Goal: Task Accomplishment & Management: Use online tool/utility

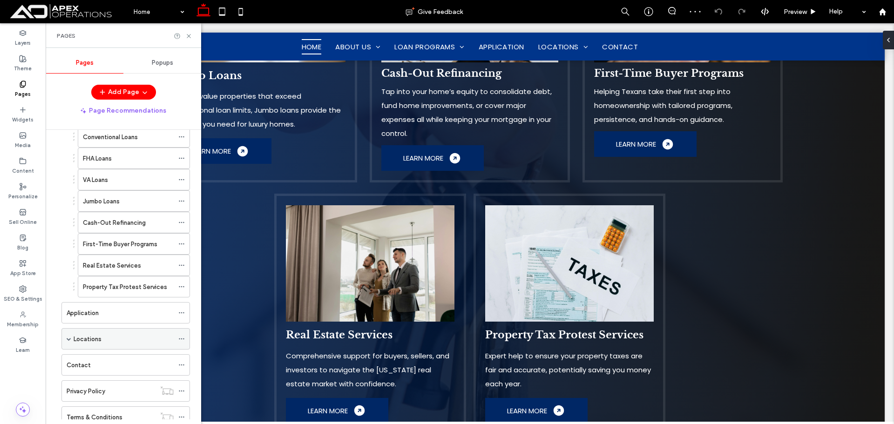
scroll to position [1155, 0]
click at [83, 310] on label "Application" at bounding box center [83, 313] width 32 height 16
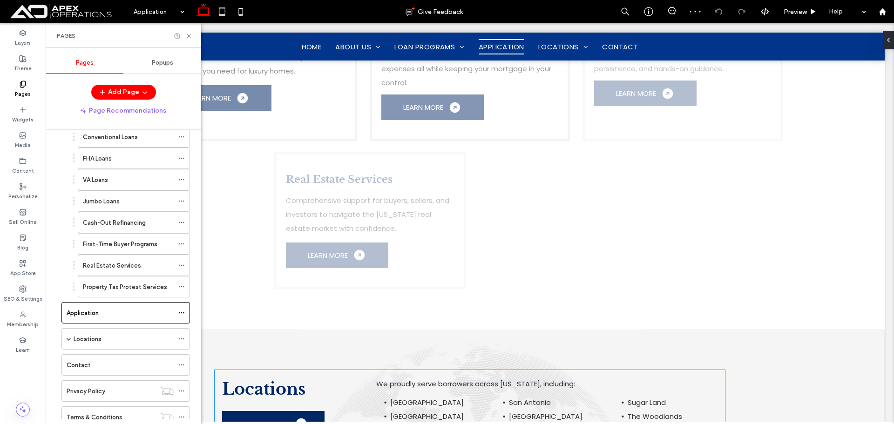
scroll to position [1304, 0]
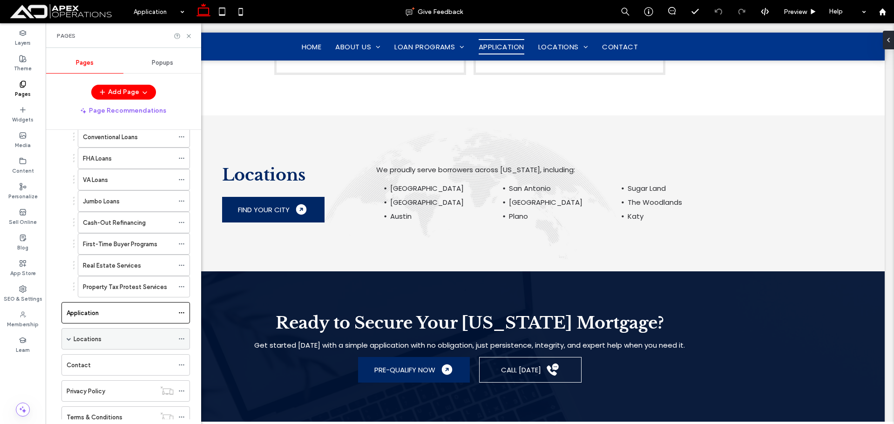
click at [71, 337] on span at bounding box center [69, 339] width 5 height 5
click at [93, 356] on label "Locations" at bounding box center [97, 361] width 28 height 16
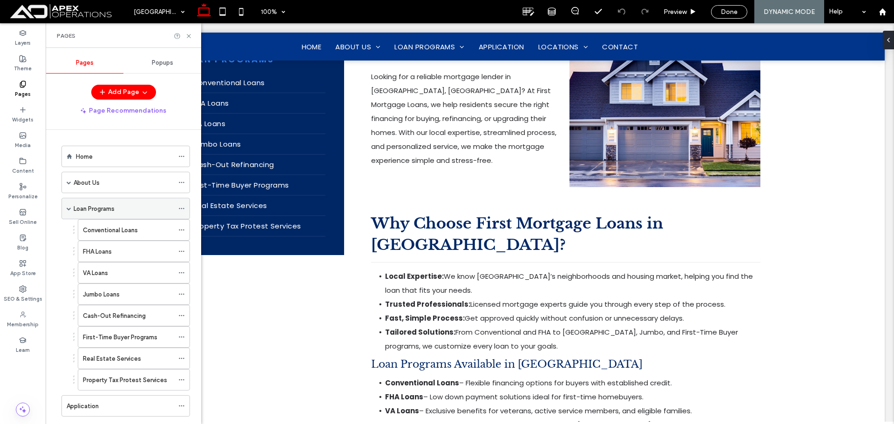
click at [102, 205] on label "Loan Programs" at bounding box center [94, 209] width 41 height 16
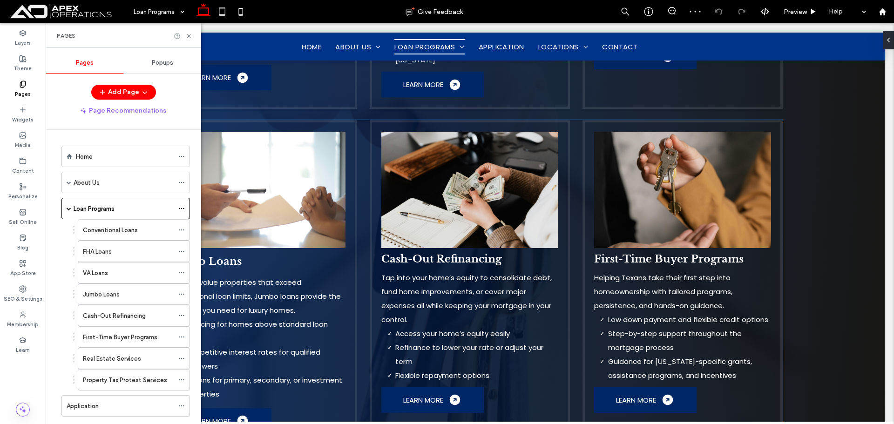
scroll to position [792, 0]
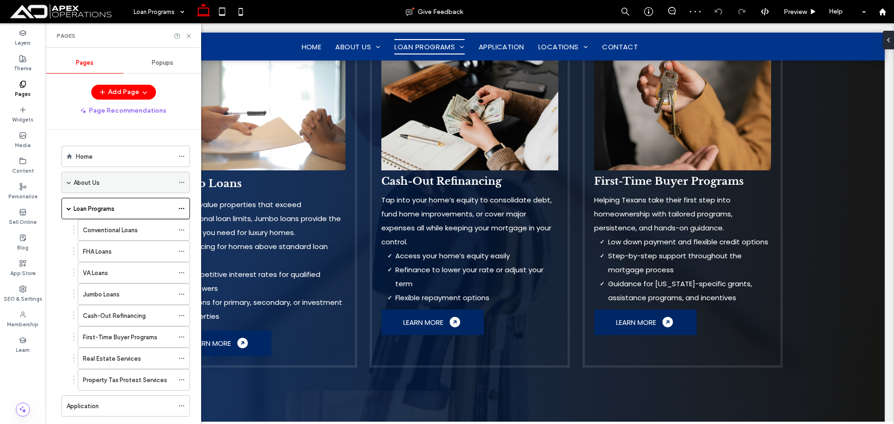
click at [68, 184] on span at bounding box center [69, 182] width 5 height 5
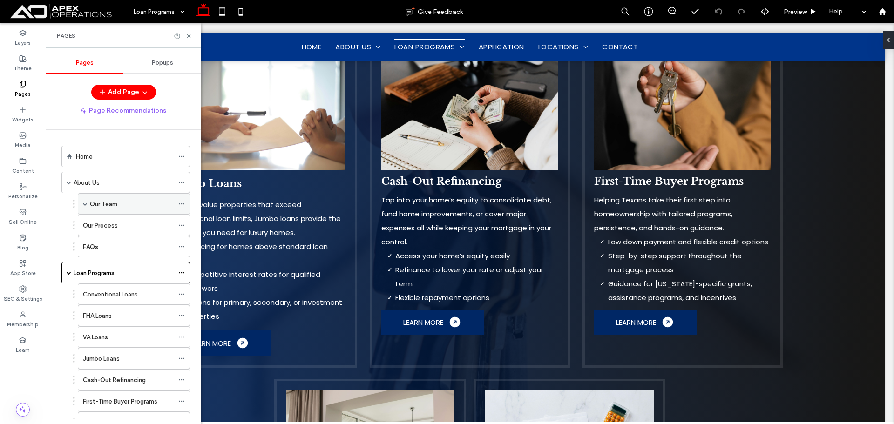
click at [83, 205] on span at bounding box center [85, 204] width 5 height 5
click at [108, 205] on label "Our Team" at bounding box center [103, 204] width 27 height 16
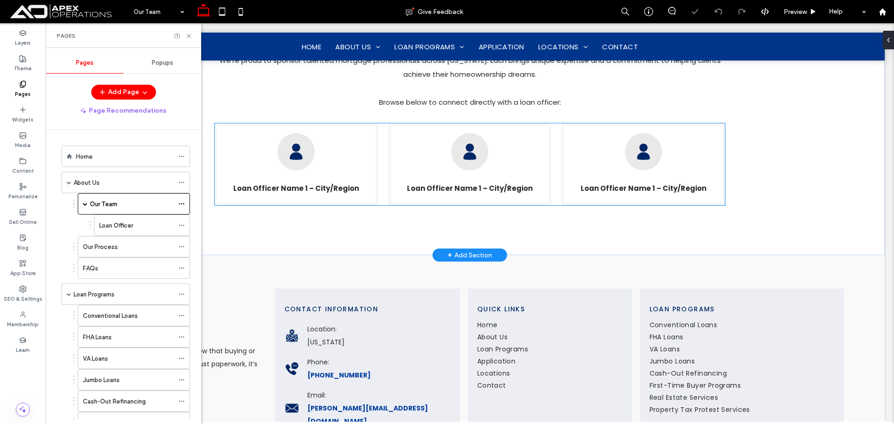
scroll to position [908, 0]
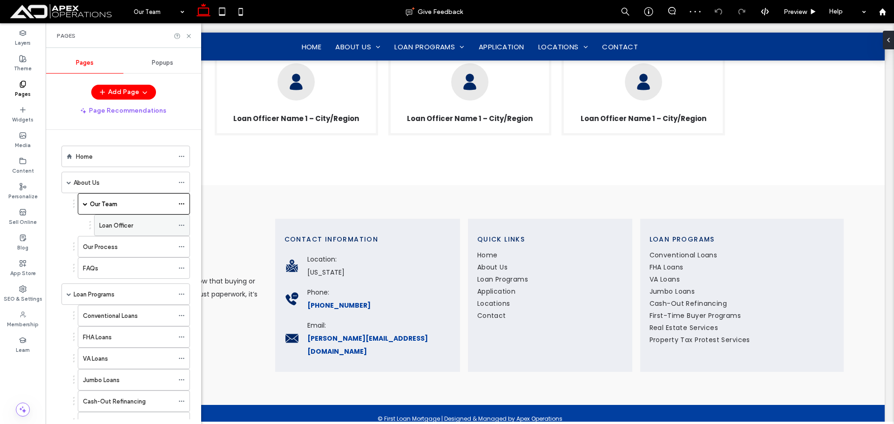
click at [137, 221] on div "Loan Officer" at bounding box center [136, 226] width 75 height 10
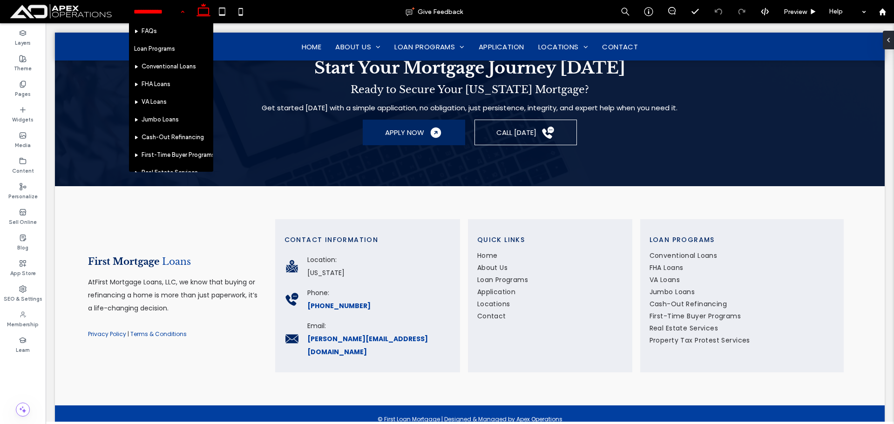
scroll to position [275, 0]
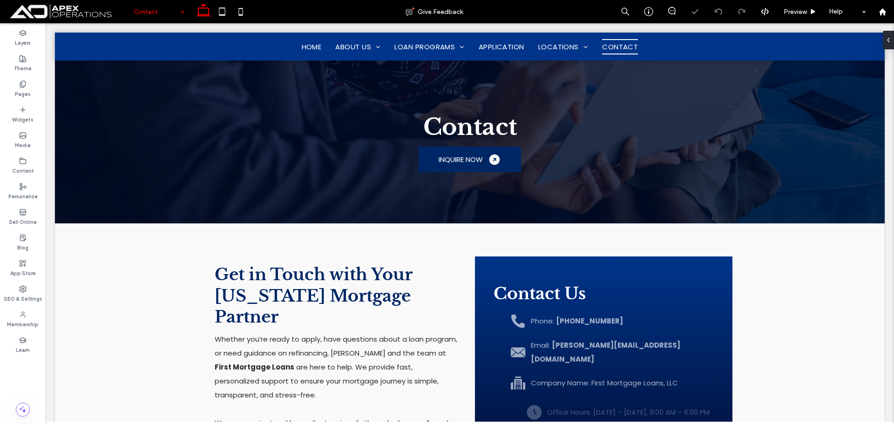
scroll to position [512, 0]
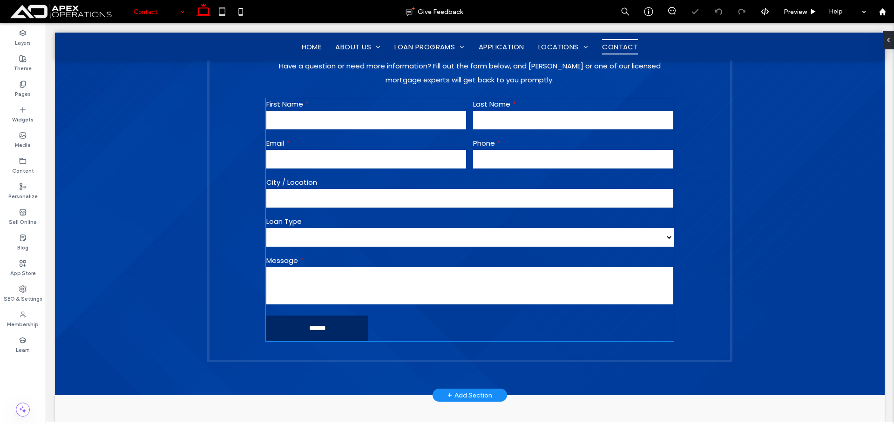
click at [430, 159] on input "email" at bounding box center [366, 159] width 200 height 19
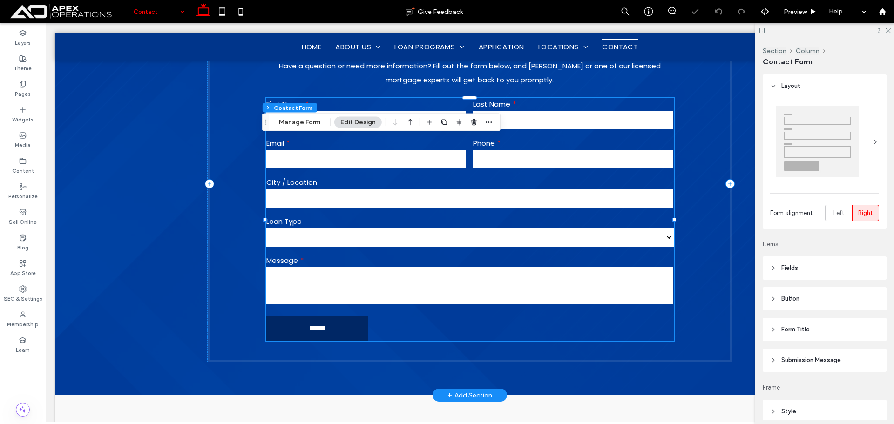
type input "*"
type input "***"
type input "*"
type input "***"
click at [296, 116] on div "Section Column Contact Form Manage Form Edit Design" at bounding box center [381, 123] width 239 height 18
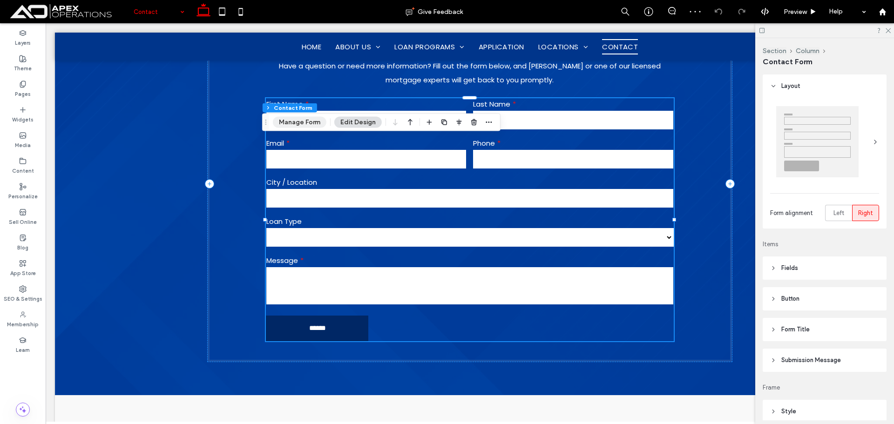
click at [300, 121] on button "Manage Form" at bounding box center [300, 122] width 54 height 11
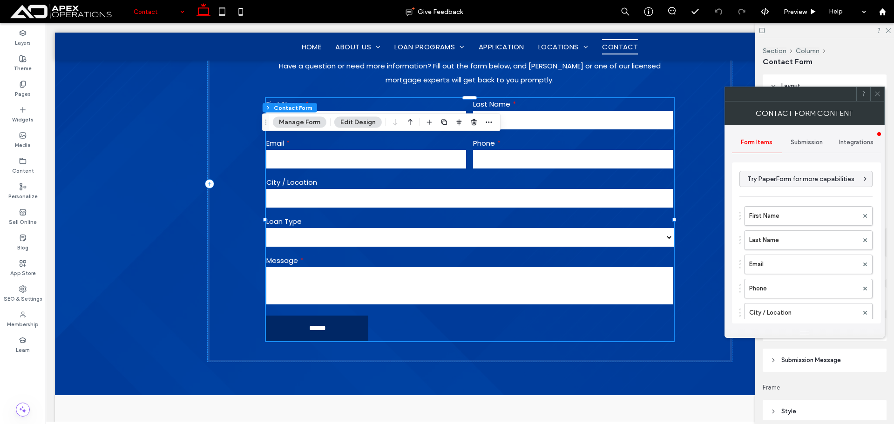
click at [801, 143] on span "Submission" at bounding box center [807, 142] width 32 height 7
drag, startPoint x: 801, startPoint y: 151, endPoint x: 799, endPoint y: 173, distance: 21.5
click at [799, 167] on div "New submission notification Actions after submission Tracking" at bounding box center [806, 243] width 149 height 161
click at [799, 178] on label "New submission notification" at bounding box center [807, 186] width 124 height 19
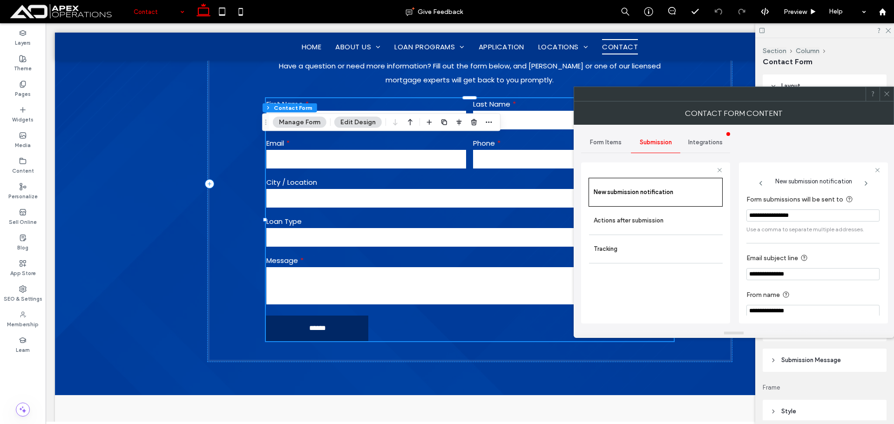
click at [886, 94] on icon at bounding box center [887, 93] width 7 height 7
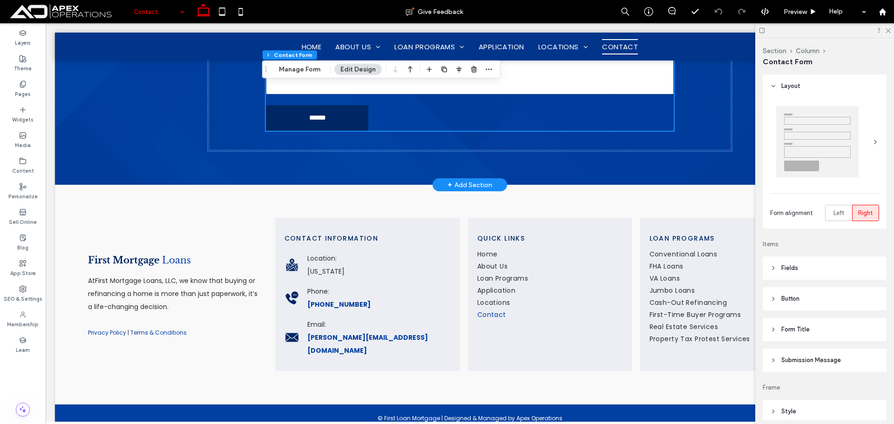
scroll to position [724, 0]
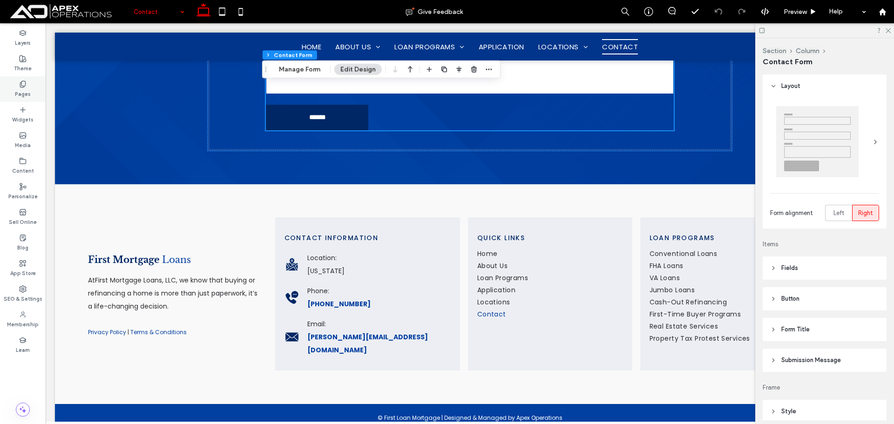
click at [20, 89] on label "Pages" at bounding box center [23, 93] width 16 height 10
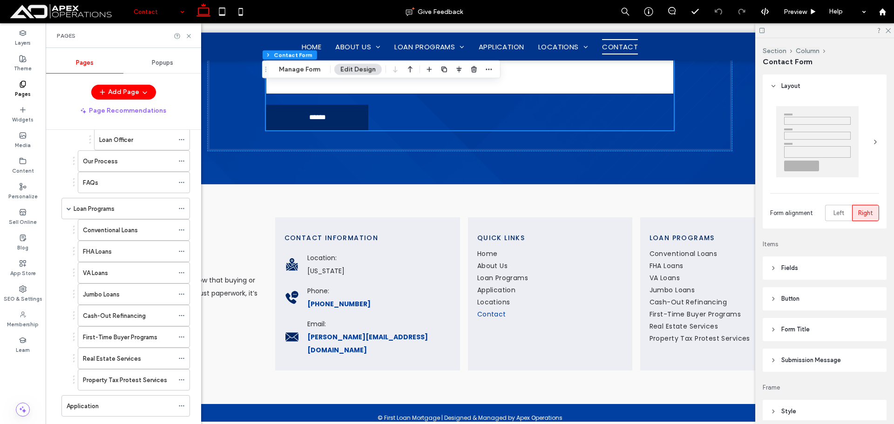
scroll to position [76, 0]
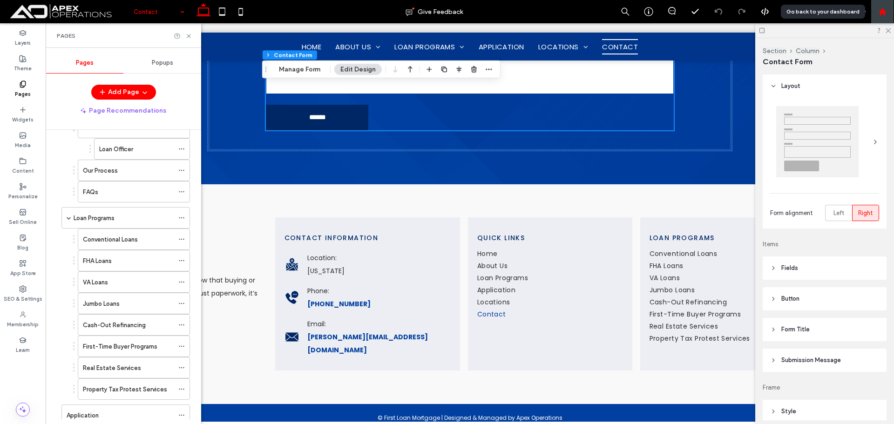
drag, startPoint x: 885, startPoint y: 8, endPoint x: 880, endPoint y: 7, distance: 5.3
click at [884, 8] on icon at bounding box center [883, 12] width 8 height 8
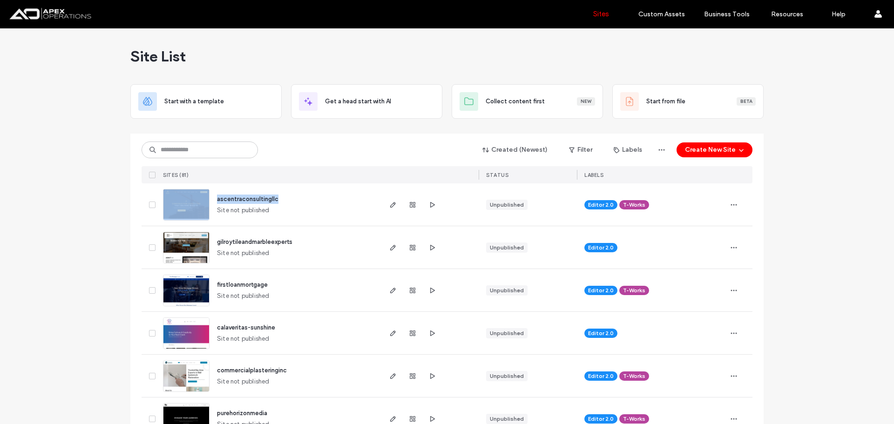
drag, startPoint x: 225, startPoint y: 196, endPoint x: 205, endPoint y: 197, distance: 20.5
click at [205, 197] on div "ascentraconsultingllc Site not published" at bounding box center [269, 205] width 221 height 42
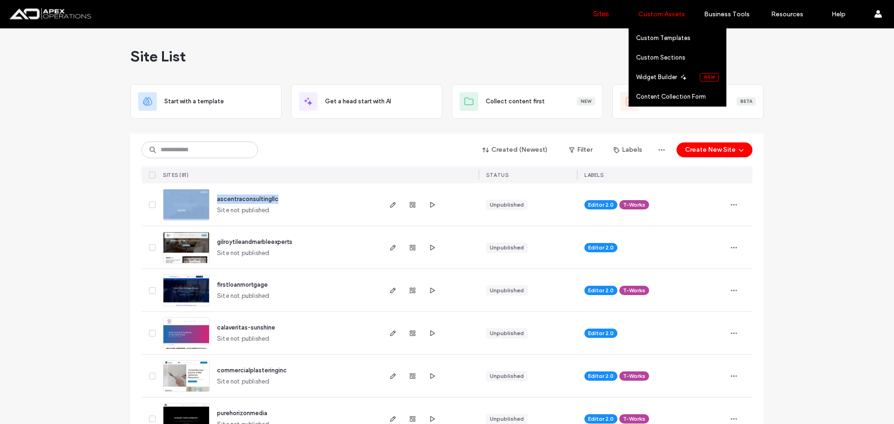
copy div "ascentraconsultingllc"
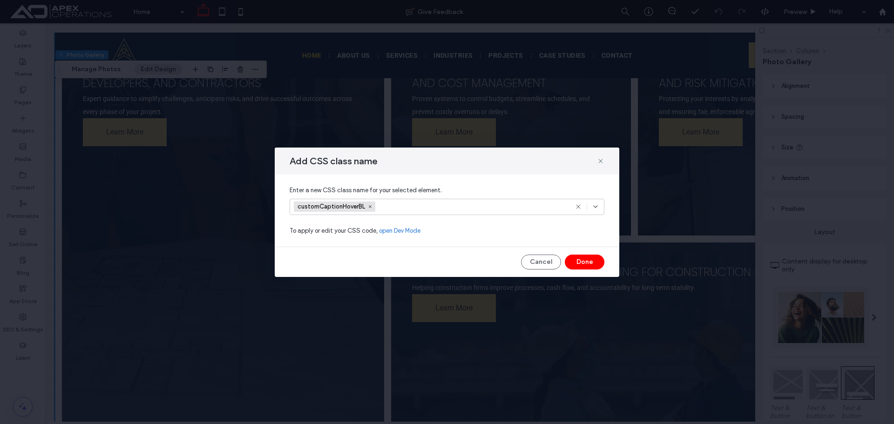
scroll to position [885, 0]
drag, startPoint x: 602, startPoint y: 162, endPoint x: 555, endPoint y: 136, distance: 53.8
click at [602, 162] on use at bounding box center [601, 161] width 4 height 4
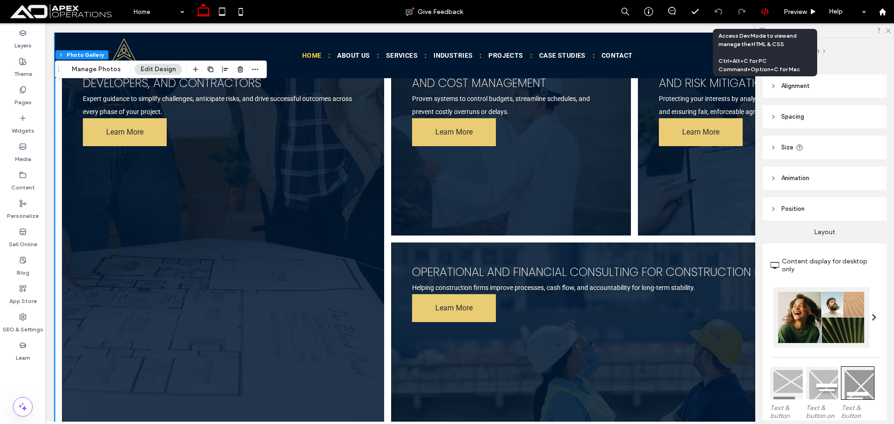
click at [764, 12] on icon at bounding box center [765, 11] width 8 height 8
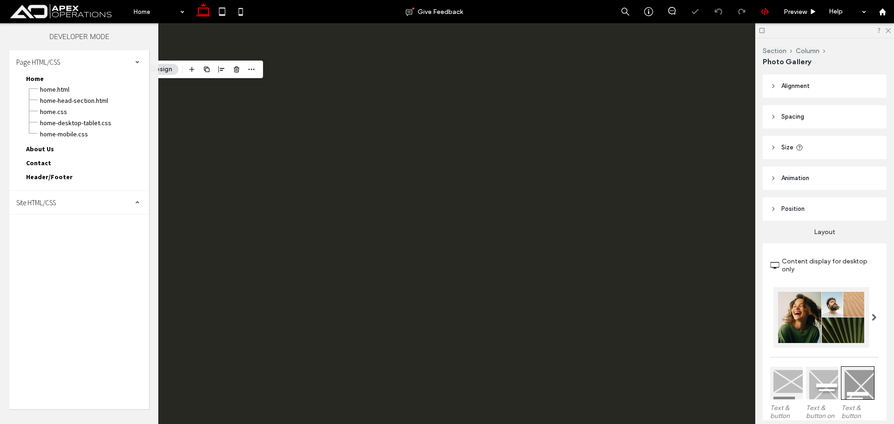
scroll to position [0, 0]
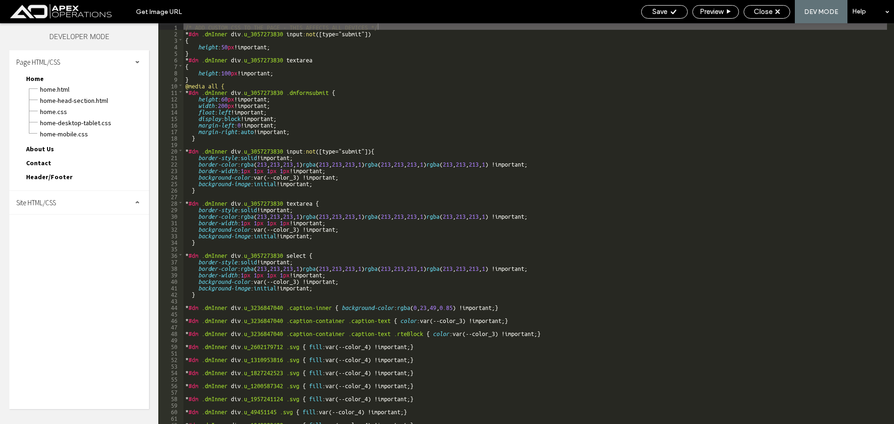
click at [96, 202] on div "Site HTML/CSS" at bounding box center [79, 202] width 140 height 23
click at [52, 242] on span "site.css" at bounding box center [96, 243] width 106 height 9
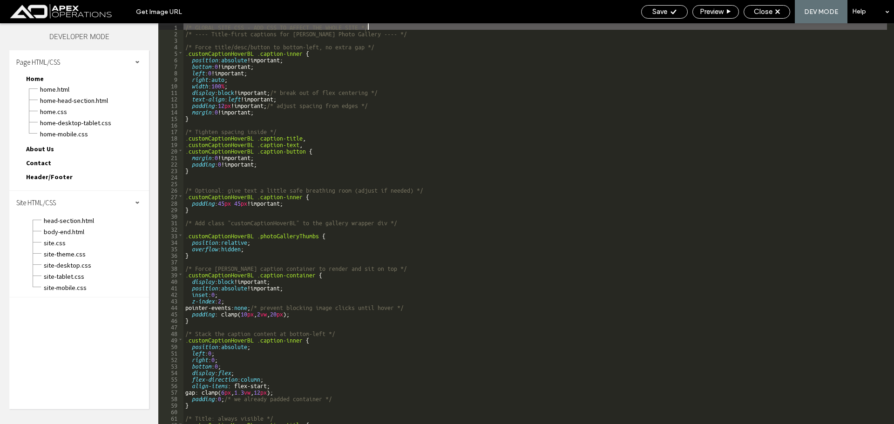
click at [273, 126] on div "/* GLOBAL SITE CSS - ADD CSS TO AFFECT THE WHOLE SITE */ /* ---- Title-first ca…" at bounding box center [536, 230] width 704 height 414
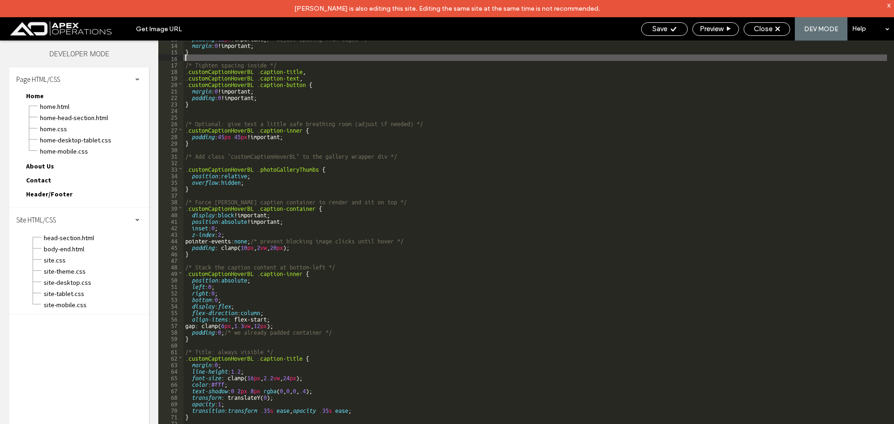
scroll to position [84, 0]
click at [224, 332] on div "padding : 12 px !important; /* adjust spacing from edges */ margin : 0 !importa…" at bounding box center [536, 242] width 704 height 414
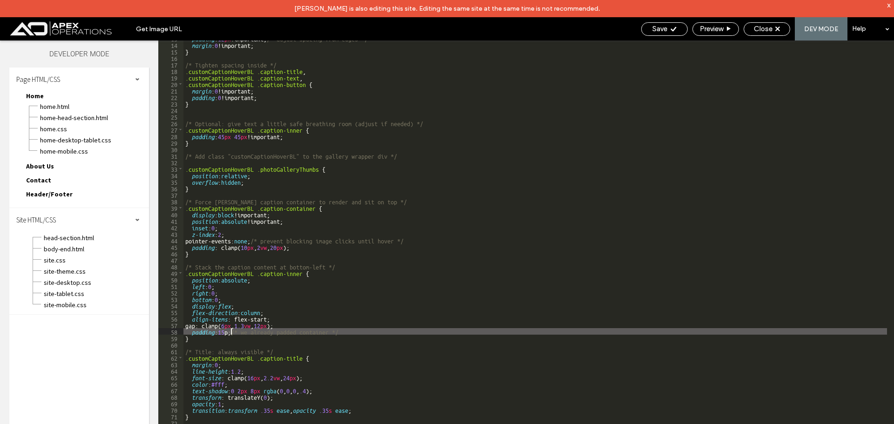
type textarea "**"
click at [663, 32] on span "Save" at bounding box center [660, 29] width 15 height 8
click at [766, 28] on span "Close" at bounding box center [763, 29] width 19 height 8
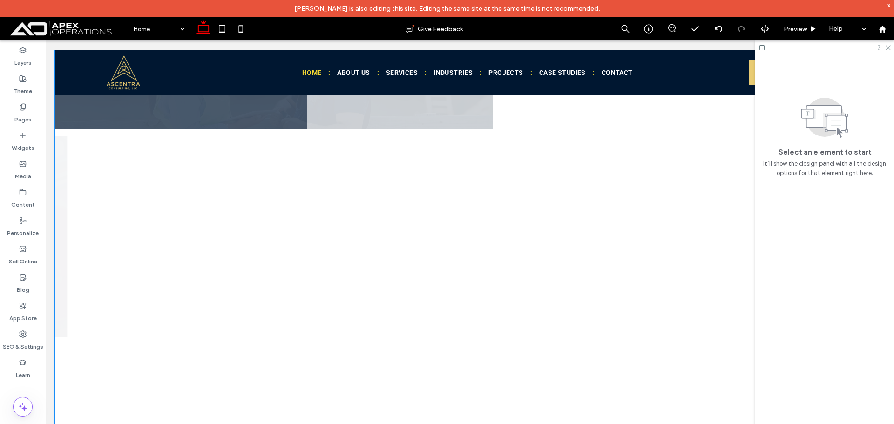
scroll to position [1118, 0]
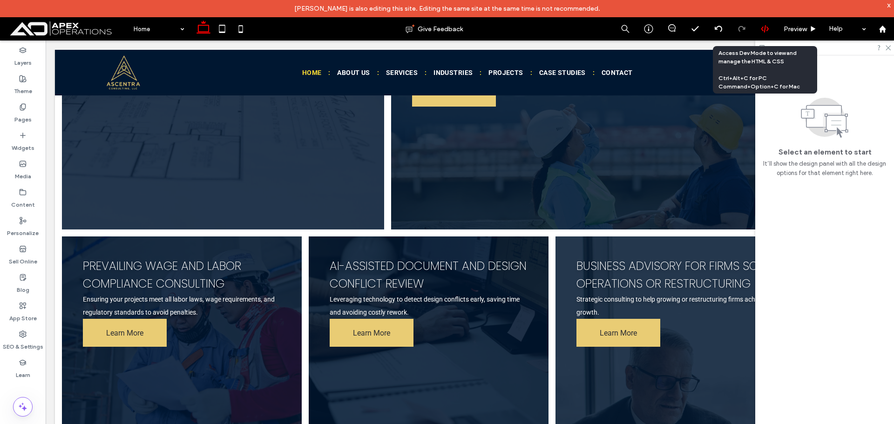
click at [761, 32] on icon at bounding box center [765, 29] width 8 height 8
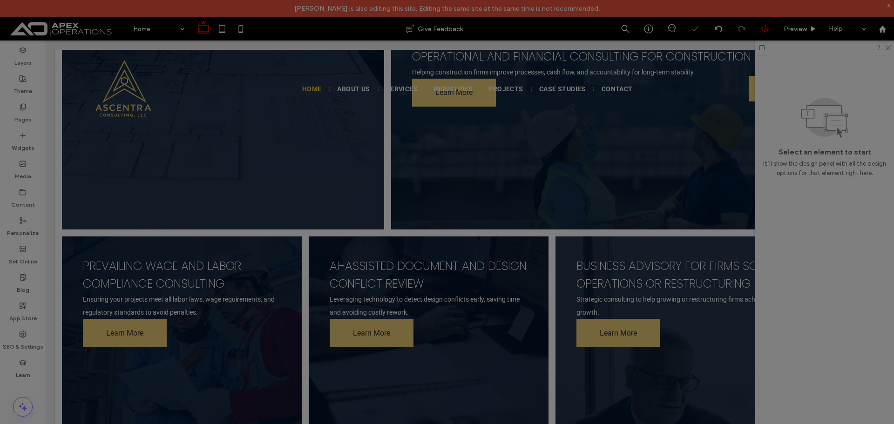
scroll to position [0, 0]
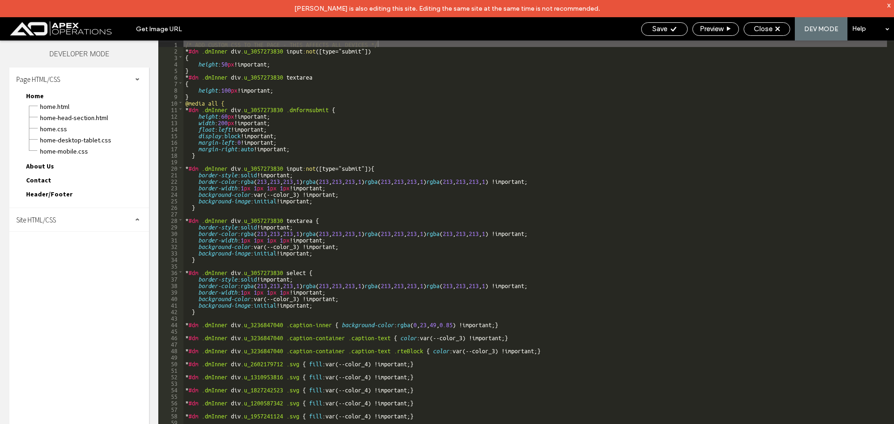
drag, startPoint x: 80, startPoint y: 218, endPoint x: 76, endPoint y: 221, distance: 5.3
click at [80, 218] on div "Site HTML/CSS" at bounding box center [79, 219] width 140 height 23
click at [56, 261] on span "site.css" at bounding box center [96, 260] width 106 height 9
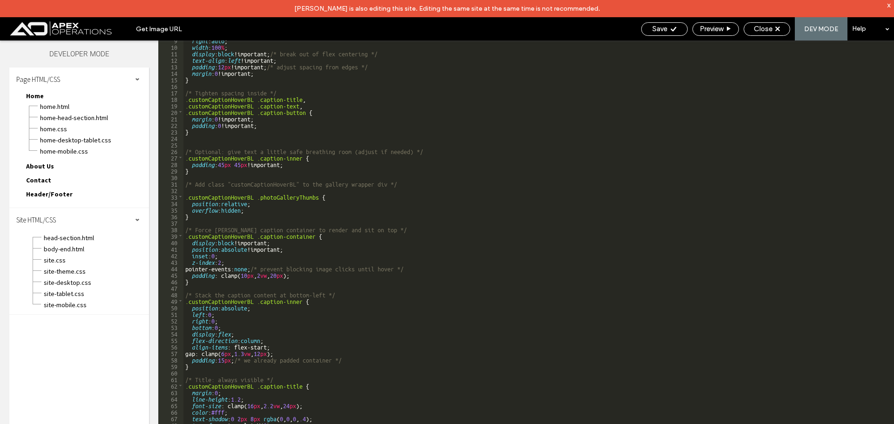
scroll to position [112, 0]
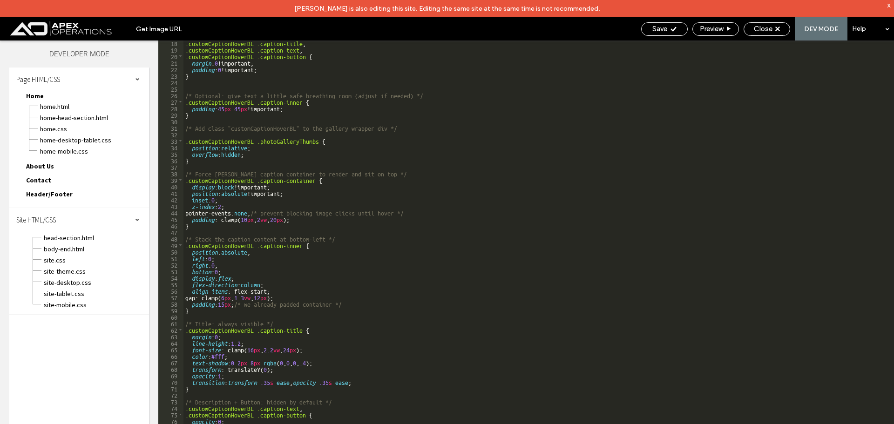
click at [227, 303] on div ".customCaptionHoverBL .caption-title , .customCaptionHoverBL .caption-text , .c…" at bounding box center [536, 247] width 704 height 414
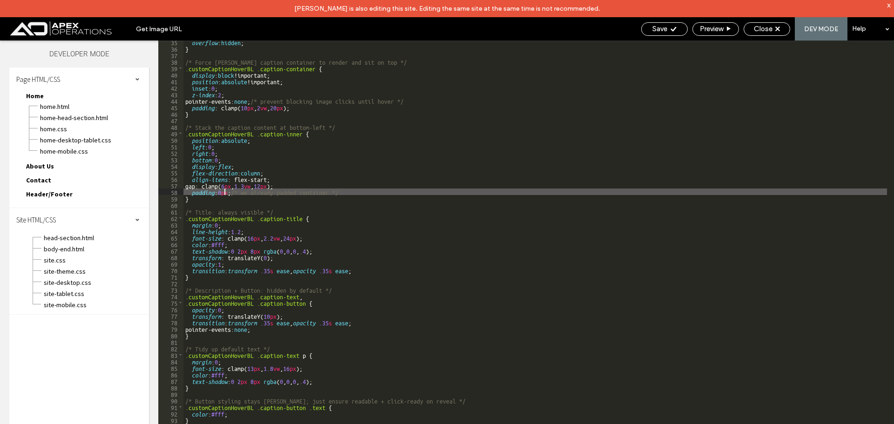
scroll to position [280, 0]
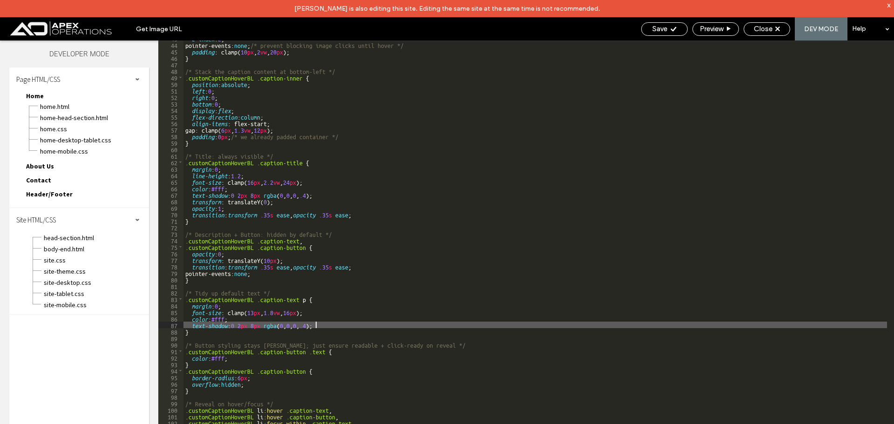
click at [353, 327] on div "z-index : 2 ; pointer-events: none ; /* prevent blocking image clicks until hov…" at bounding box center [536, 242] width 704 height 414
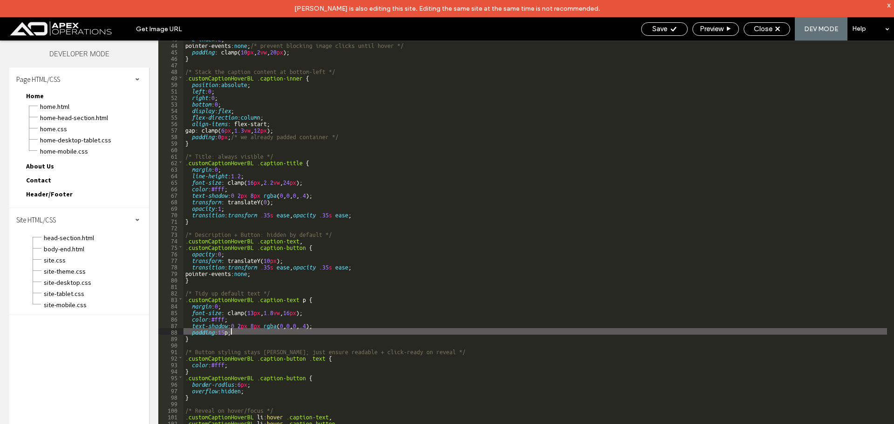
type textarea "**"
click at [663, 34] on div "Save" at bounding box center [665, 29] width 47 height 14
click at [657, 28] on span "Save" at bounding box center [660, 29] width 15 height 8
click at [766, 31] on span "Close" at bounding box center [763, 29] width 19 height 8
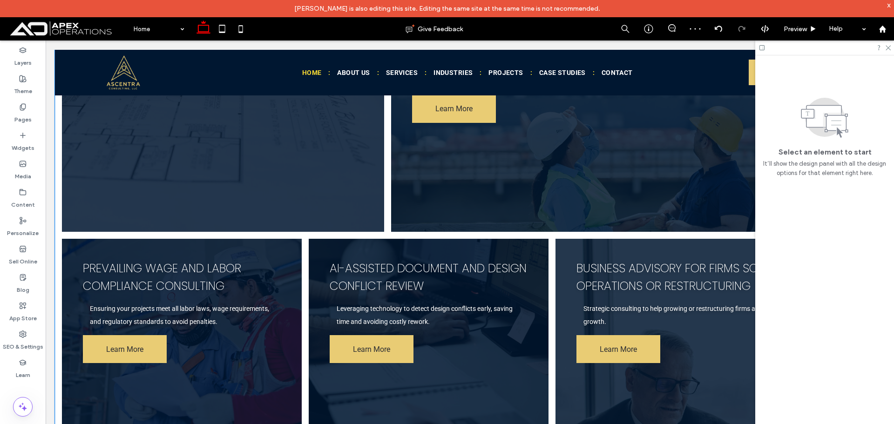
scroll to position [1118, 0]
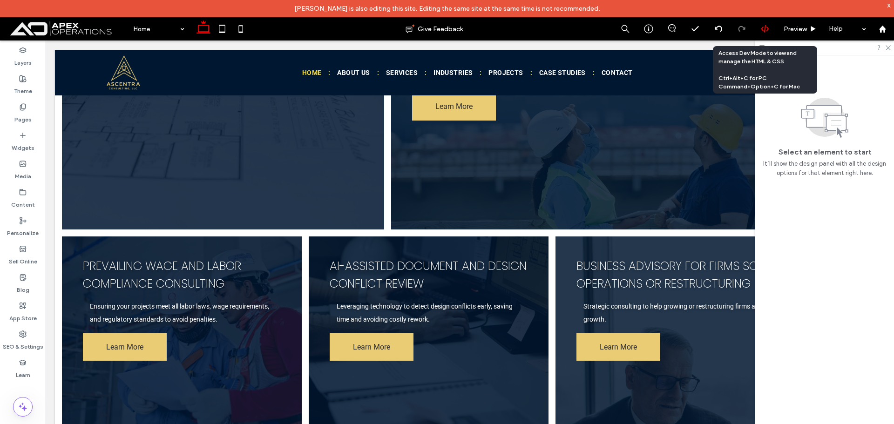
click at [769, 27] on icon at bounding box center [765, 29] width 8 height 8
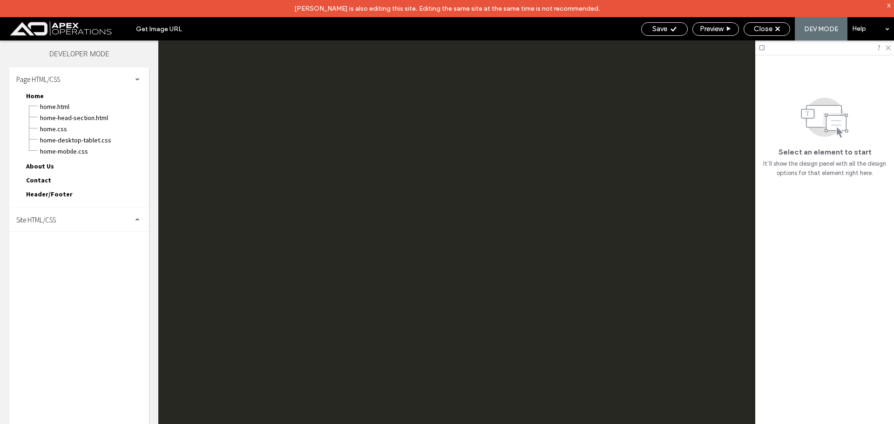
scroll to position [0, 0]
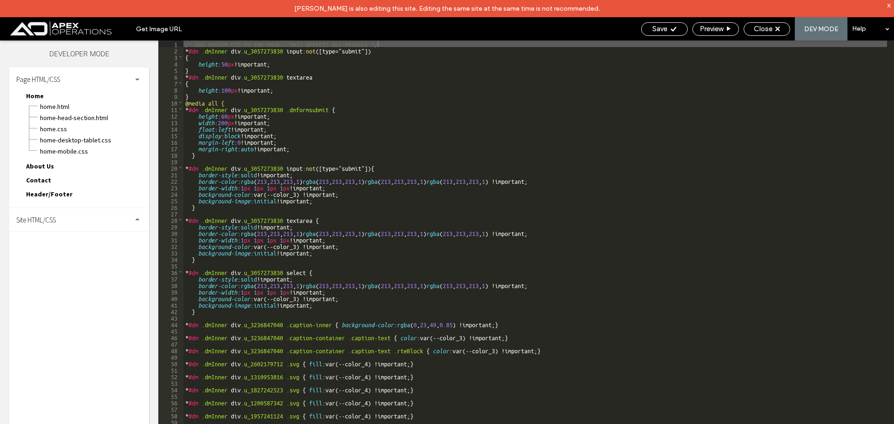
click at [77, 218] on div "Site HTML/CSS" at bounding box center [79, 219] width 140 height 23
click at [63, 259] on span "site.css" at bounding box center [96, 260] width 106 height 9
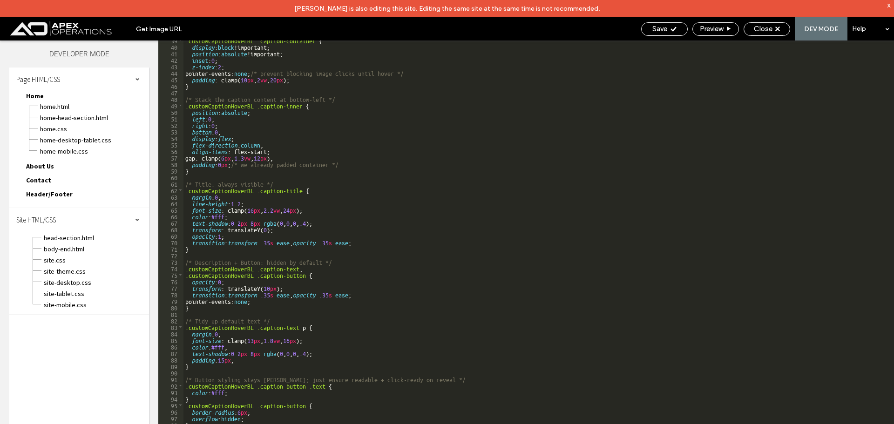
scroll to position [280, 0]
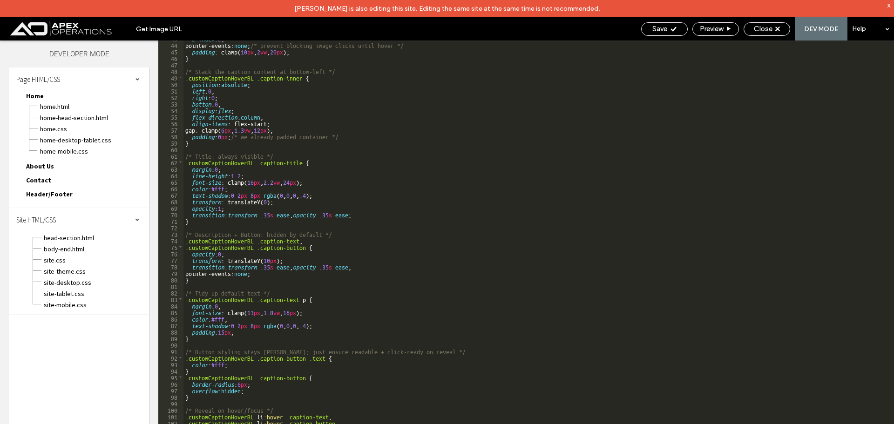
click at [246, 334] on div "z-index : 2 ; pointer-events: none ; /* prevent blocking image clicks until hov…" at bounding box center [536, 242] width 704 height 414
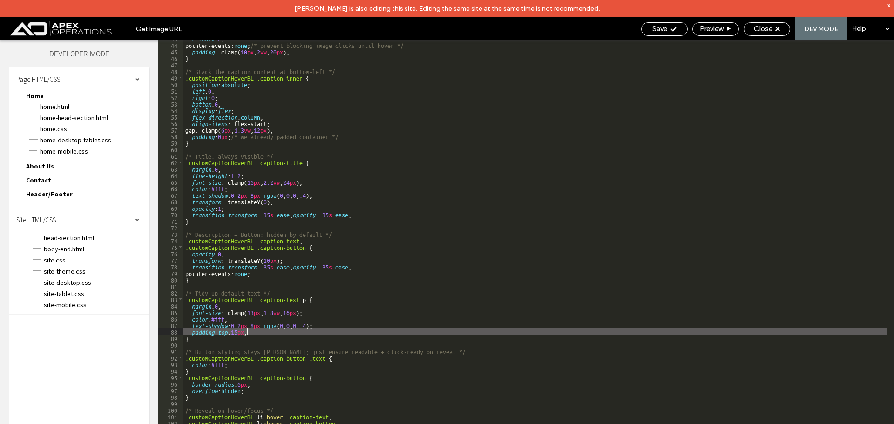
click at [258, 331] on div "z-index : 2 ; pointer-events: none ; /* prevent blocking image clicks until hov…" at bounding box center [536, 242] width 704 height 414
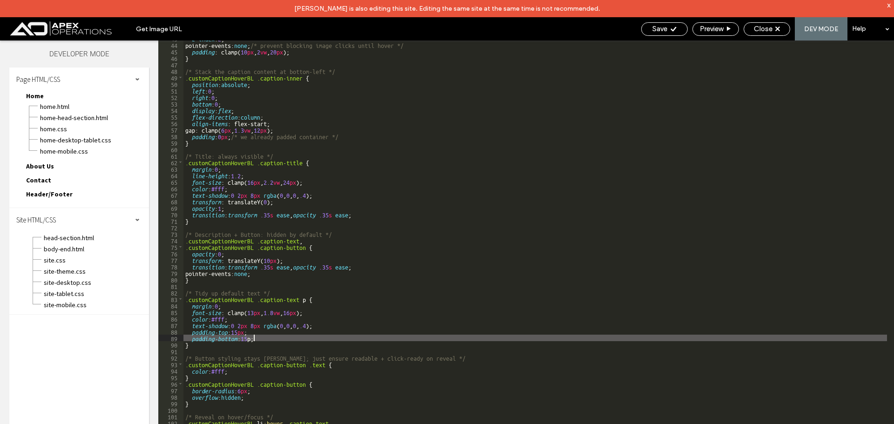
type textarea "**"
click at [661, 29] on span "Save" at bounding box center [660, 29] width 15 height 8
click at [767, 29] on span "Close" at bounding box center [763, 29] width 19 height 8
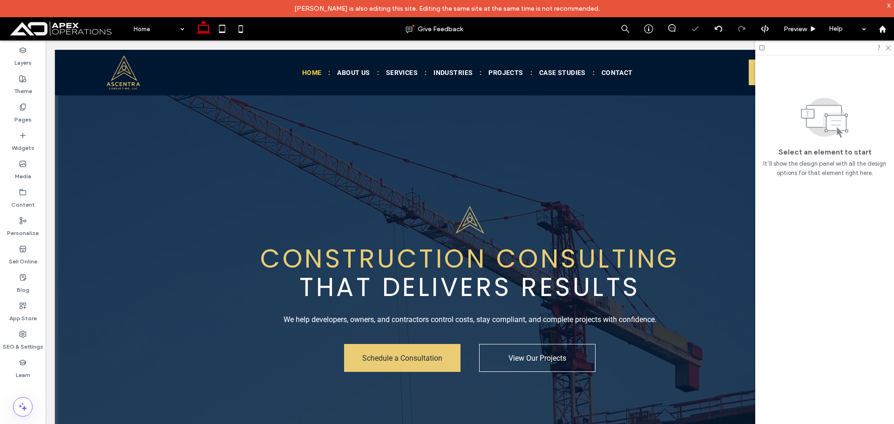
scroll to position [978, 0]
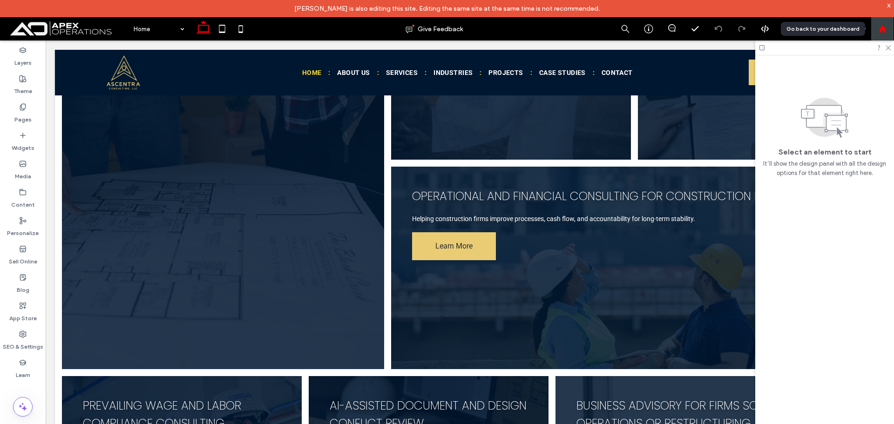
click at [888, 30] on div at bounding box center [883, 29] width 22 height 8
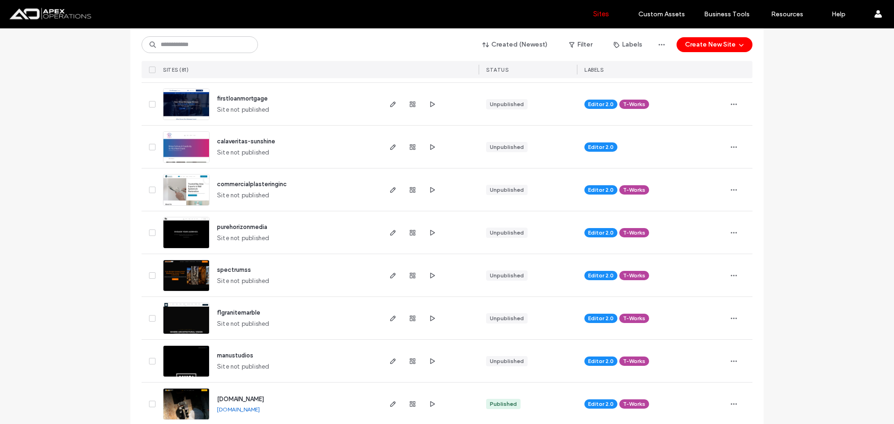
scroll to position [280, 0]
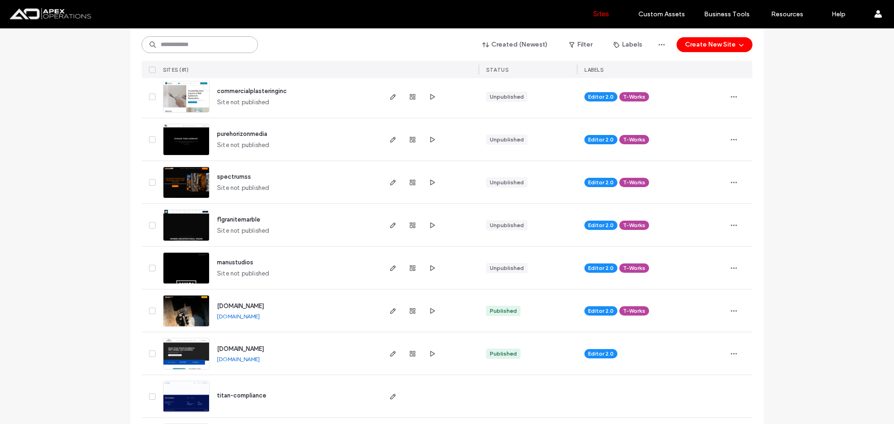
click at [190, 47] on input at bounding box center [200, 44] width 116 height 17
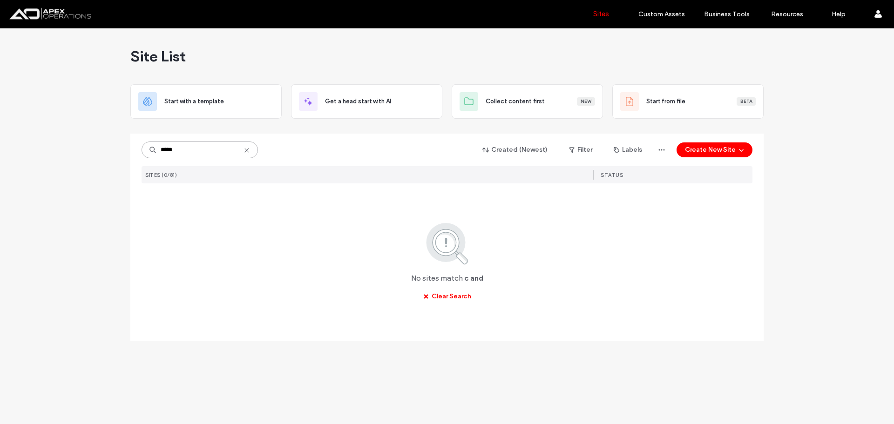
scroll to position [0, 0]
drag, startPoint x: 173, startPoint y: 152, endPoint x: 160, endPoint y: 151, distance: 13.1
click at [162, 151] on input "*****" at bounding box center [200, 150] width 116 height 17
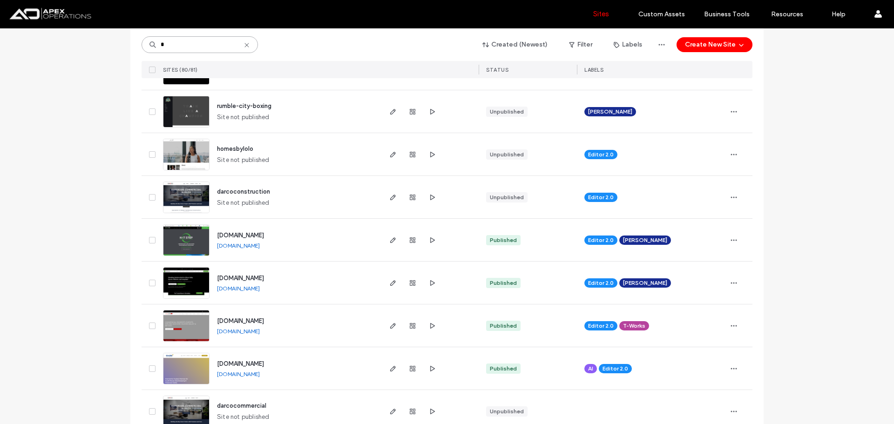
scroll to position [1165, 0]
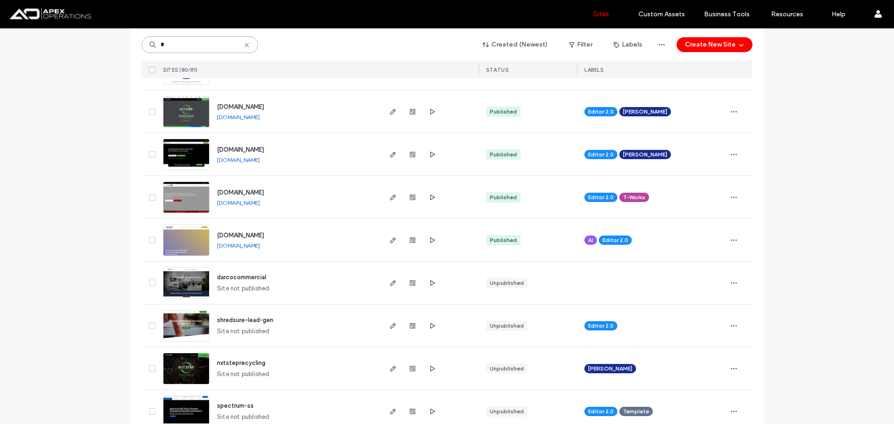
drag, startPoint x: 202, startPoint y: 44, endPoint x: 117, endPoint y: 41, distance: 84.9
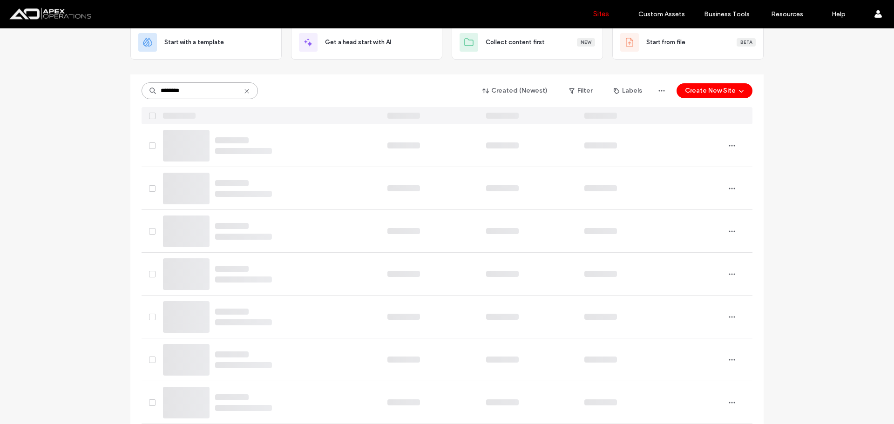
scroll to position [0, 0]
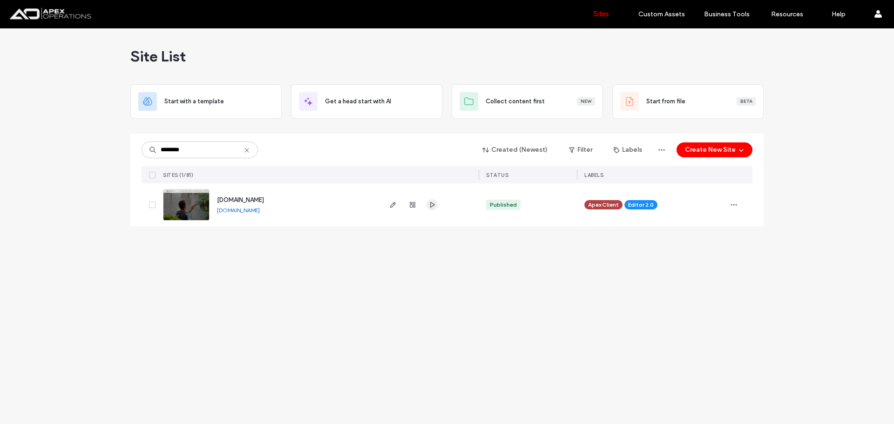
click at [436, 205] on span "button" at bounding box center [432, 204] width 11 height 11
click at [205, 150] on input "********" at bounding box center [200, 150] width 116 height 17
type input "*******"
click at [260, 209] on link "www.pacificdoorcraft.com" at bounding box center [238, 210] width 43 height 7
click at [264, 202] on span "www.pacificdoorcraft.com" at bounding box center [240, 200] width 47 height 7
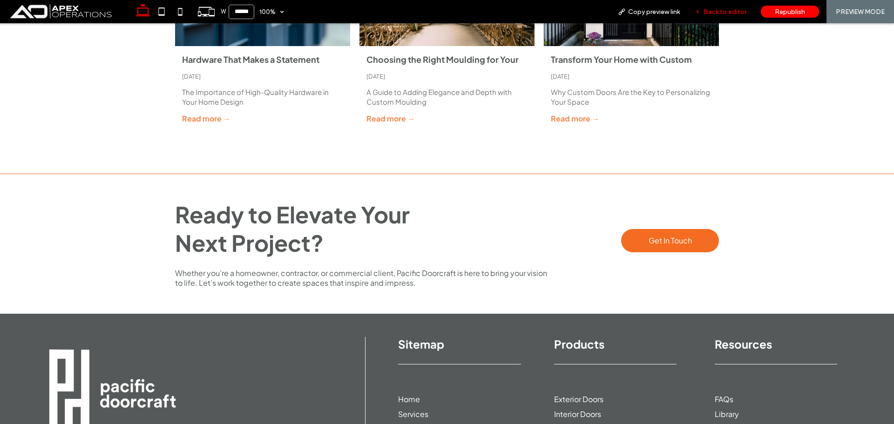
scroll to position [2562, 0]
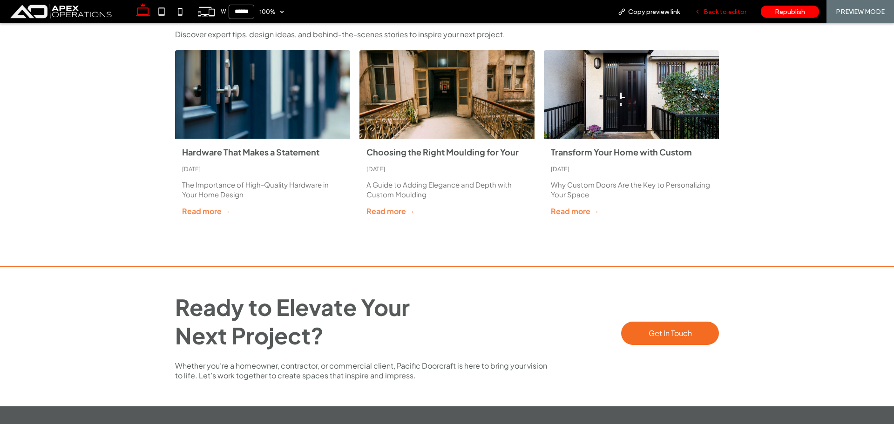
click at [728, 12] on span "Back to editor" at bounding box center [725, 12] width 43 height 8
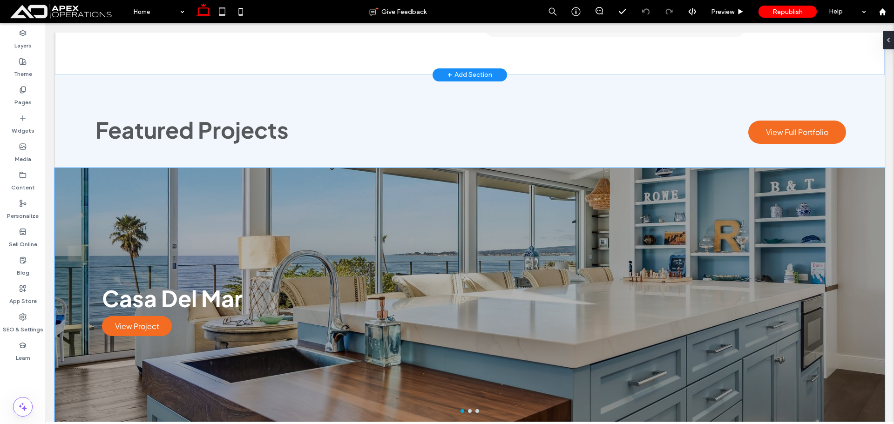
scroll to position [1291, 0]
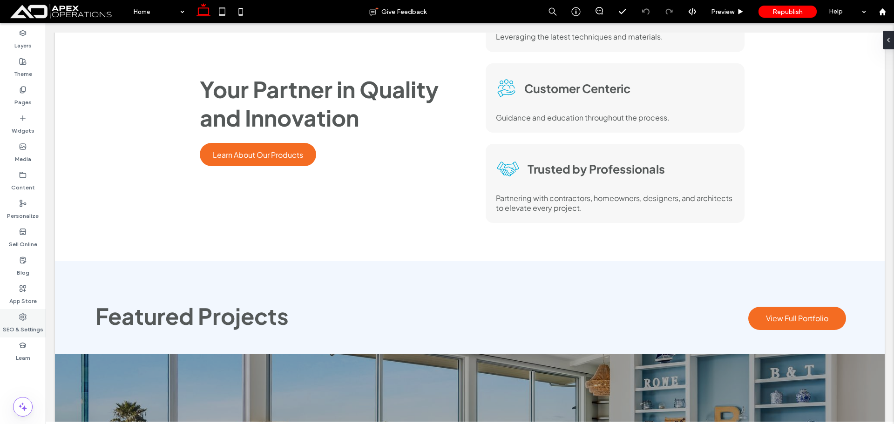
click at [21, 325] on label "SEO & Settings" at bounding box center [23, 327] width 41 height 13
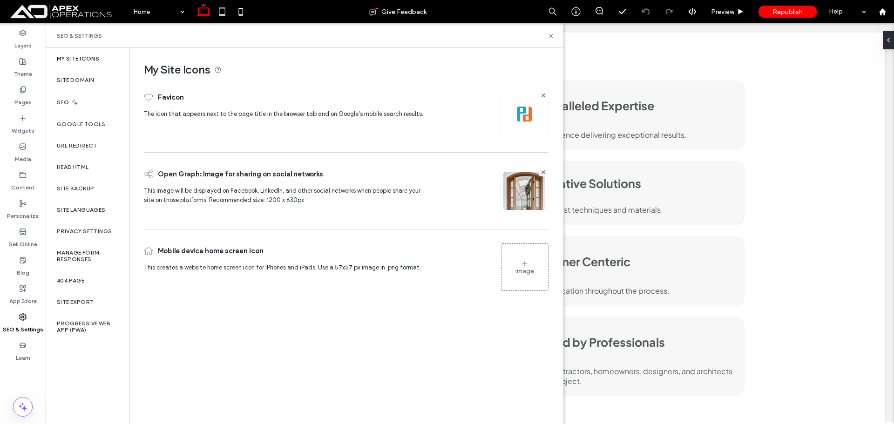
scroll to position [965, 0]
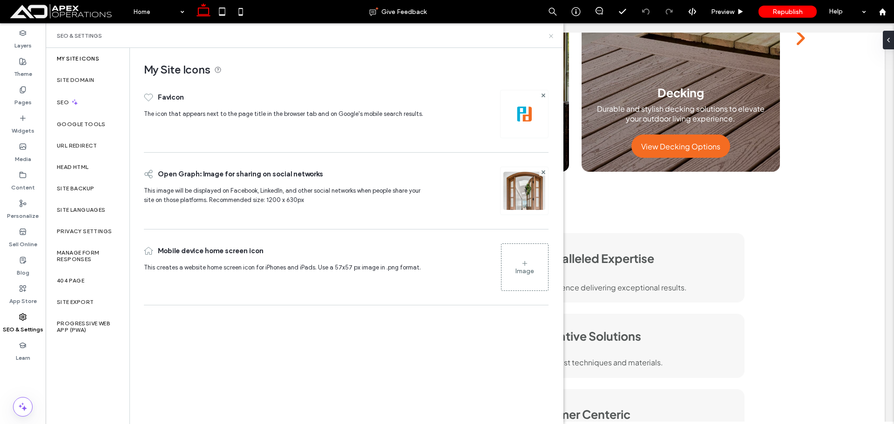
click at [550, 36] on icon at bounding box center [551, 36] width 7 height 7
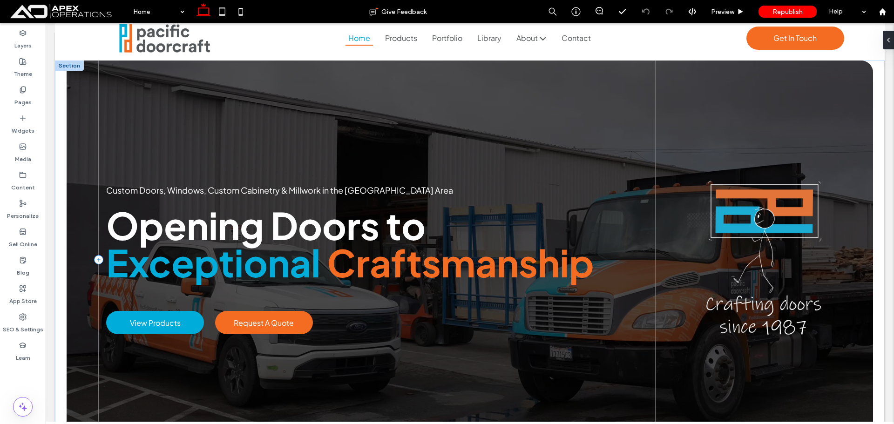
scroll to position [0, 0]
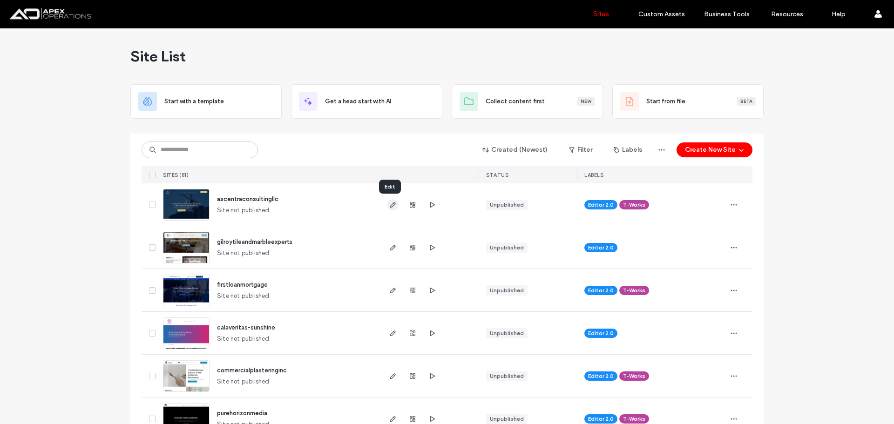
click at [389, 201] on icon "button" at bounding box center [392, 204] width 7 height 7
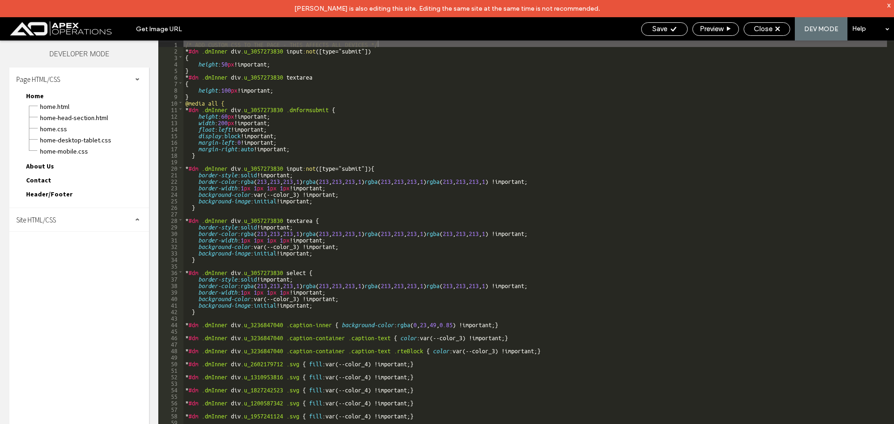
click at [43, 225] on div "Site HTML/CSS" at bounding box center [79, 219] width 140 height 23
click at [56, 262] on span "site.css" at bounding box center [96, 260] width 106 height 9
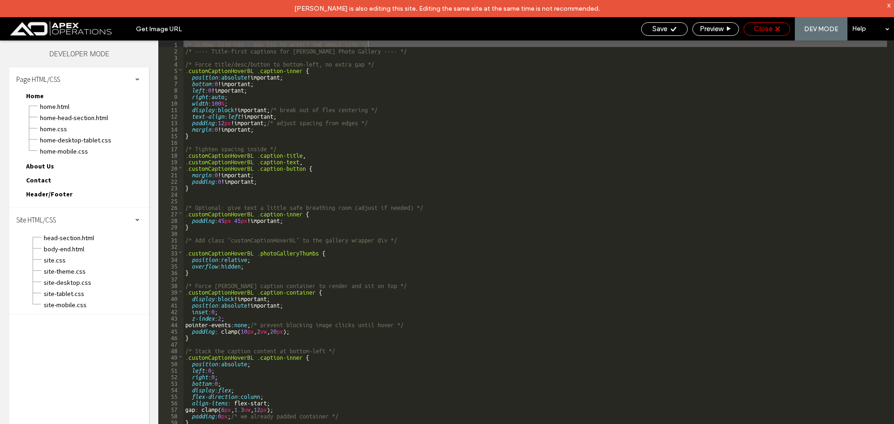
click at [764, 28] on span "Close" at bounding box center [763, 29] width 19 height 8
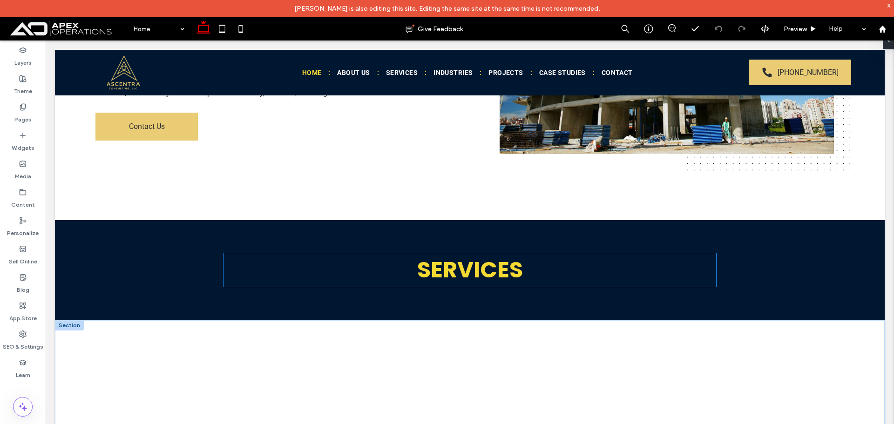
scroll to position [652, 0]
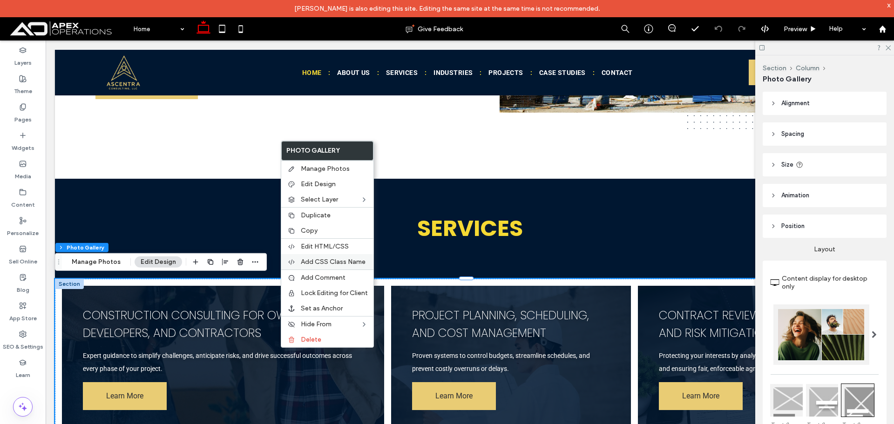
click at [319, 259] on span "Add CSS Class Name" at bounding box center [333, 262] width 65 height 8
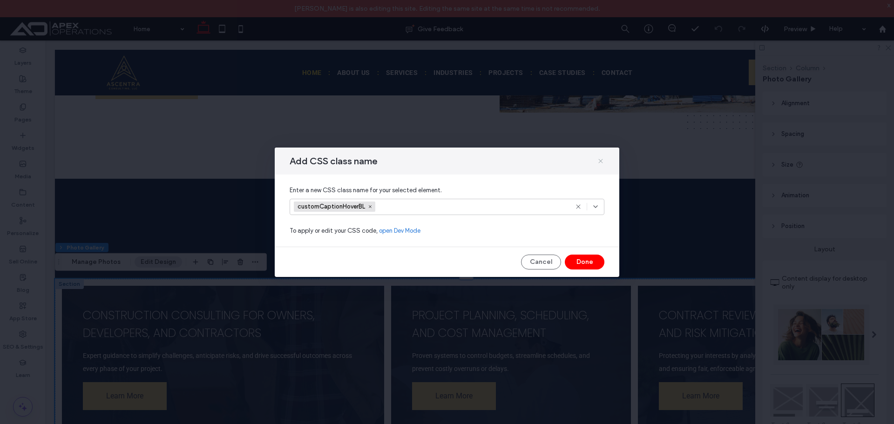
click at [601, 160] on icon at bounding box center [600, 160] width 7 height 7
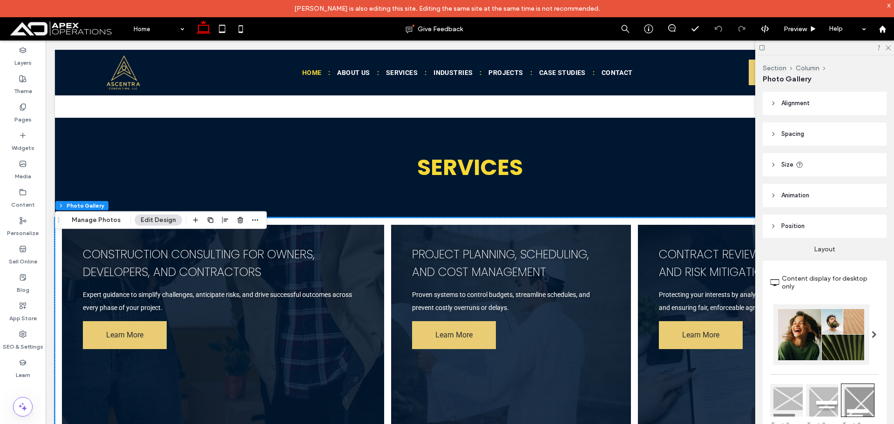
scroll to position [792, 0]
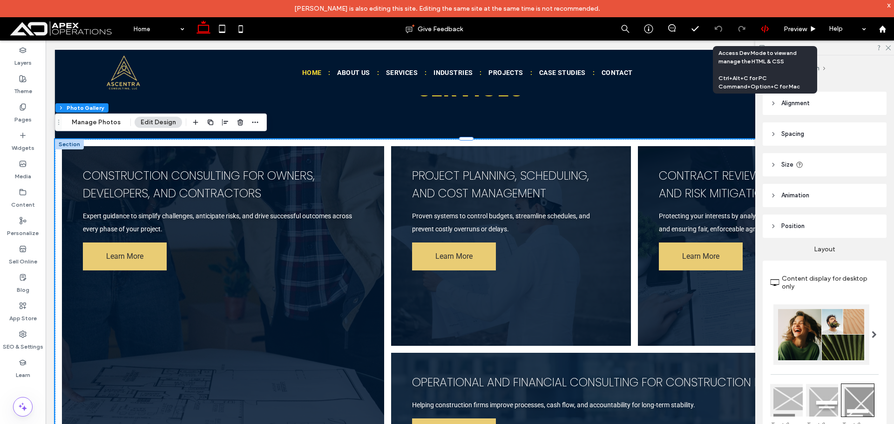
click at [766, 28] on icon at bounding box center [765, 29] width 8 height 8
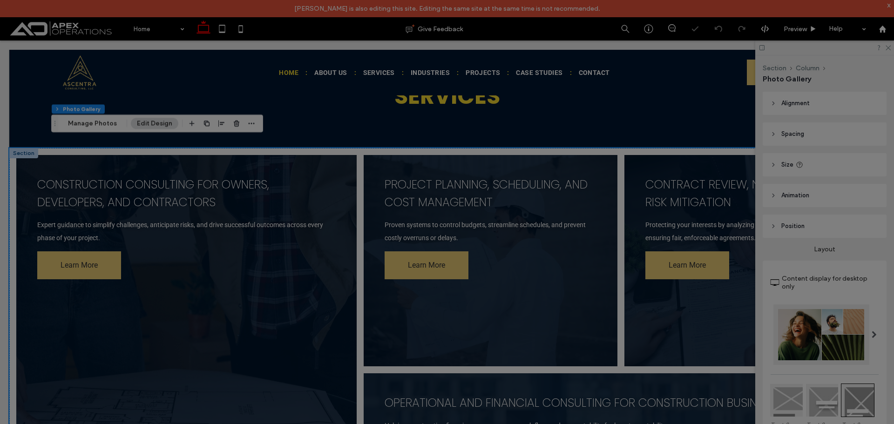
scroll to position [0, 0]
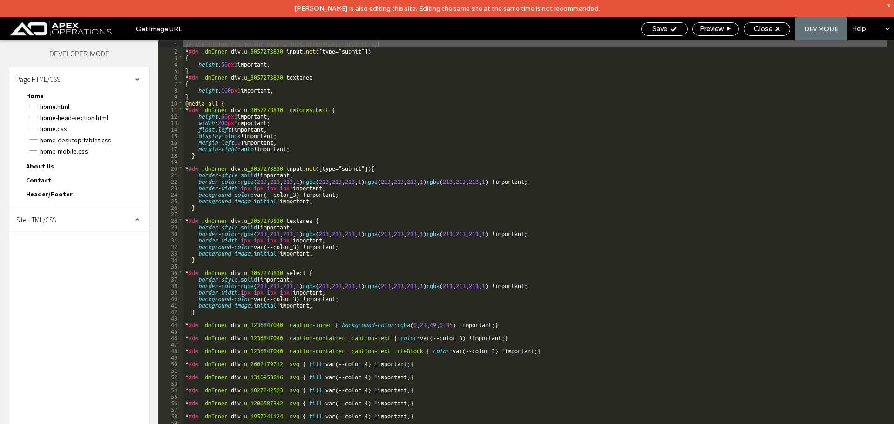
click at [43, 226] on div "Site HTML/CSS" at bounding box center [79, 219] width 140 height 23
click at [53, 260] on span "site.css" at bounding box center [96, 260] width 106 height 9
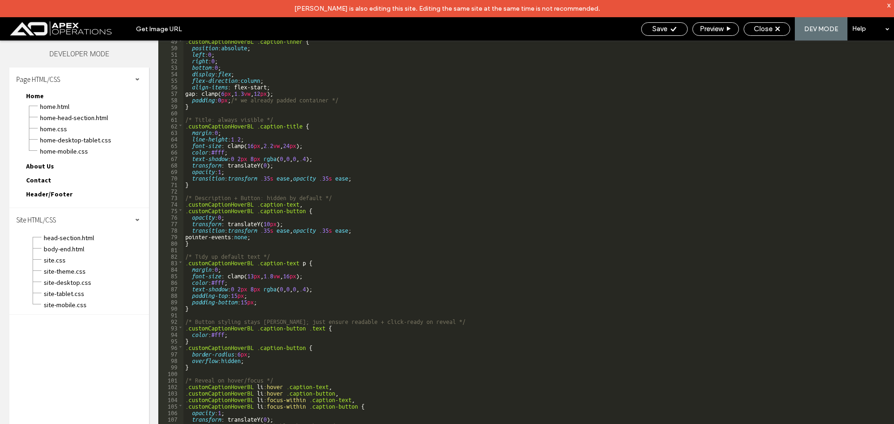
scroll to position [344, 0]
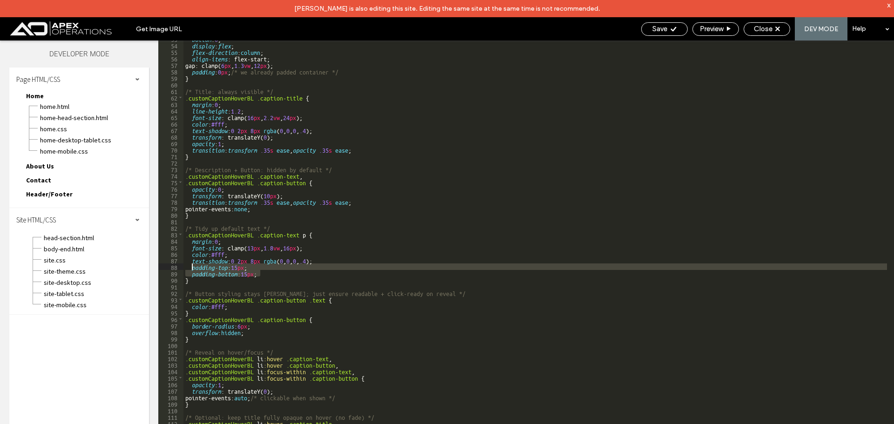
drag, startPoint x: 272, startPoint y: 274, endPoint x: 192, endPoint y: 266, distance: 80.0
click at [192, 266] on div "bottom : 0 ; display : flex ; flex-direction : column ; align-items : flex-star…" at bounding box center [536, 242] width 704 height 414
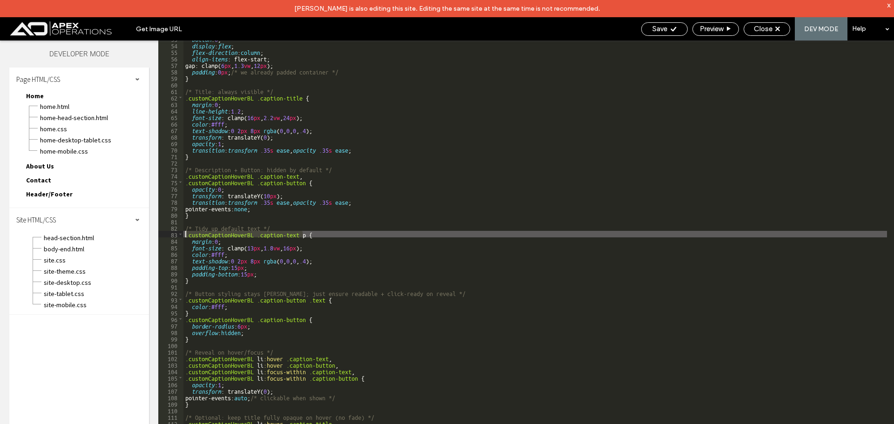
drag, startPoint x: 301, startPoint y: 236, endPoint x: 174, endPoint y: 231, distance: 127.8
click at [174, 231] on div "** 53 54 55 56 57 58 59 60 61 62 63 64 65 66 67 68 69 70 71 72 73 74 75 76 77 7…" at bounding box center [526, 241] width 736 height 401
click at [222, 230] on div "bottom : 0 ; display : flex ; flex-direction : column ; align-items : flex-star…" at bounding box center [536, 242] width 704 height 414
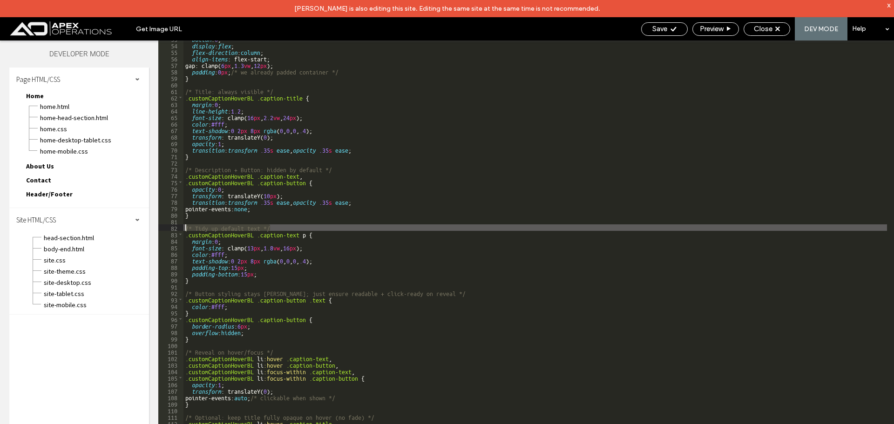
drag, startPoint x: 277, startPoint y: 228, endPoint x: 153, endPoint y: 228, distance: 123.9
click at [153, 228] on div "Layers Theme Pages Widgets Media Content Personalize Sell Online Blog App Store…" at bounding box center [447, 241] width 894 height 401
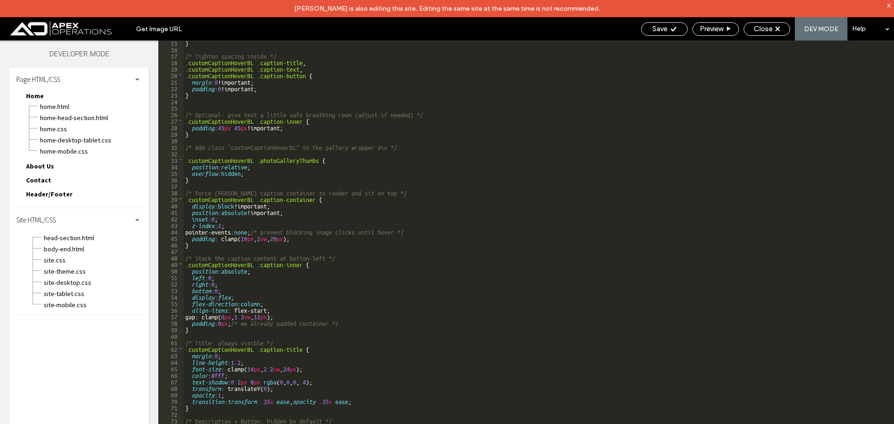
scroll to position [232, 0]
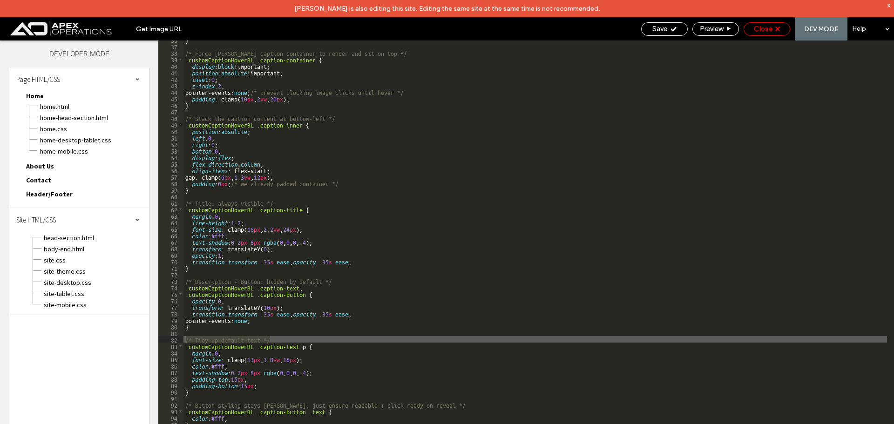
click at [760, 27] on span "Close" at bounding box center [763, 29] width 19 height 8
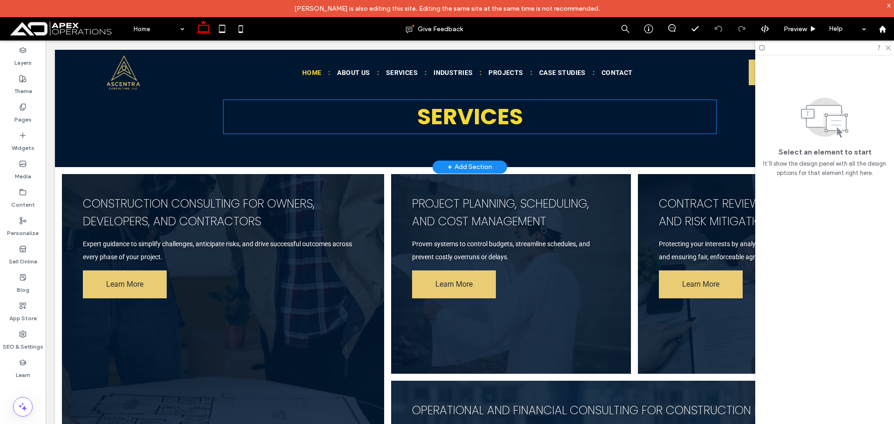
scroll to position [792, 0]
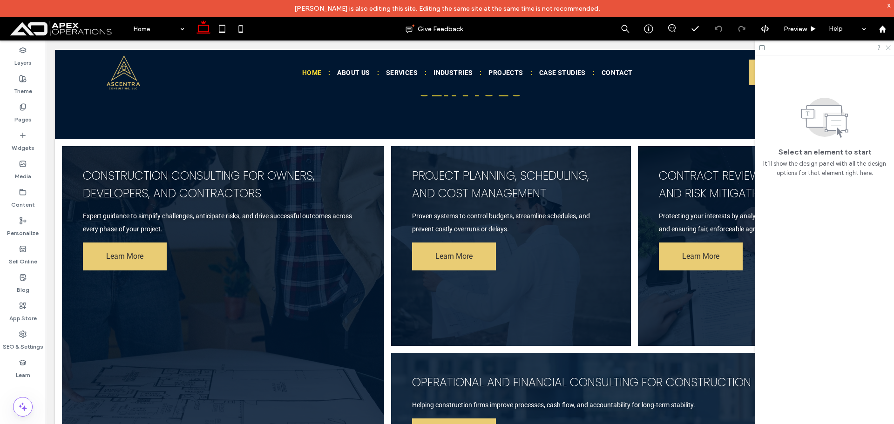
click at [886, 47] on icon at bounding box center [888, 47] width 6 height 6
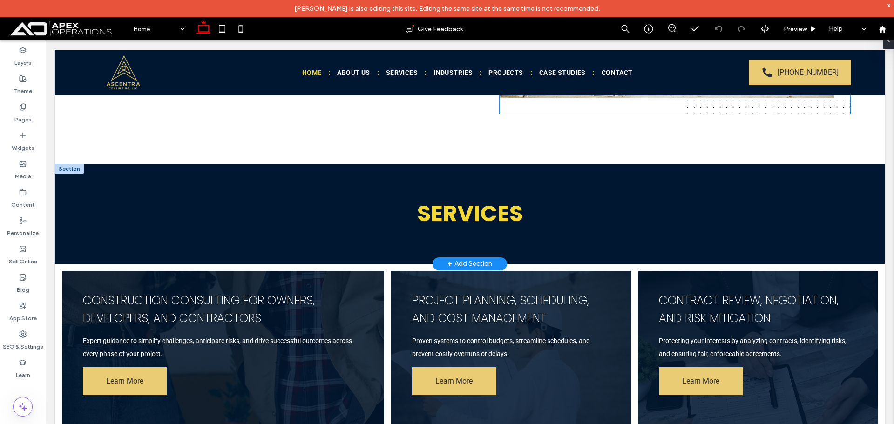
scroll to position [699, 0]
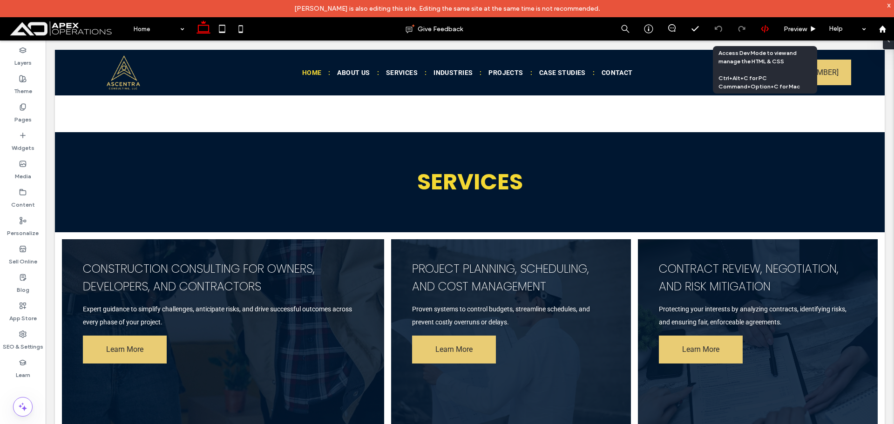
click at [761, 29] on use at bounding box center [764, 28] width 7 height 7
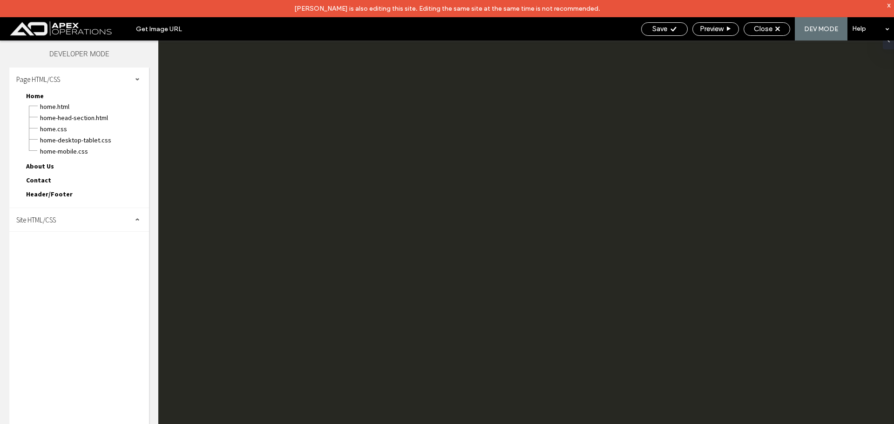
scroll to position [0, 0]
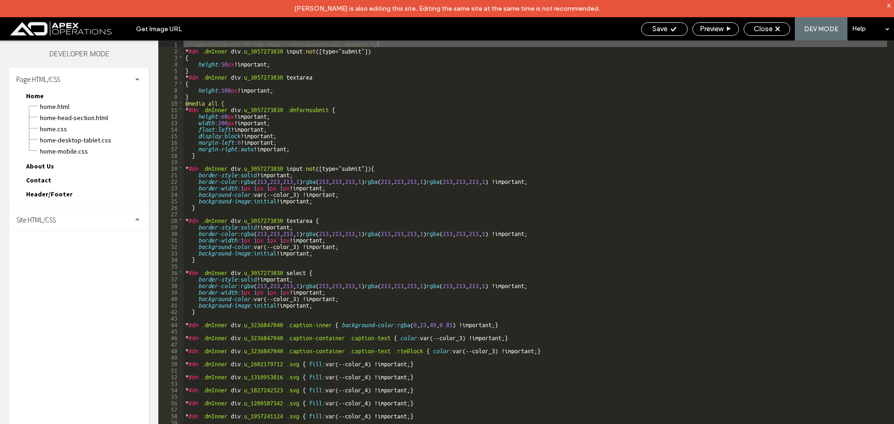
click at [53, 225] on div "Site HTML/CSS" at bounding box center [79, 219] width 140 height 23
click at [58, 262] on span "site.css" at bounding box center [96, 260] width 106 height 9
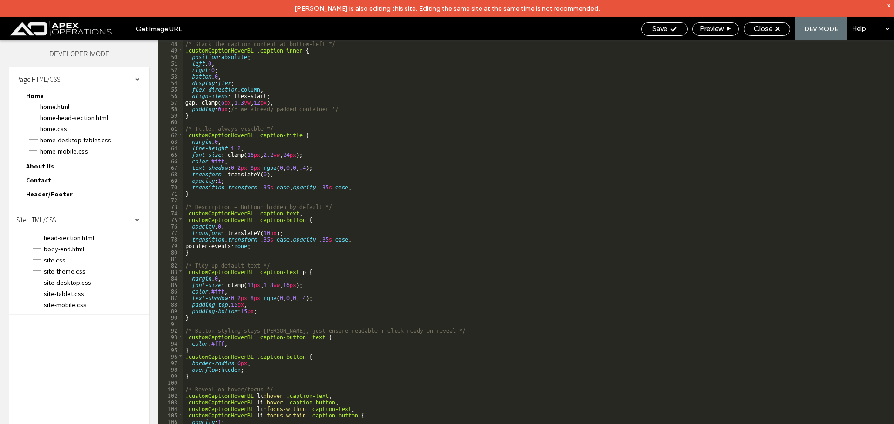
scroll to position [307, 0]
click at [770, 27] on span "Close" at bounding box center [763, 29] width 19 height 8
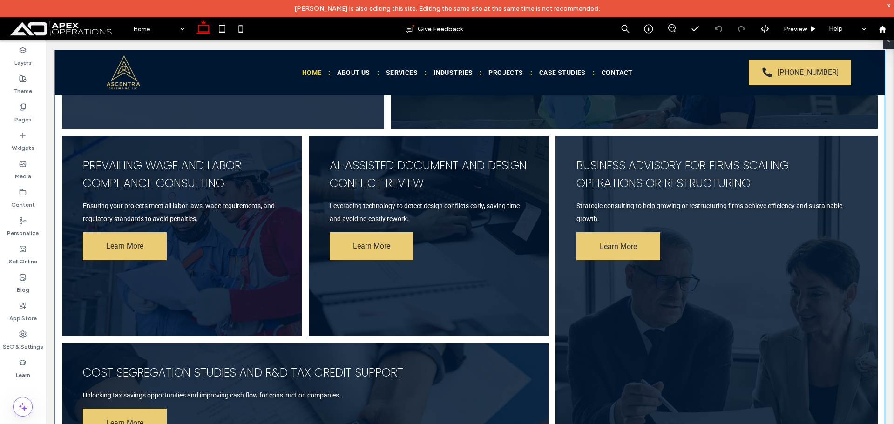
scroll to position [1106, 0]
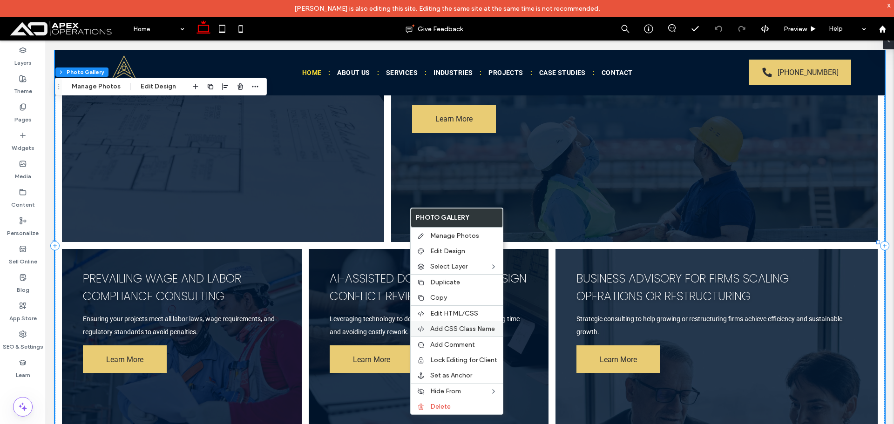
click at [460, 335] on div "Add CSS Class Name" at bounding box center [457, 328] width 92 height 15
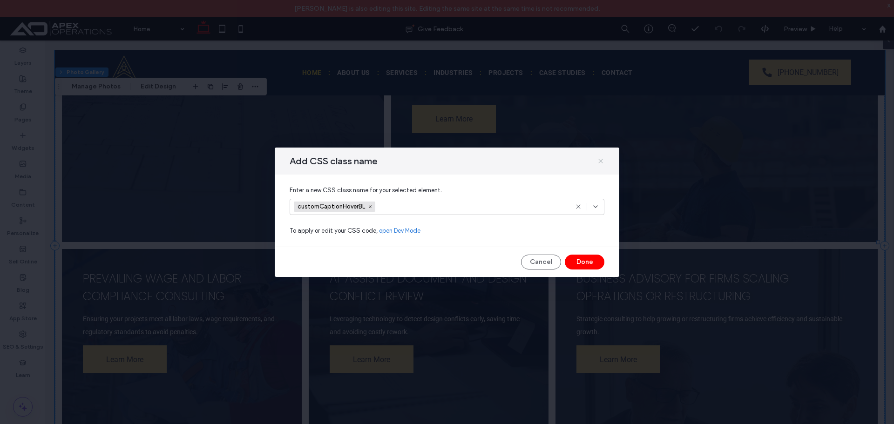
click at [603, 155] on span at bounding box center [600, 161] width 7 height 12
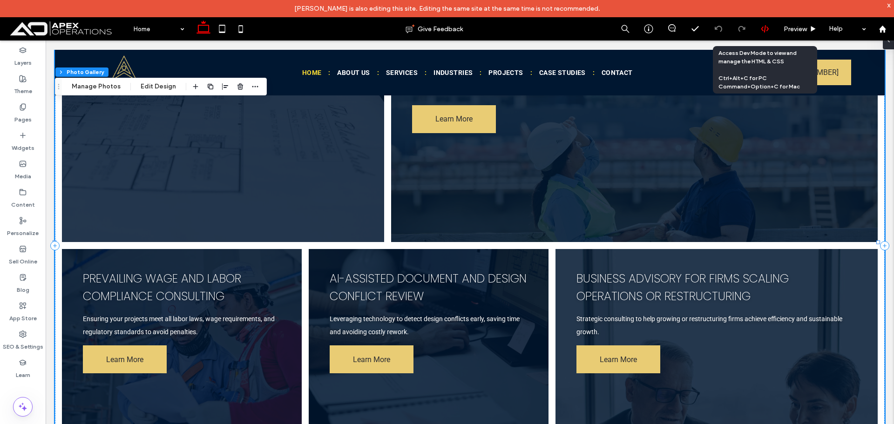
click at [761, 33] on icon at bounding box center [765, 29] width 8 height 8
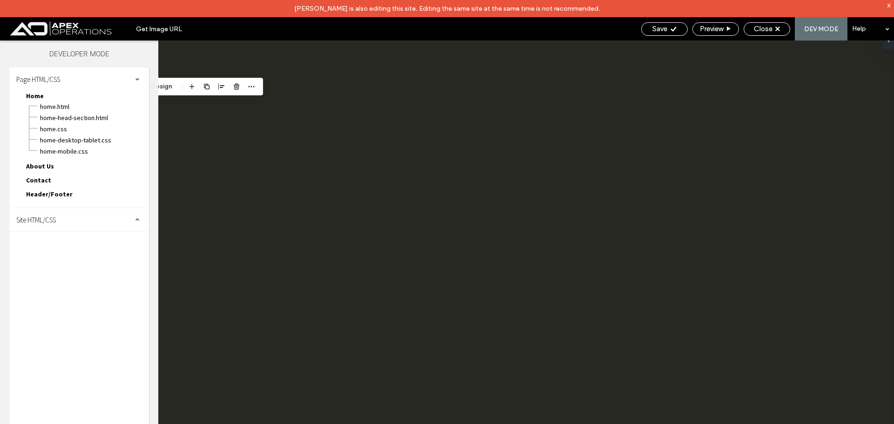
scroll to position [0, 0]
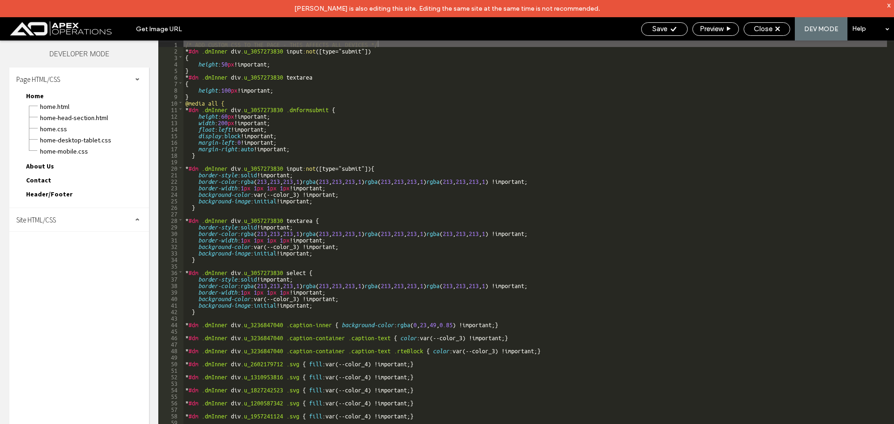
click at [57, 228] on div "Site HTML/CSS" at bounding box center [79, 219] width 140 height 23
click at [61, 261] on span "site.css" at bounding box center [96, 260] width 106 height 9
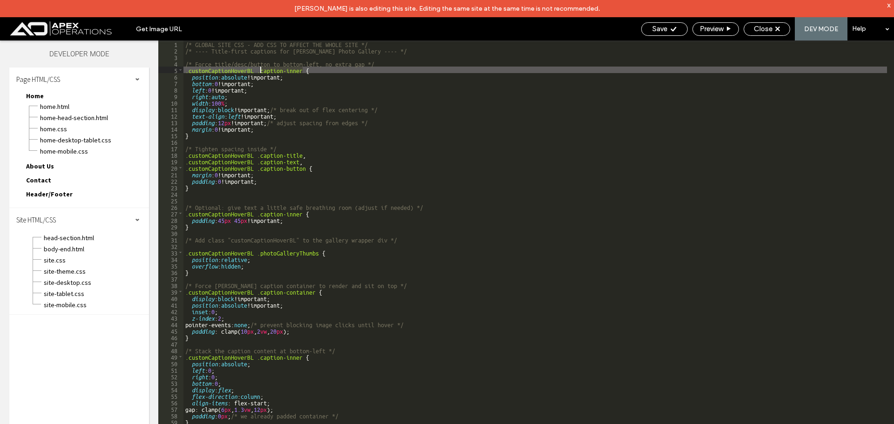
drag, startPoint x: 302, startPoint y: 73, endPoint x: 259, endPoint y: 71, distance: 43.3
click at [259, 71] on div "/* GLOBAL SITE CSS - ADD CSS TO AFFECT THE WHOLE SITE */ /* ---- Title-first ca…" at bounding box center [536, 248] width 704 height 414
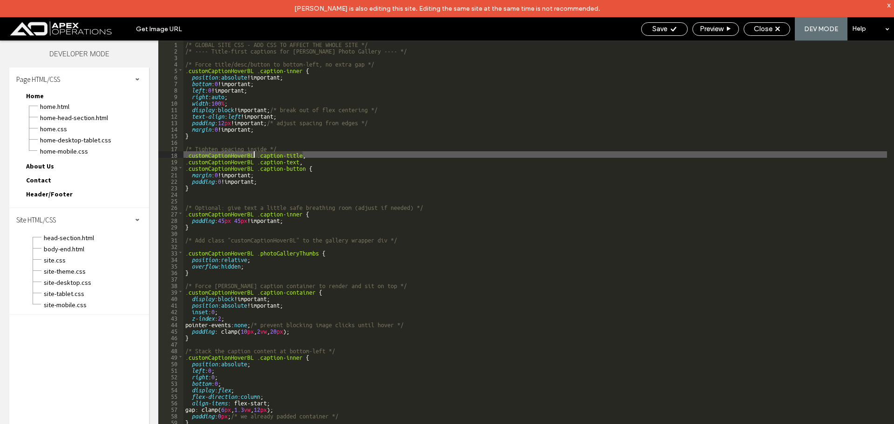
drag, startPoint x: 304, startPoint y: 155, endPoint x: 253, endPoint y: 157, distance: 50.4
click at [253, 157] on div "/* GLOBAL SITE CSS - ADD CSS TO AFFECT THE WHOLE SITE */ /* ---- Title-first ca…" at bounding box center [536, 248] width 704 height 414
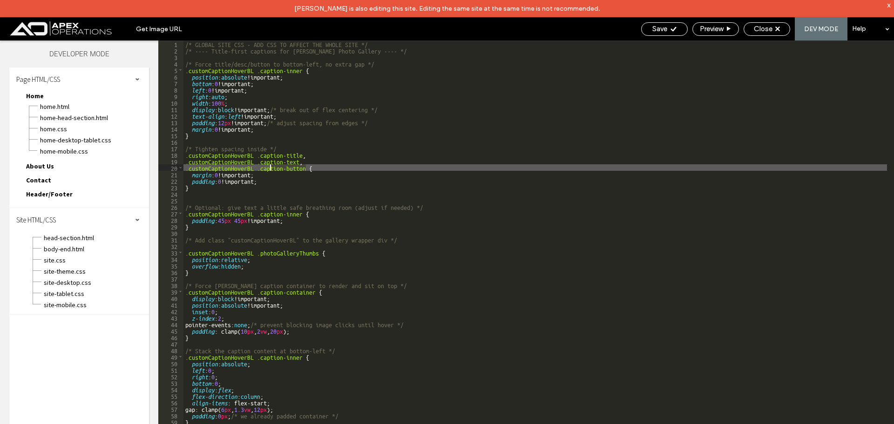
drag, startPoint x: 306, startPoint y: 169, endPoint x: 265, endPoint y: 167, distance: 41.0
click at [267, 167] on div "/* GLOBAL SITE CSS - ADD CSS TO AFFECT THE WHOLE SITE */ /* ---- Title-first ca…" at bounding box center [536, 248] width 704 height 414
click at [778, 27] on icon at bounding box center [778, 29] width 5 height 5
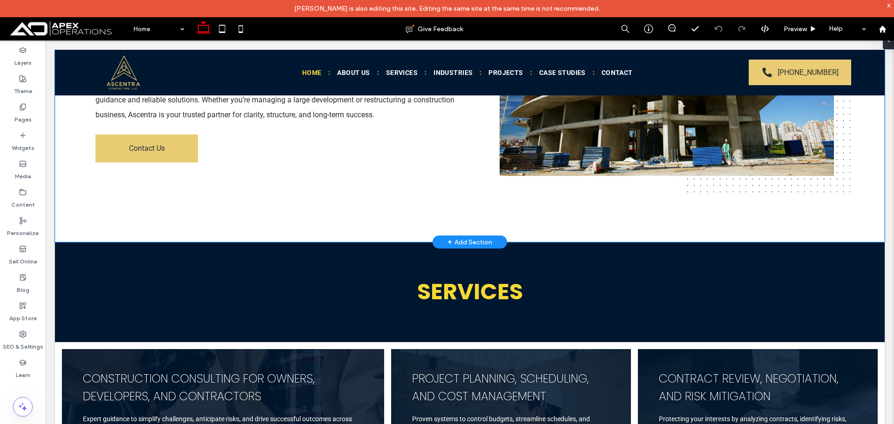
scroll to position [606, 0]
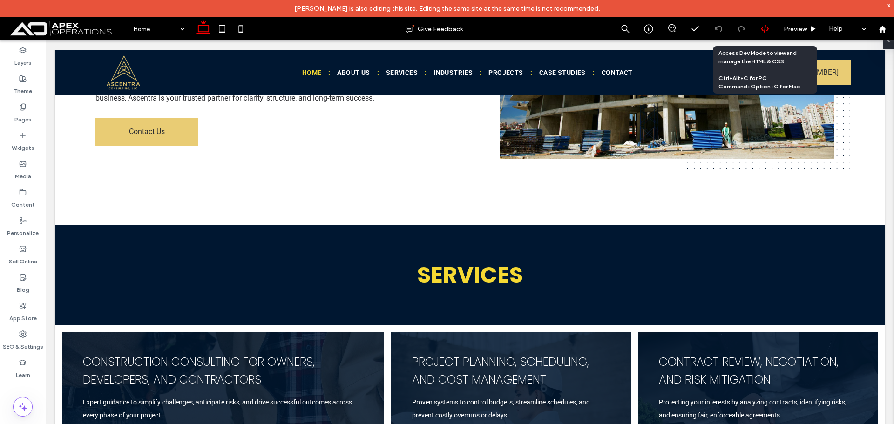
click at [766, 29] on icon at bounding box center [765, 29] width 8 height 8
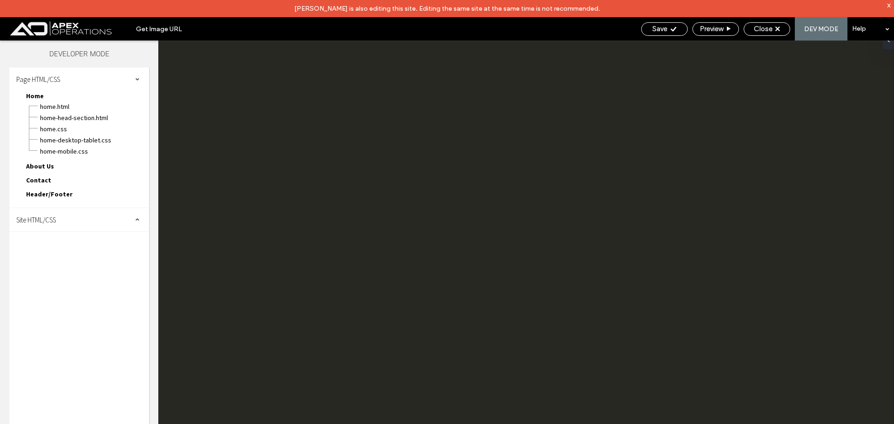
scroll to position [0, 0]
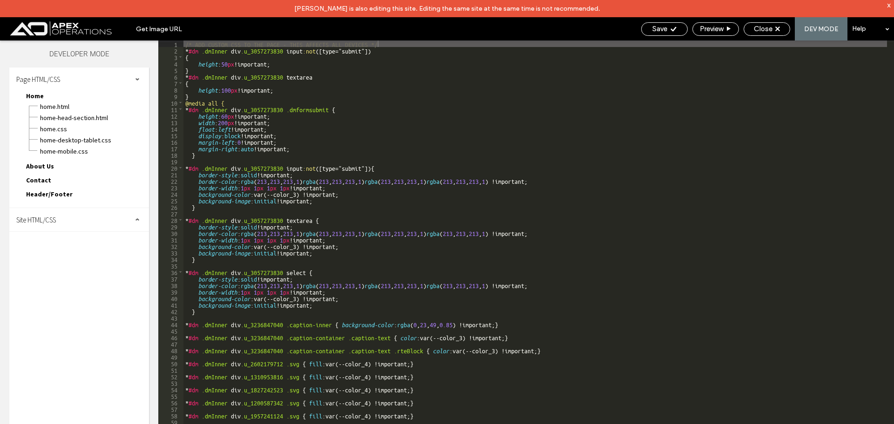
click at [70, 224] on div "Site HTML/CSS" at bounding box center [79, 219] width 140 height 23
drag, startPoint x: 65, startPoint y: 262, endPoint x: 116, endPoint y: 240, distance: 56.0
click at [64, 262] on span "site.css" at bounding box center [96, 260] width 106 height 9
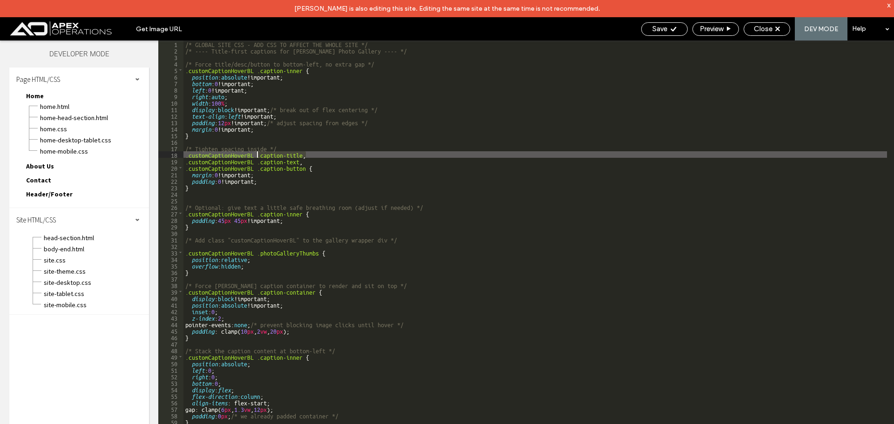
drag, startPoint x: 307, startPoint y: 152, endPoint x: 259, endPoint y: 152, distance: 48.9
click at [259, 152] on div "/* GLOBAL SITE CSS - ADD CSS TO AFFECT THE WHOLE SITE */ /* ---- Title-first ca…" at bounding box center [536, 248] width 704 height 414
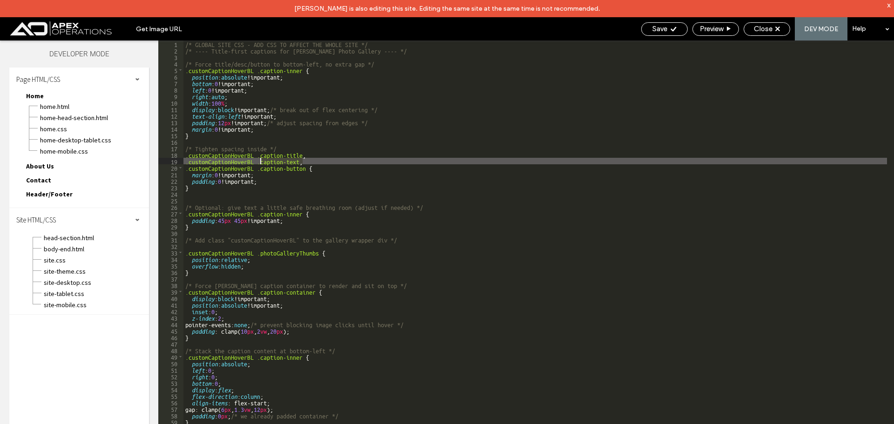
drag, startPoint x: 310, startPoint y: 162, endPoint x: 260, endPoint y: 159, distance: 49.9
click at [260, 159] on div "/* GLOBAL SITE CSS - ADD CSS TO AFFECT THE WHOLE SITE */ /* ---- Title-first ca…" at bounding box center [536, 248] width 704 height 414
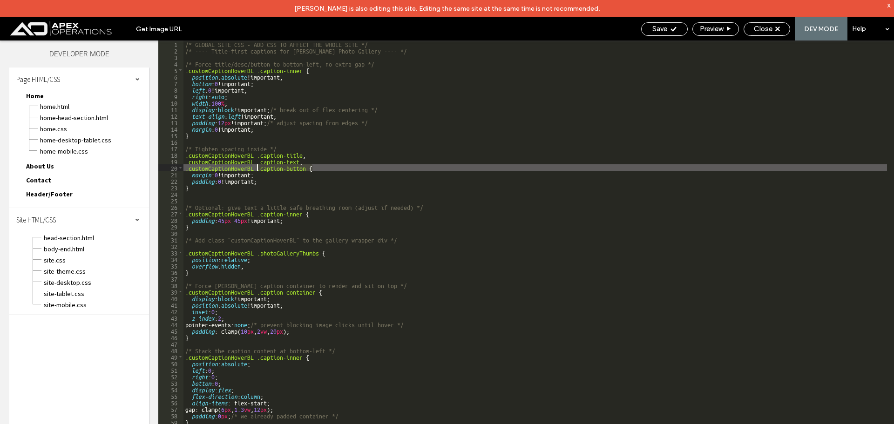
drag, startPoint x: 316, startPoint y: 167, endPoint x: 258, endPoint y: 167, distance: 58.2
click at [258, 167] on div "/* GLOBAL SITE CSS - ADD CSS TO AFFECT THE WHOLE SITE */ /* ---- Title-first ca…" at bounding box center [536, 248] width 704 height 414
click at [223, 156] on div "/* GLOBAL SITE CSS - ADD CSS TO AFFECT THE WHOLE SITE */ /* ---- Title-first ca…" at bounding box center [536, 248] width 704 height 414
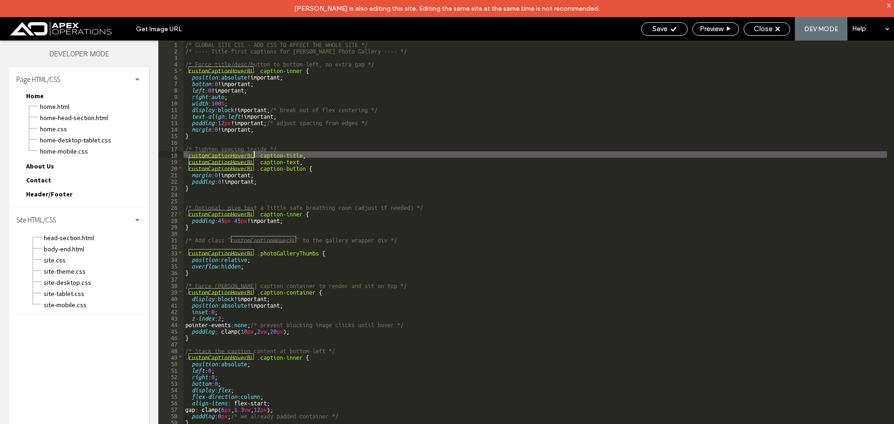
click at [223, 156] on div "/* GLOBAL SITE CSS - ADD CSS TO AFFECT THE WHOLE SITE */ /* ---- Title-first ca…" at bounding box center [536, 248] width 704 height 414
click at [771, 29] on span "Close" at bounding box center [763, 29] width 19 height 8
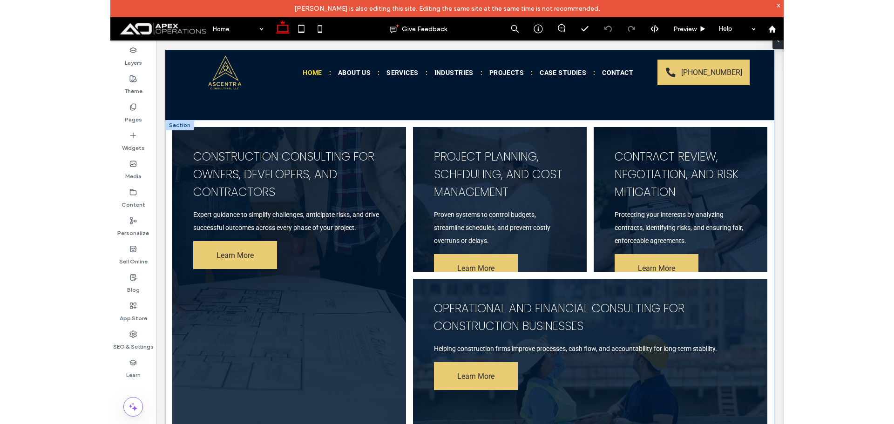
scroll to position [792, 0]
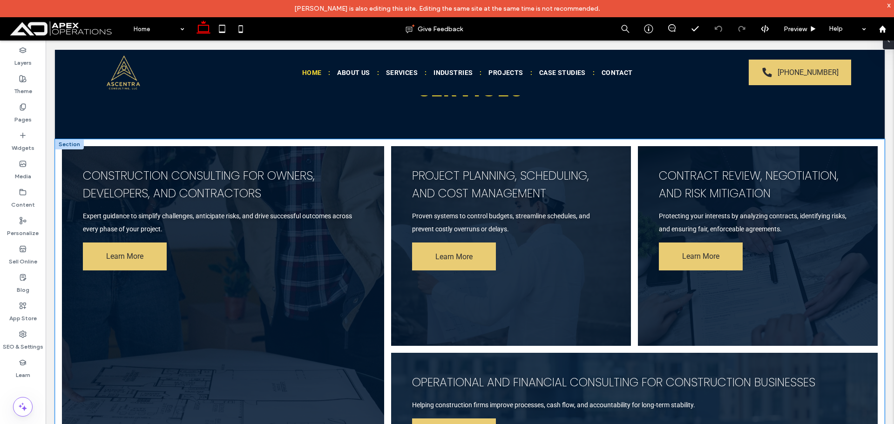
drag, startPoint x: 460, startPoint y: 179, endPoint x: 457, endPoint y: 186, distance: 7.9
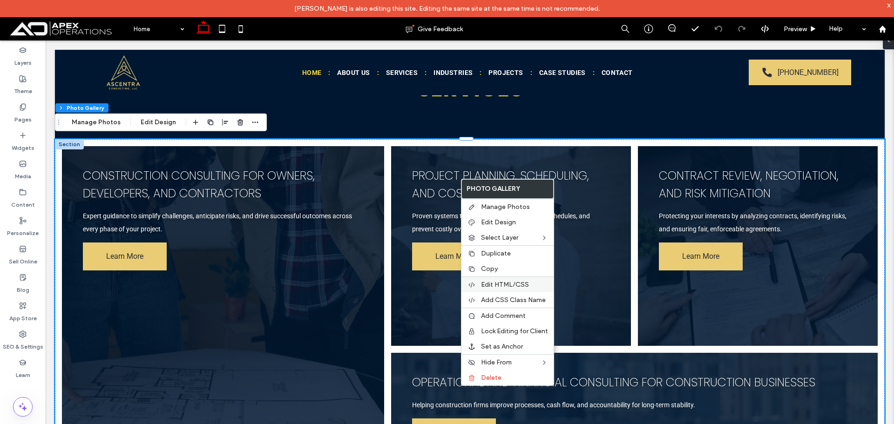
click at [508, 285] on span "Edit HTML/CSS" at bounding box center [505, 285] width 48 height 8
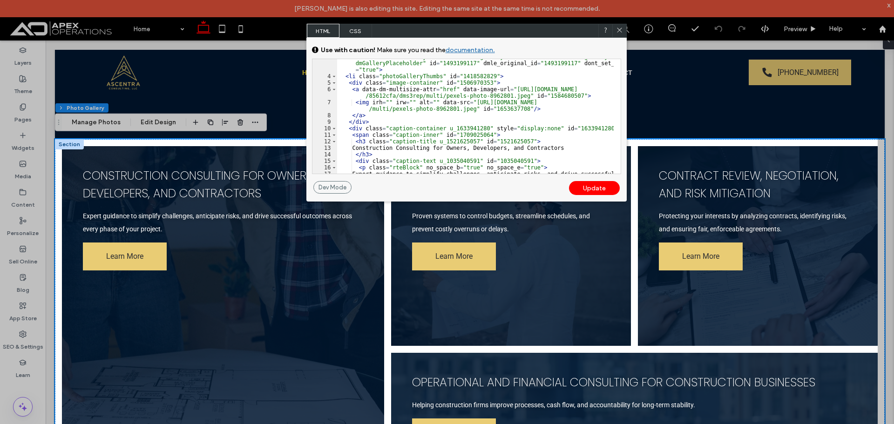
scroll to position [112, 0]
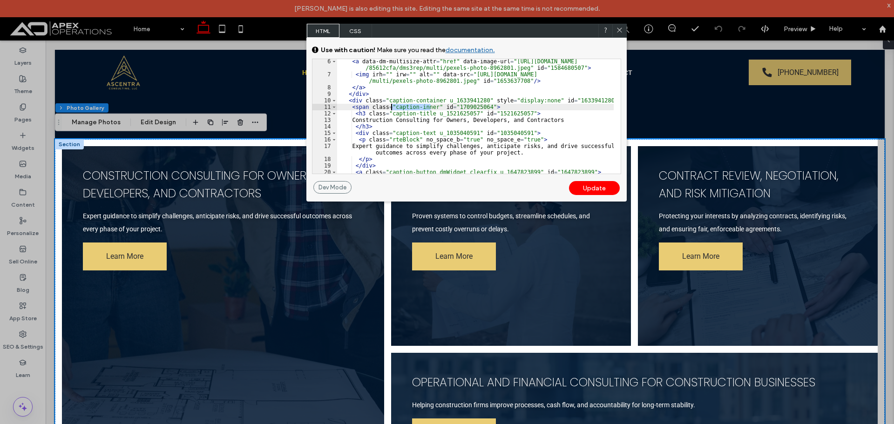
drag, startPoint x: 415, startPoint y: 109, endPoint x: 392, endPoint y: 108, distance: 22.8
click at [392, 108] on div "< a data-dm-multisize-attr = "href" data-image-url = "https://irp.cdn-website.c…" at bounding box center [475, 125] width 277 height 134
drag, startPoint x: 437, startPoint y: 99, endPoint x: 406, endPoint y: 101, distance: 31.3
click at [406, 101] on div "< a data-dm-multisize-attr = "href" data-image-url = "https://irp.cdn-website.c…" at bounding box center [475, 125] width 277 height 134
drag, startPoint x: 617, startPoint y: 33, endPoint x: 518, endPoint y: 127, distance: 137.1
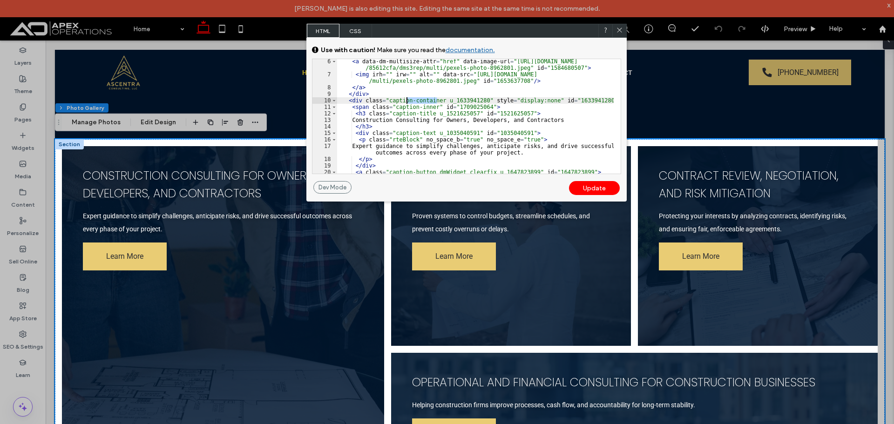
click at [617, 33] on icon at bounding box center [619, 30] width 7 height 7
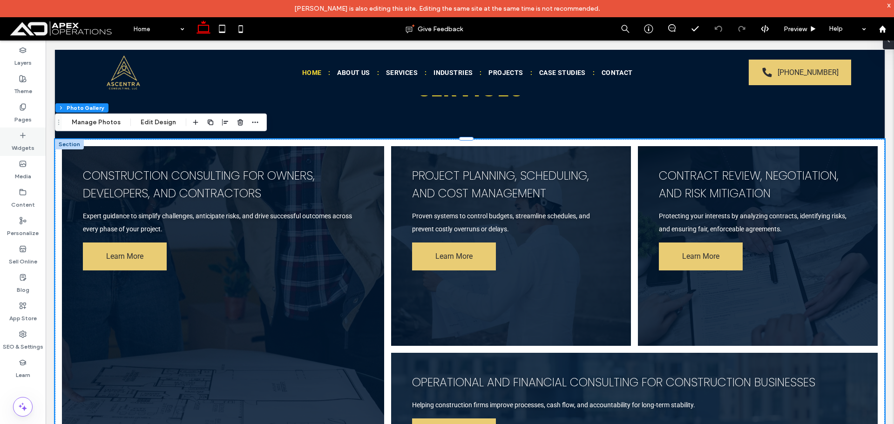
click at [22, 134] on icon at bounding box center [22, 135] width 7 height 7
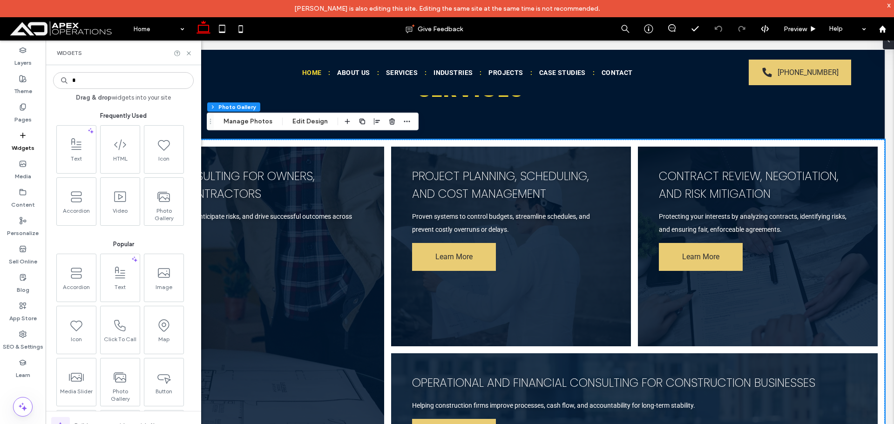
scroll to position [792, 0]
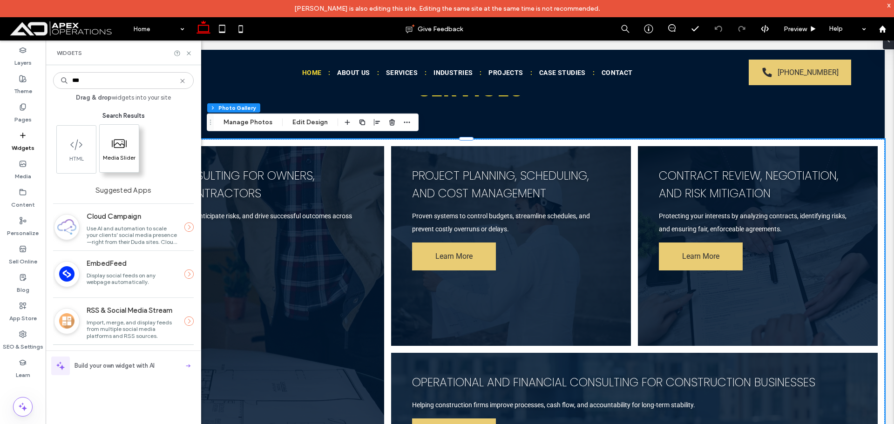
type input "***"
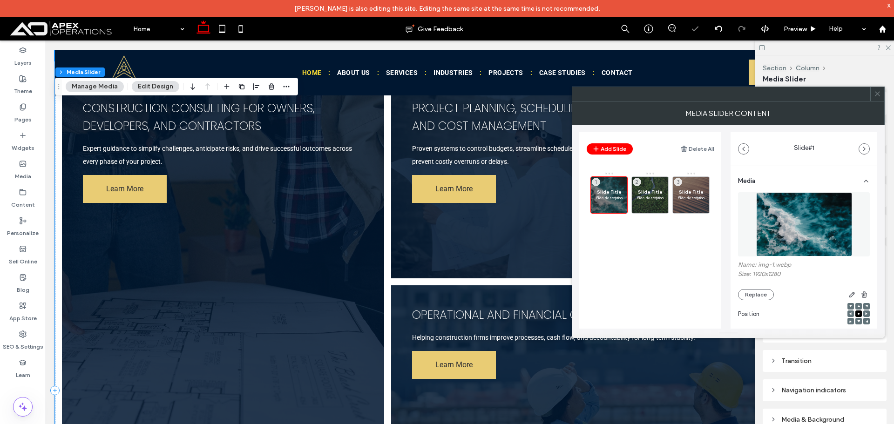
scroll to position [932, 0]
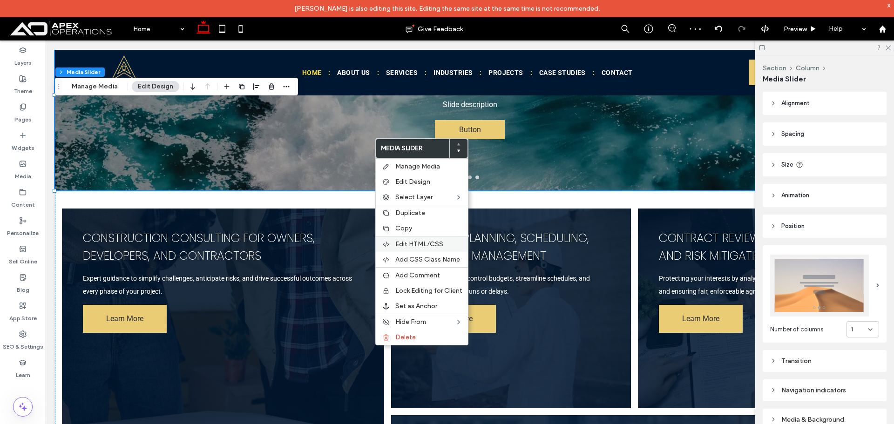
click at [415, 241] on span "Edit HTML/CSS" at bounding box center [420, 244] width 48 height 8
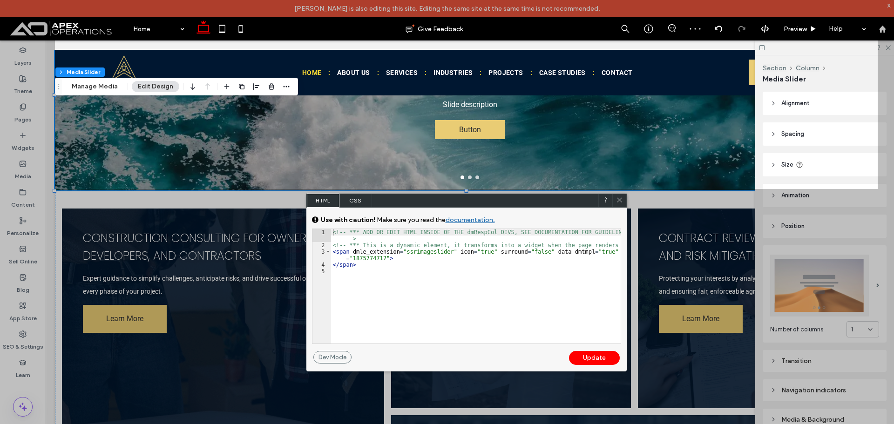
click at [618, 201] on icon at bounding box center [619, 200] width 7 height 7
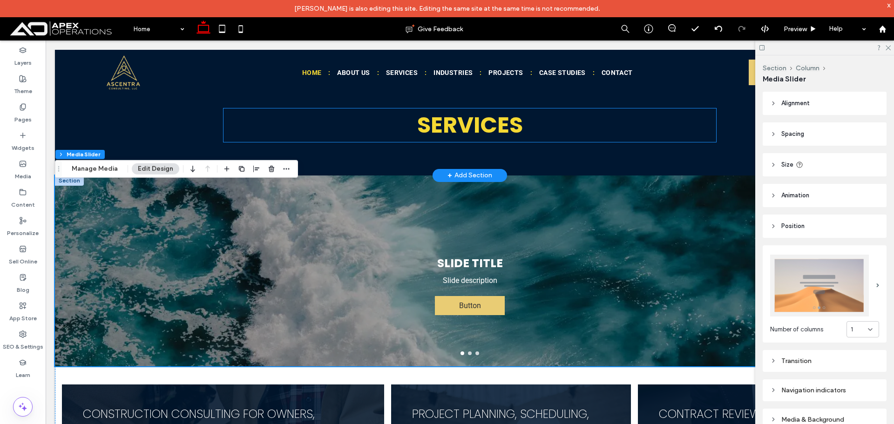
scroll to position [745, 0]
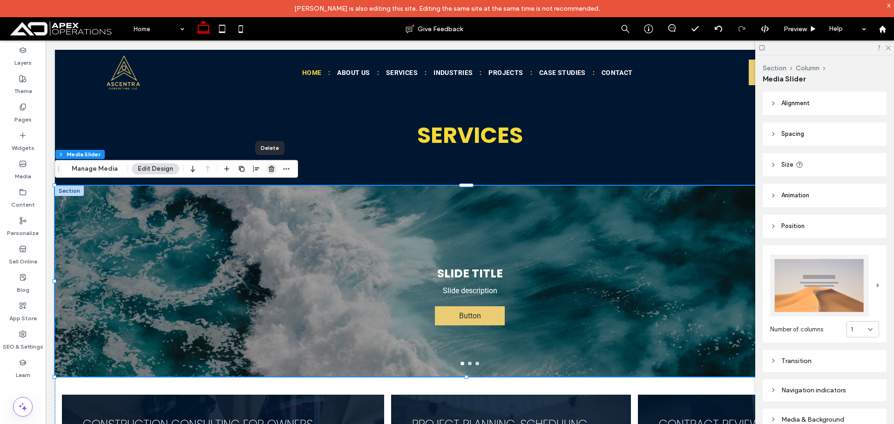
click at [270, 170] on use "button" at bounding box center [272, 169] width 6 height 6
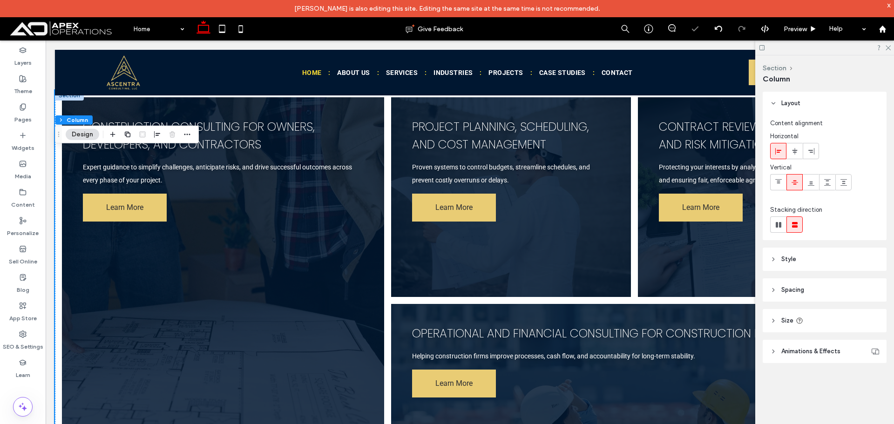
scroll to position [1025, 0]
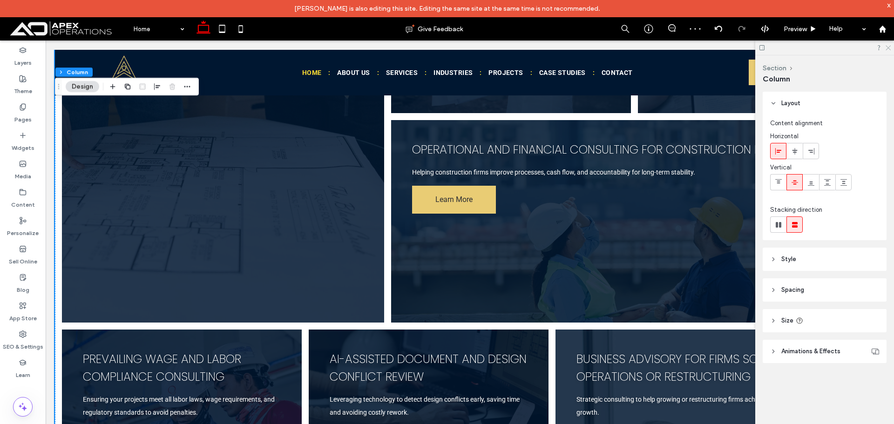
drag, startPoint x: 890, startPoint y: 45, endPoint x: 824, endPoint y: 17, distance: 71.4
click at [890, 45] on icon at bounding box center [888, 47] width 6 height 6
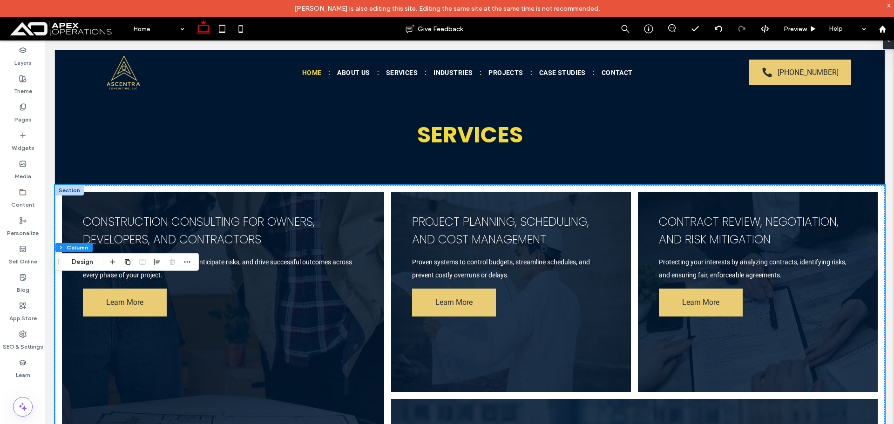
scroll to position [652, 0]
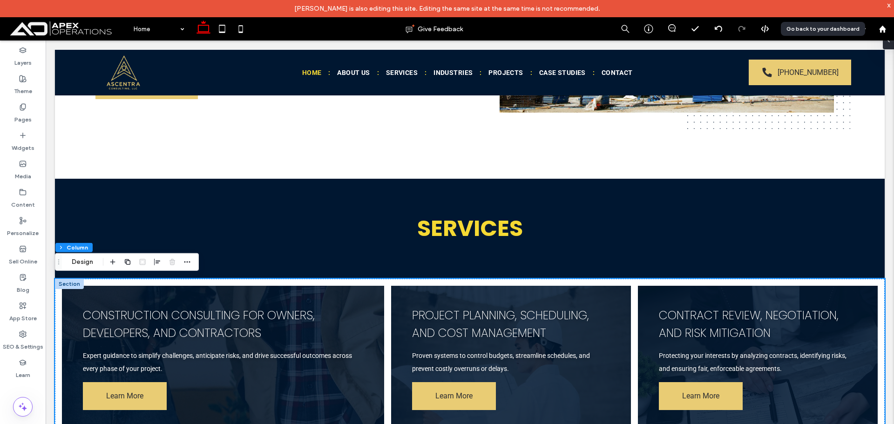
drag, startPoint x: 883, startPoint y: 27, endPoint x: 832, endPoint y: 24, distance: 50.9
click at [883, 27] on use at bounding box center [882, 28] width 7 height 7
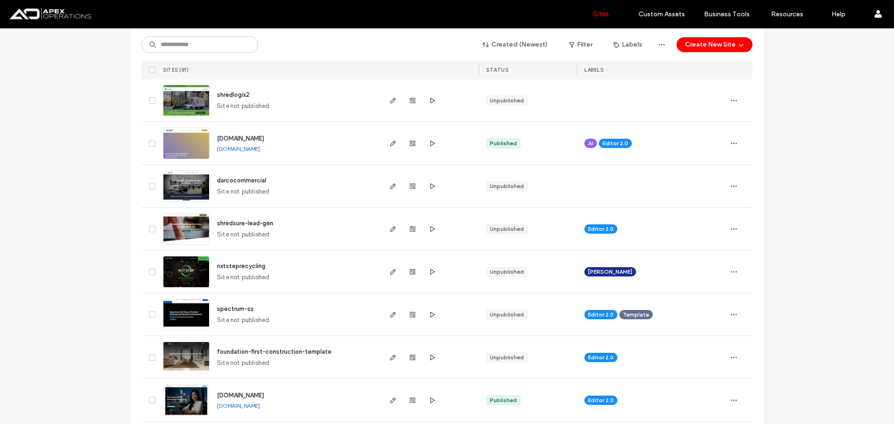
scroll to position [1351, 0]
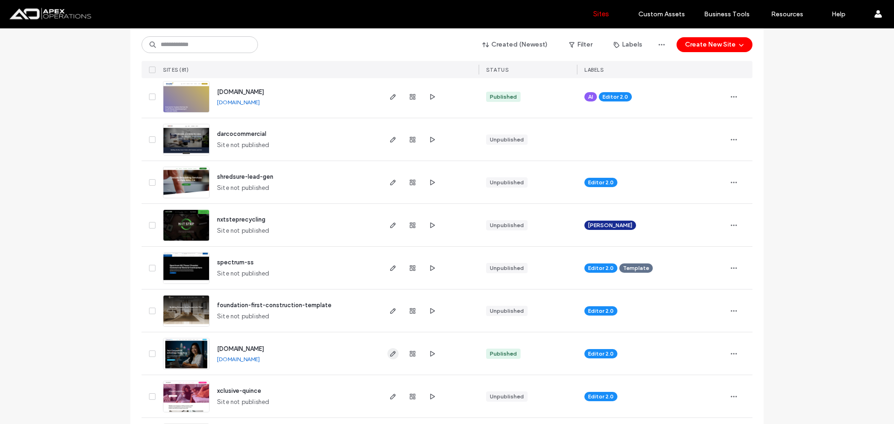
click at [388, 355] on span "button" at bounding box center [393, 353] width 11 height 11
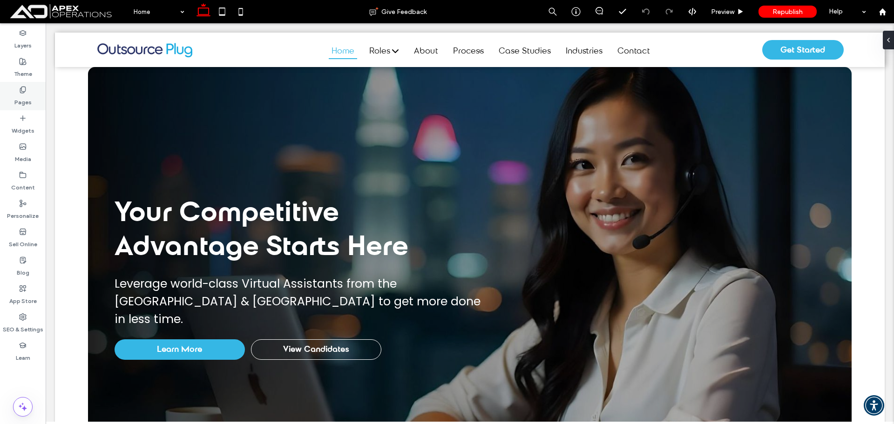
click at [25, 96] on label "Pages" at bounding box center [22, 100] width 17 height 13
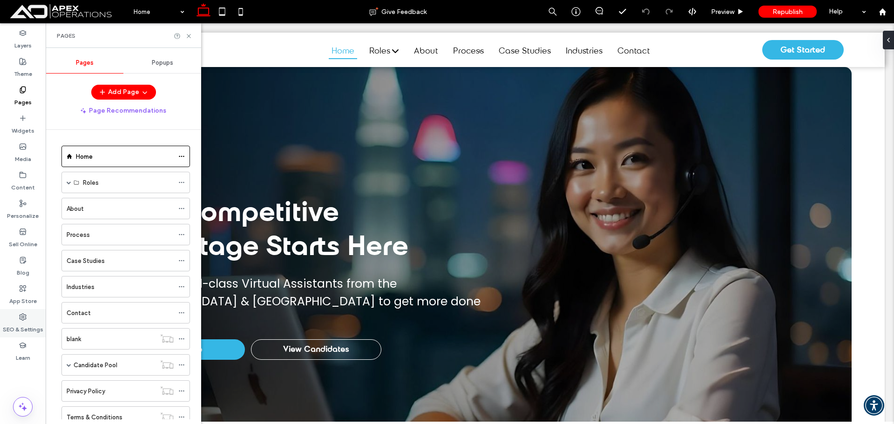
click at [22, 323] on label "SEO & Settings" at bounding box center [23, 327] width 41 height 13
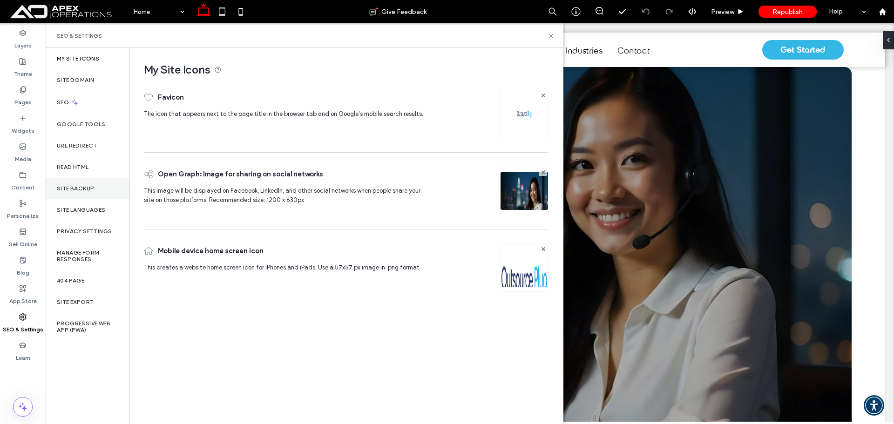
click at [85, 189] on label "Site Backup" at bounding box center [75, 188] width 37 height 7
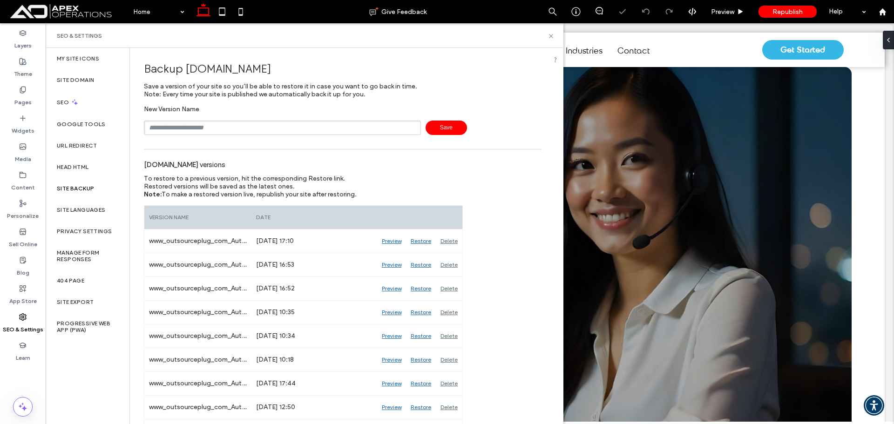
click at [183, 130] on input "text" at bounding box center [282, 128] width 277 height 14
type input "**********"
click at [445, 128] on span "Save" at bounding box center [446, 128] width 41 height 14
click at [21, 96] on label "Pages" at bounding box center [22, 100] width 17 height 13
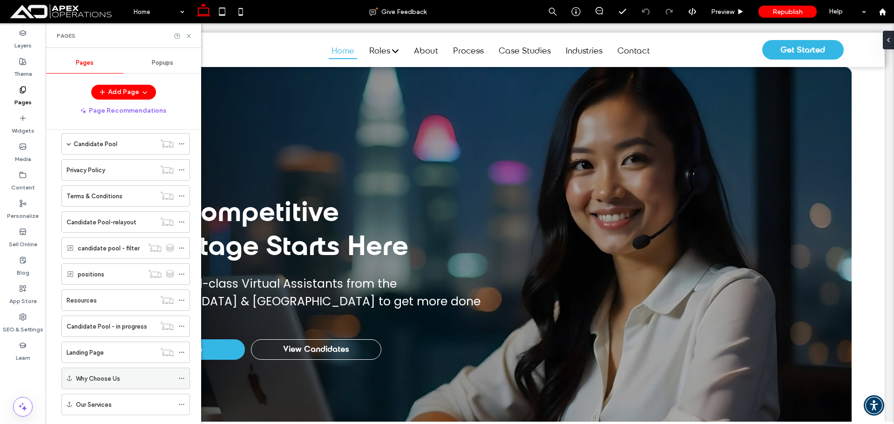
scroll to position [280, 0]
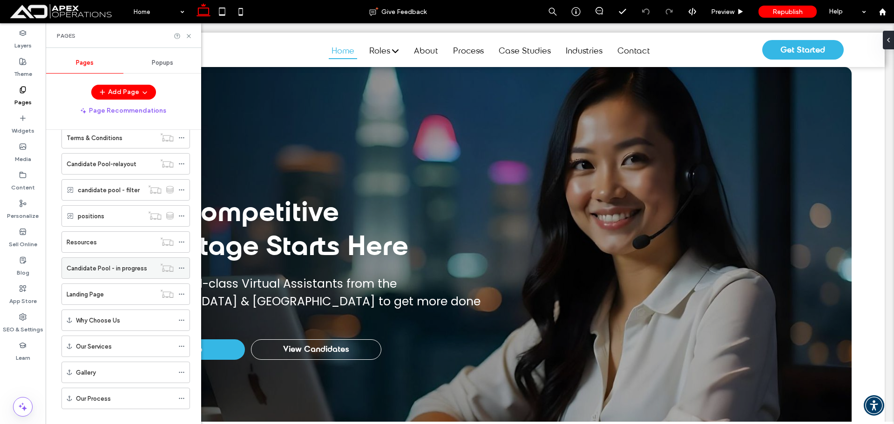
click at [113, 272] on label "Candidate Pool - in progress" at bounding box center [107, 268] width 81 height 16
click at [121, 297] on div "Landing Page" at bounding box center [111, 295] width 89 height 10
click at [187, 35] on icon at bounding box center [188, 36] width 7 height 7
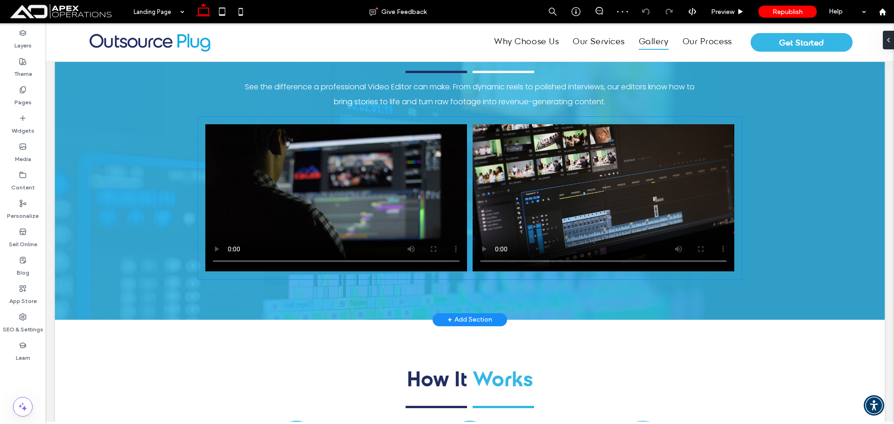
click at [397, 233] on video at bounding box center [336, 197] width 262 height 147
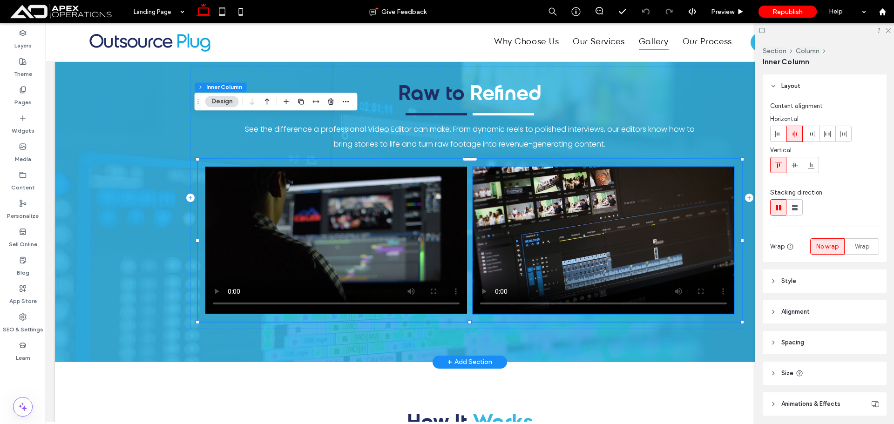
scroll to position [1683, 0]
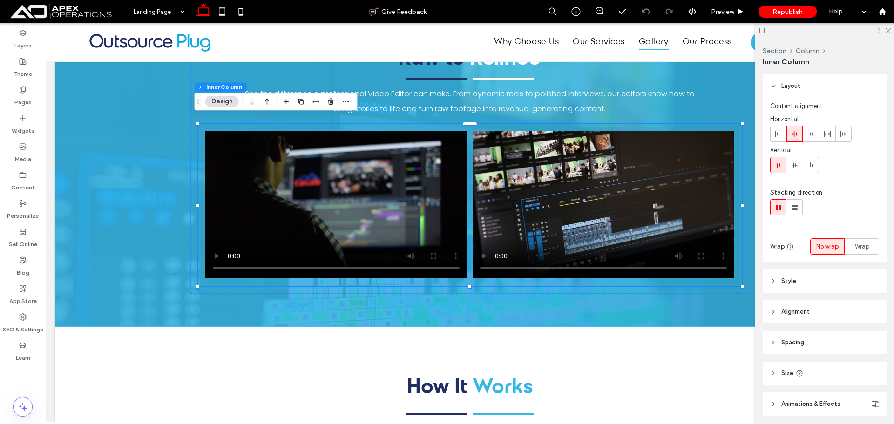
drag, startPoint x: 886, startPoint y: 30, endPoint x: 881, endPoint y: 31, distance: 5.3
click at [887, 30] on icon at bounding box center [888, 30] width 6 height 6
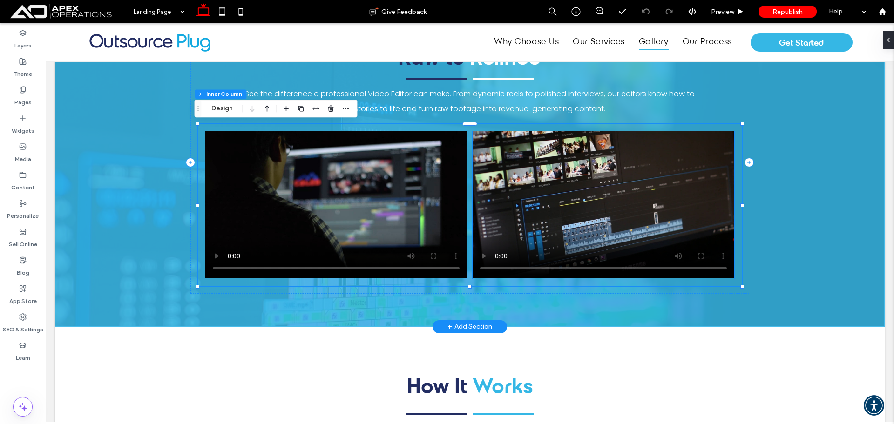
drag, startPoint x: 490, startPoint y: 195, endPoint x: 412, endPoint y: 193, distance: 78.3
click at [490, 195] on video at bounding box center [604, 204] width 262 height 147
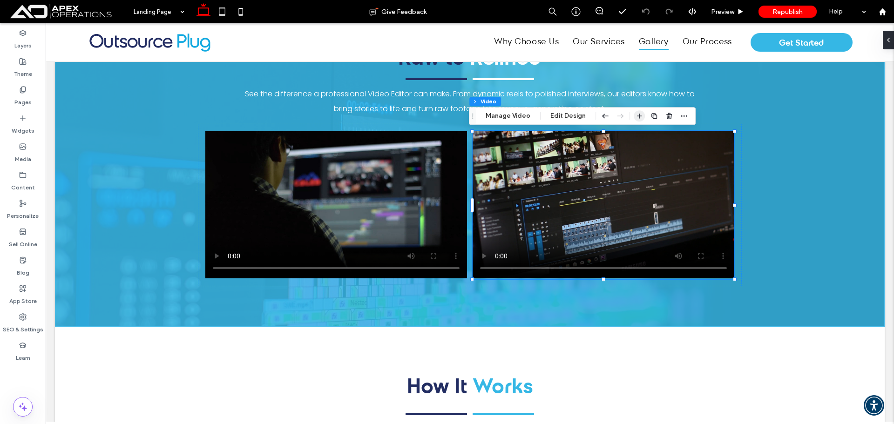
click at [636, 115] on icon "button" at bounding box center [639, 115] width 7 height 7
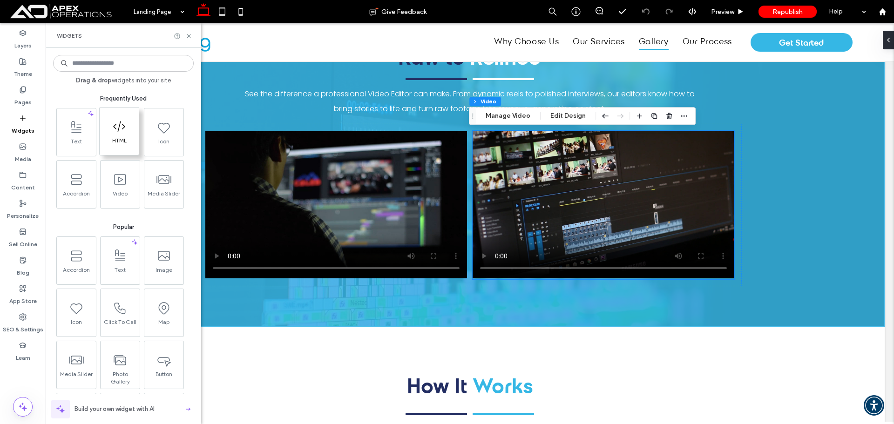
click at [121, 133] on icon at bounding box center [119, 126] width 15 height 15
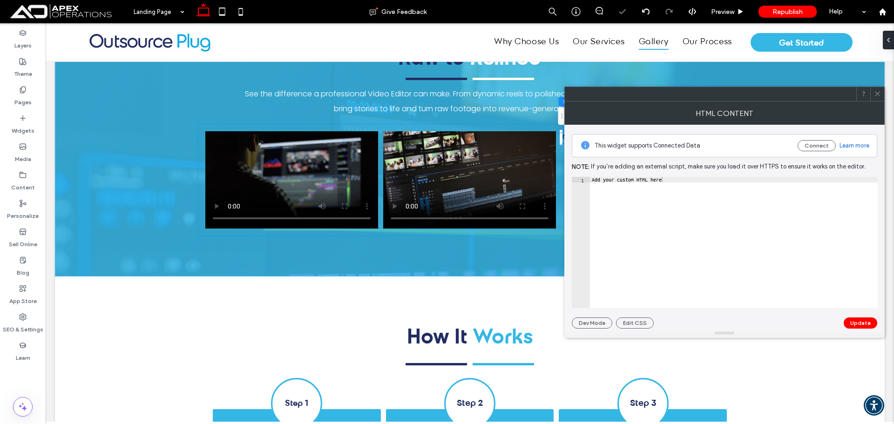
click at [879, 94] on icon at bounding box center [877, 93] width 7 height 7
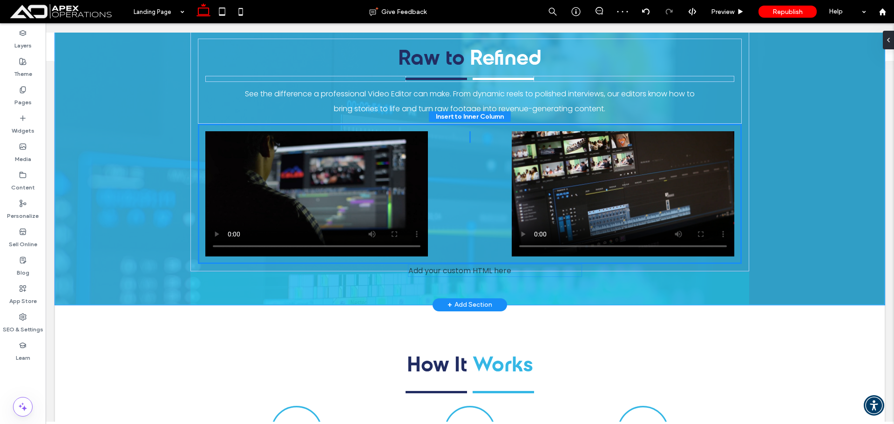
drag, startPoint x: 655, startPoint y: 140, endPoint x: 506, endPoint y: 274, distance: 200.6
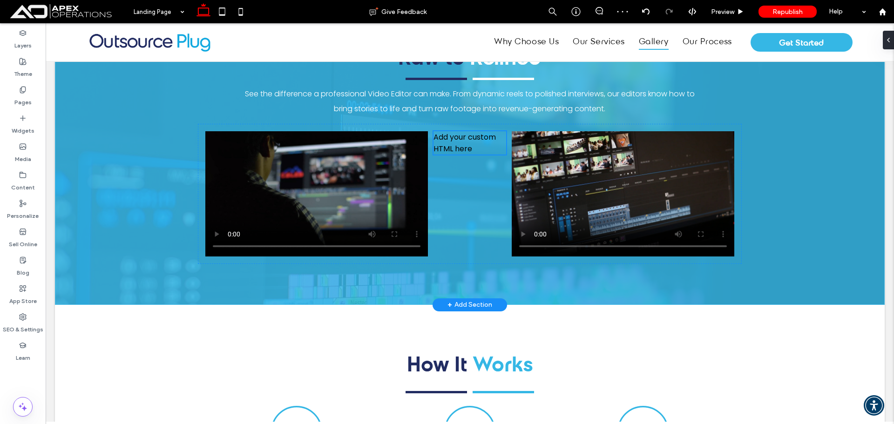
type input "**"
type input "****"
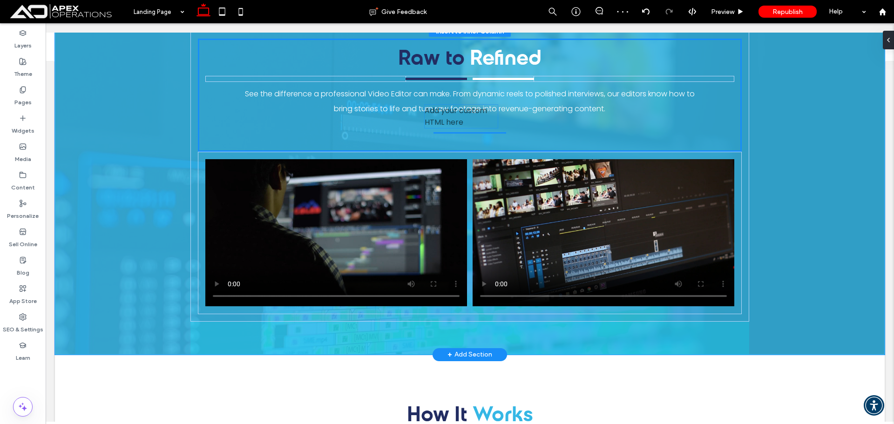
drag, startPoint x: 471, startPoint y: 146, endPoint x: 466, endPoint y: 120, distance: 27.0
type input "**"
type input "****"
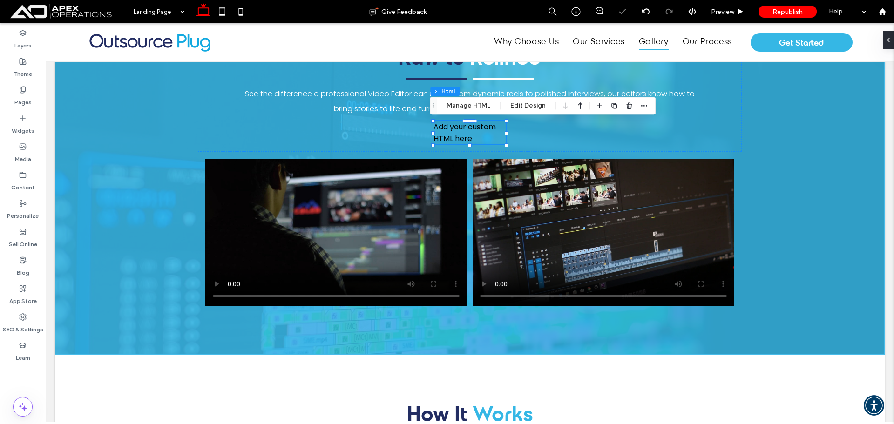
click at [649, 103] on div "Section Column Inner Column Html Manage HTML Edit Design" at bounding box center [543, 106] width 226 height 18
click at [681, 135] on div "Raw to Refined See the difference a professional Video Editor can make. From dy…" at bounding box center [470, 95] width 544 height 113
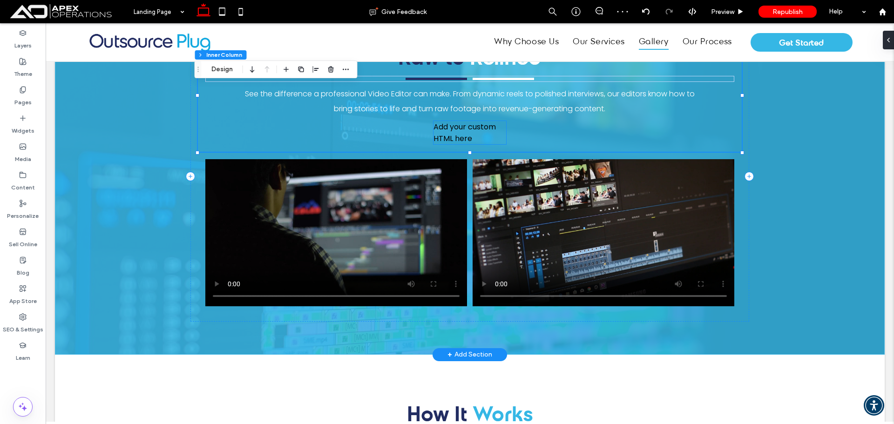
click at [489, 136] on div "Add your custom HTML here" at bounding box center [470, 132] width 73 height 23
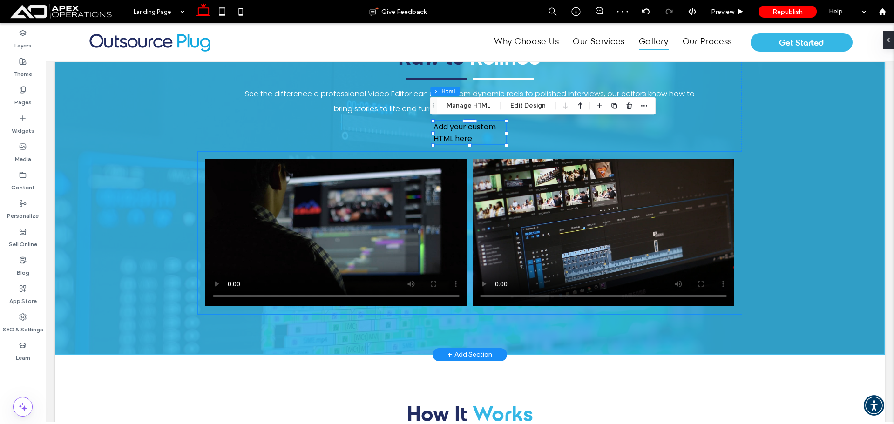
click at [481, 157] on div at bounding box center [470, 233] width 544 height 162
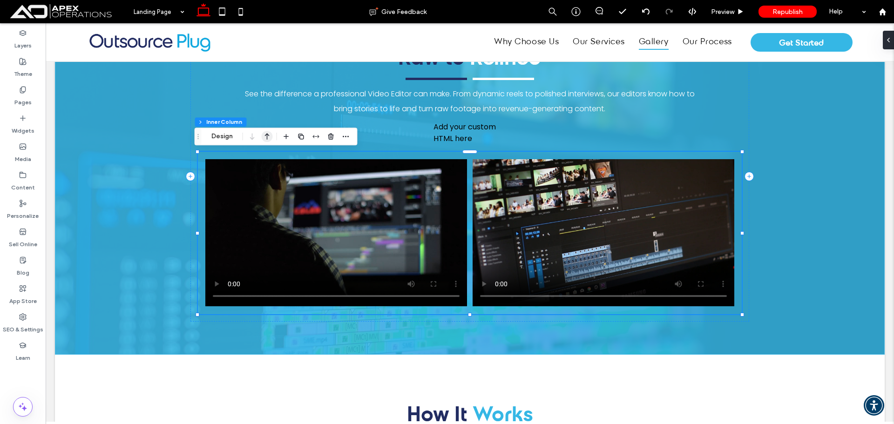
click at [267, 139] on use "button" at bounding box center [267, 137] width 5 height 7
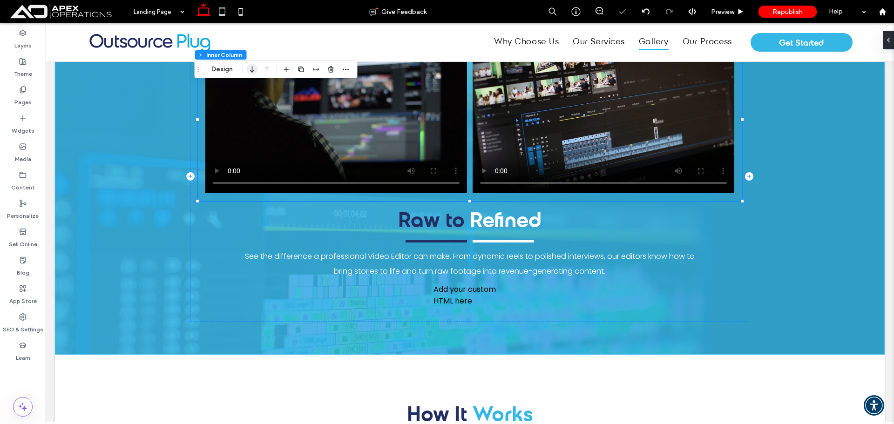
drag, startPoint x: 254, startPoint y: 77, endPoint x: 210, endPoint y: 55, distance: 49.4
click at [254, 77] on icon "button" at bounding box center [252, 69] width 11 height 17
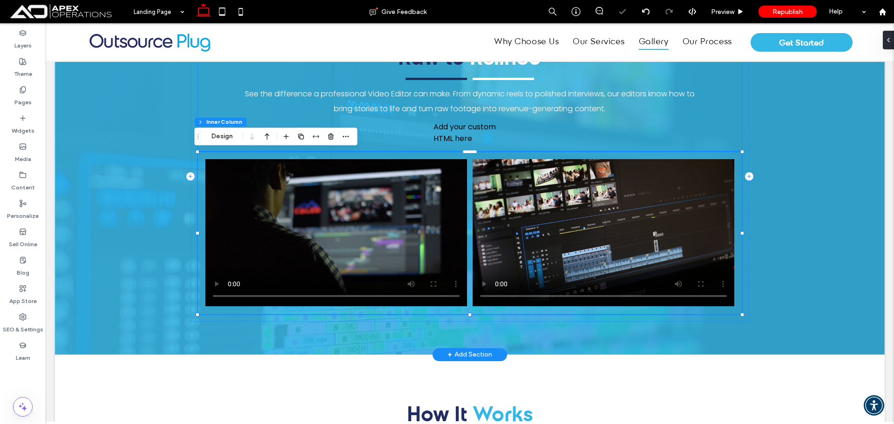
click at [450, 138] on div "Add your custom HTML here" at bounding box center [470, 132] width 73 height 23
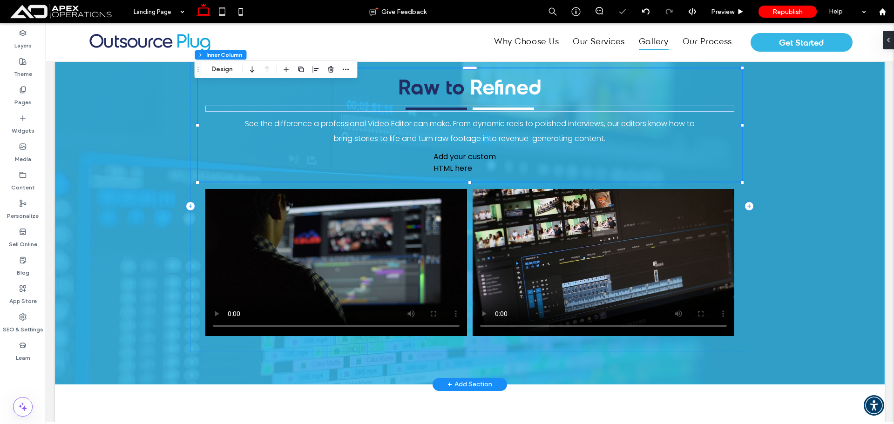
scroll to position [1636, 0]
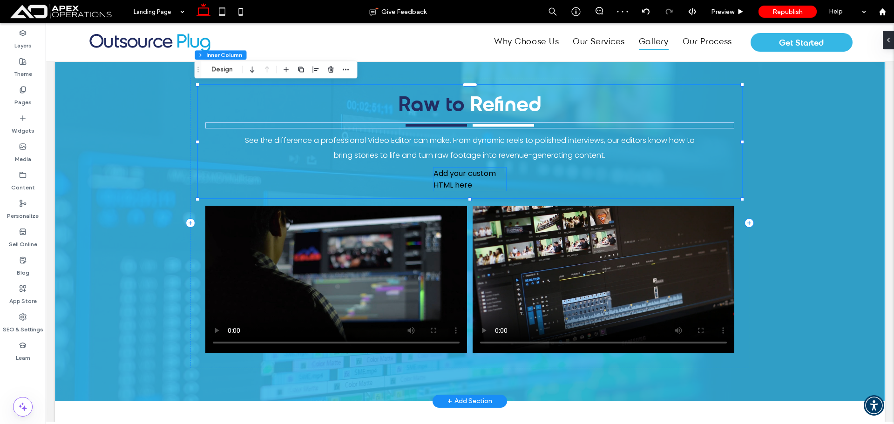
click at [470, 186] on div "Add your custom HTML here" at bounding box center [470, 179] width 73 height 23
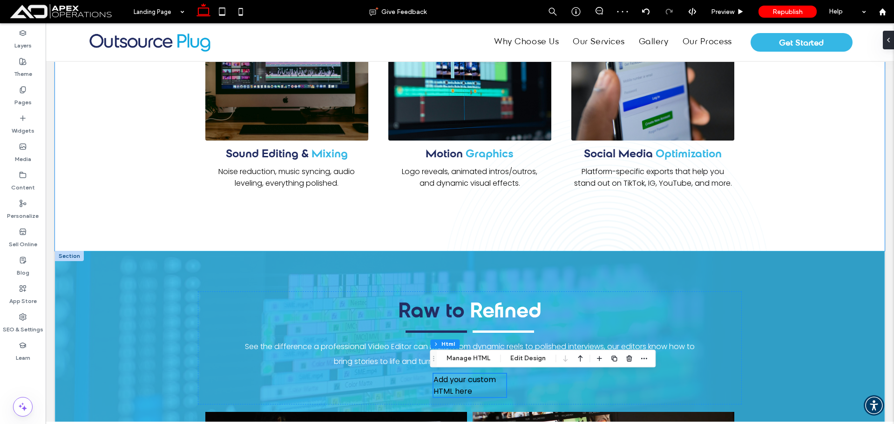
scroll to position [1590, 0]
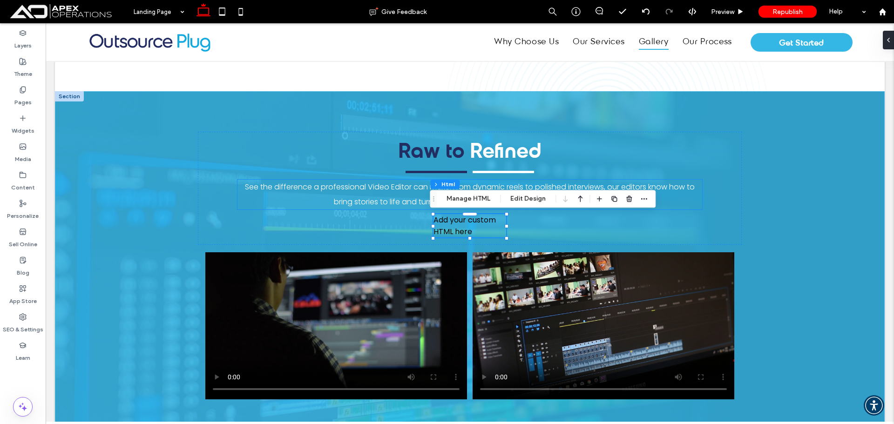
click at [373, 194] on p "See the difference a professional Video Editor can make. From dynamic reels to …" at bounding box center [470, 195] width 465 height 30
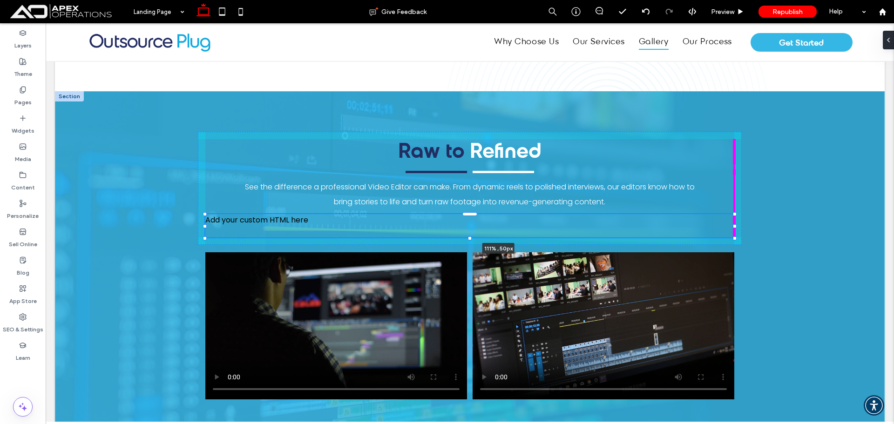
drag, startPoint x: 503, startPoint y: 228, endPoint x: 760, endPoint y: 235, distance: 256.8
click at [760, 235] on div "Raw to Refined See the difference a professional Video Editor can make. From dy…" at bounding box center [470, 269] width 830 height 357
type input "***"
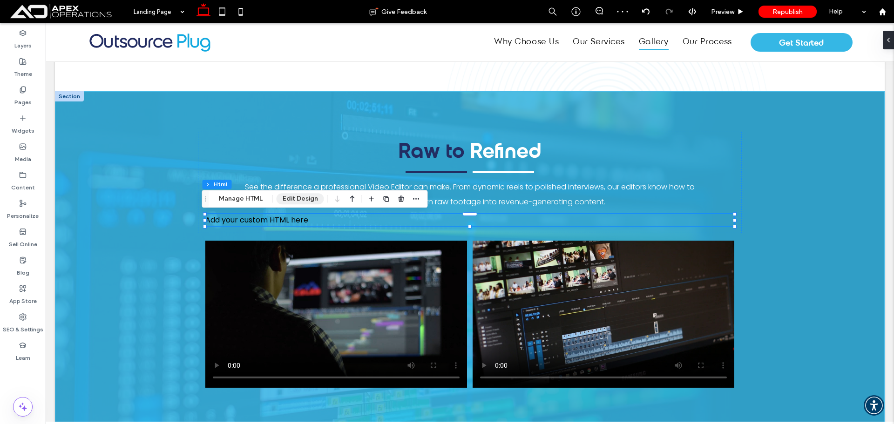
click at [240, 198] on button "Manage HTML" at bounding box center [241, 198] width 56 height 11
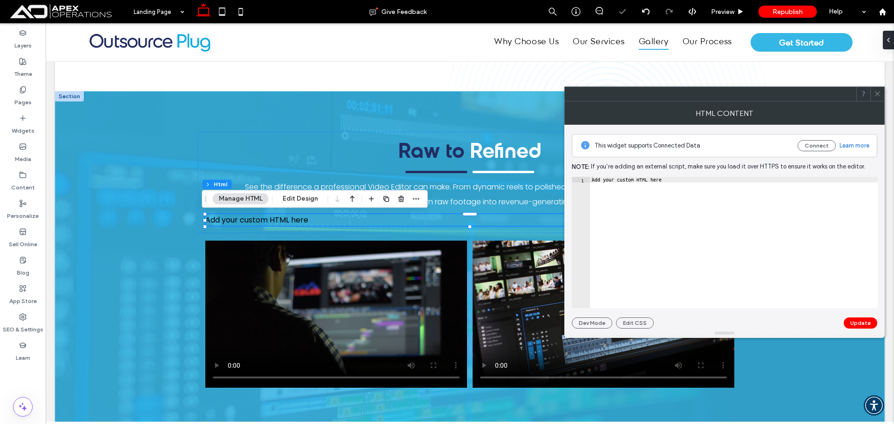
type textarea "**********"
click at [710, 228] on div "Add your custom HTML here" at bounding box center [734, 248] width 288 height 143
paste textarea "Cursor at row 1"
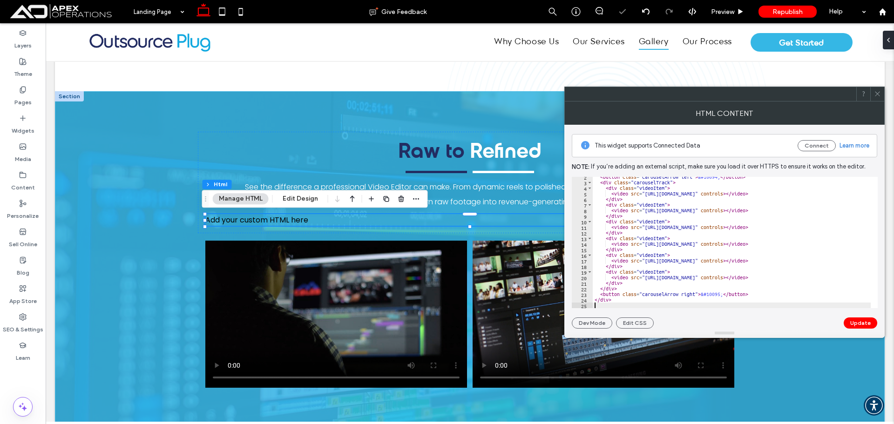
scroll to position [8, 0]
click at [853, 324] on button "Update" at bounding box center [861, 323] width 34 height 11
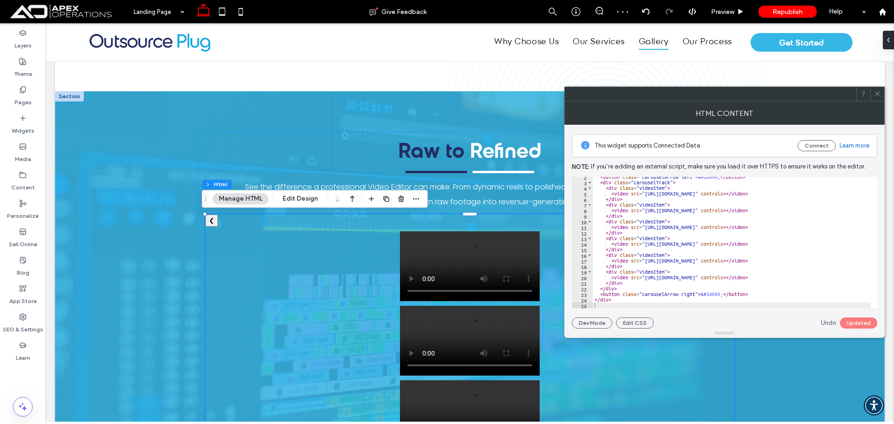
click at [879, 92] on icon at bounding box center [877, 93] width 7 height 7
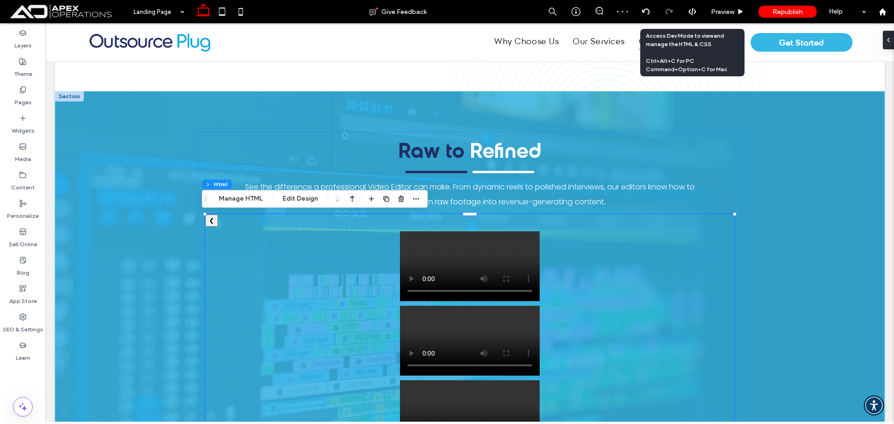
drag, startPoint x: 694, startPoint y: 11, endPoint x: 682, endPoint y: 13, distance: 11.7
click at [693, 11] on icon at bounding box center [693, 11] width 8 height 8
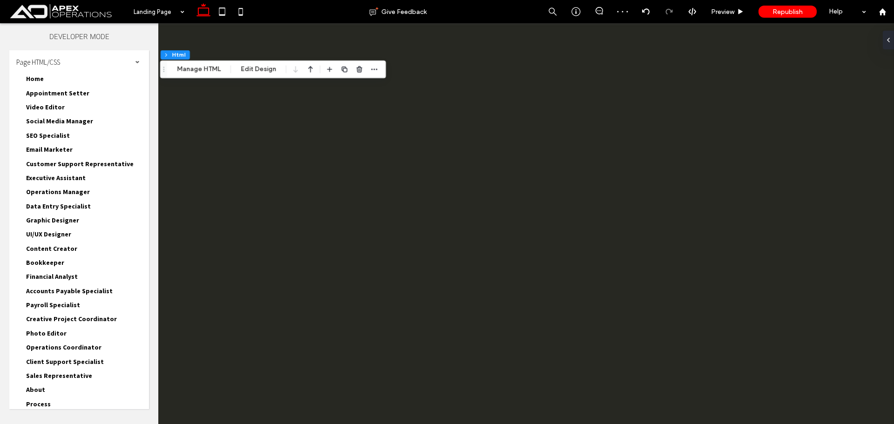
scroll to position [0, 0]
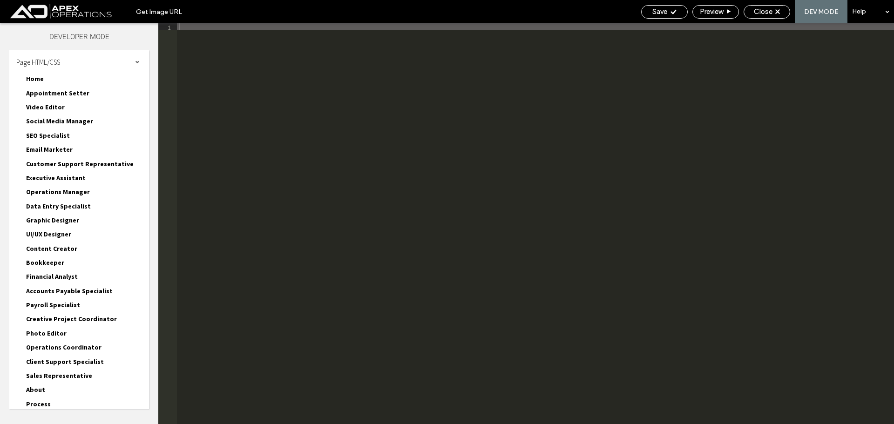
type textarea "**********"
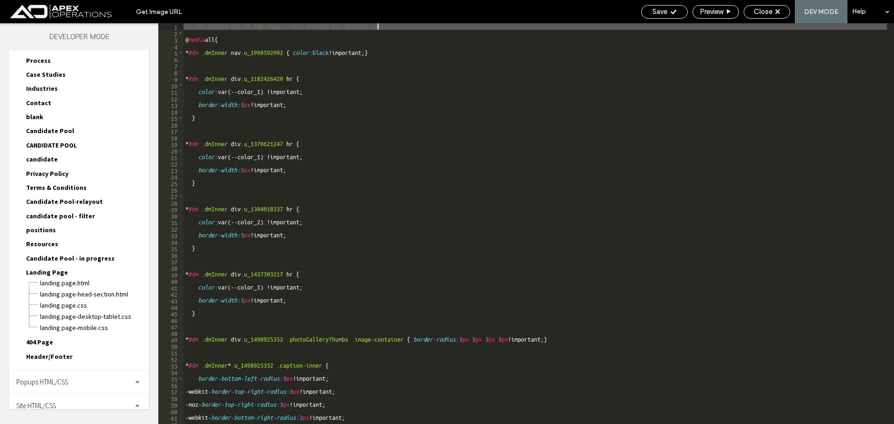
scroll to position [353, 0]
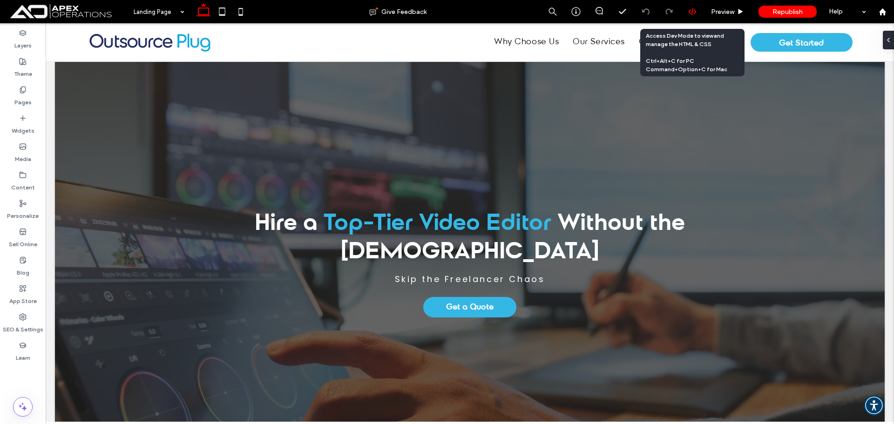
click at [690, 9] on icon at bounding box center [693, 11] width 8 height 8
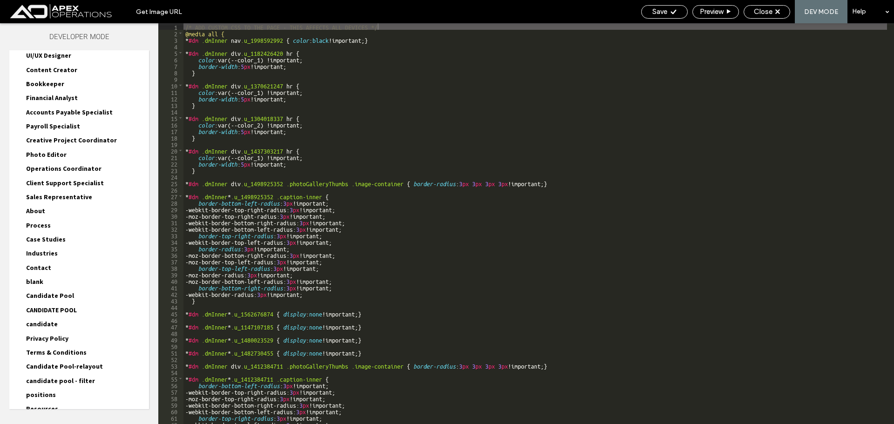
scroll to position [353, 0]
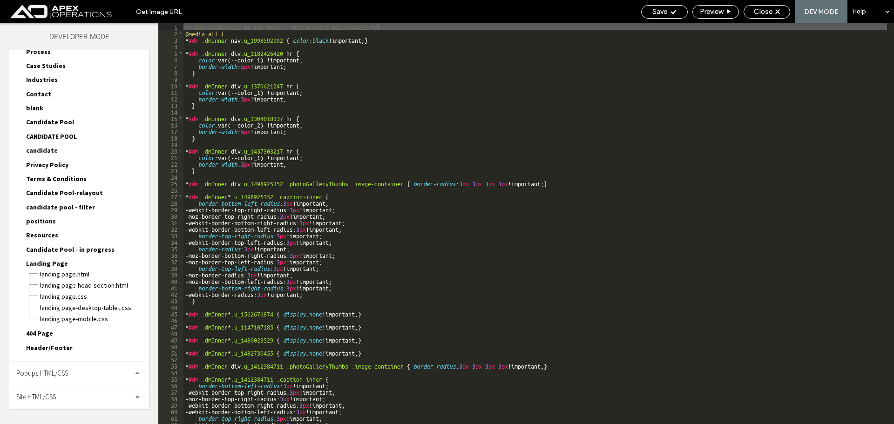
drag, startPoint x: 42, startPoint y: 402, endPoint x: 72, endPoint y: 359, distance: 51.6
click at [42, 401] on span "Site HTML/CSS" at bounding box center [36, 397] width 40 height 9
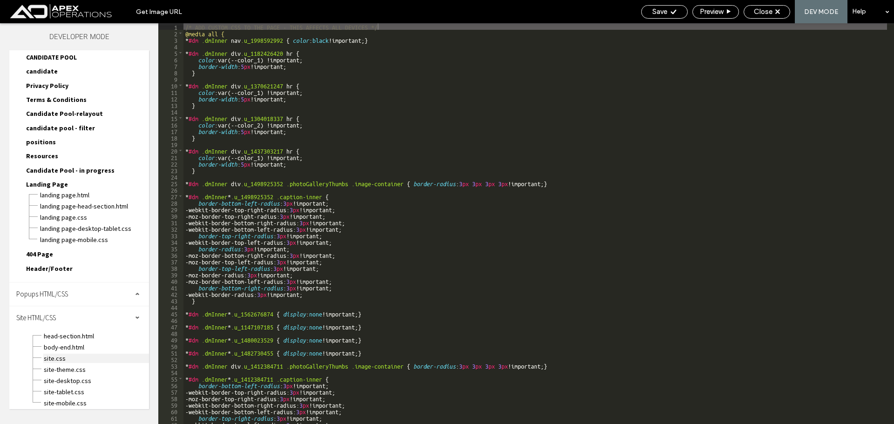
scroll to position [437, 0]
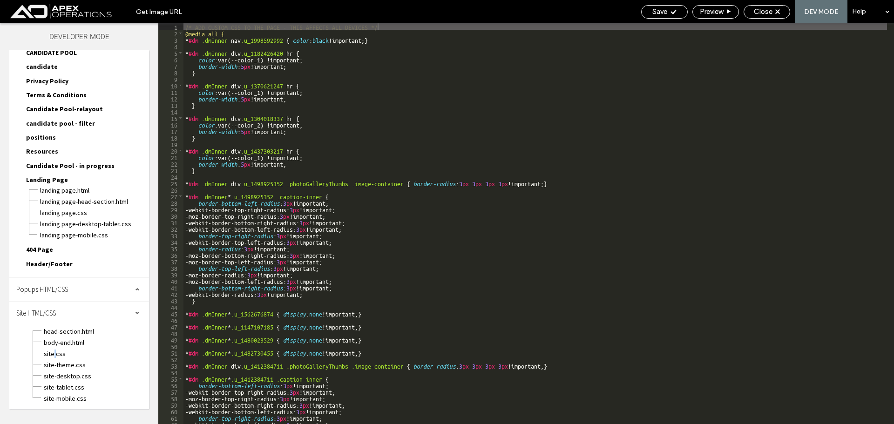
drag, startPoint x: 55, startPoint y: 354, endPoint x: 127, endPoint y: 301, distance: 89.7
click at [54, 354] on span "site.css" at bounding box center [96, 353] width 106 height 9
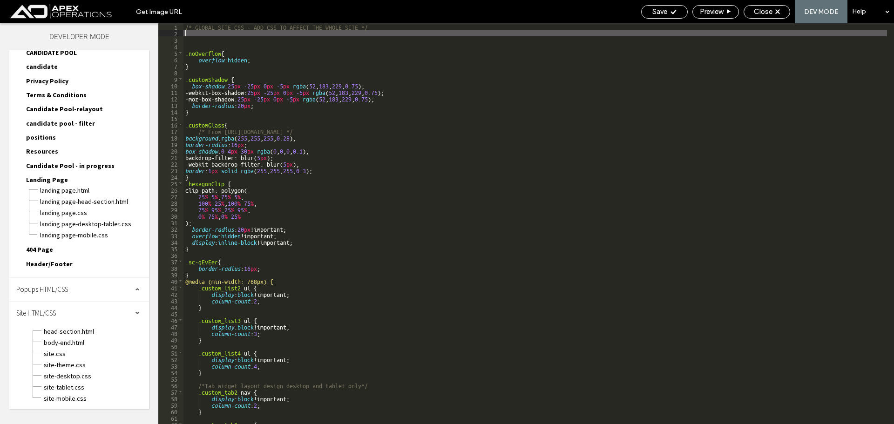
click at [253, 32] on div "/* GLOBAL SITE CSS - ADD CSS TO AFFECT THE WHOLE SITE */ .noOverflow { overflow…" at bounding box center [536, 230] width 704 height 414
click at [393, 24] on div "/* GLOBAL SITE CSS - ADD CSS TO AFFECT THE WHOLE SITE */ /*-------------*/ .noO…" at bounding box center [536, 230] width 704 height 414
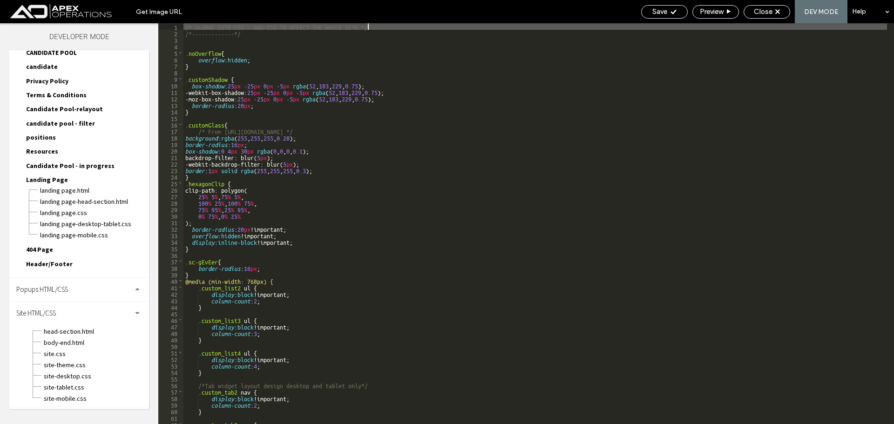
type textarea "**"
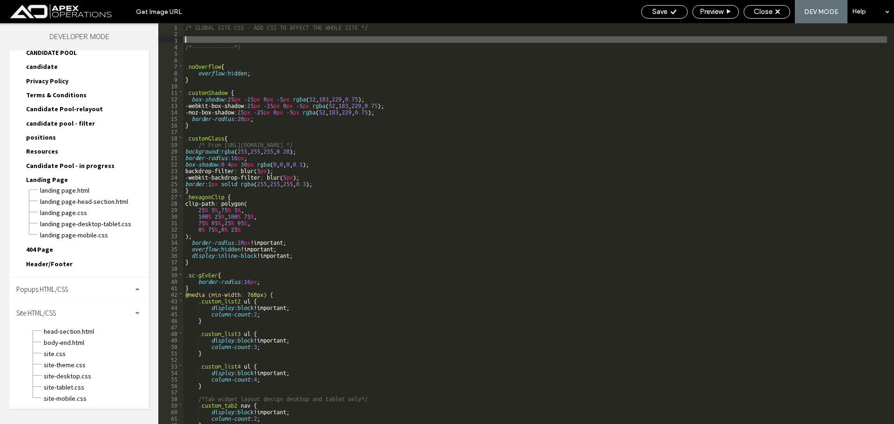
click at [265, 26] on div "/* GLOBAL SITE CSS - ADD CSS TO AFFECT THE WHOLE SITE */ /*-------------*/ .noO…" at bounding box center [536, 230] width 704 height 414
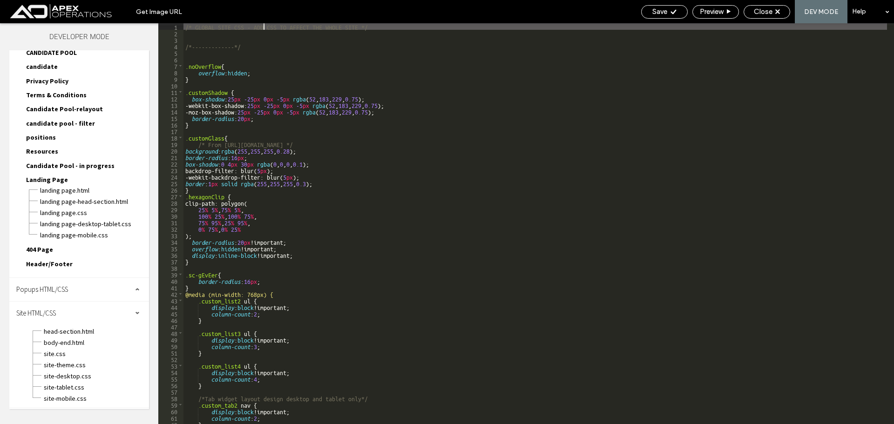
click at [263, 32] on div "/* GLOBAL SITE CSS - ADD CSS TO AFFECT THE WHOLE SITE */ /*-------------*/ .noO…" at bounding box center [536, 230] width 704 height 414
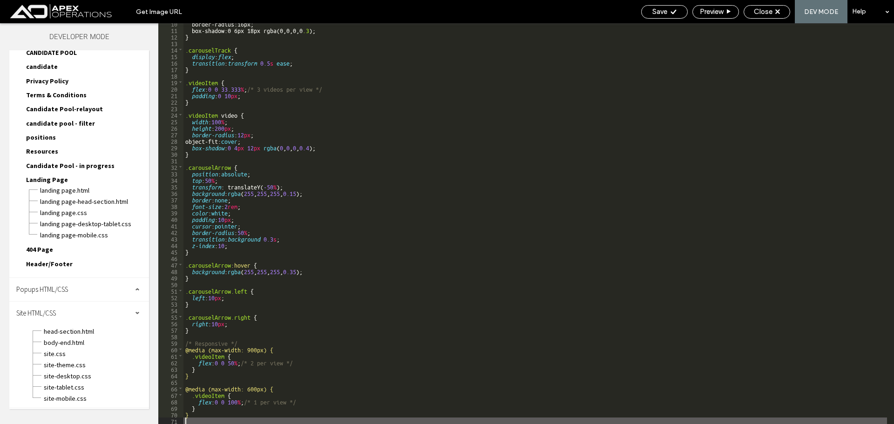
scroll to position [62, 0]
click at [660, 14] on span "Save" at bounding box center [660, 11] width 15 height 8
click at [771, 11] on span "Close" at bounding box center [763, 11] width 19 height 8
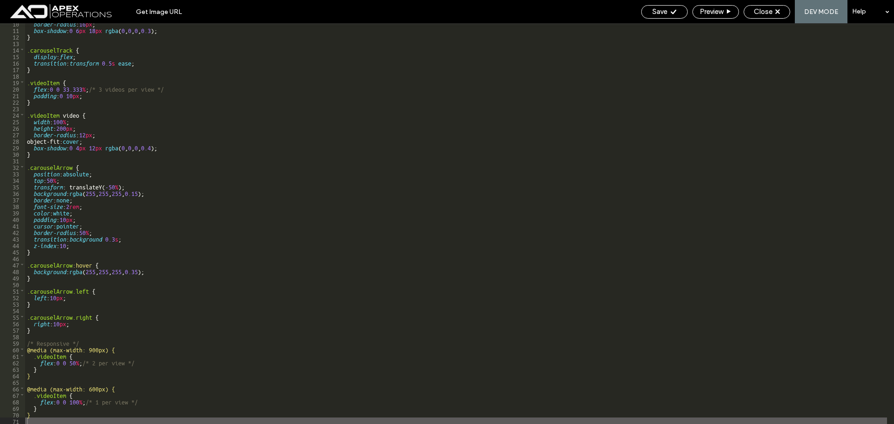
scroll to position [413, 0]
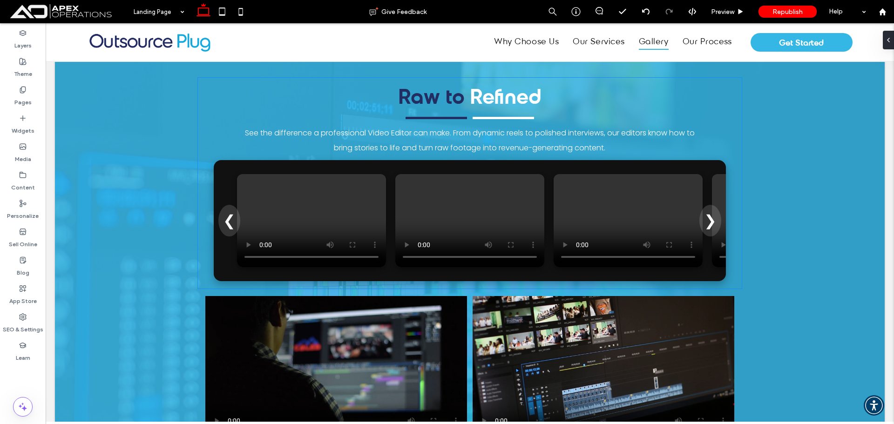
click at [572, 232] on video at bounding box center [628, 220] width 149 height 93
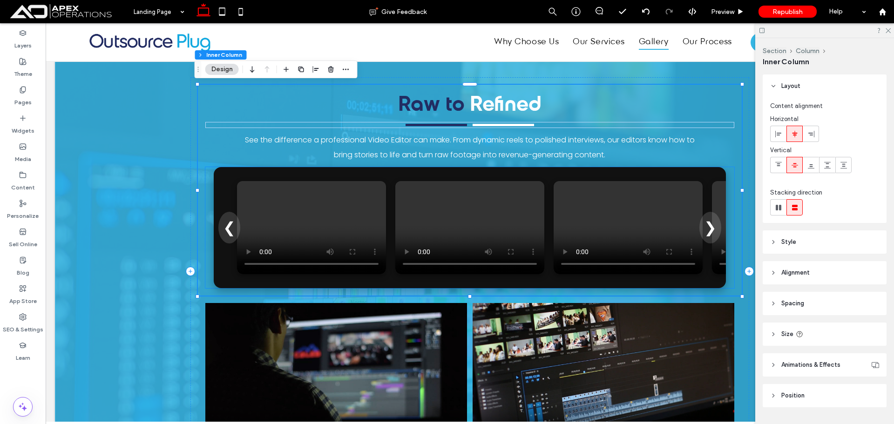
click at [340, 181] on video at bounding box center [311, 227] width 149 height 93
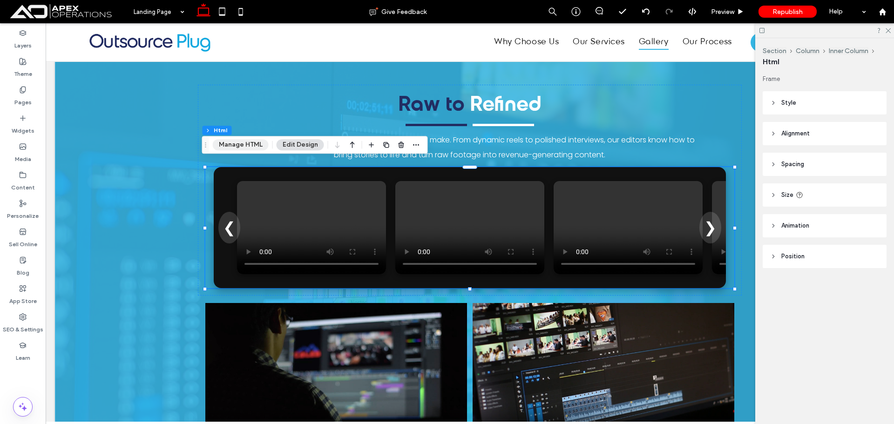
click at [234, 146] on button "Manage HTML" at bounding box center [241, 144] width 56 height 11
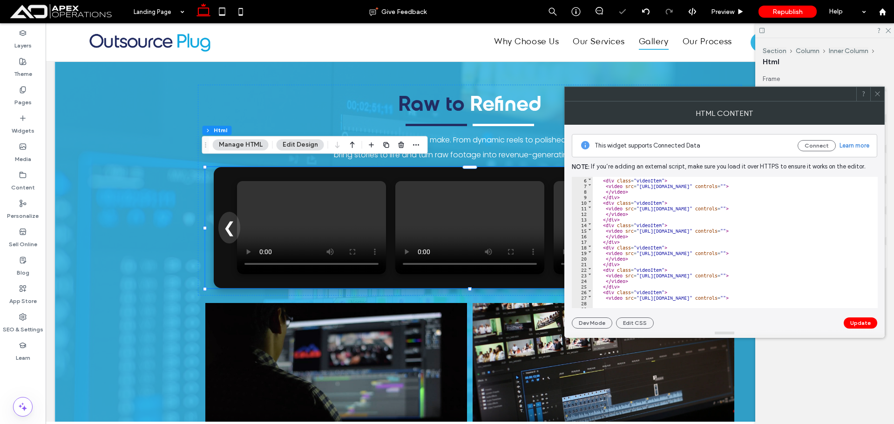
scroll to position [66, 0]
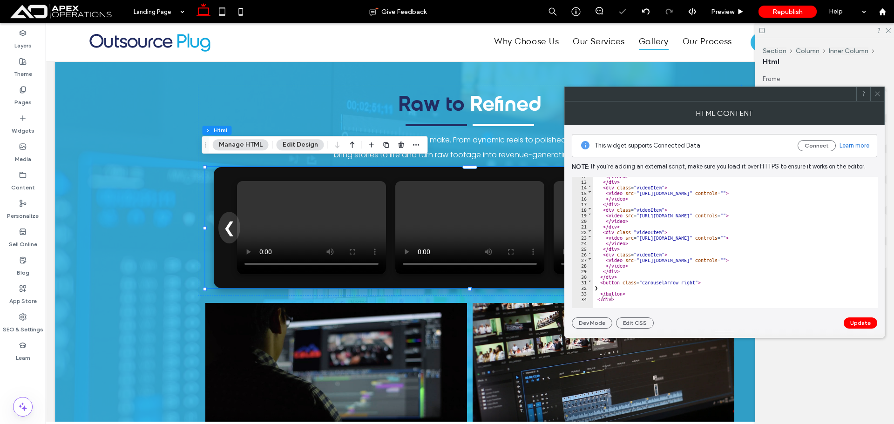
click at [687, 291] on div "</ video > </ div > < div class = "videoItem" > < video src = "https://vid.cdn-…" at bounding box center [772, 241] width 359 height 136
click at [688, 296] on div "</ video > </ div > < div class = "videoItem" > < video src = "https://vid.cdn-…" at bounding box center [772, 241] width 359 height 136
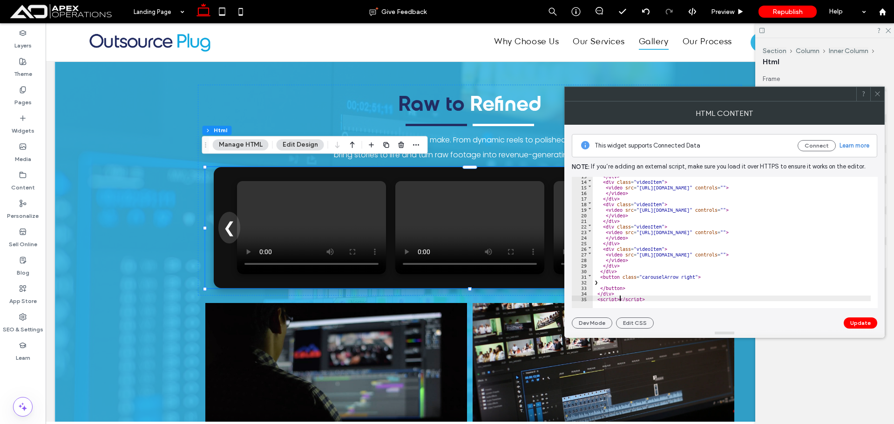
type textarea "**"
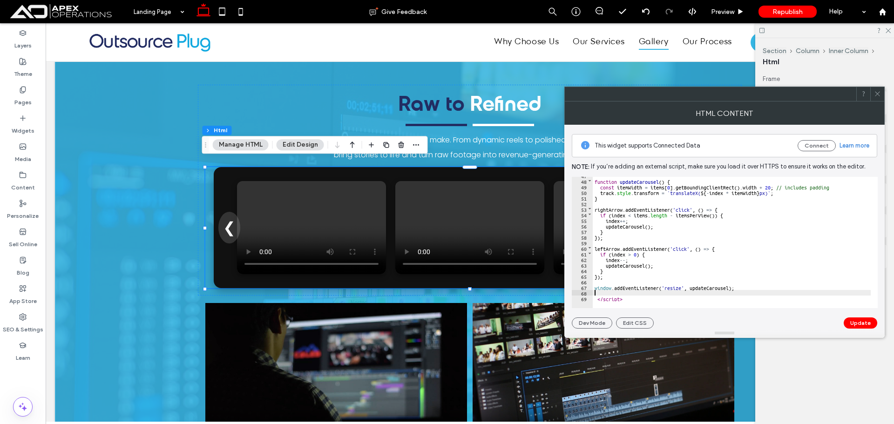
scroll to position [261, 0]
click at [855, 323] on button "Update" at bounding box center [861, 323] width 34 height 11
click at [879, 97] on icon at bounding box center [877, 93] width 7 height 7
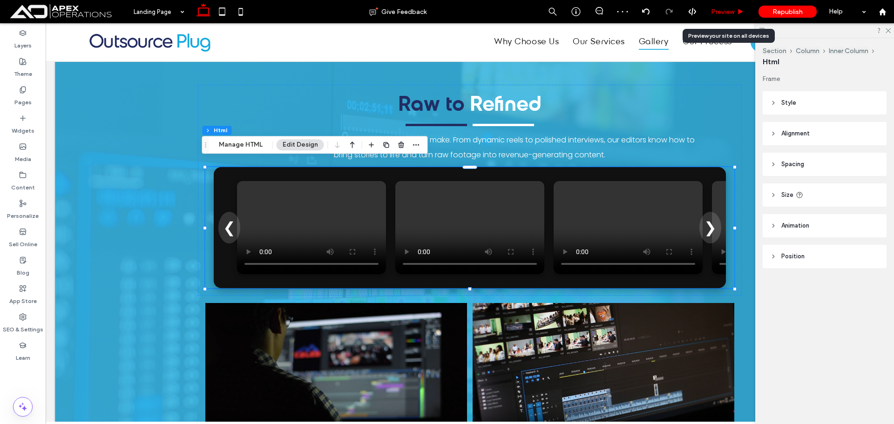
click at [728, 13] on span "Preview" at bounding box center [722, 12] width 23 height 8
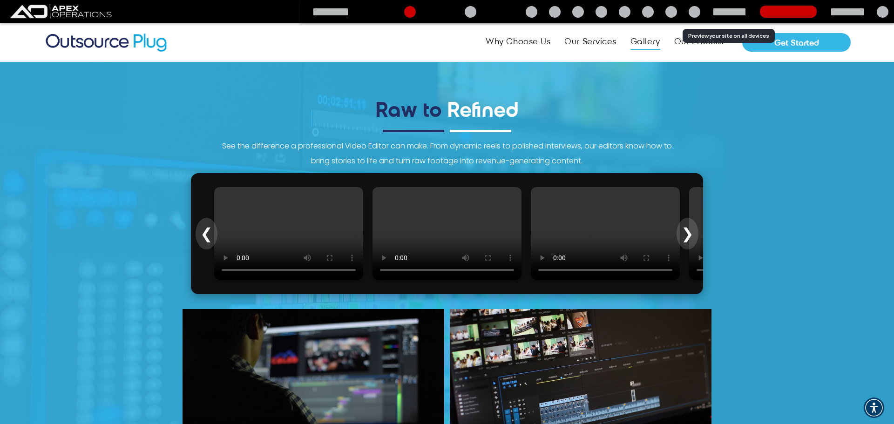
scroll to position [1642, 0]
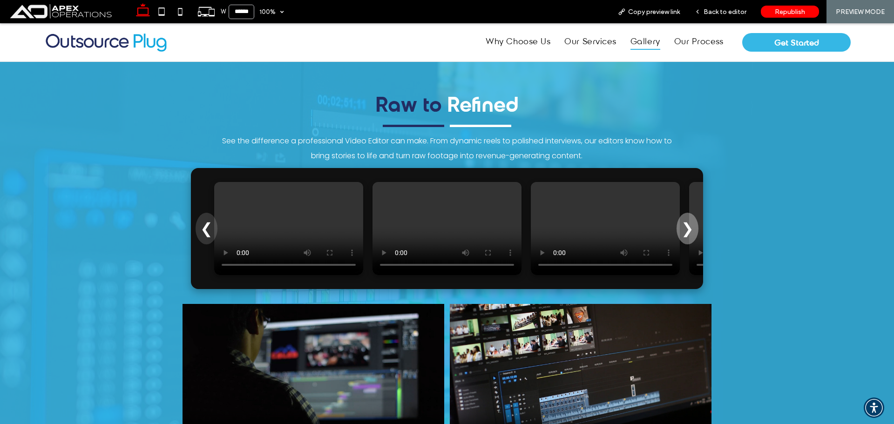
click at [690, 217] on button "❯" at bounding box center [688, 229] width 22 height 32
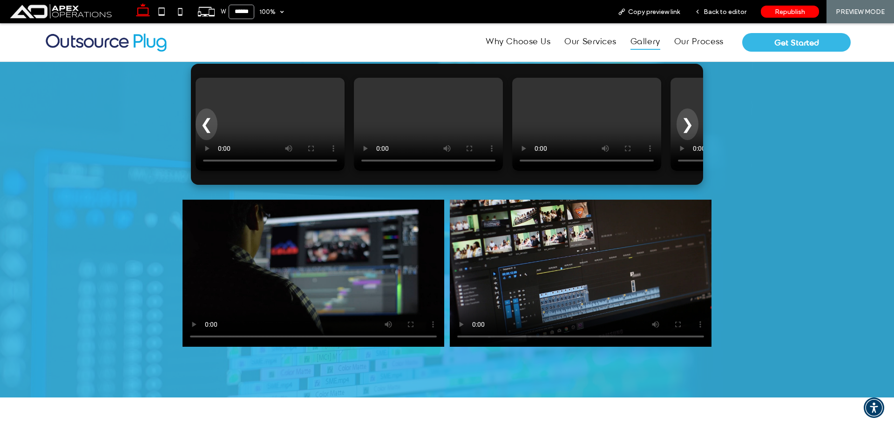
scroll to position [1688, 0]
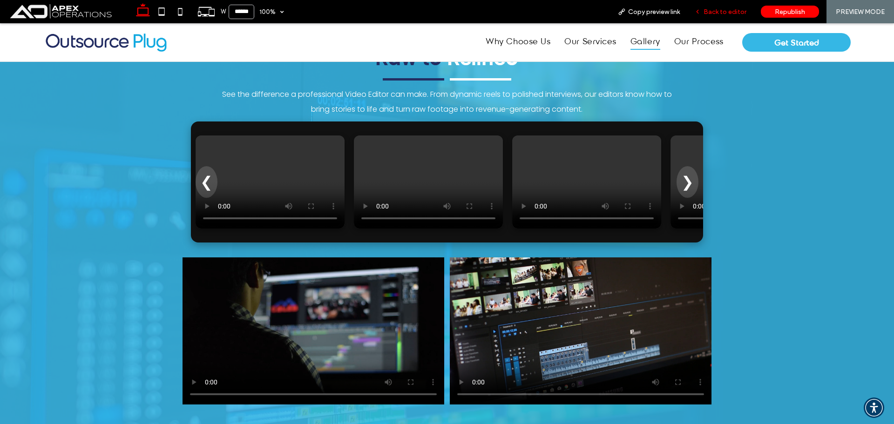
click at [732, 11] on span "Back to editor" at bounding box center [725, 12] width 43 height 8
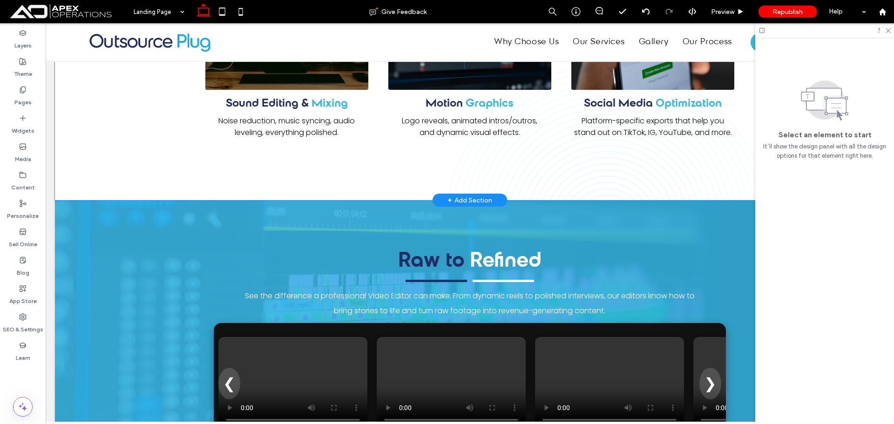
scroll to position [1492, 0]
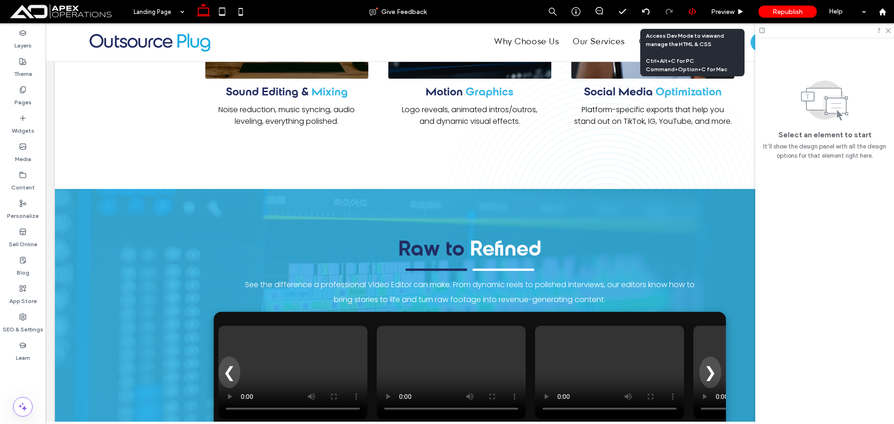
click at [694, 10] on use at bounding box center [692, 11] width 7 height 7
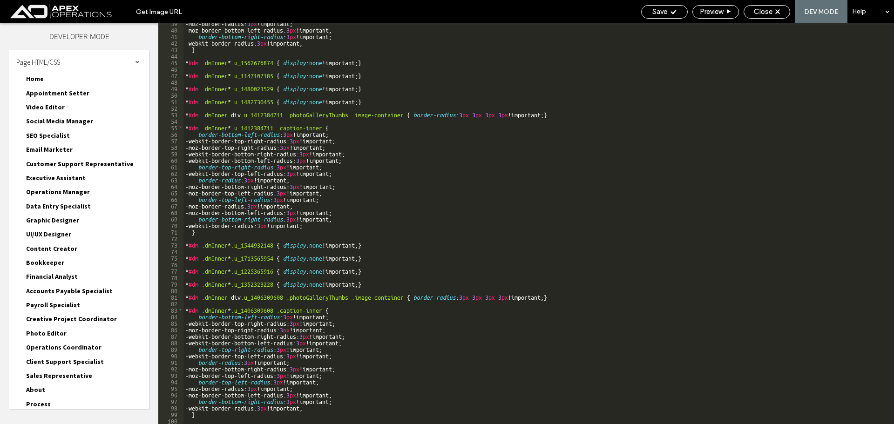
scroll to position [252, 0]
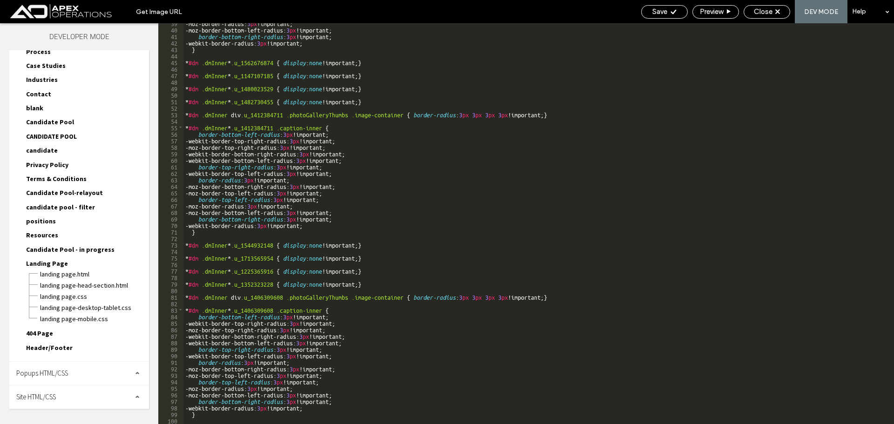
drag, startPoint x: 57, startPoint y: 399, endPoint x: 60, endPoint y: 378, distance: 21.6
click at [56, 399] on span "Site HTML/CSS" at bounding box center [36, 397] width 40 height 9
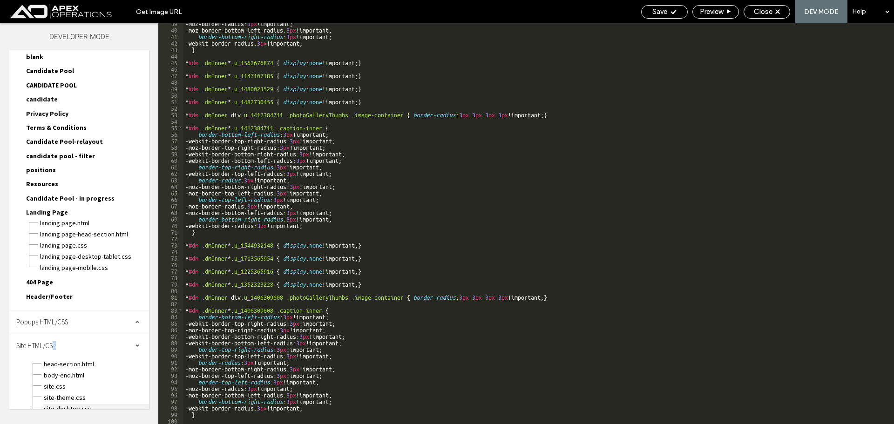
scroll to position [437, 0]
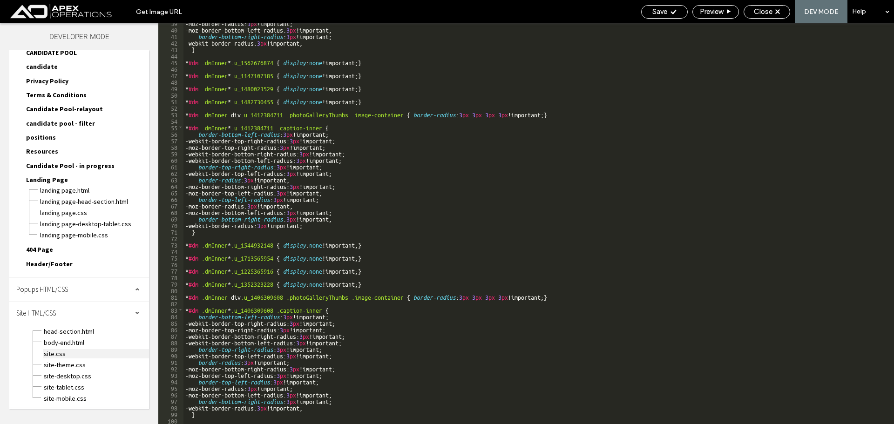
click at [56, 354] on span "site.css" at bounding box center [96, 353] width 106 height 9
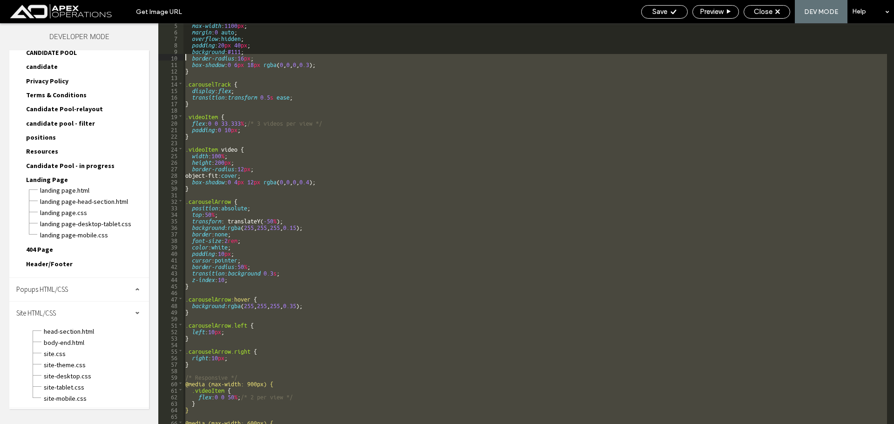
scroll to position [0, 0]
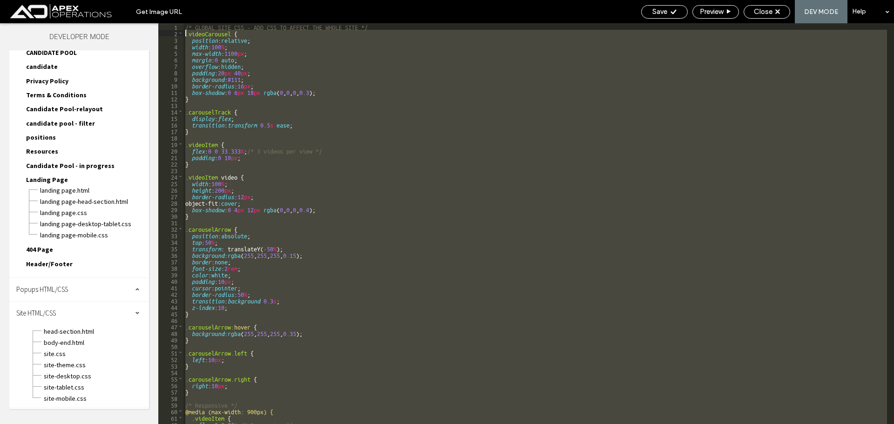
drag, startPoint x: 200, startPoint y: 280, endPoint x: 175, endPoint y: 35, distance: 246.9
click at [175, 35] on div "** 1 2 3 4 5 6 7 8 9 10 11 12 13 14 15 16 17 18 19 20 21 22 23 24 25 26 27 28 2…" at bounding box center [526, 223] width 736 height 401
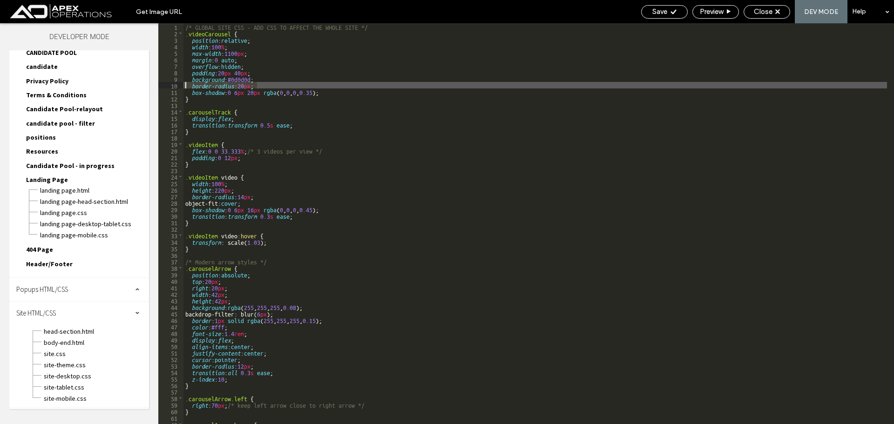
drag, startPoint x: 260, startPoint y: 86, endPoint x: 172, endPoint y: 84, distance: 87.6
click at [172, 84] on div "** 1 2 3 4 5 6 7 8 9 10 11 12 13 14 15 16 17 18 19 20 21 22 23 24 25 26 27 28 2…" at bounding box center [526, 223] width 736 height 401
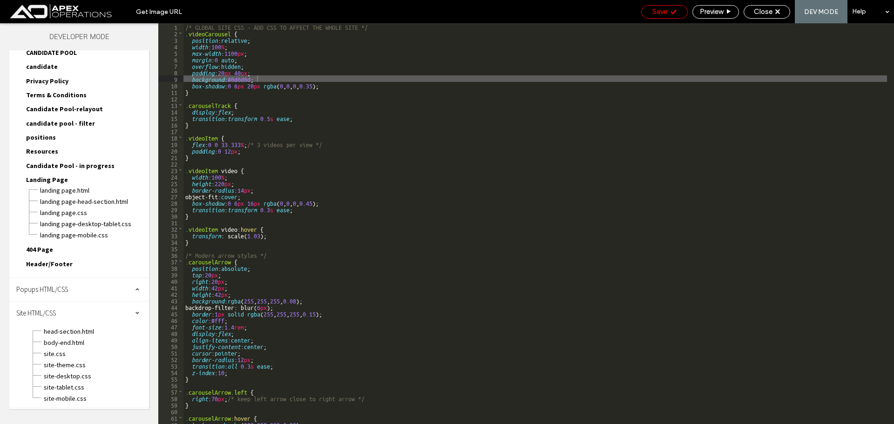
click at [664, 14] on span "Save" at bounding box center [660, 11] width 15 height 8
click at [759, 13] on span "Close" at bounding box center [763, 11] width 19 height 8
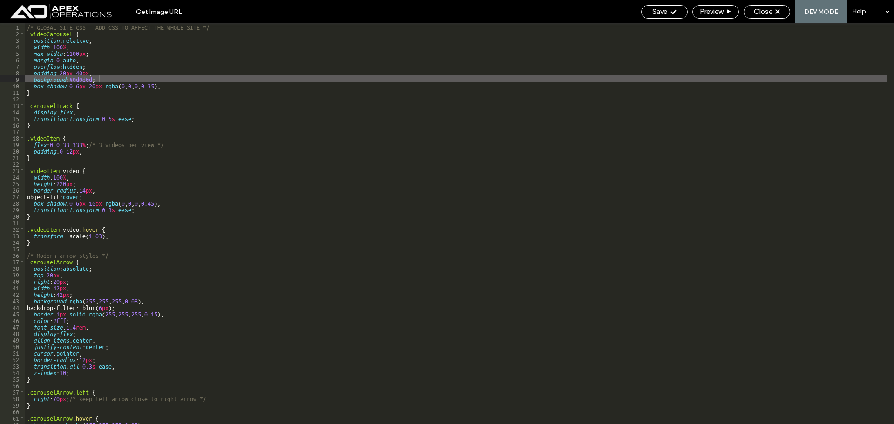
scroll to position [413, 0]
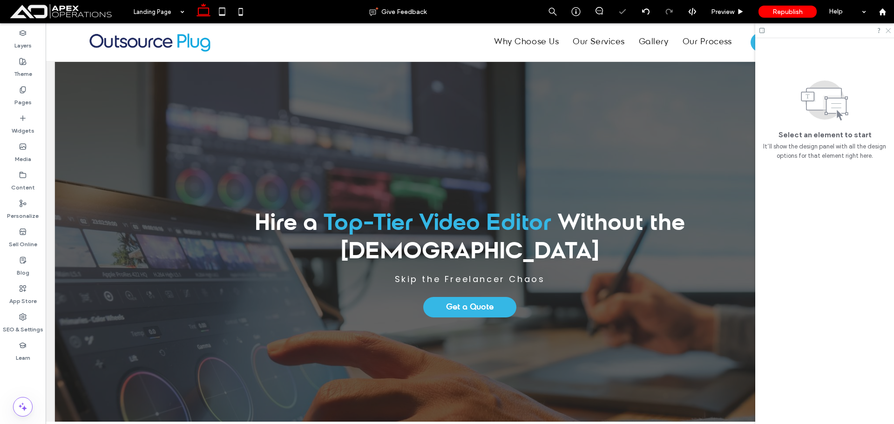
click at [889, 33] on icon at bounding box center [888, 30] width 6 height 6
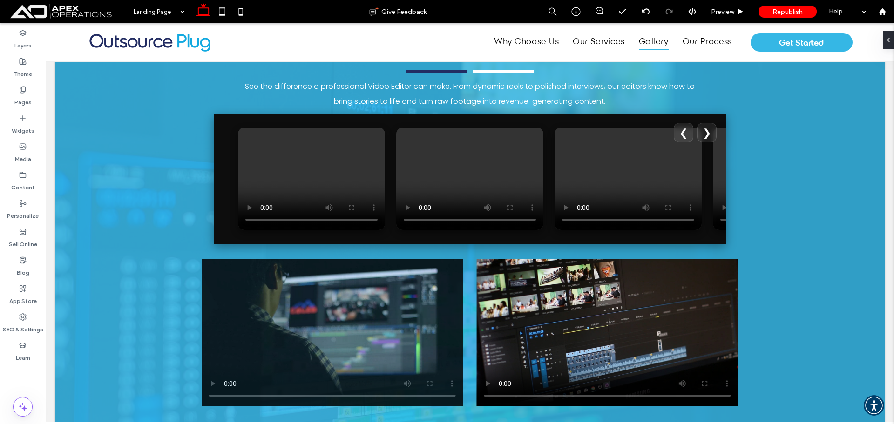
scroll to position [1674, 0]
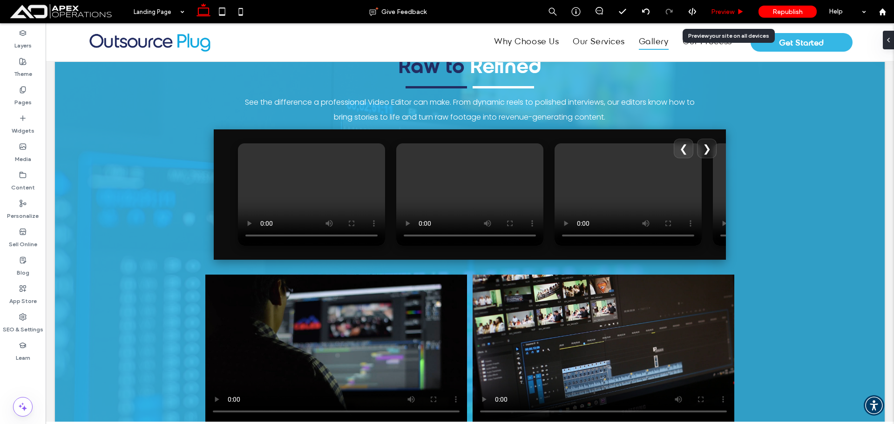
click at [730, 11] on span "Preview" at bounding box center [722, 12] width 23 height 8
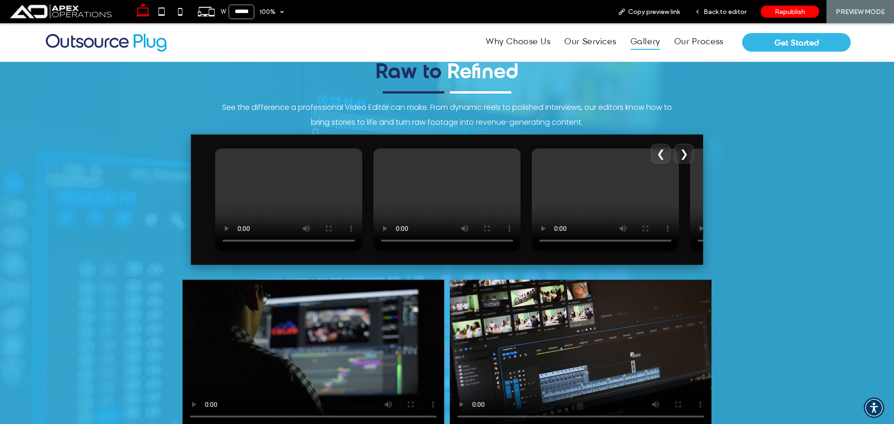
scroll to position [1678, 0]
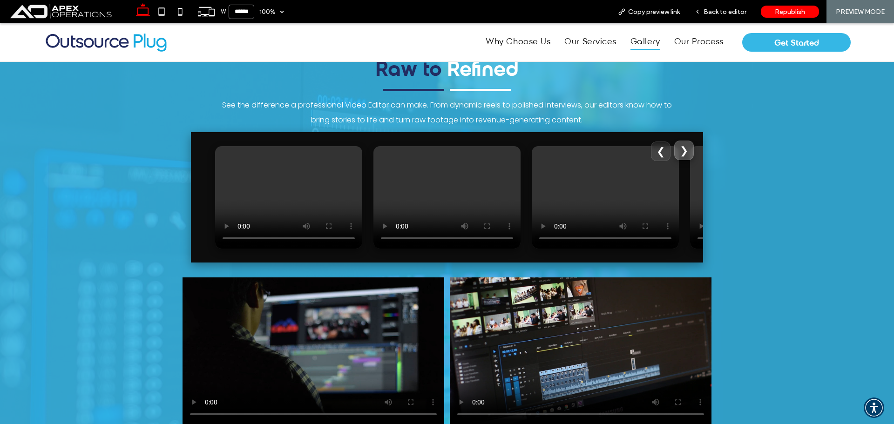
click at [680, 149] on button "❯" at bounding box center [685, 151] width 20 height 20
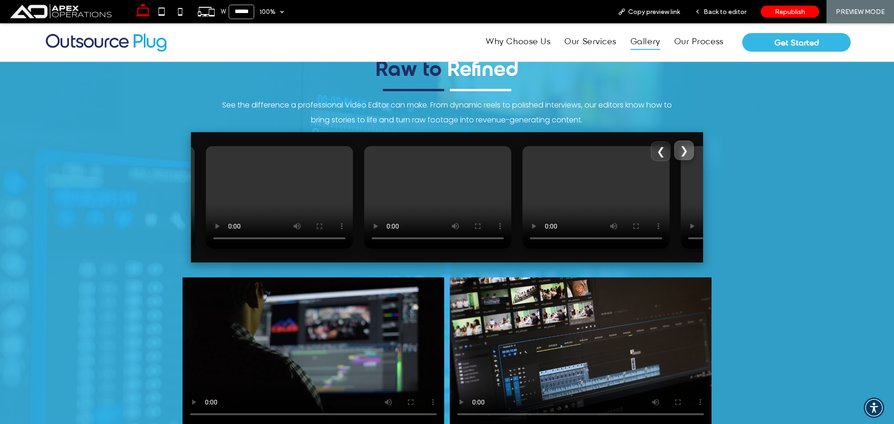
click at [680, 149] on button "❯" at bounding box center [685, 151] width 20 height 20
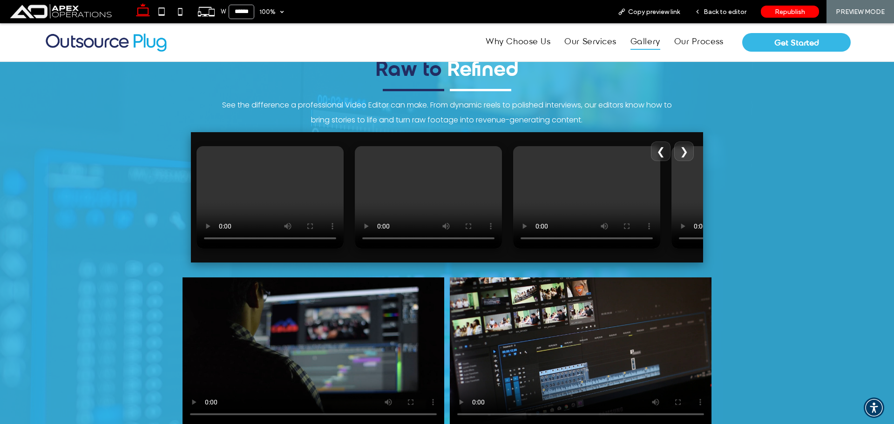
click at [492, 310] on video at bounding box center [581, 351] width 262 height 147
click at [732, 13] on span "Back to editor" at bounding box center [725, 12] width 43 height 8
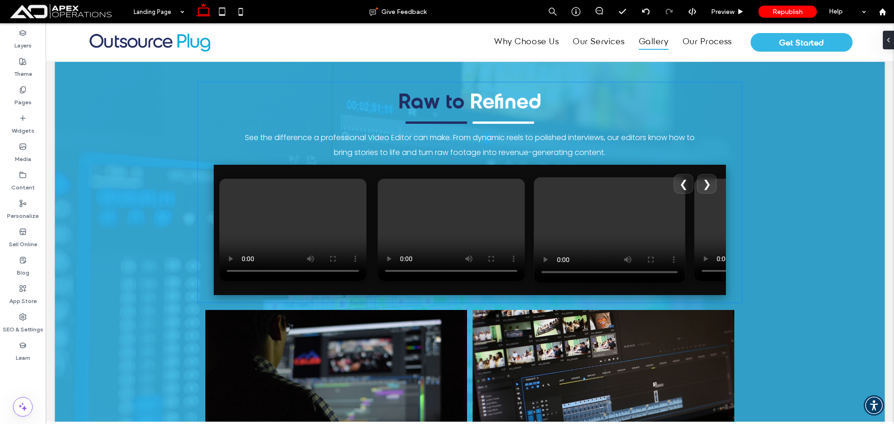
scroll to position [1674, 0]
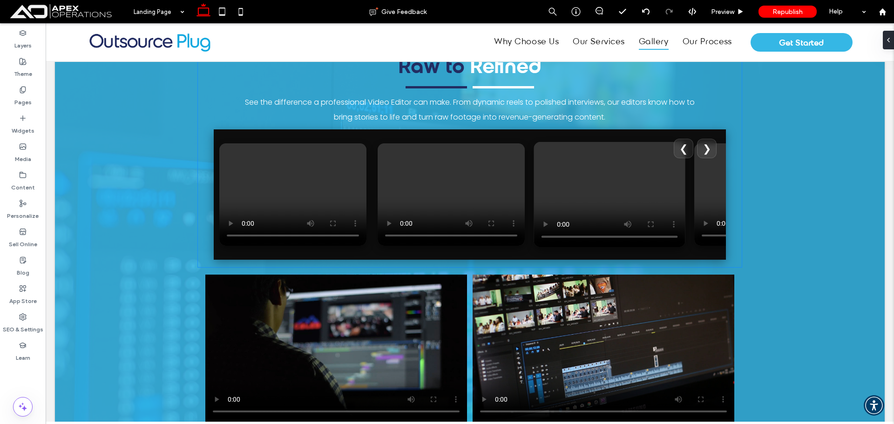
click at [534, 159] on video at bounding box center [609, 195] width 151 height 106
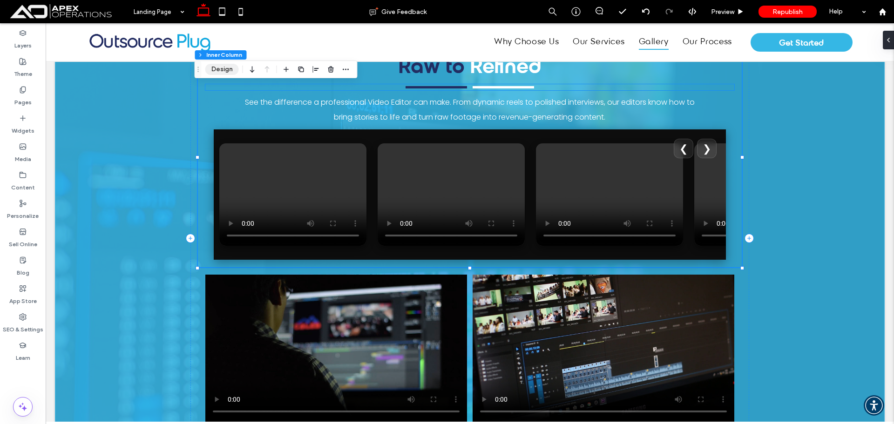
drag, startPoint x: 220, startPoint y: 69, endPoint x: 176, endPoint y: 61, distance: 45.1
click at [220, 69] on button "Design" at bounding box center [222, 69] width 34 height 11
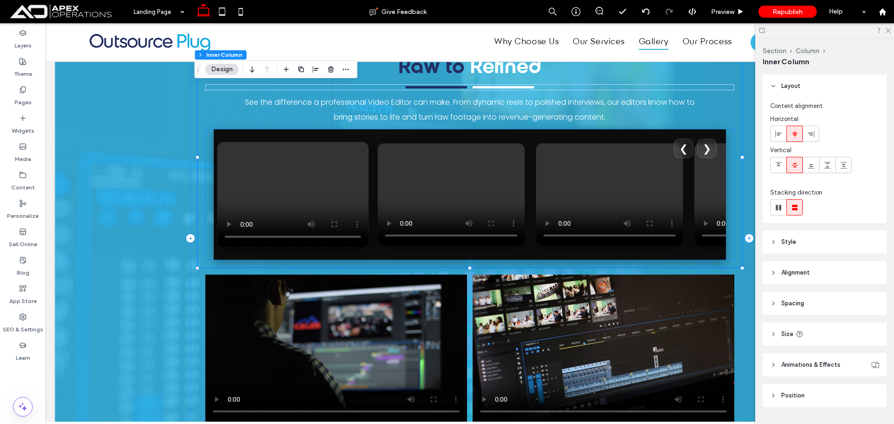
click at [288, 171] on video at bounding box center [292, 195] width 151 height 106
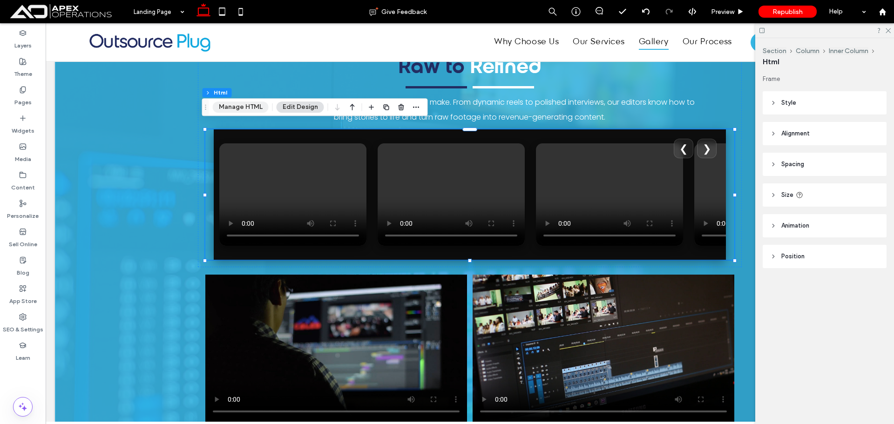
click at [236, 112] on button "Manage HTML" at bounding box center [241, 107] width 56 height 11
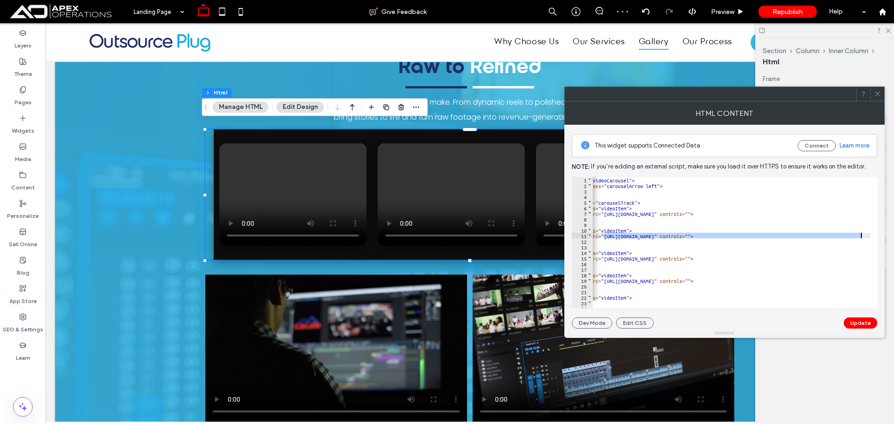
scroll to position [0, 81]
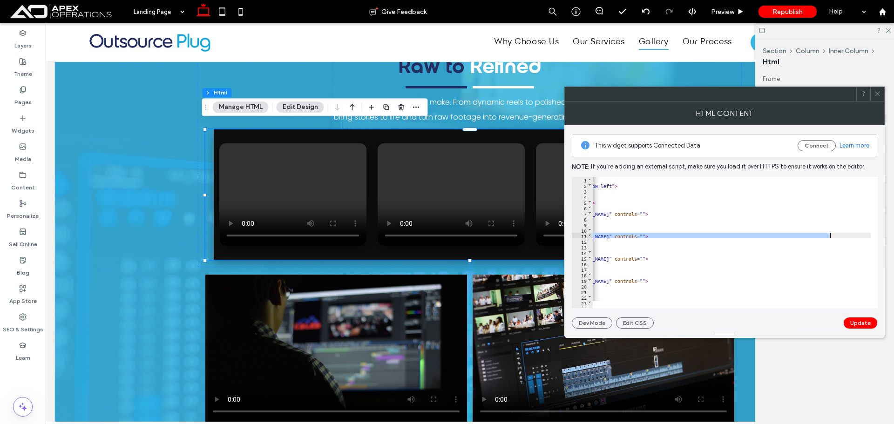
drag, startPoint x: 639, startPoint y: 237, endPoint x: 830, endPoint y: 236, distance: 191.0
click at [830, 236] on div "< div class = "videoCarousel" > < button class = "carouselArrow left" > ❮ </ bu…" at bounding box center [691, 245] width 359 height 136
click at [857, 321] on button "Update" at bounding box center [861, 323] width 34 height 11
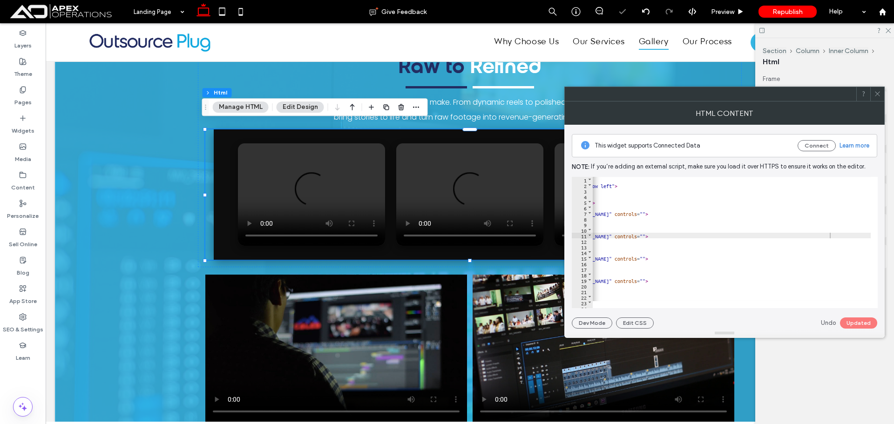
click at [878, 99] on span at bounding box center [877, 94] width 7 height 14
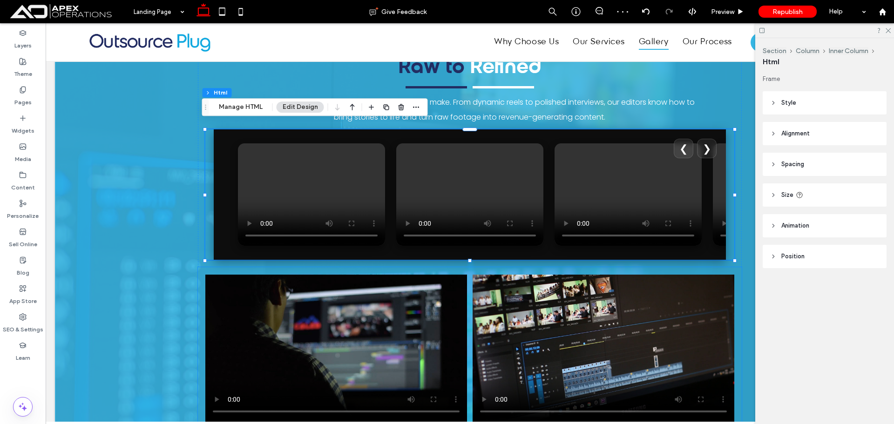
click at [581, 267] on div at bounding box center [470, 348] width 544 height 162
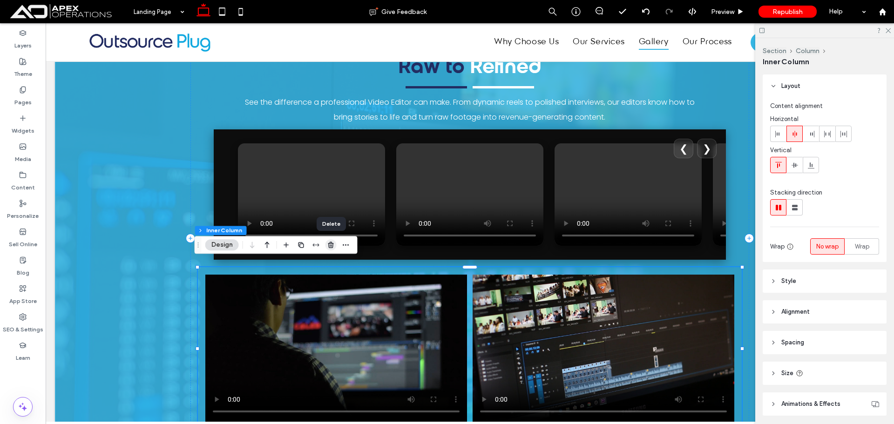
drag, startPoint x: 328, startPoint y: 250, endPoint x: 299, endPoint y: 194, distance: 62.9
click at [328, 250] on span "button" at bounding box center [331, 244] width 11 height 11
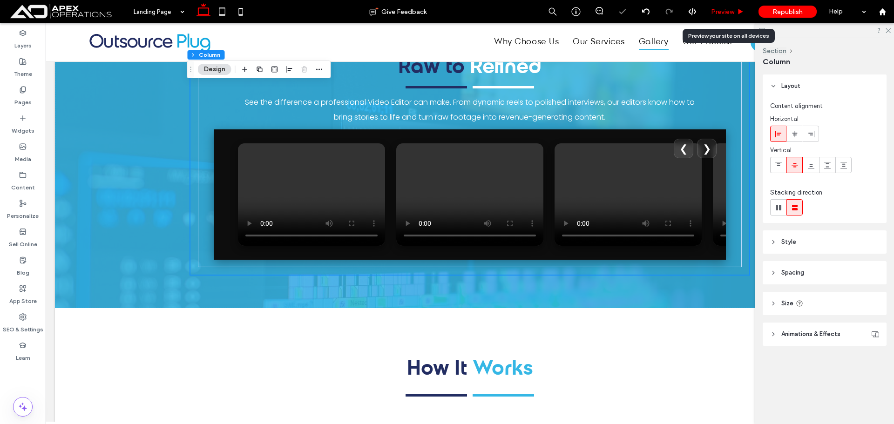
click at [727, 6] on div "Preview" at bounding box center [728, 11] width 48 height 23
click at [728, 9] on span "Preview" at bounding box center [722, 12] width 23 height 8
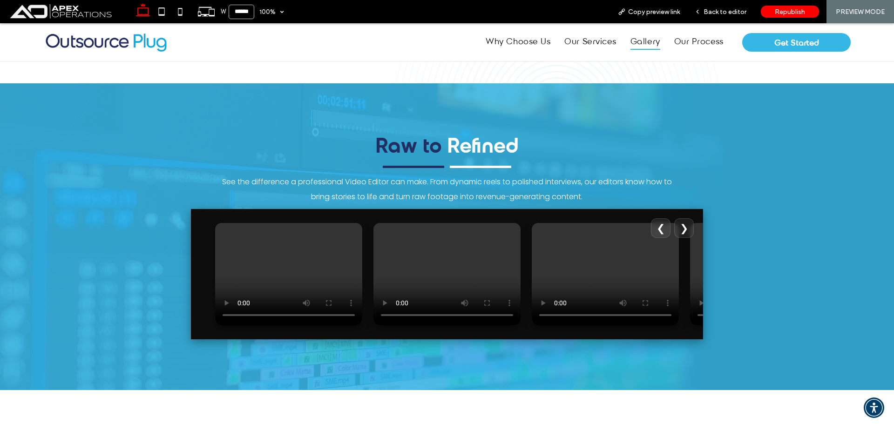
scroll to position [1601, 0]
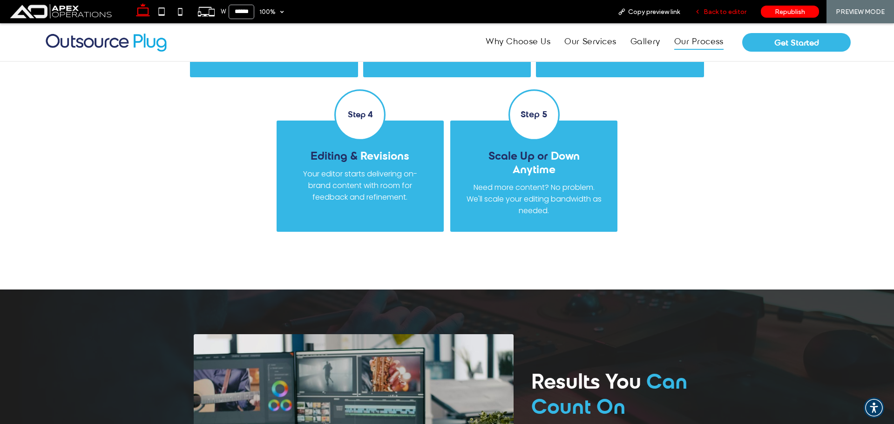
click at [735, 11] on span "Back to editor" at bounding box center [725, 12] width 43 height 8
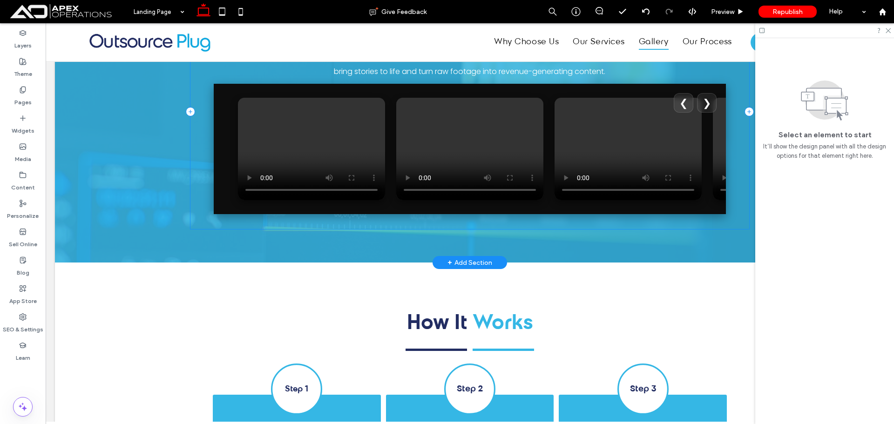
scroll to position [1592, 0]
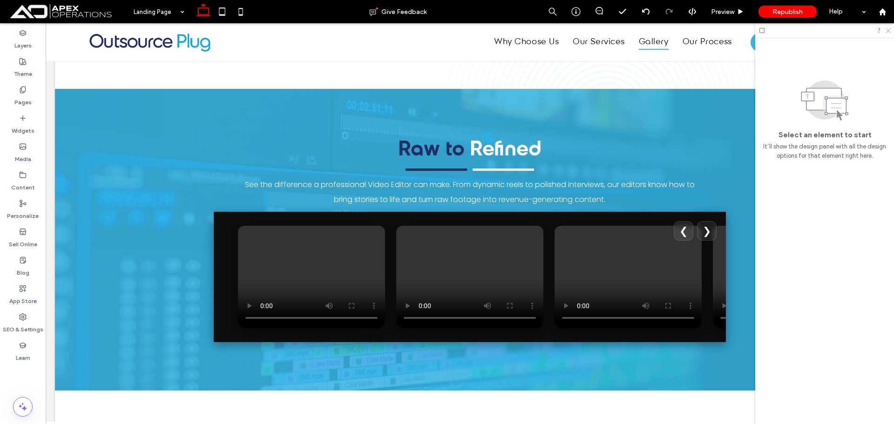
drag, startPoint x: 889, startPoint y: 32, endPoint x: 818, endPoint y: 37, distance: 71.0
click at [889, 32] on icon at bounding box center [888, 30] width 6 height 6
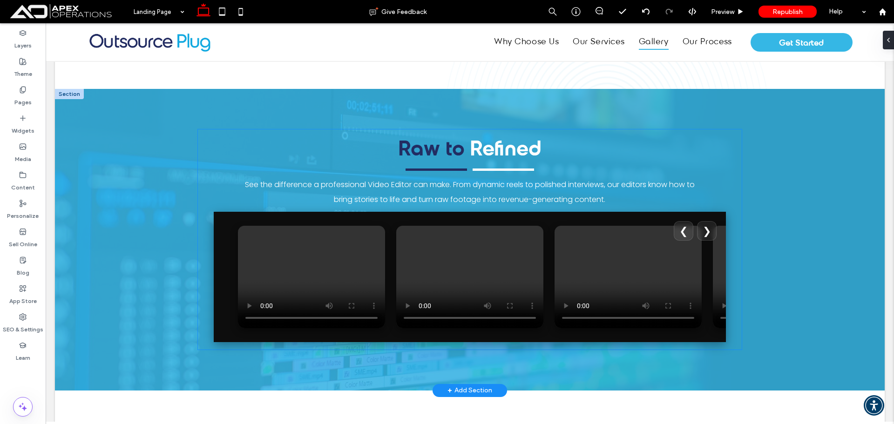
click at [703, 328] on div at bounding box center [628, 277] width 158 height 112
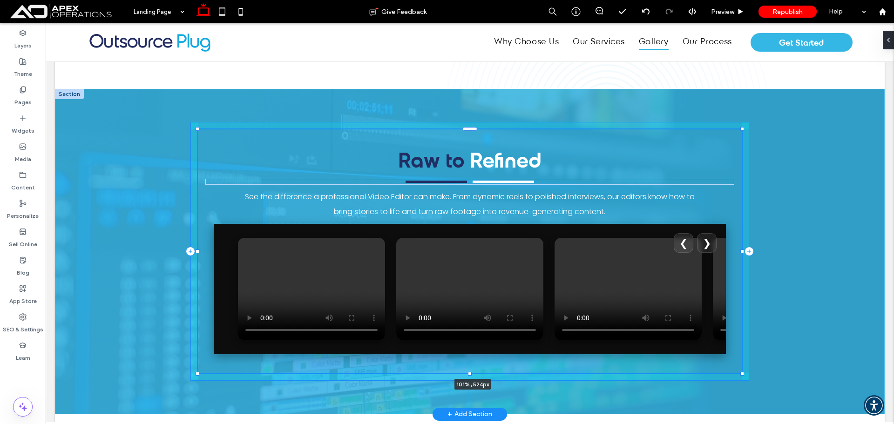
scroll to position [24, 0]
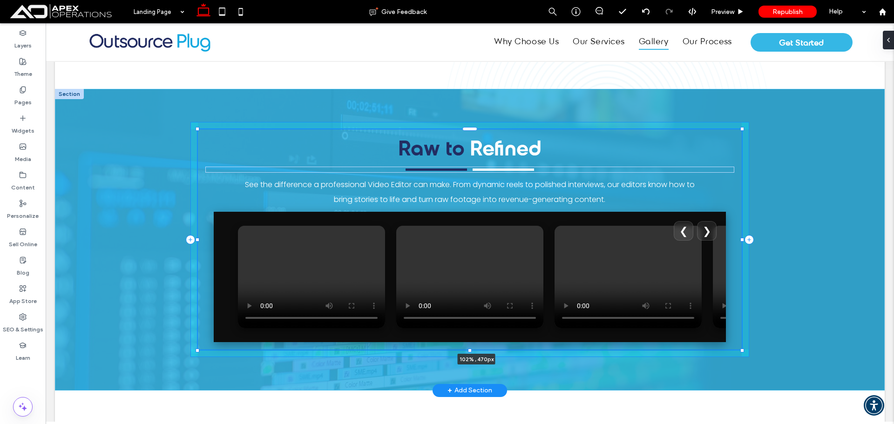
drag, startPoint x: 744, startPoint y: 361, endPoint x: 751, endPoint y: 325, distance: 36.6
click at [751, 325] on div "Raw to Refined See the difference a professional Video Editor can make. From dy…" at bounding box center [470, 240] width 830 height 302
type input "***"
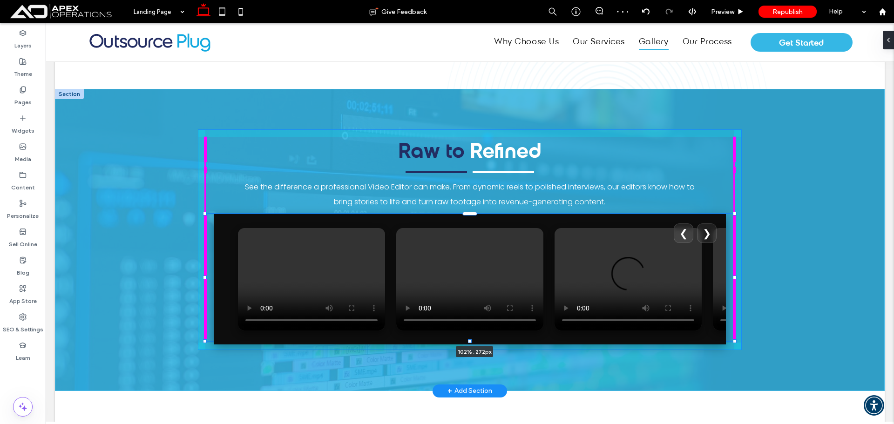
drag, startPoint x: 732, startPoint y: 341, endPoint x: 737, endPoint y: 340, distance: 5.0
click at [737, 340] on div "Raw to Refined See the difference a professional Video Editor can make. From dy…" at bounding box center [470, 240] width 559 height 302
type input "***"
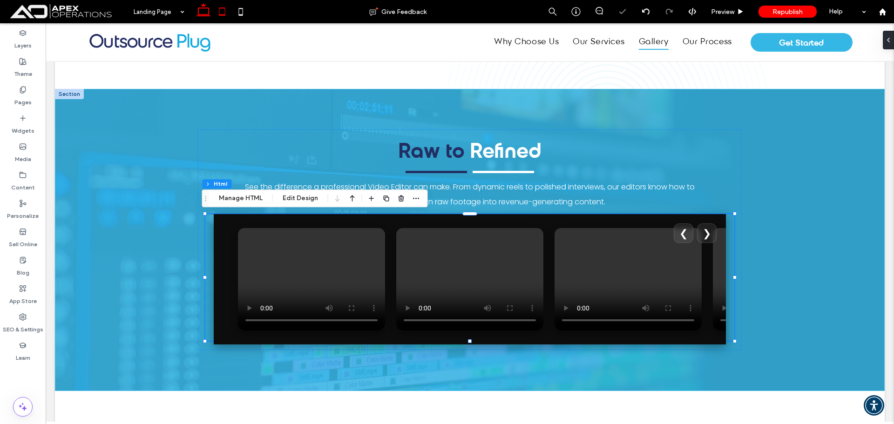
click at [226, 18] on icon at bounding box center [222, 11] width 19 height 19
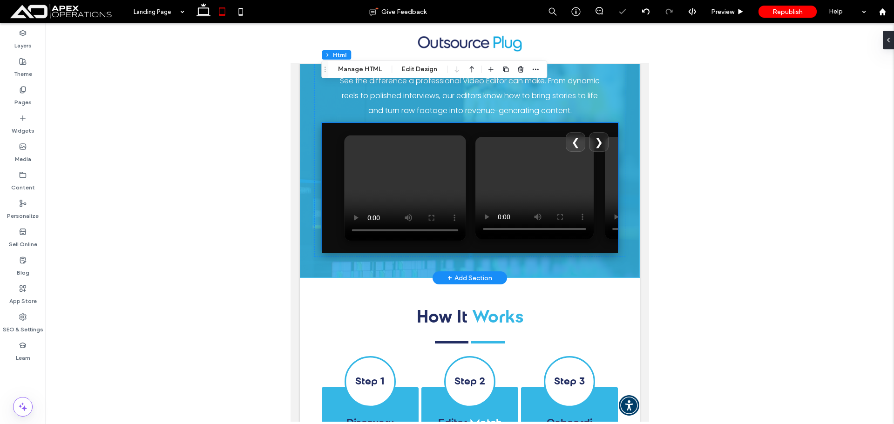
scroll to position [1580, 0]
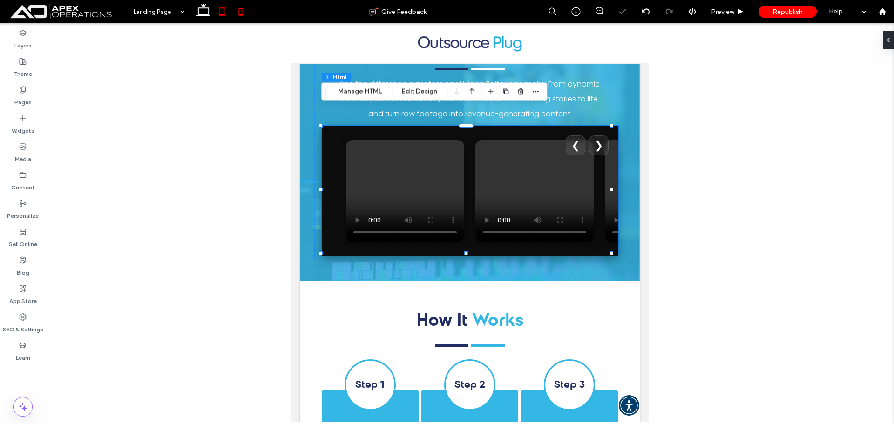
click at [238, 15] on icon at bounding box center [241, 11] width 19 height 19
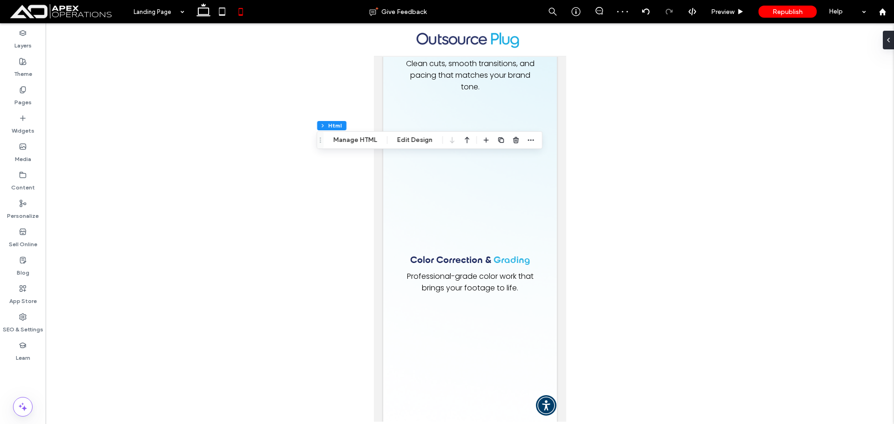
scroll to position [2724, 0]
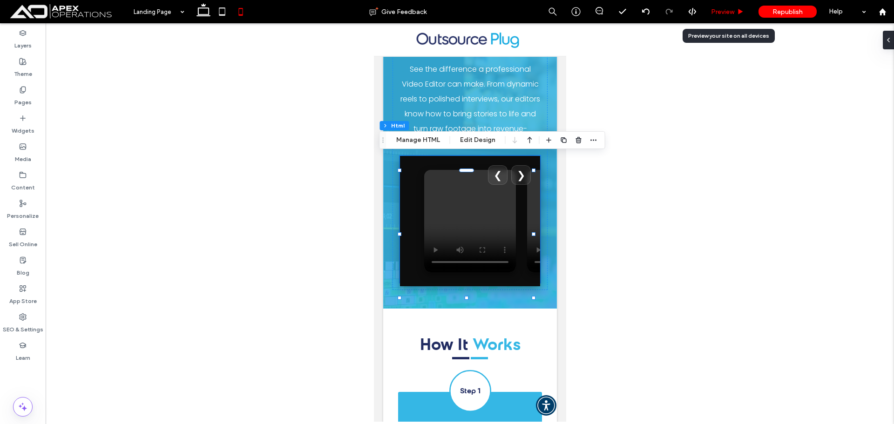
click at [727, 10] on span "Preview" at bounding box center [722, 12] width 23 height 8
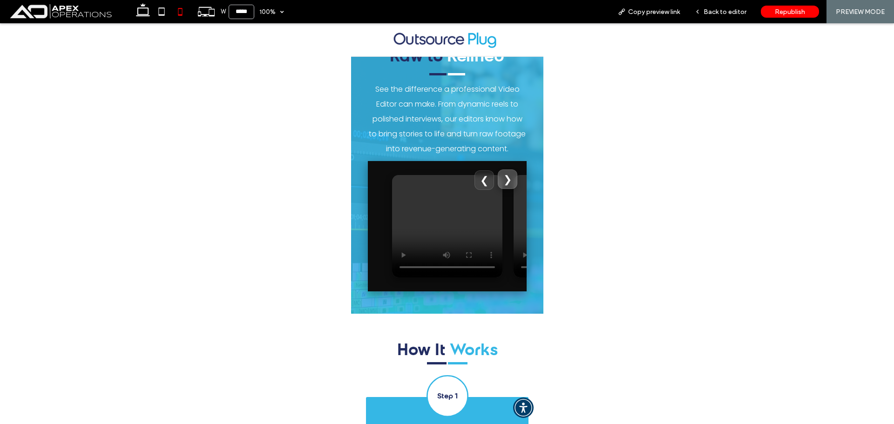
click at [506, 170] on button "❯" at bounding box center [508, 180] width 20 height 20
click at [504, 170] on button "❯" at bounding box center [508, 180] width 20 height 20
click at [480, 170] on button "❮" at bounding box center [484, 180] width 20 height 20
click at [500, 170] on button "❯" at bounding box center [508, 180] width 20 height 20
click at [724, 12] on span "Back to editor" at bounding box center [725, 12] width 43 height 8
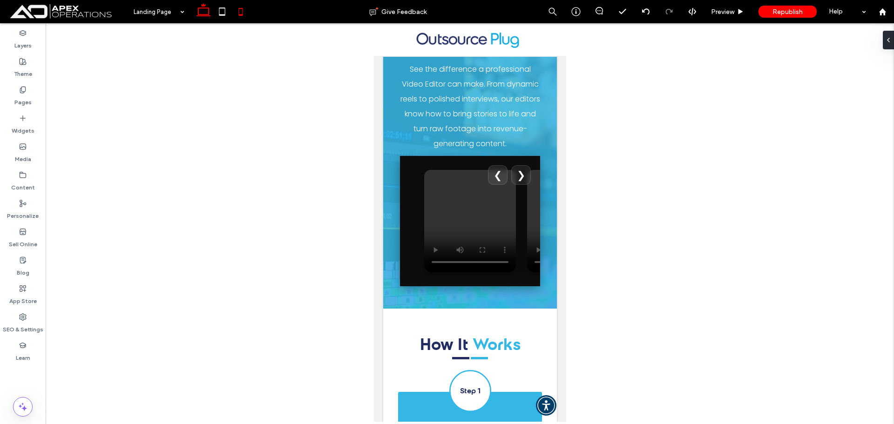
drag, startPoint x: 207, startPoint y: 8, endPoint x: 1, endPoint y: 81, distance: 218.7
click at [204, 9] on icon at bounding box center [203, 11] width 19 height 19
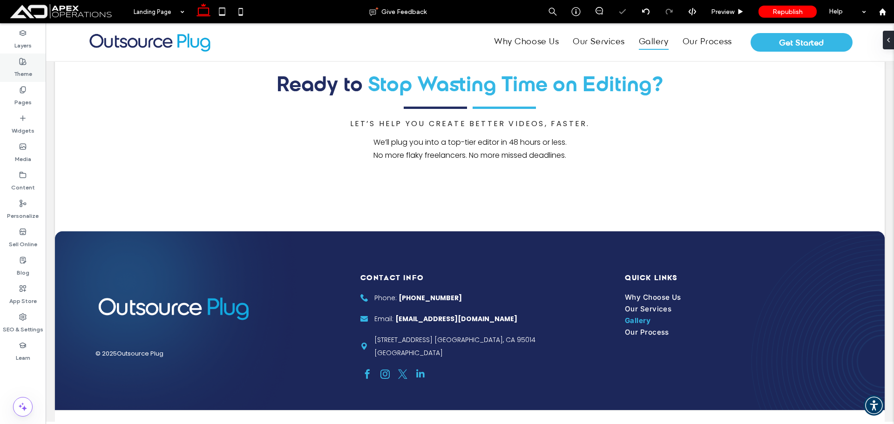
scroll to position [1680, 0]
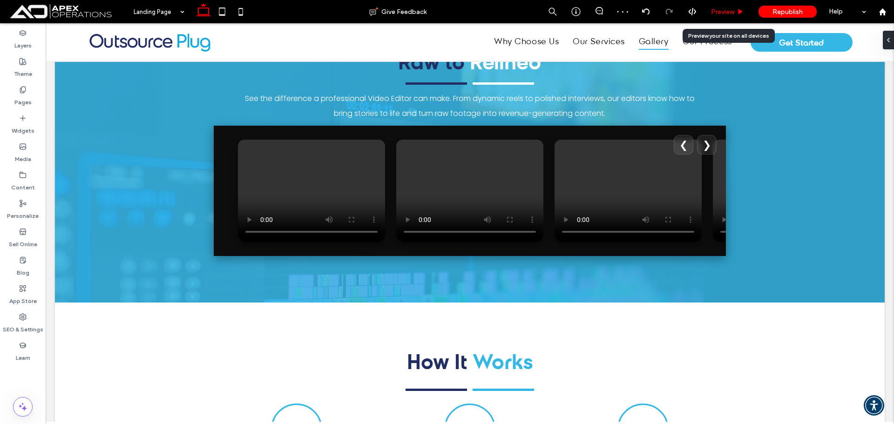
click at [716, 9] on span "Preview" at bounding box center [722, 12] width 23 height 8
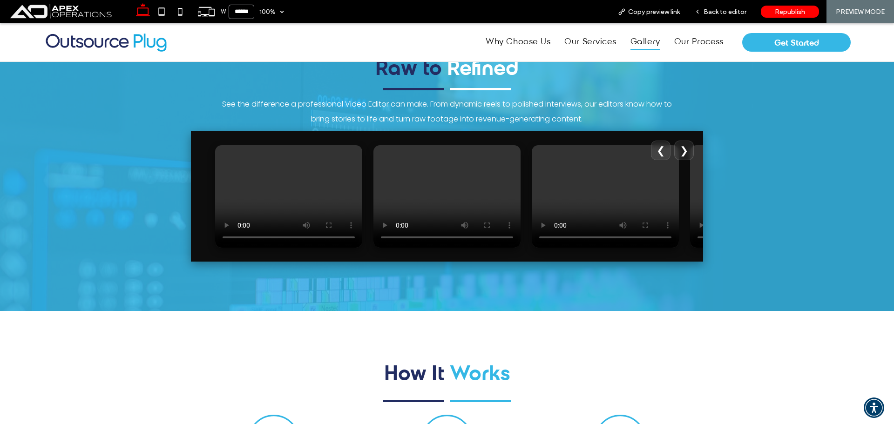
scroll to position [1679, 0]
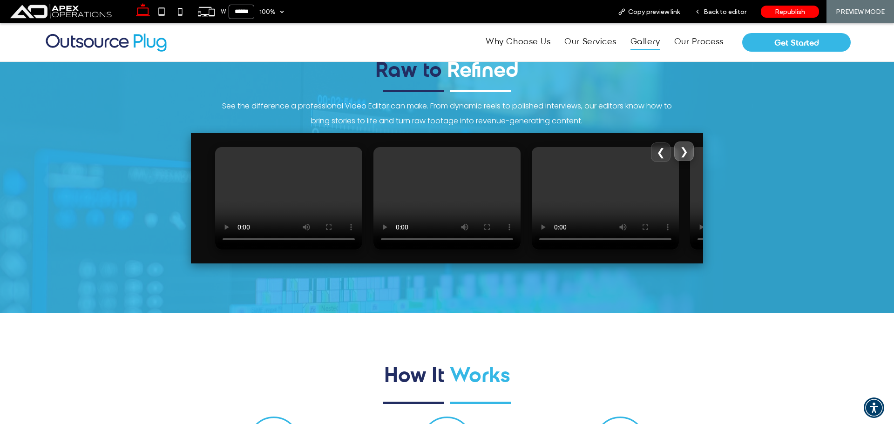
click at [678, 159] on button "❯" at bounding box center [685, 152] width 20 height 20
click at [676, 157] on button "❯" at bounding box center [685, 152] width 20 height 20
click at [656, 154] on button "❮" at bounding box center [661, 152] width 20 height 20
drag, startPoint x: 738, startPoint y: 13, endPoint x: 635, endPoint y: 147, distance: 169.4
click at [738, 13] on span "Back to editor" at bounding box center [725, 12] width 43 height 8
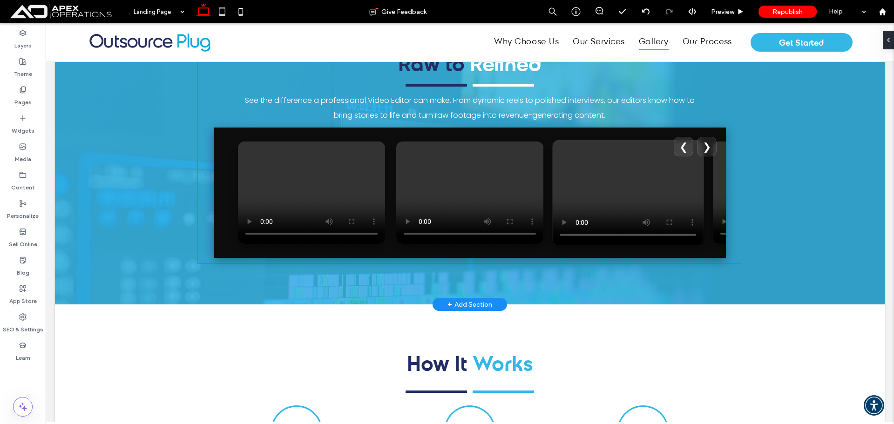
scroll to position [1675, 0]
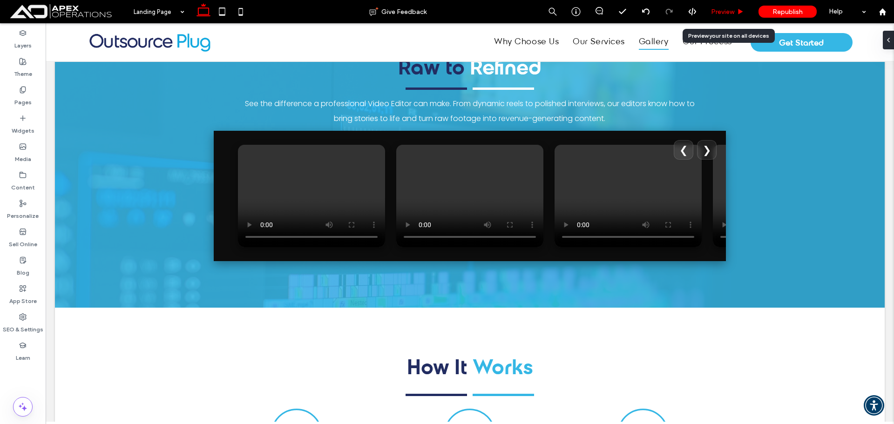
click at [727, 10] on span "Preview" at bounding box center [722, 12] width 23 height 8
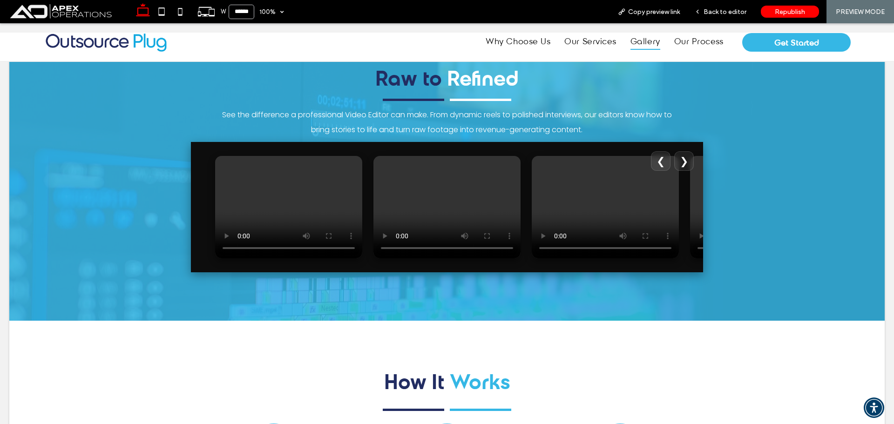
scroll to position [1679, 0]
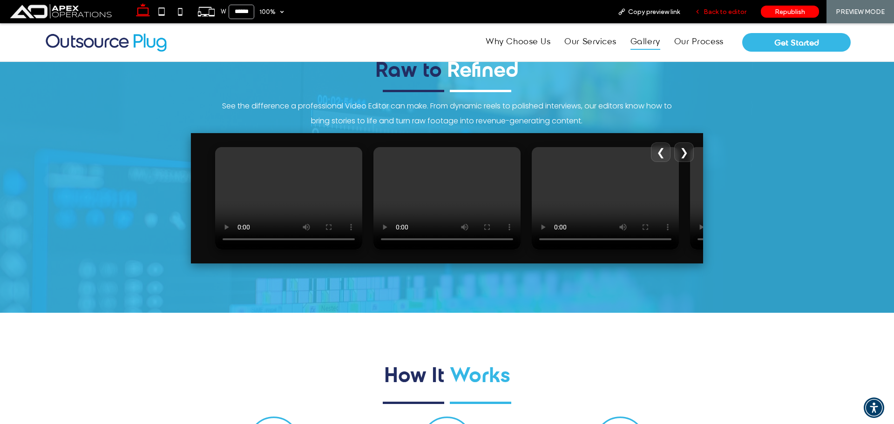
click at [709, 10] on span "Back to editor" at bounding box center [725, 12] width 43 height 8
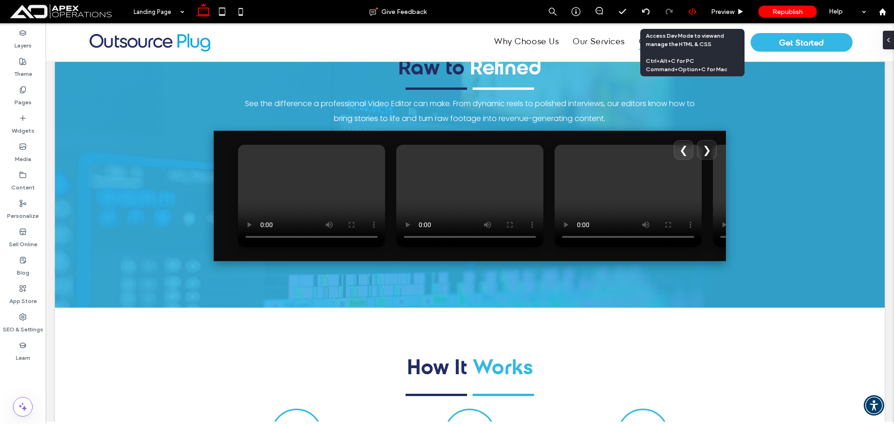
click at [696, 14] on icon at bounding box center [693, 11] width 8 height 8
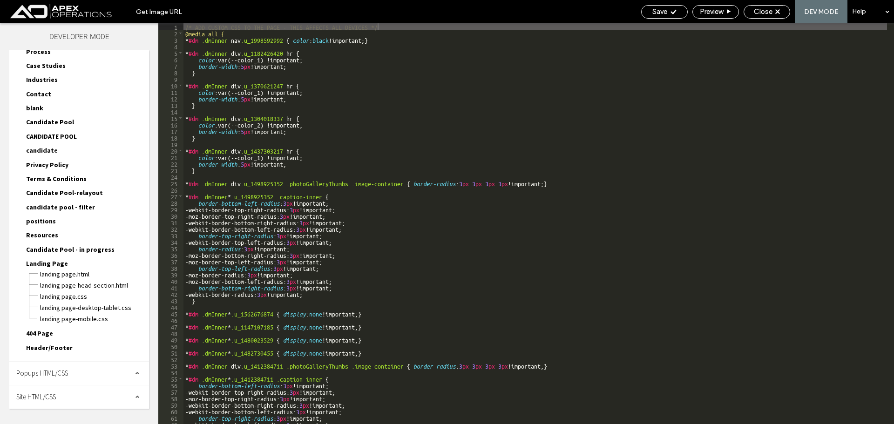
click at [67, 396] on div "Site HTML/CSS" at bounding box center [79, 397] width 140 height 23
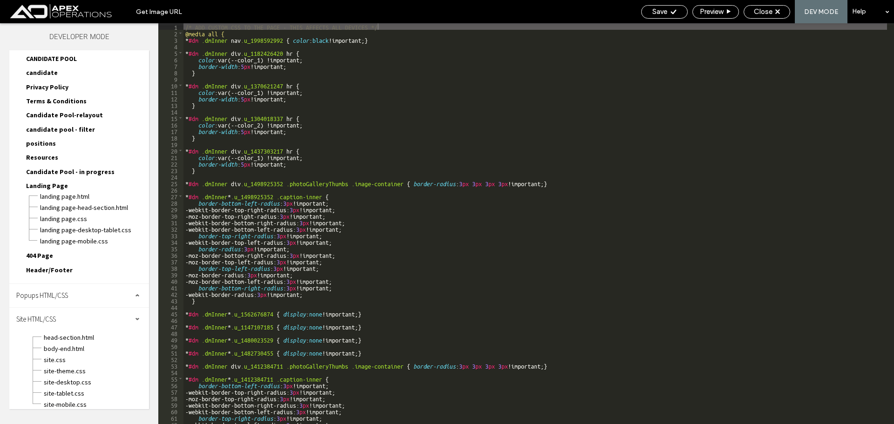
scroll to position [437, 0]
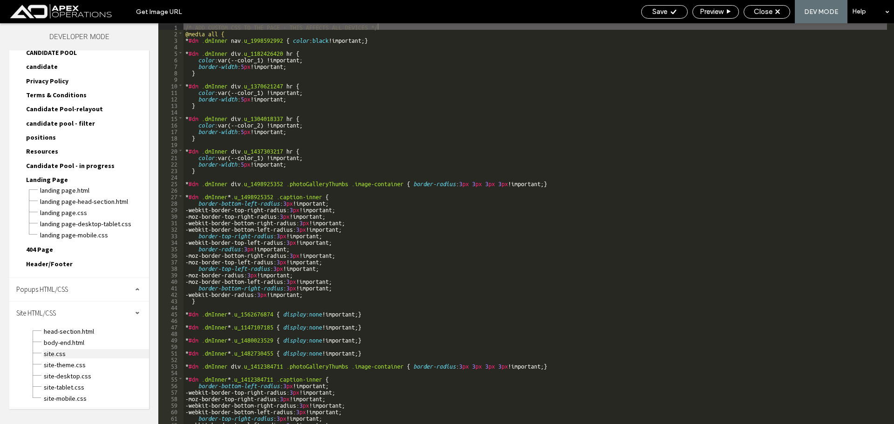
click at [61, 352] on span "site.css" at bounding box center [96, 353] width 106 height 9
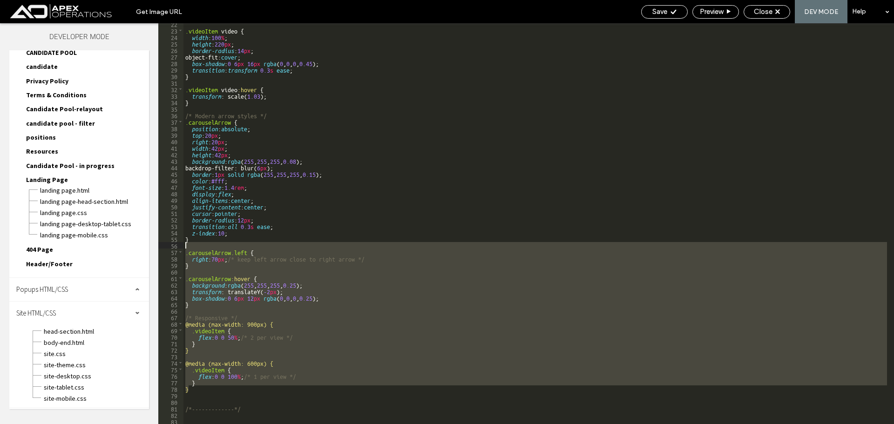
scroll to position [0, 0]
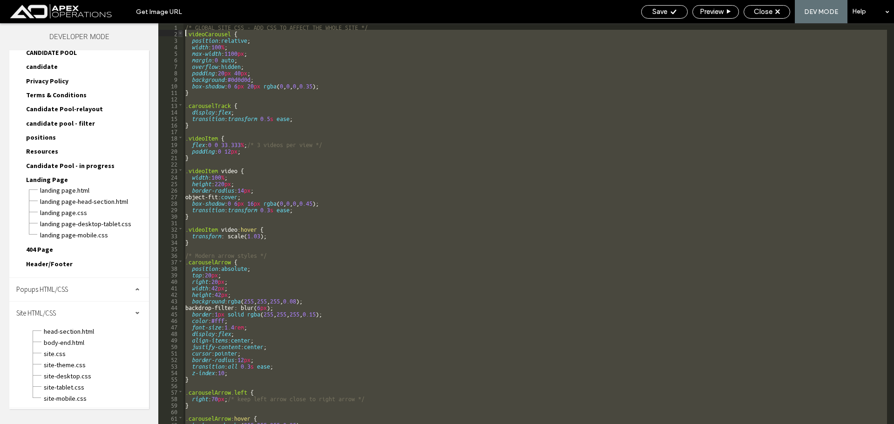
drag, startPoint x: 201, startPoint y: 389, endPoint x: 181, endPoint y: 32, distance: 357.4
click at [181, 32] on div "** 1 2 3 4 5 6 7 8 9 10 11 12 13 14 15 16 17 18 19 20 21 22 23 24 25 26 27 28 2…" at bounding box center [526, 223] width 736 height 401
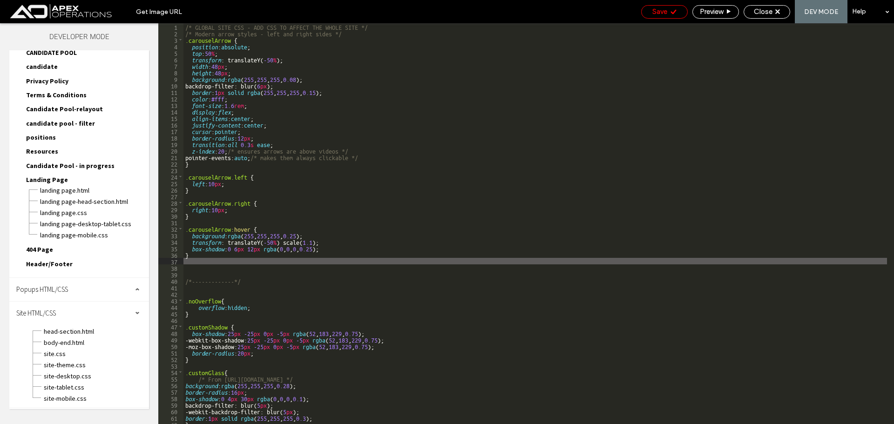
click at [657, 13] on span "Save" at bounding box center [660, 11] width 15 height 8
drag, startPoint x: 662, startPoint y: 11, endPoint x: 682, endPoint y: 14, distance: 19.7
click at [664, 11] on span "Save" at bounding box center [660, 11] width 15 height 8
click at [759, 10] on span "Close" at bounding box center [763, 11] width 19 height 8
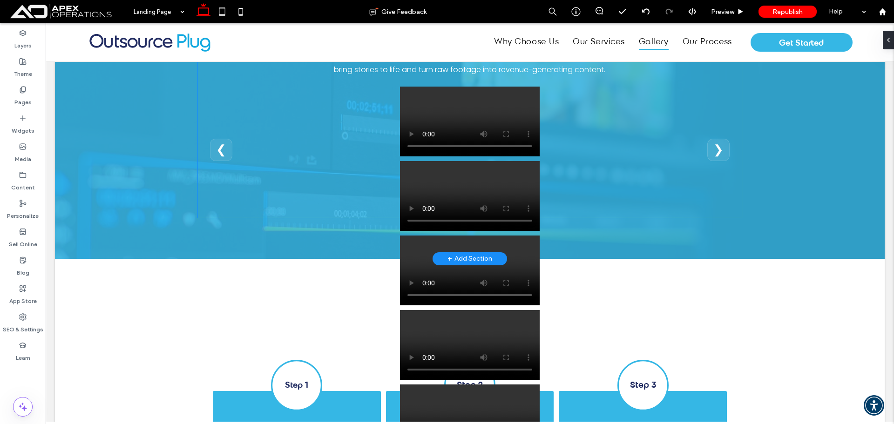
scroll to position [1724, 0]
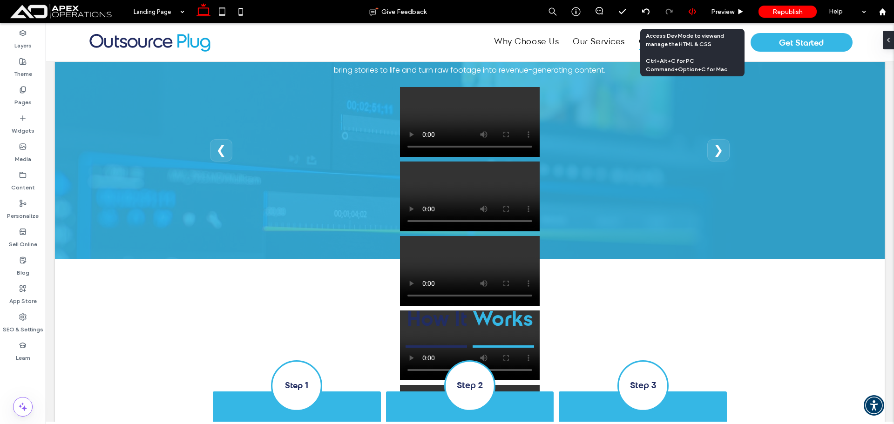
click at [692, 9] on icon at bounding box center [693, 11] width 8 height 8
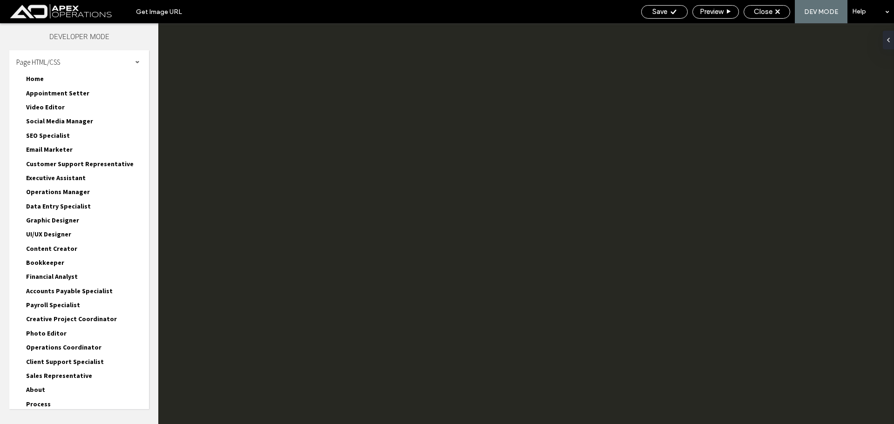
scroll to position [0, 0]
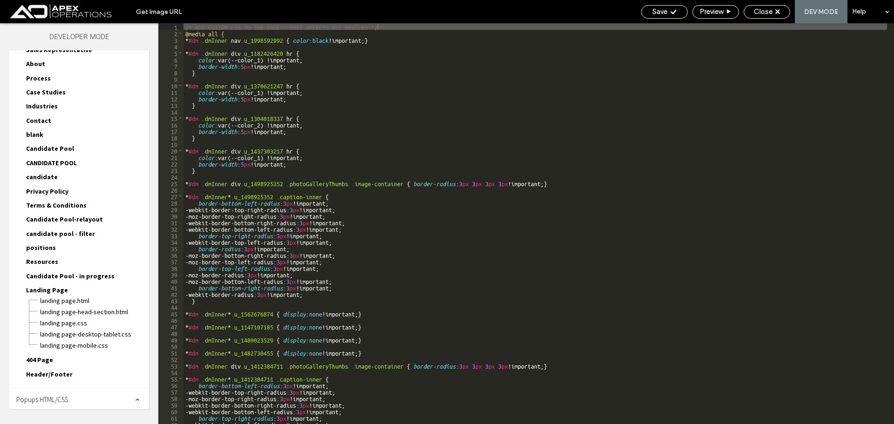
click at [51, 394] on div "Popups HTML/CSS" at bounding box center [79, 400] width 140 height 23
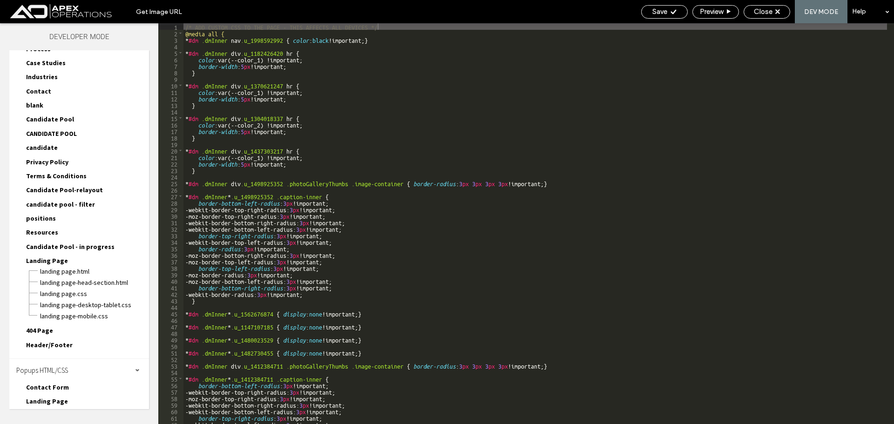
scroll to position [385, 0]
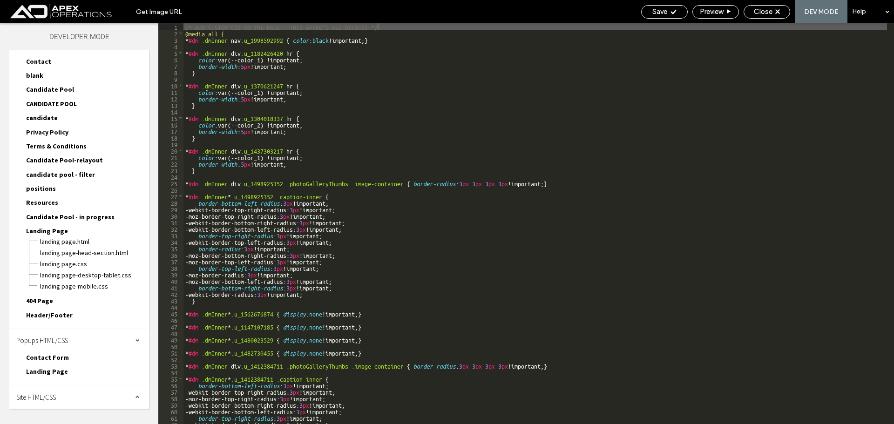
drag, startPoint x: 49, startPoint y: 394, endPoint x: 56, endPoint y: 344, distance: 50.4
click at [48, 394] on span "Site HTML/CSS" at bounding box center [36, 397] width 40 height 9
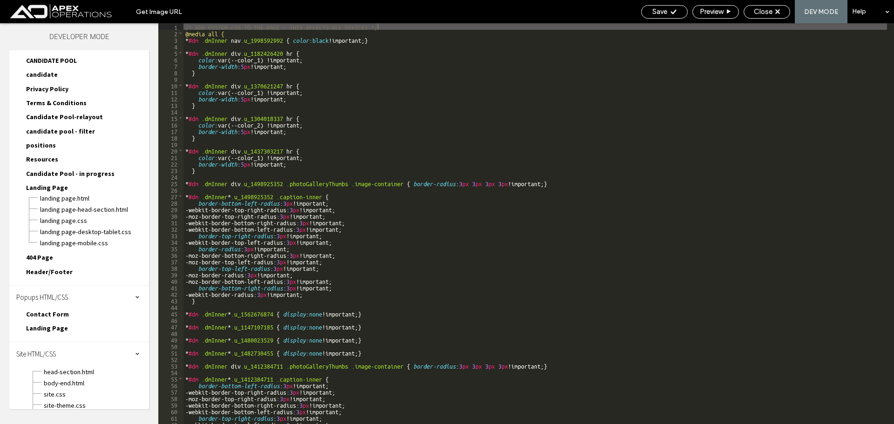
scroll to position [469, 0]
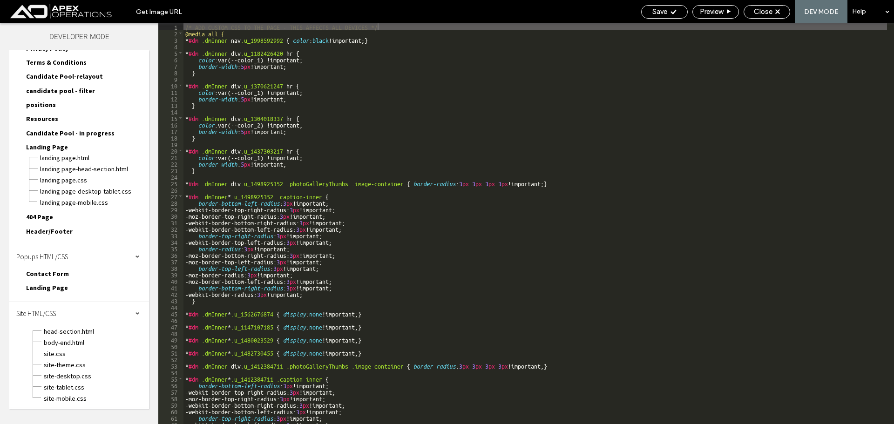
drag, startPoint x: 55, startPoint y: 354, endPoint x: 0, endPoint y: 363, distance: 55.8
click at [54, 355] on span "site.css" at bounding box center [96, 353] width 106 height 9
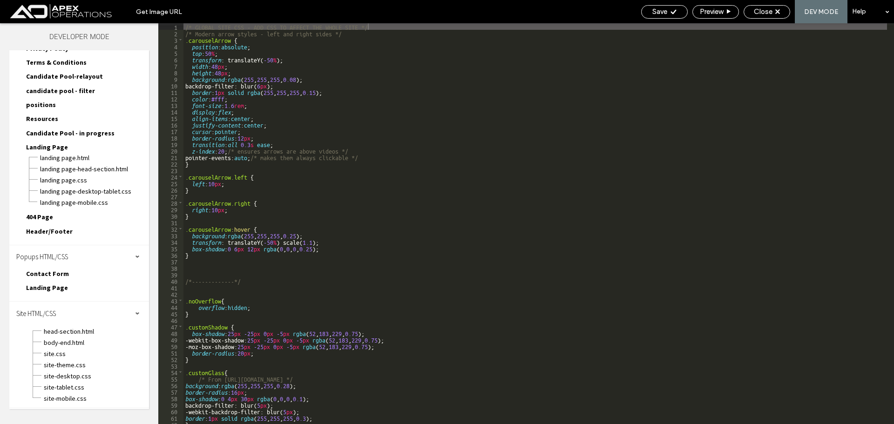
drag, startPoint x: 267, startPoint y: 175, endPoint x: 254, endPoint y: 205, distance: 32.4
click at [267, 175] on div "/* GLOBAL SITE CSS - ADD CSS TO AFFECT THE WHOLE SITE */ /* Modern arrow styles…" at bounding box center [536, 230] width 704 height 414
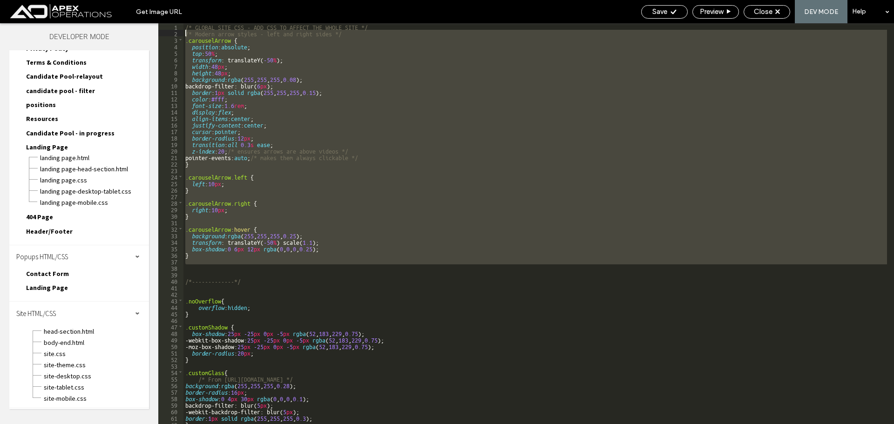
drag, startPoint x: 198, startPoint y: 269, endPoint x: 183, endPoint y: 30, distance: 239.4
click at [183, 30] on div "** 1 2 3 4 5 6 7 8 9 10 11 12 13 14 15 16 17 18 19 20 21 22 23 24 25 26 27 28 2…" at bounding box center [526, 223] width 736 height 401
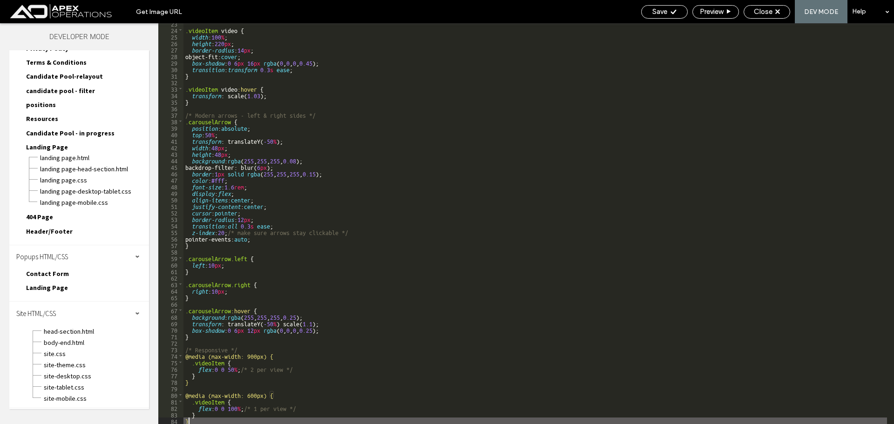
scroll to position [147, 0]
click at [665, 11] on span "Save" at bounding box center [660, 11] width 15 height 8
click at [774, 12] on div "Close" at bounding box center [767, 11] width 46 height 8
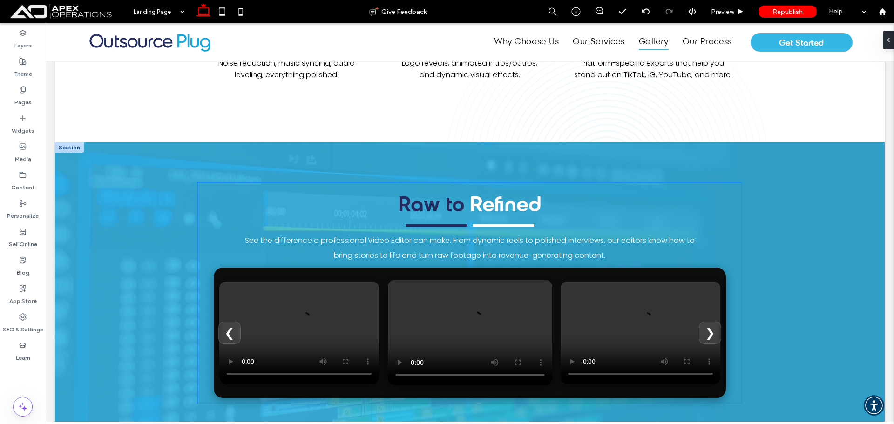
scroll to position [1537, 0]
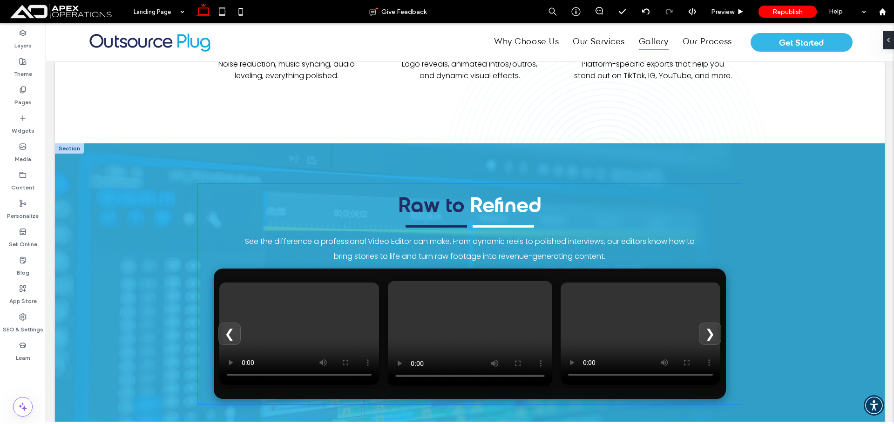
click at [454, 295] on video at bounding box center [470, 334] width 164 height 106
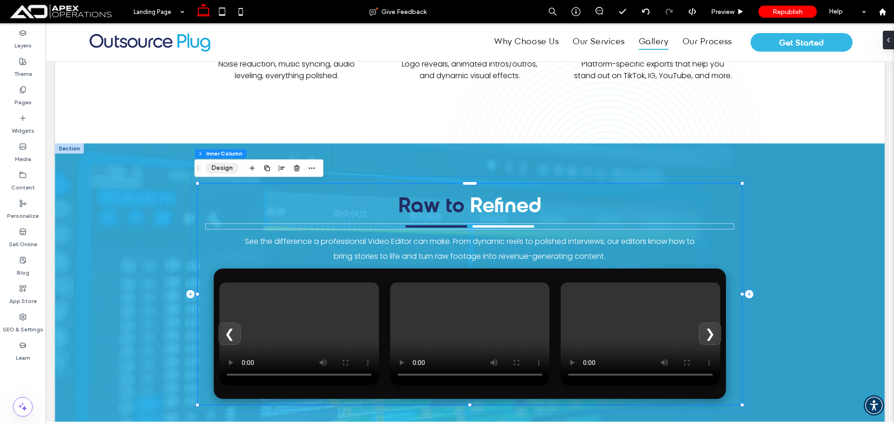
click at [227, 168] on button "Design" at bounding box center [222, 168] width 34 height 11
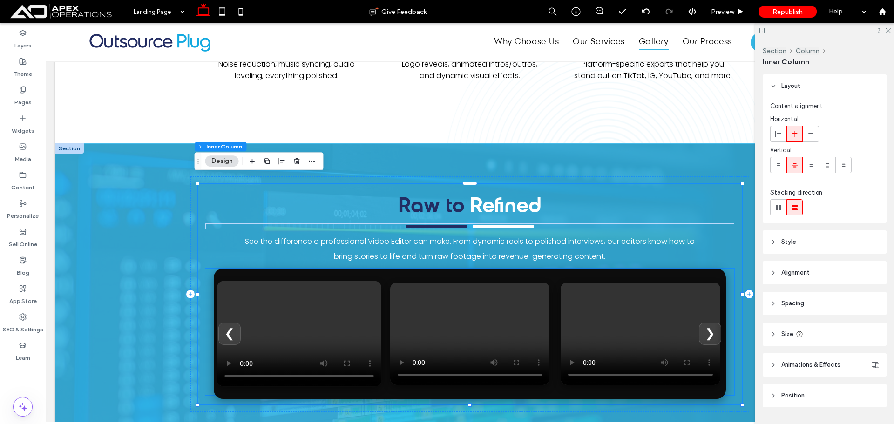
click at [320, 285] on video at bounding box center [299, 334] width 164 height 106
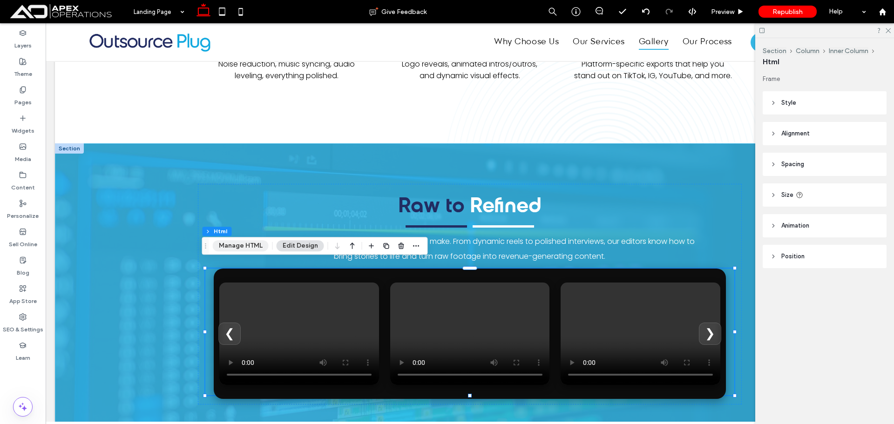
click at [244, 250] on button "Manage HTML" at bounding box center [241, 245] width 56 height 11
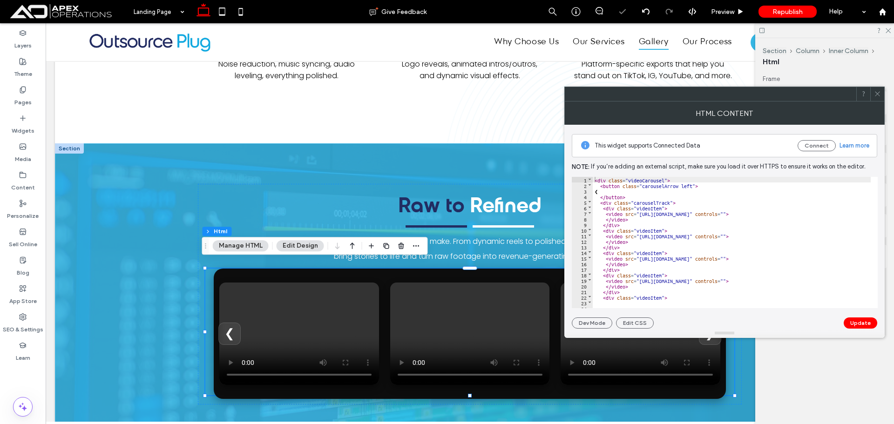
click at [636, 251] on div "< div class = "videoCarousel" > < button class = "carouselArrow left" > ❮ </ bu…" at bounding box center [772, 245] width 359 height 136
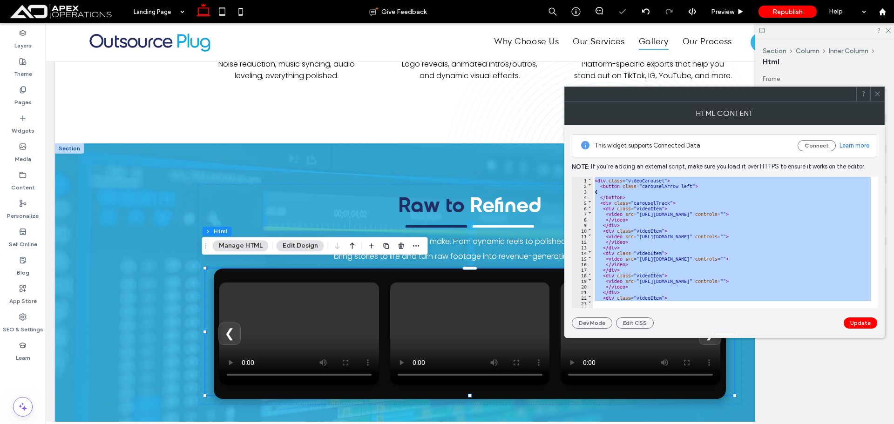
paste textarea
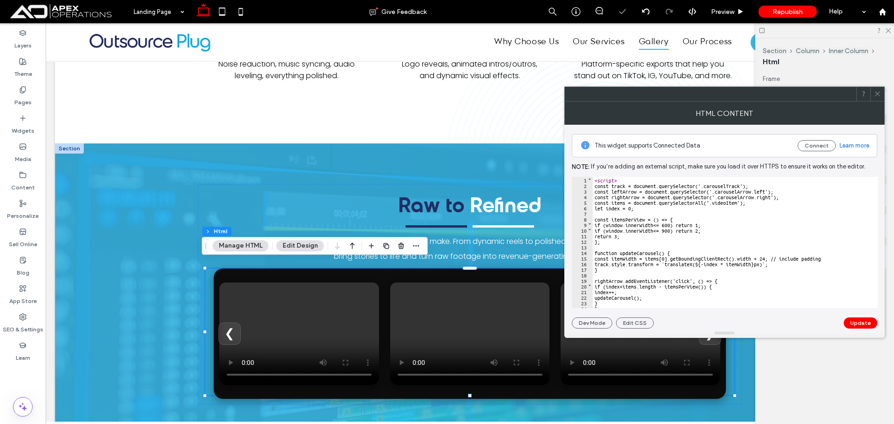
scroll to position [0, 0]
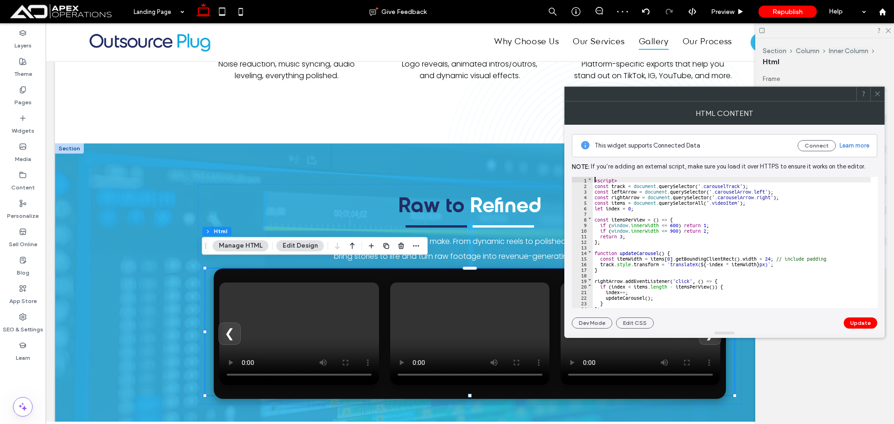
click at [596, 181] on div "< script > const track = document . querySelector ( '.carouselTrack' ) ; const …" at bounding box center [732, 248] width 278 height 143
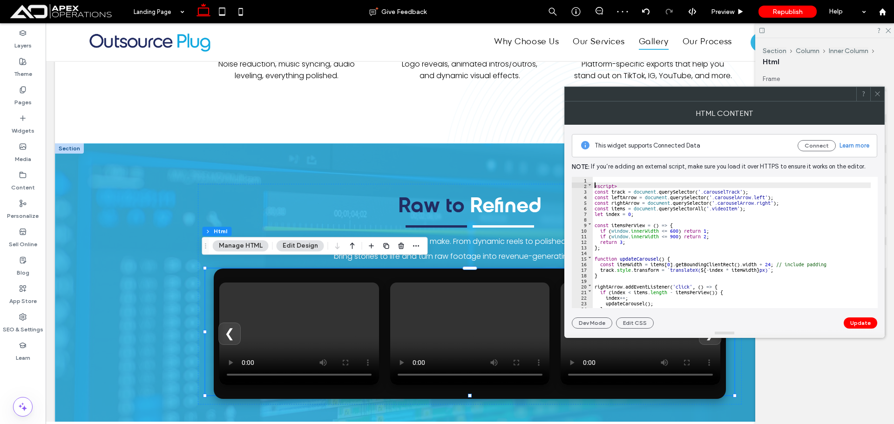
type textarea "**"
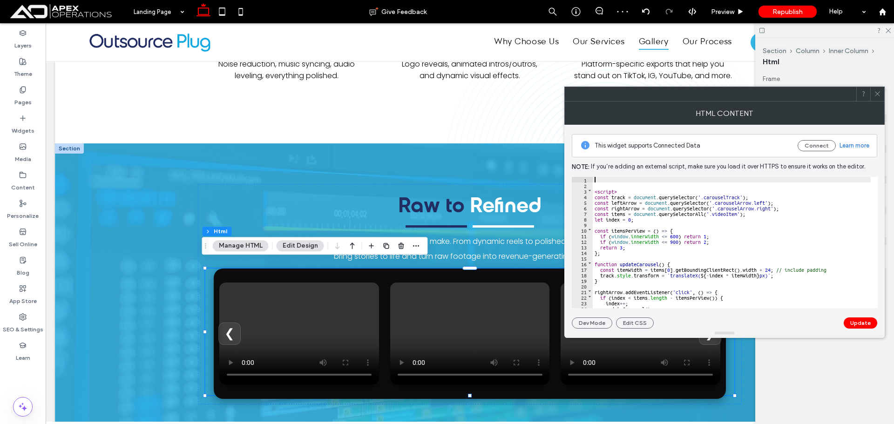
drag, startPoint x: 600, startPoint y: 182, endPoint x: 574, endPoint y: 185, distance: 25.3
click at [600, 183] on div "< script > const track = document . querySelector ( '.carouselTrack' ) ; const …" at bounding box center [732, 248] width 278 height 143
click at [639, 182] on div "< script > const track = document . querySelector ( '.carouselTrack' ) ; const …" at bounding box center [732, 242] width 278 height 131
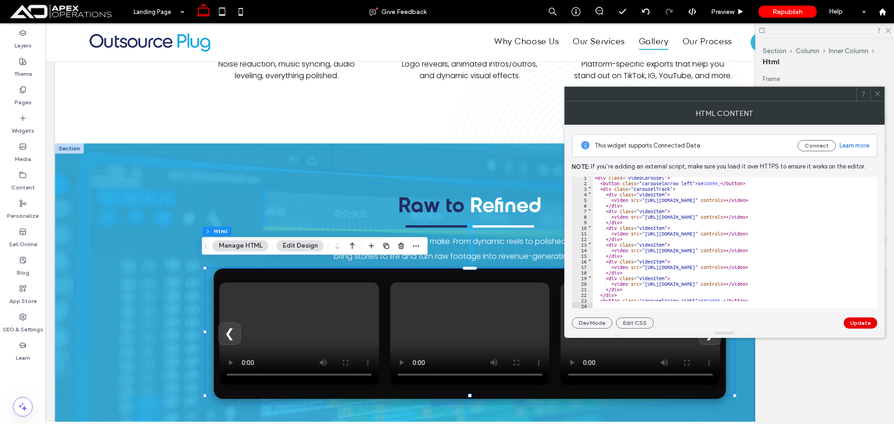
click at [869, 322] on button "Update" at bounding box center [861, 323] width 34 height 11
click at [880, 98] on span at bounding box center [877, 94] width 7 height 14
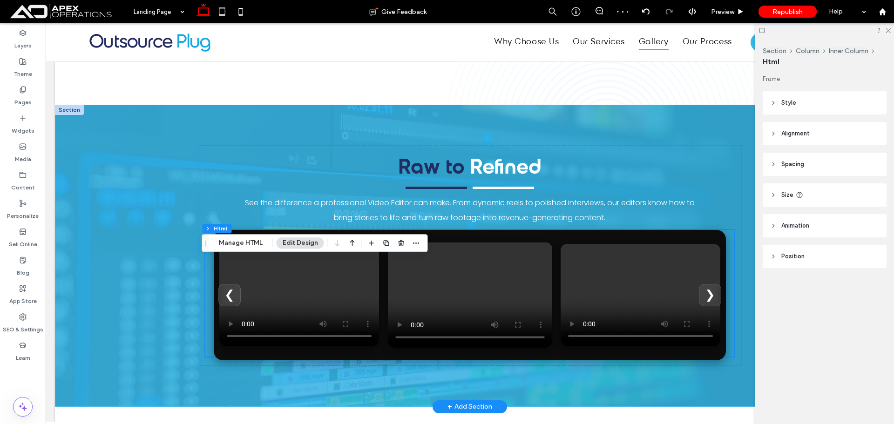
scroll to position [1677, 0]
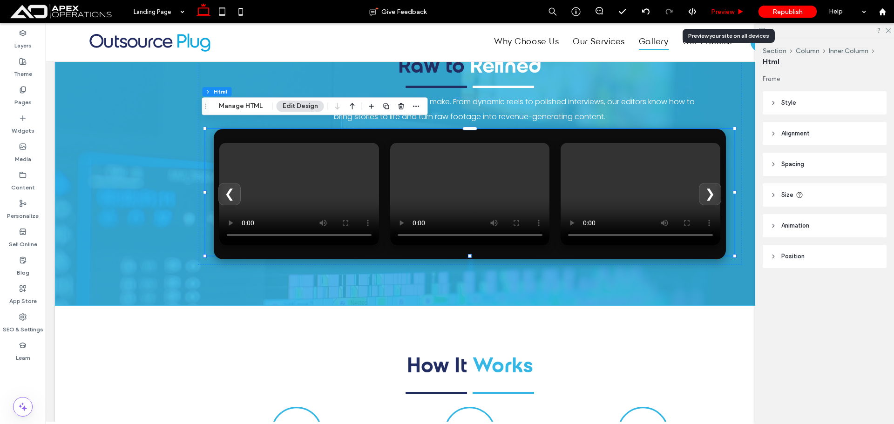
drag, startPoint x: 473, startPoint y: 178, endPoint x: 728, endPoint y: 12, distance: 304.3
click at [728, 12] on span "Preview" at bounding box center [722, 12] width 23 height 8
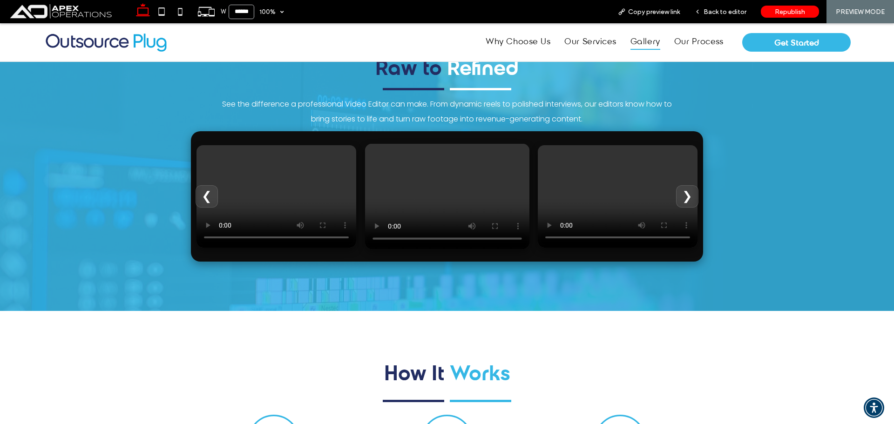
scroll to position [1687, 0]
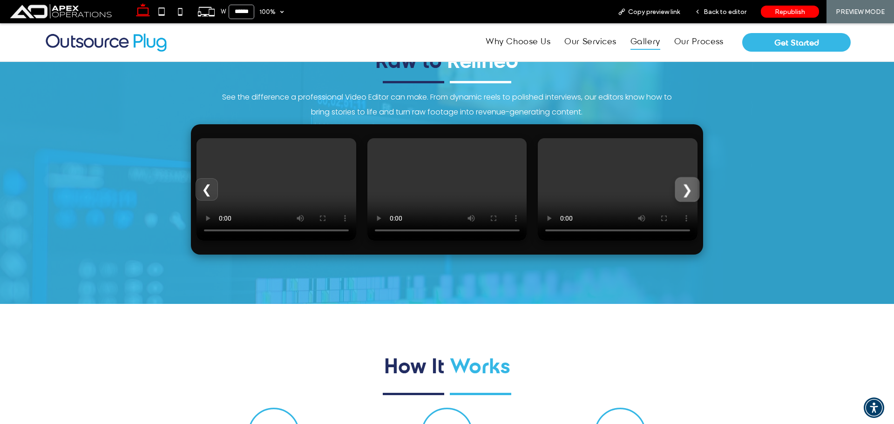
click at [676, 187] on button "❯" at bounding box center [688, 190] width 25 height 25
click at [682, 191] on button "❯" at bounding box center [688, 190] width 25 height 25
drag, startPoint x: 731, startPoint y: 11, endPoint x: 660, endPoint y: 102, distance: 115.2
click at [731, 11] on span "Back to editor" at bounding box center [725, 12] width 43 height 8
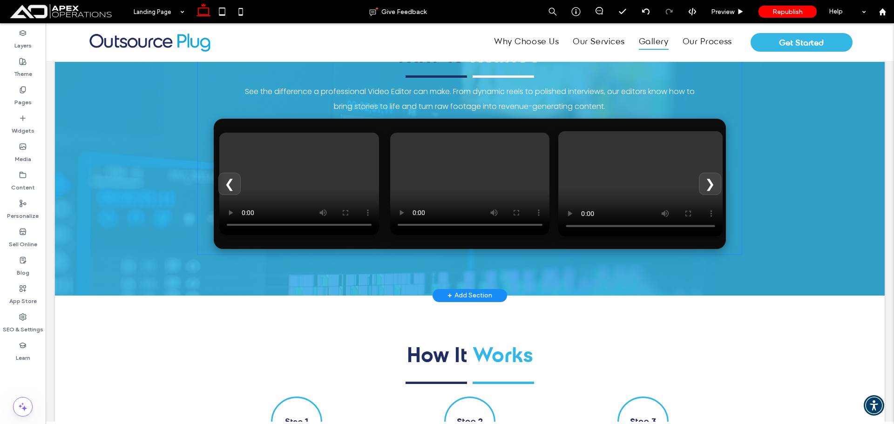
scroll to position [1677, 0]
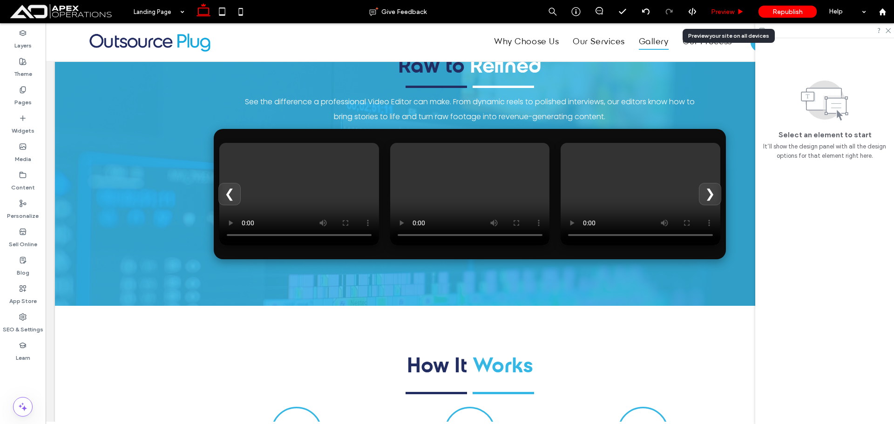
click at [727, 15] on span "Preview" at bounding box center [722, 12] width 23 height 8
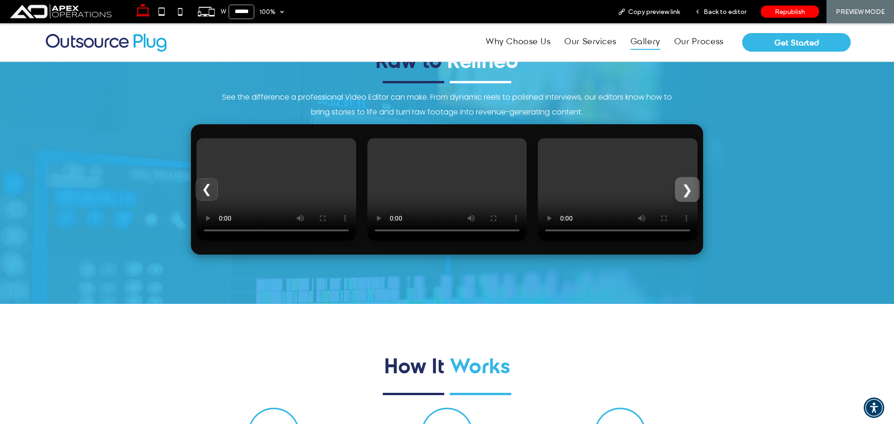
click at [688, 185] on button "❯" at bounding box center [688, 190] width 25 height 25
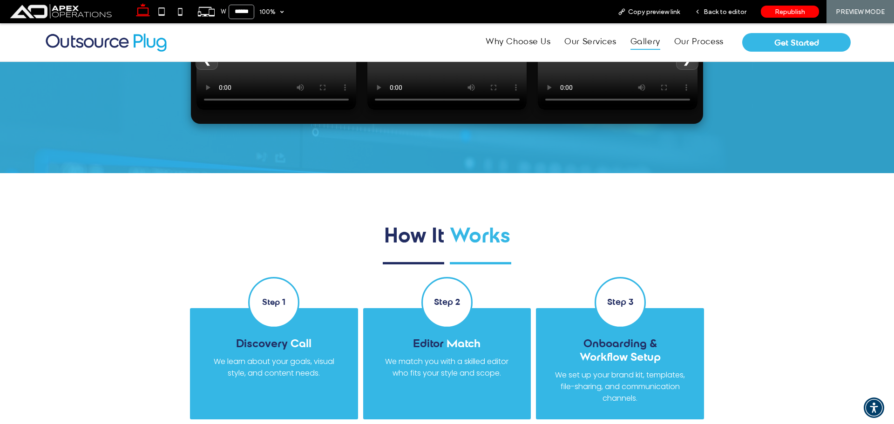
scroll to position [1548, 0]
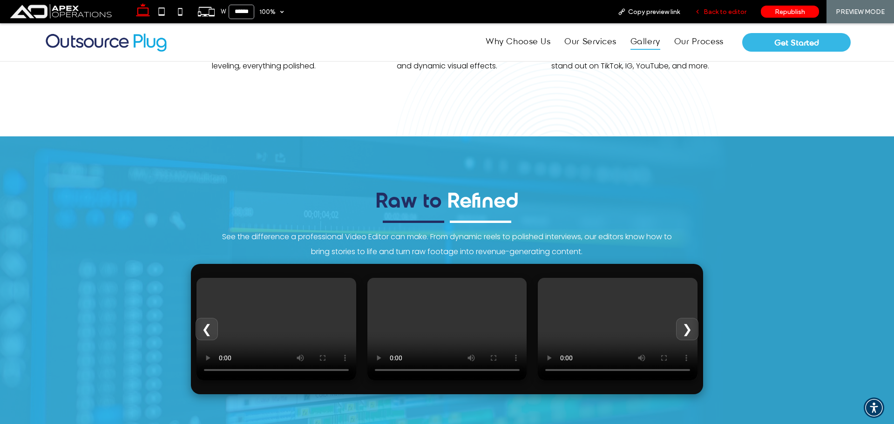
click at [724, 16] on div "Back to editor" at bounding box center [721, 11] width 67 height 23
click at [717, 9] on span "Back to editor" at bounding box center [725, 12] width 43 height 8
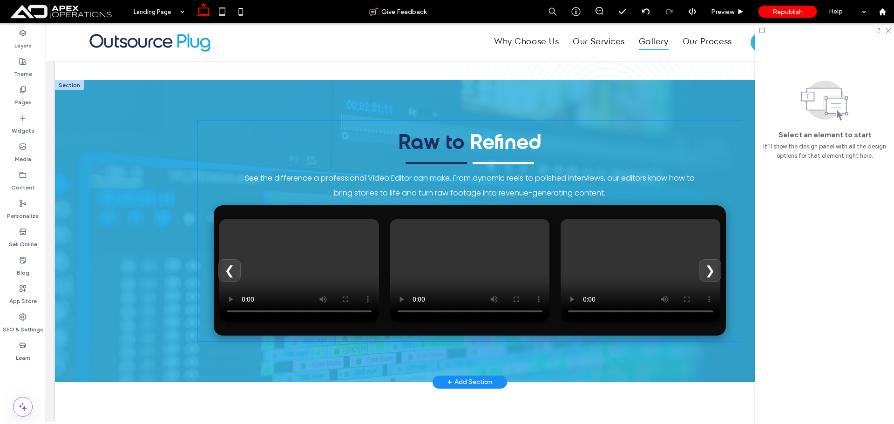
scroll to position [1636, 0]
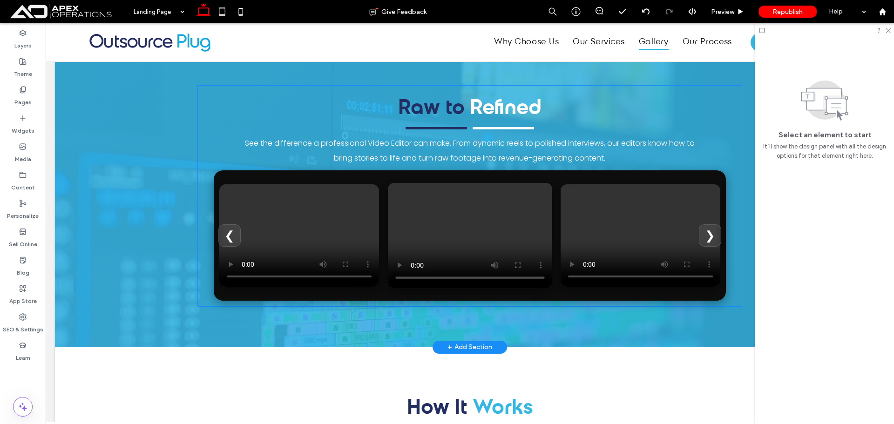
click at [391, 198] on video at bounding box center [470, 236] width 164 height 106
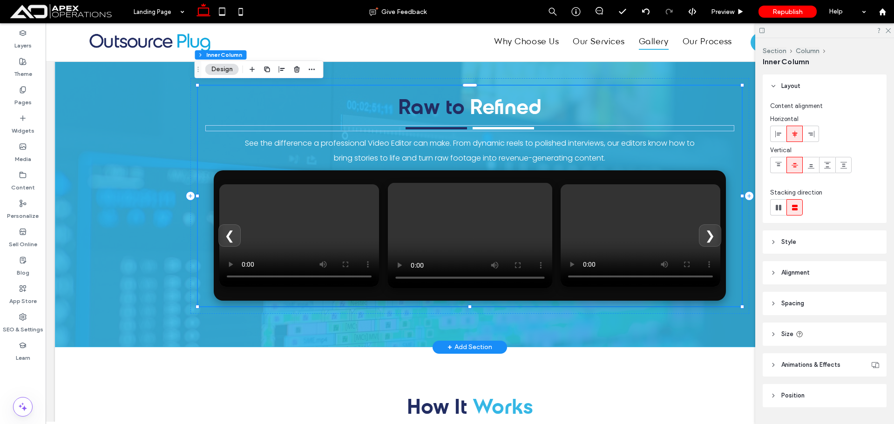
click at [403, 183] on video at bounding box center [470, 236] width 164 height 106
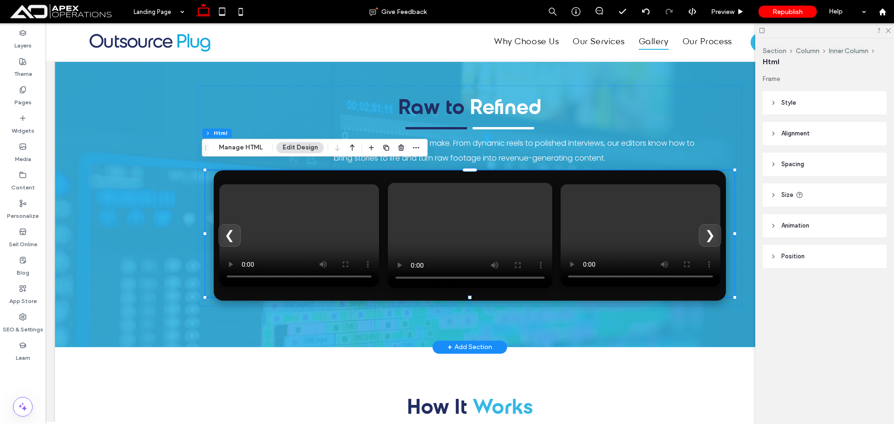
click at [533, 217] on video at bounding box center [470, 236] width 164 height 106
click at [237, 147] on button "Manage HTML" at bounding box center [241, 147] width 56 height 11
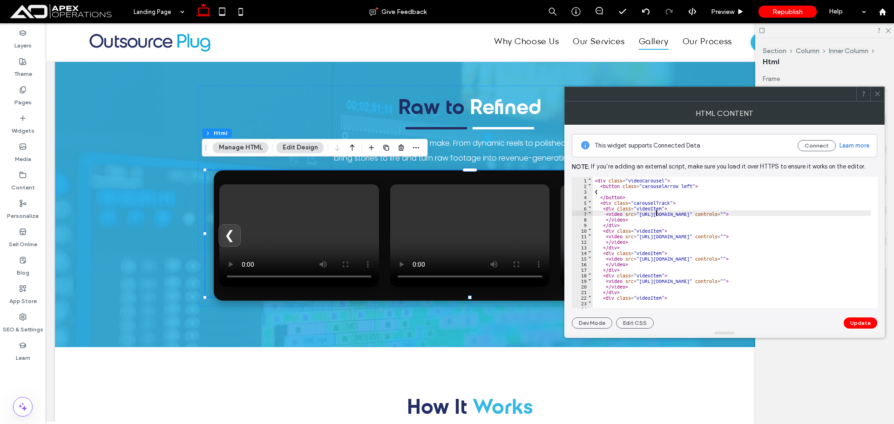
click at [656, 211] on div "< div class = "videoCarousel" > < button class = "carouselArrow left" > ❮ </ bu…" at bounding box center [772, 245] width 359 height 136
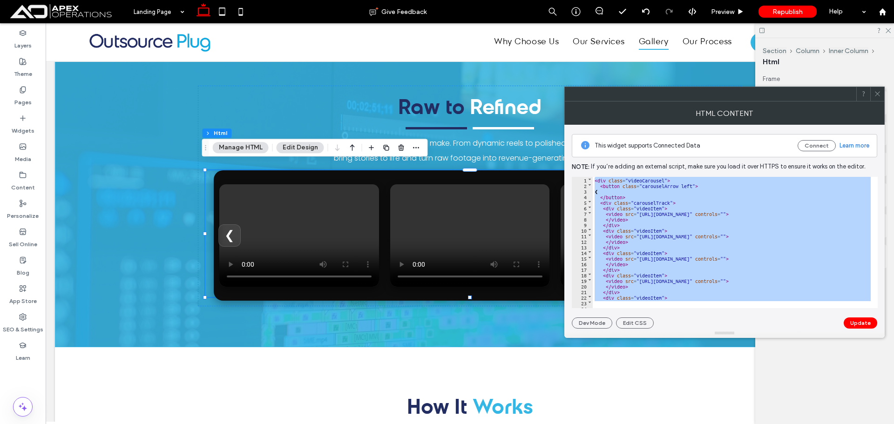
paste textarea
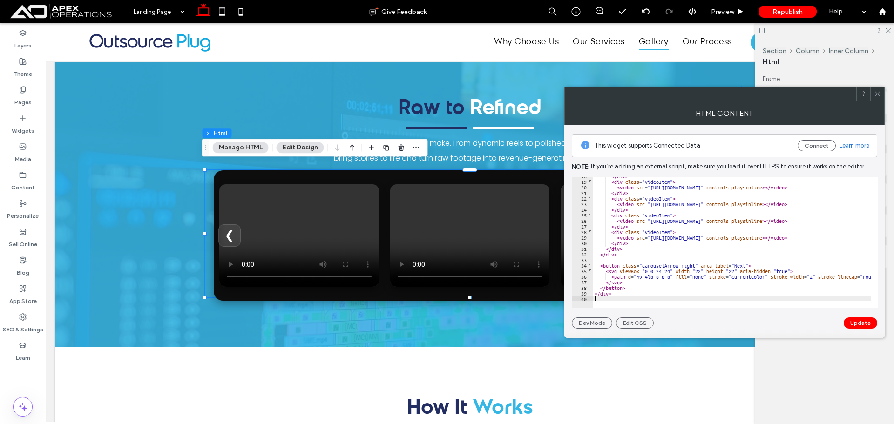
type textarea "**"
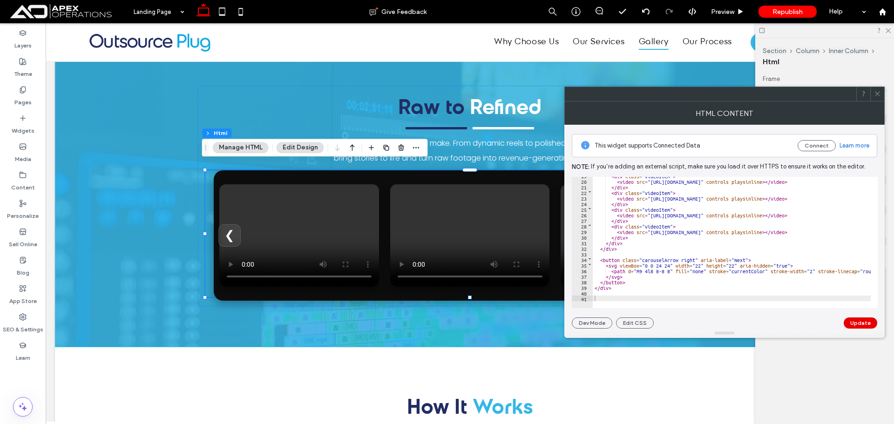
click at [866, 321] on button "Update" at bounding box center [861, 323] width 34 height 11
click at [881, 93] on div at bounding box center [878, 94] width 14 height 14
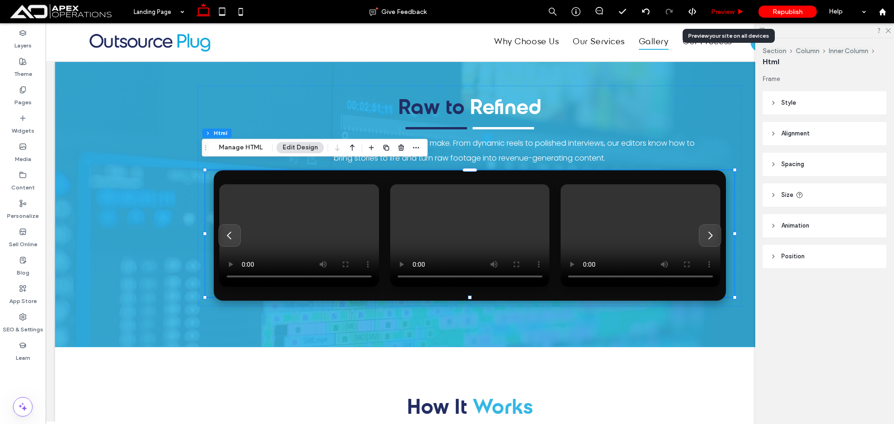
drag, startPoint x: 722, startPoint y: 9, endPoint x: 658, endPoint y: 118, distance: 125.9
click at [722, 9] on span "Preview" at bounding box center [722, 12] width 23 height 8
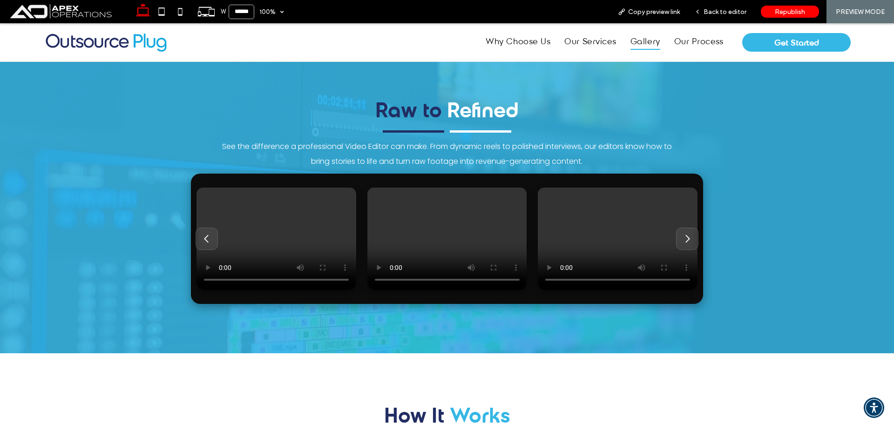
scroll to position [1641, 0]
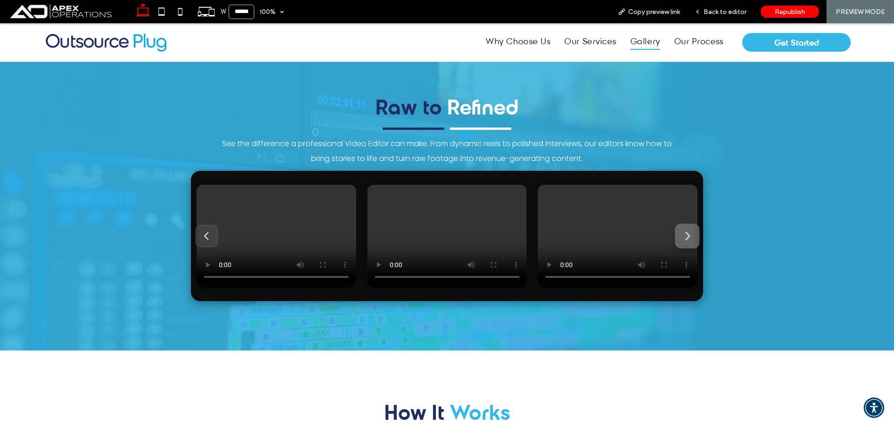
click at [689, 236] on icon "Next" at bounding box center [687, 236] width 11 height 11
click at [724, 15] on span "Back to editor" at bounding box center [725, 12] width 43 height 8
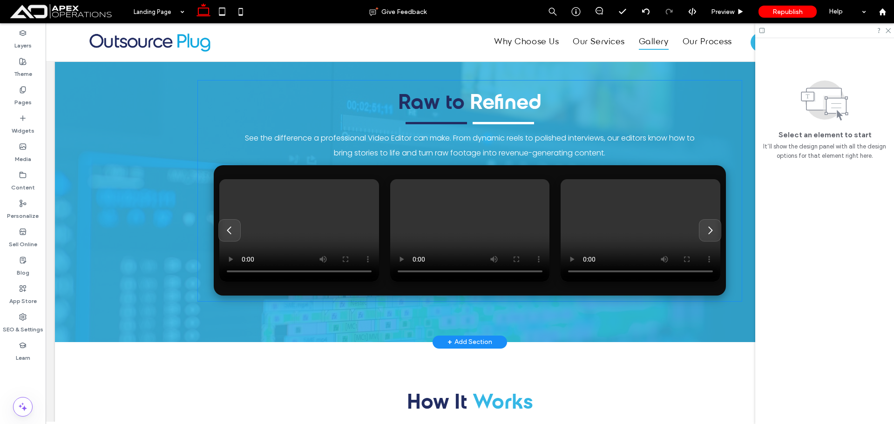
scroll to position [1636, 0]
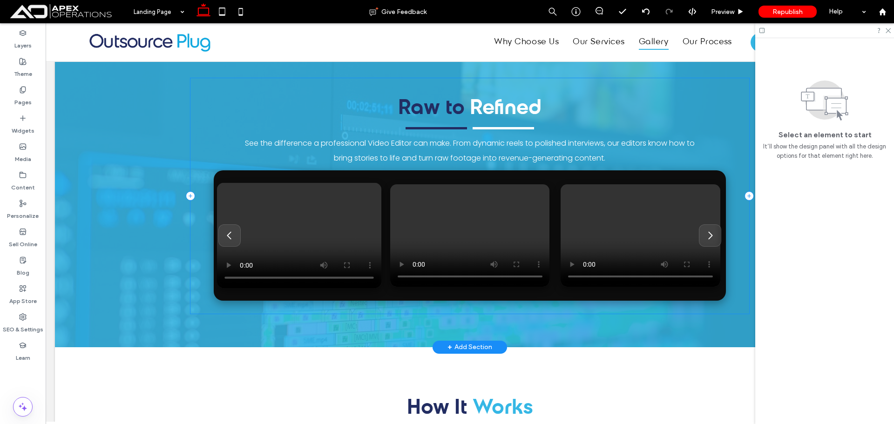
click at [259, 190] on video at bounding box center [299, 236] width 164 height 106
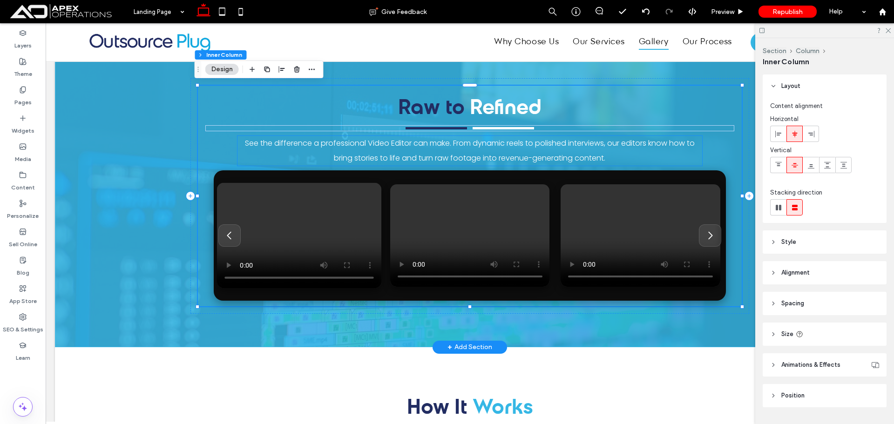
click at [292, 209] on video at bounding box center [299, 236] width 164 height 106
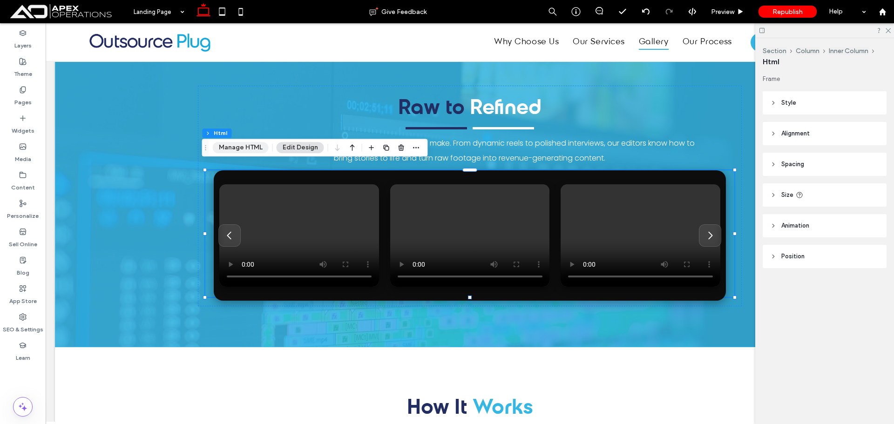
click at [246, 148] on button "Manage HTML" at bounding box center [241, 147] width 56 height 11
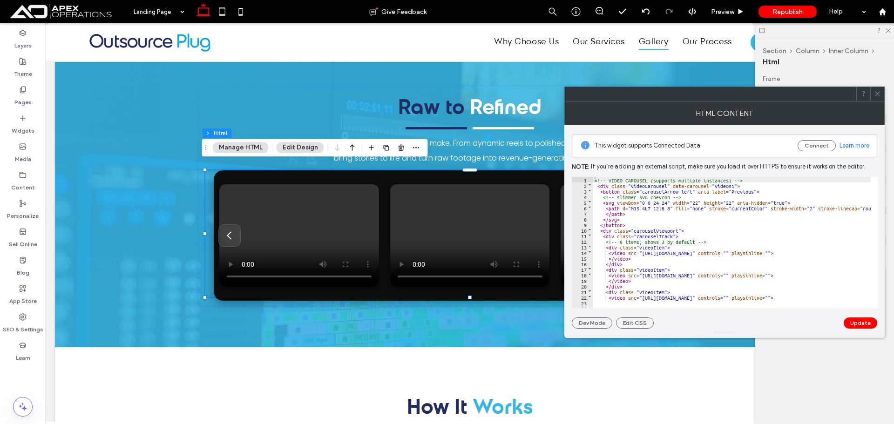
click at [880, 90] on icon at bounding box center [877, 93] width 7 height 7
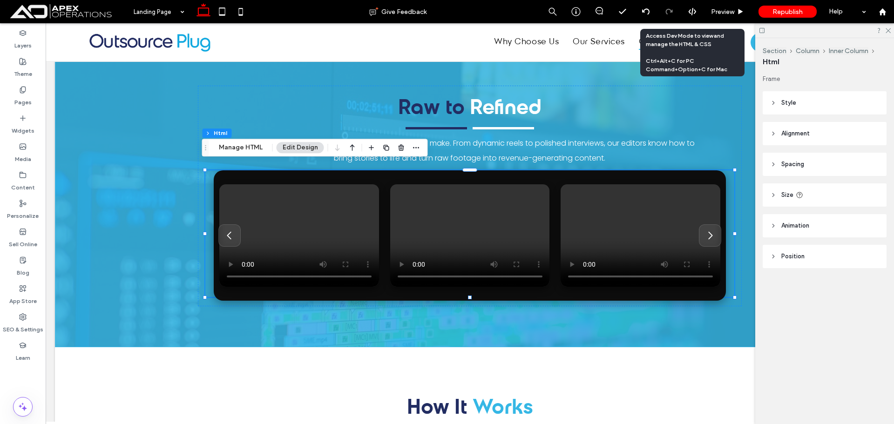
click at [694, 9] on icon at bounding box center [693, 11] width 8 height 8
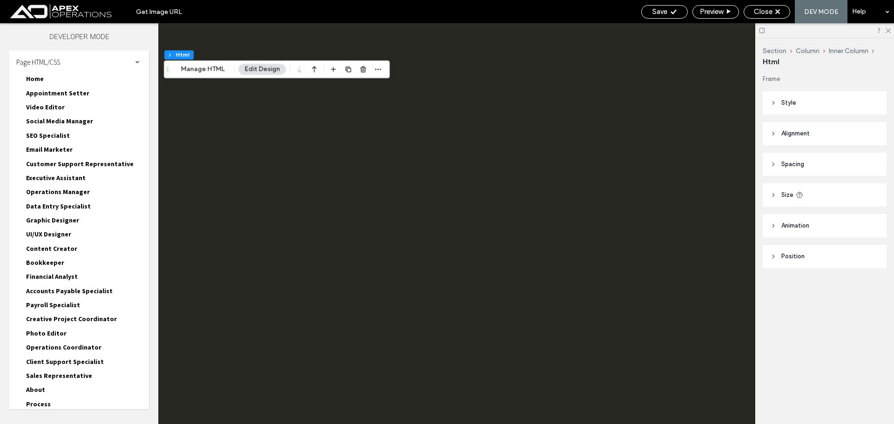
scroll to position [0, 0]
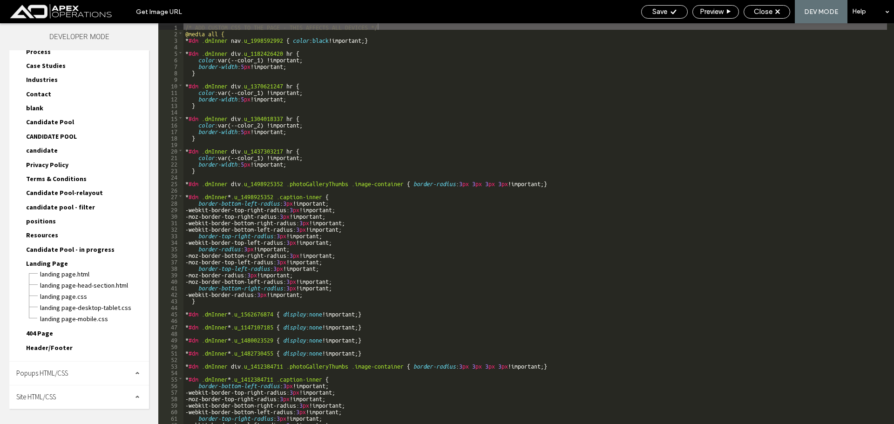
click at [48, 397] on span "Site HTML/CSS" at bounding box center [36, 397] width 40 height 9
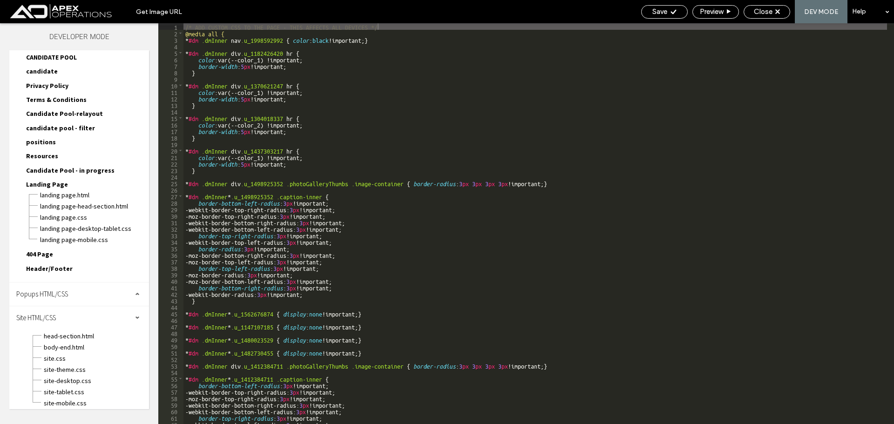
scroll to position [437, 0]
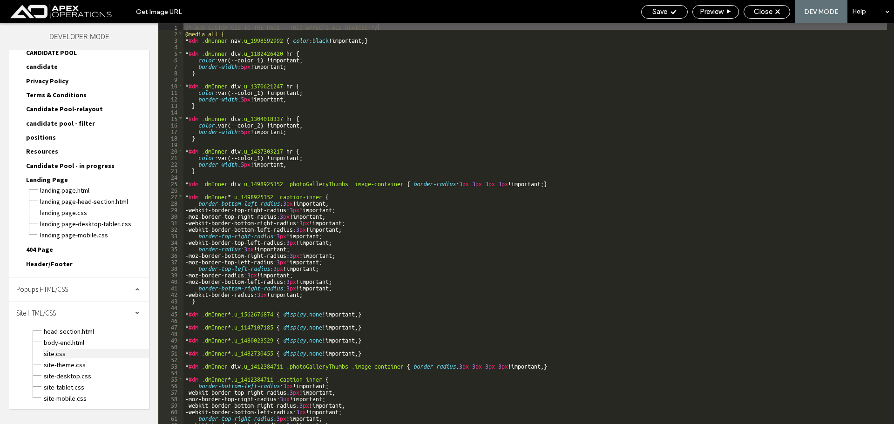
click at [60, 355] on span "site.css" at bounding box center [96, 353] width 106 height 9
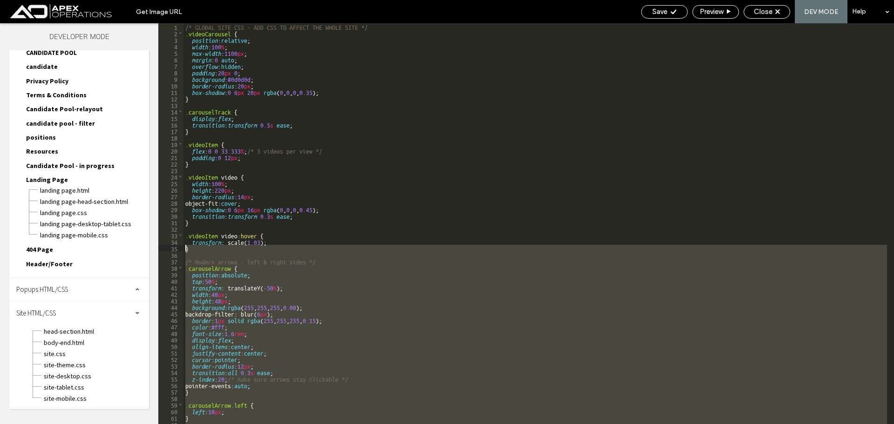
scroll to position [0, 0]
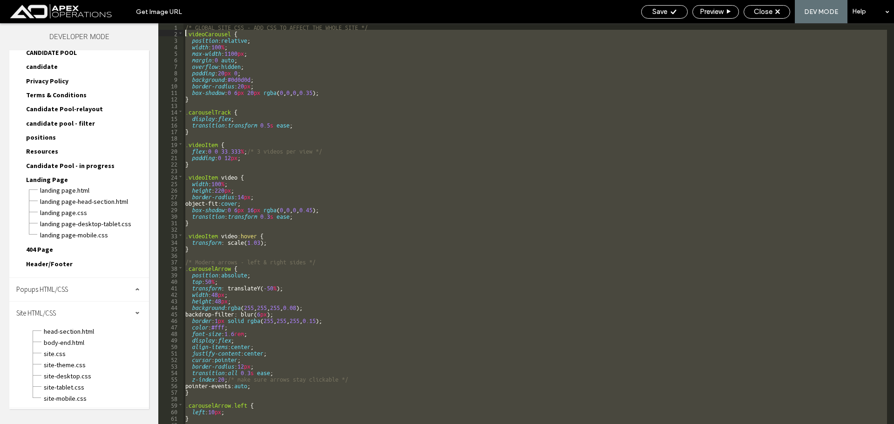
drag, startPoint x: 175, startPoint y: 284, endPoint x: 176, endPoint y: 33, distance: 251.6
click at [176, 33] on div "** 1 2 3 4 5 6 7 8 9 10 11 12 13 14 15 16 17 18 19 20 21 22 23 24 25 26 27 28 2…" at bounding box center [526, 223] width 736 height 401
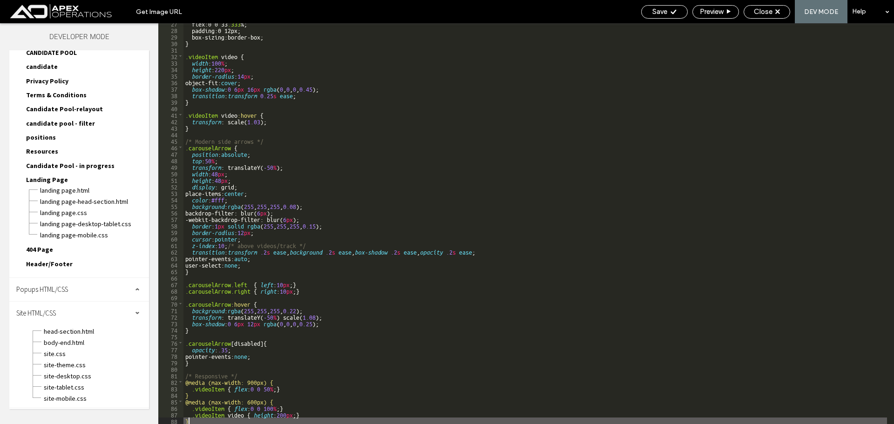
scroll to position [173, 0]
click at [658, 12] on span "Save" at bounding box center [660, 11] width 15 height 8
click at [760, 15] on span "Close" at bounding box center [763, 11] width 19 height 8
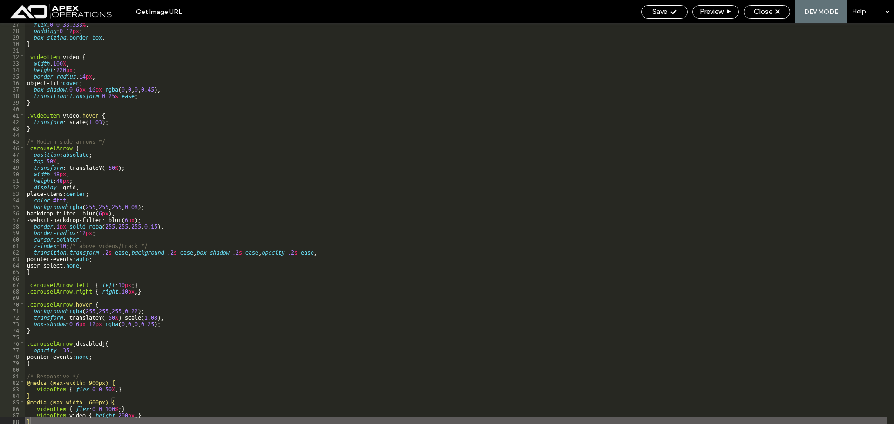
scroll to position [413, 0]
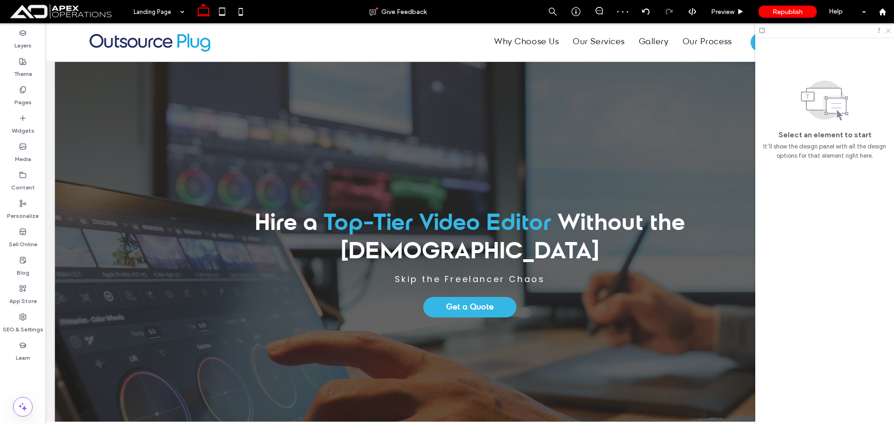
click at [890, 32] on icon at bounding box center [888, 30] width 6 height 6
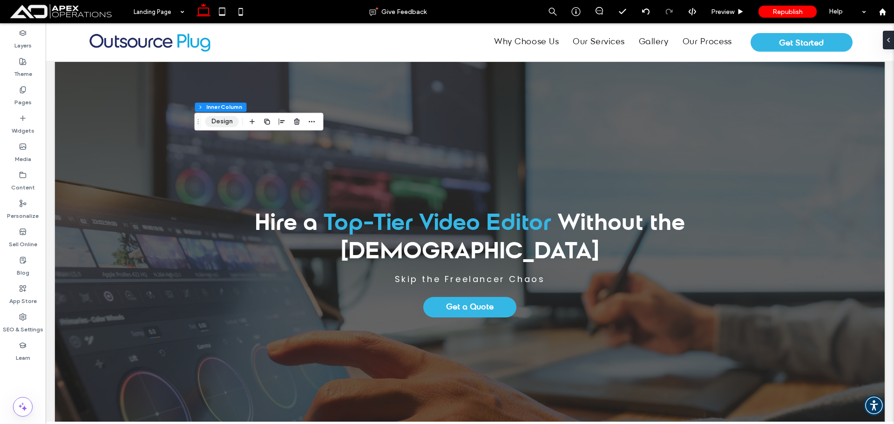
click at [213, 121] on button "Design" at bounding box center [222, 121] width 34 height 11
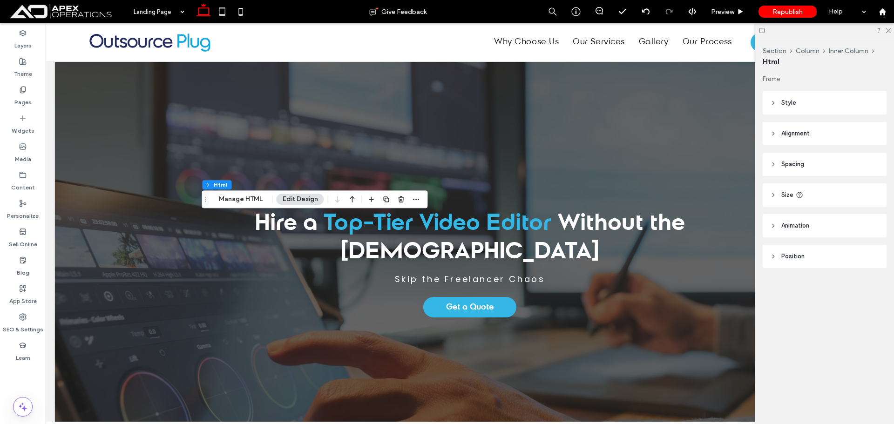
click at [238, 203] on button "Manage HTML" at bounding box center [241, 199] width 56 height 11
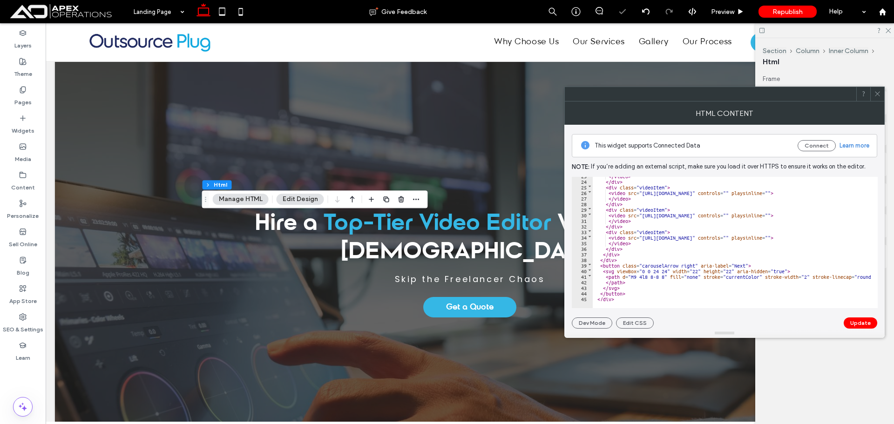
scroll to position [127, 0]
click at [619, 297] on div "</ video > </ div > < div class = "videoItem" > < video src = "https://vid.cdn-…" at bounding box center [794, 241] width 403 height 136
type textarea "**"
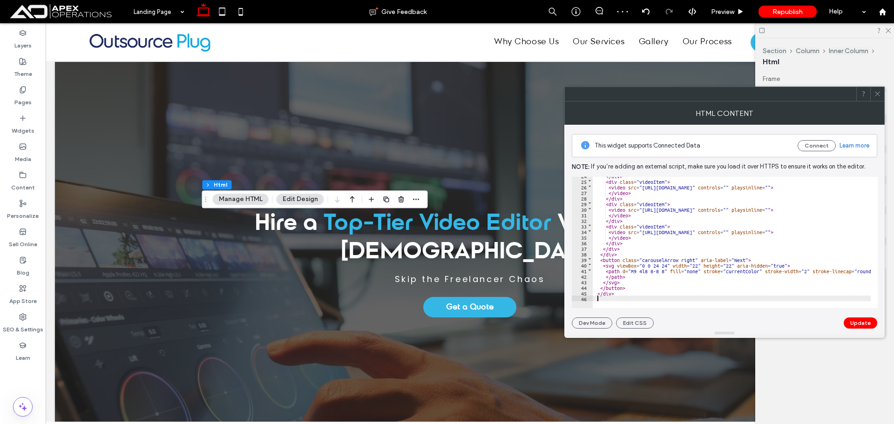
scroll to position [479, 0]
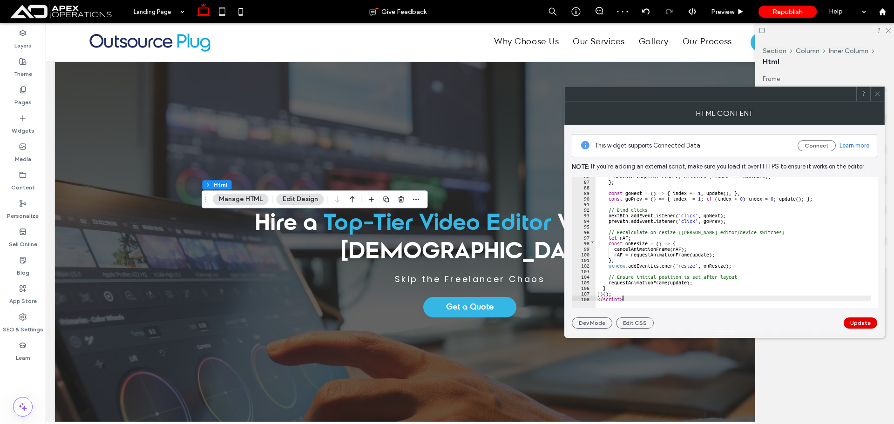
click at [853, 322] on button "Update" at bounding box center [861, 323] width 34 height 11
click at [880, 94] on icon at bounding box center [877, 93] width 7 height 7
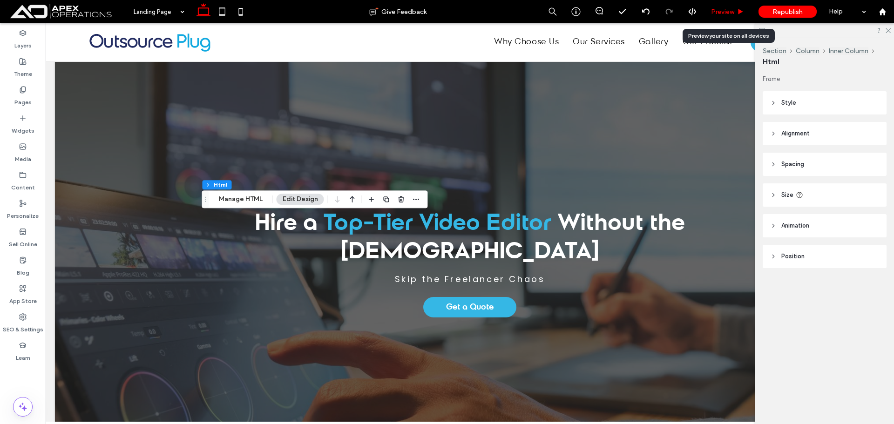
click at [719, 9] on span "Preview" at bounding box center [722, 12] width 23 height 8
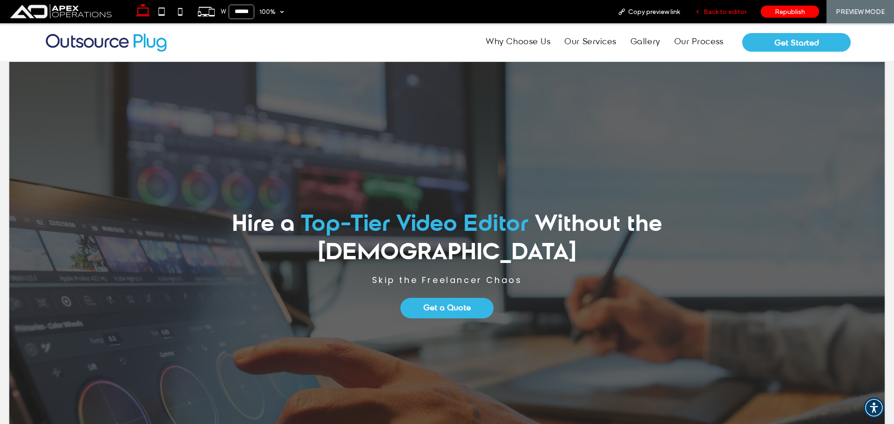
click at [731, 10] on span "Back to editor" at bounding box center [725, 12] width 43 height 8
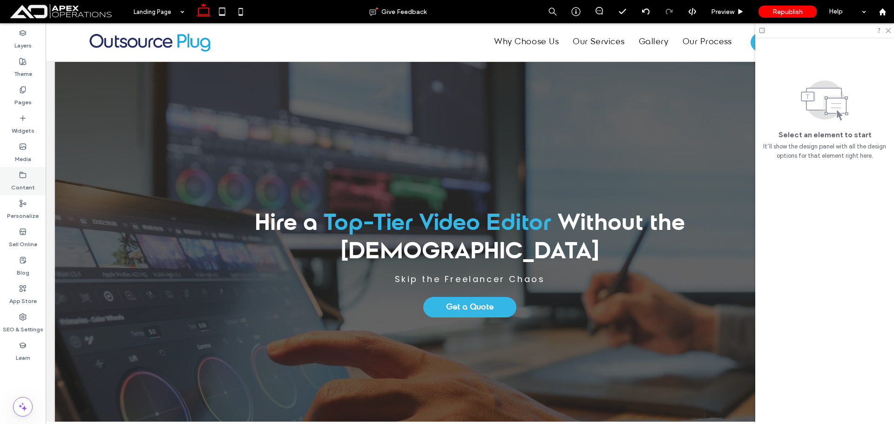
click at [17, 177] on div "Content" at bounding box center [23, 181] width 46 height 28
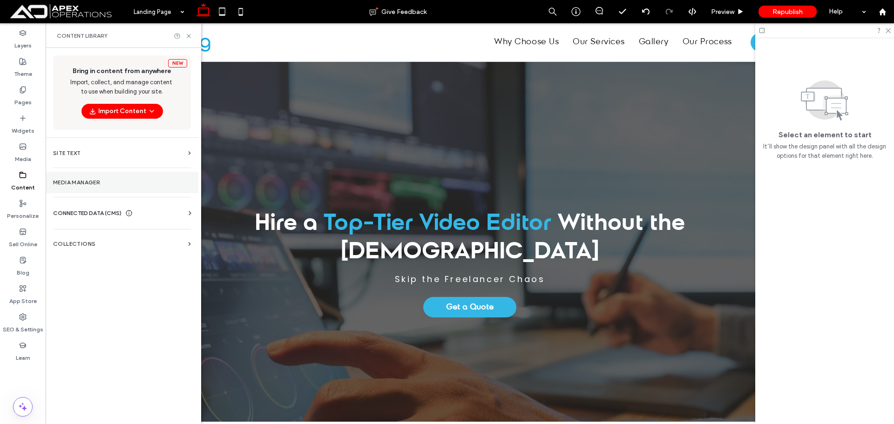
click at [104, 180] on label "Media Manager" at bounding box center [122, 182] width 138 height 7
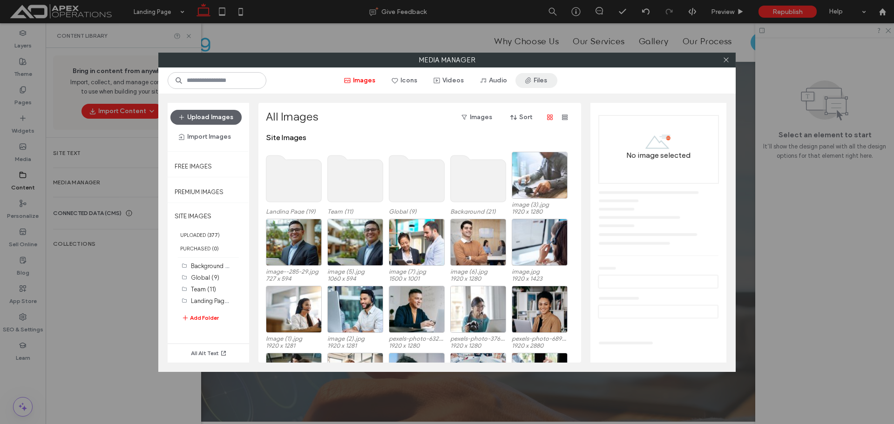
click at [532, 76] on span "button" at bounding box center [529, 81] width 9 height 14
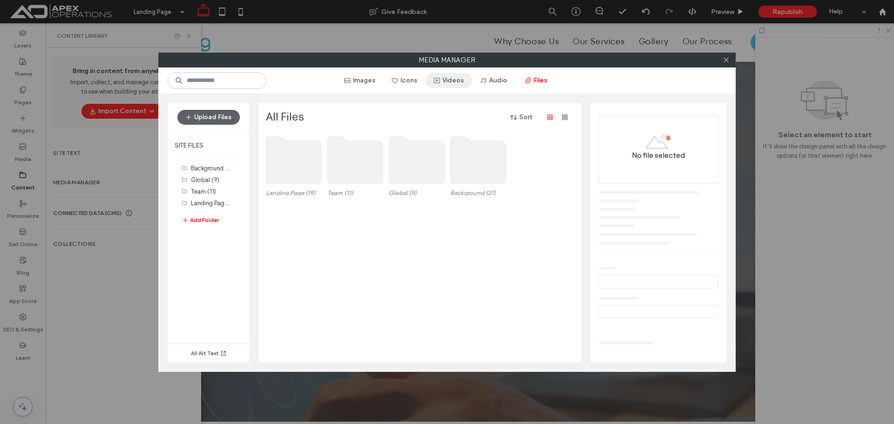
click at [449, 80] on button "Videos" at bounding box center [449, 80] width 47 height 15
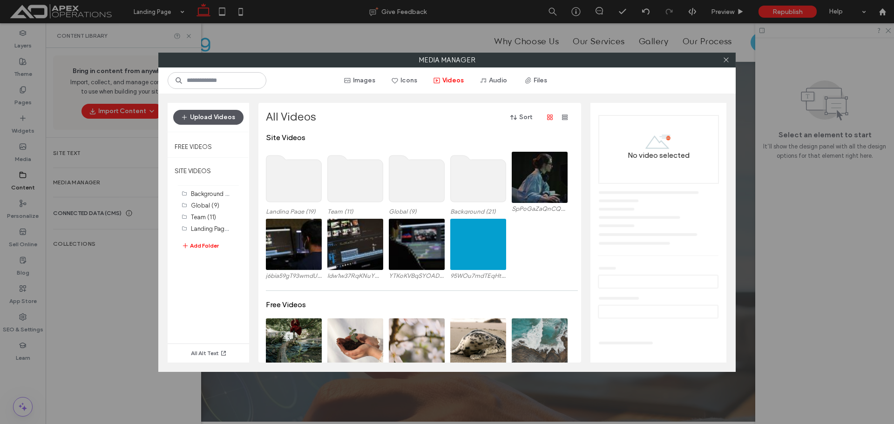
click at [223, 112] on button "Upload Videos" at bounding box center [208, 117] width 70 height 15
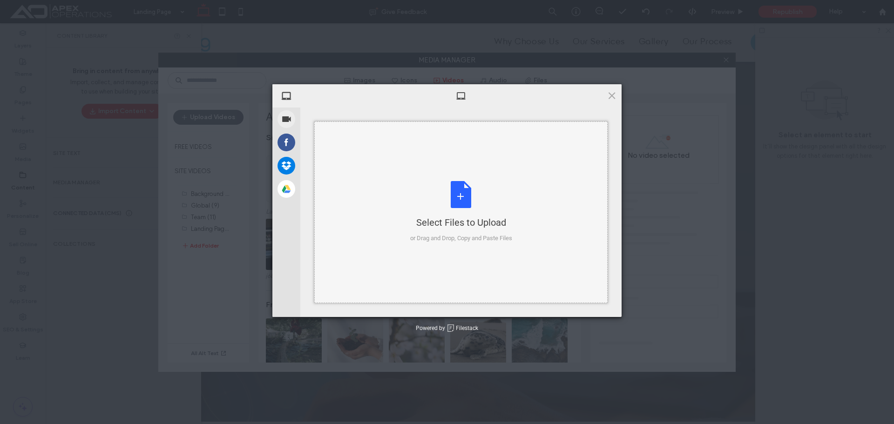
click at [388, 202] on div "Select Files to Upload or Drag and Drop, Copy and Paste Files" at bounding box center [461, 213] width 294 height 182
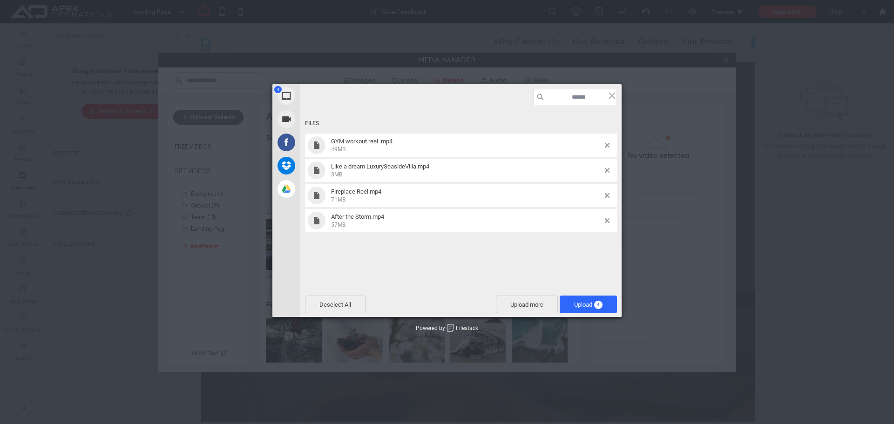
drag, startPoint x: 612, startPoint y: 95, endPoint x: 530, endPoint y: 4, distance: 121.7
click at [611, 95] on span at bounding box center [612, 95] width 10 height 10
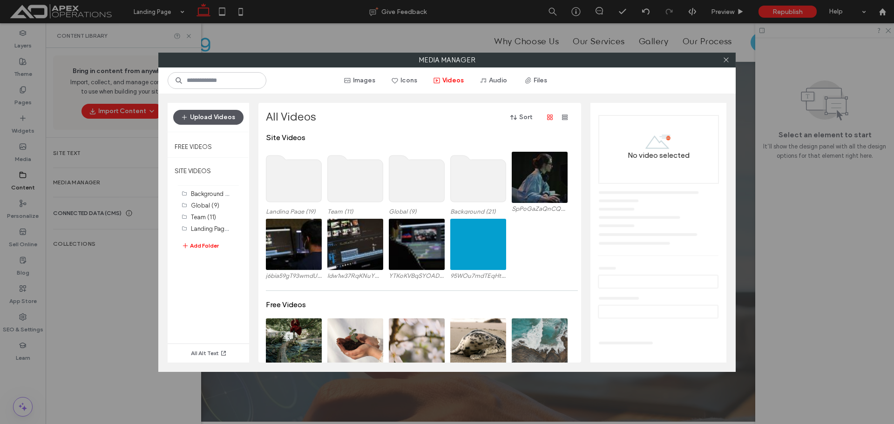
click at [220, 116] on button "Upload Videos" at bounding box center [208, 117] width 70 height 15
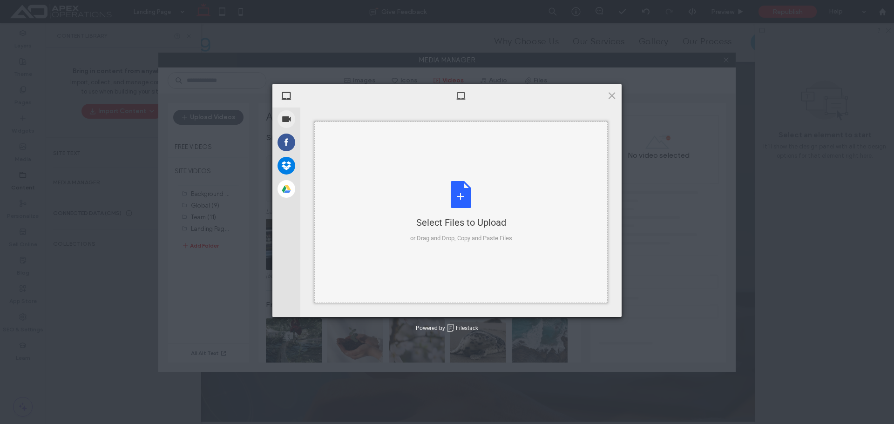
click at [407, 192] on div "Select Files to Upload or Drag and Drop, Copy and Paste Files" at bounding box center [461, 213] width 294 height 182
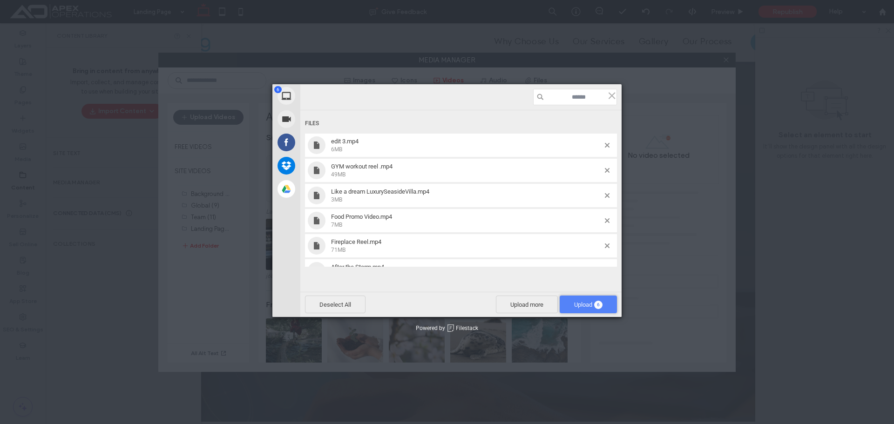
click at [588, 302] on span "Upload 6" at bounding box center [588, 304] width 28 height 7
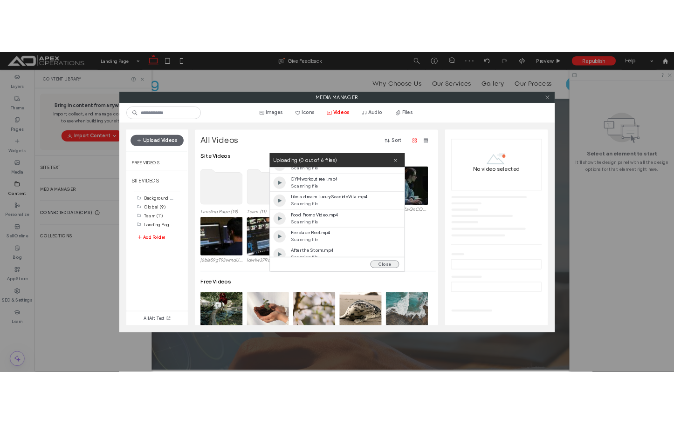
scroll to position [24, 0]
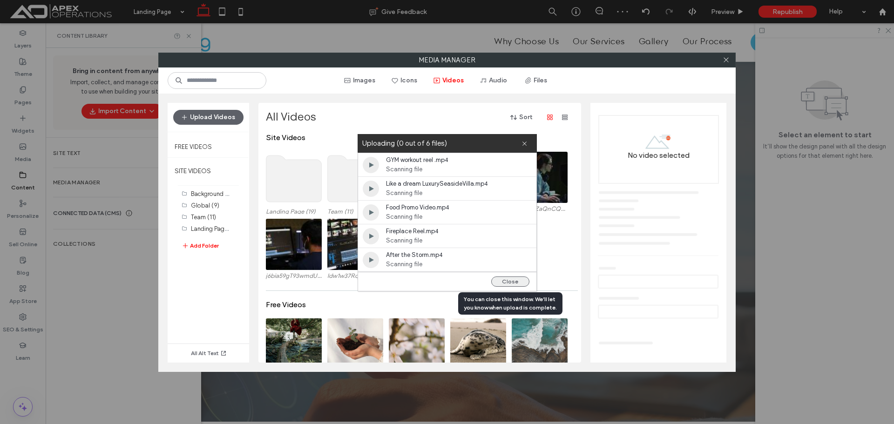
click at [509, 283] on button "Close" at bounding box center [511, 282] width 38 height 10
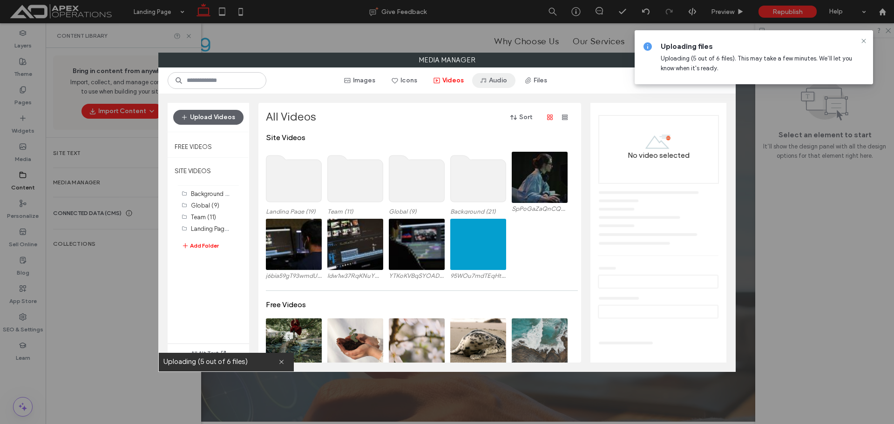
click at [493, 83] on button "Audio" at bounding box center [493, 80] width 43 height 15
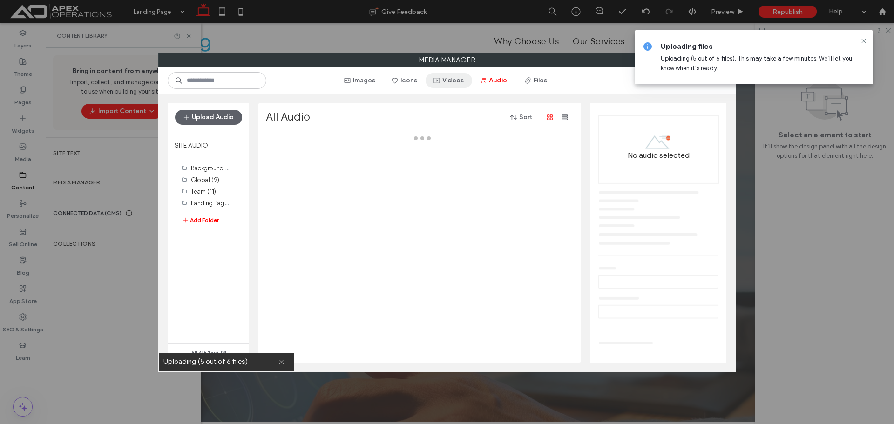
click at [451, 79] on button "Videos" at bounding box center [449, 80] width 47 height 15
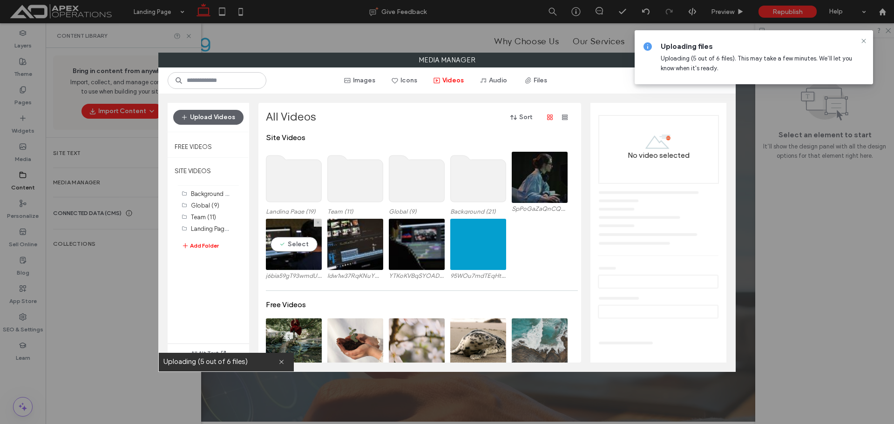
click at [299, 252] on video at bounding box center [294, 244] width 56 height 51
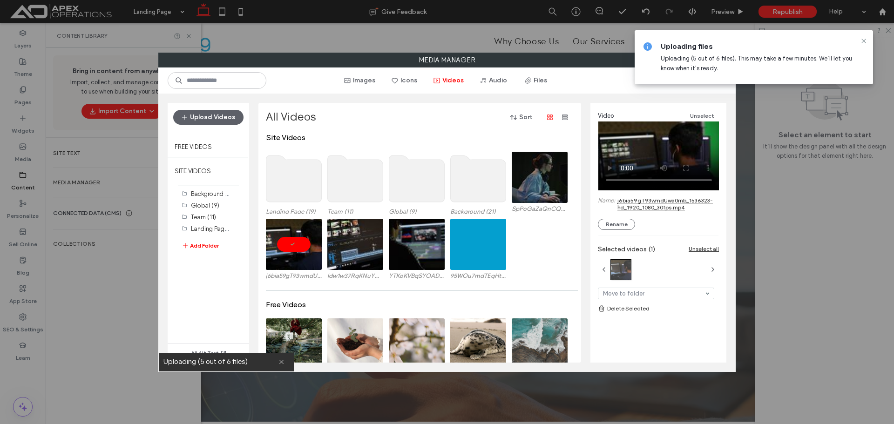
click at [355, 268] on video at bounding box center [356, 244] width 56 height 51
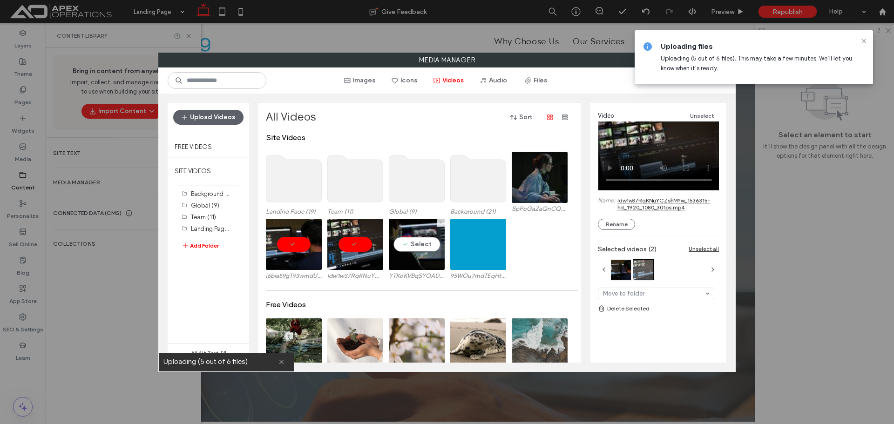
click at [436, 261] on video at bounding box center [417, 244] width 56 height 51
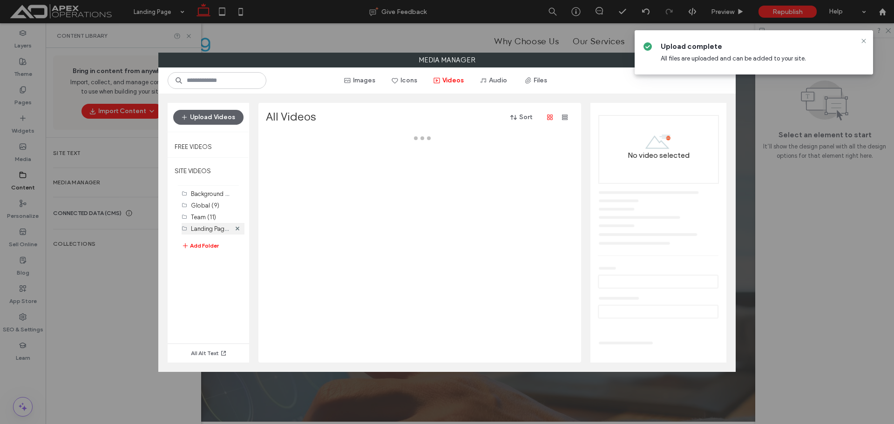
click at [208, 227] on label "Landing Page (19)" at bounding box center [215, 228] width 49 height 9
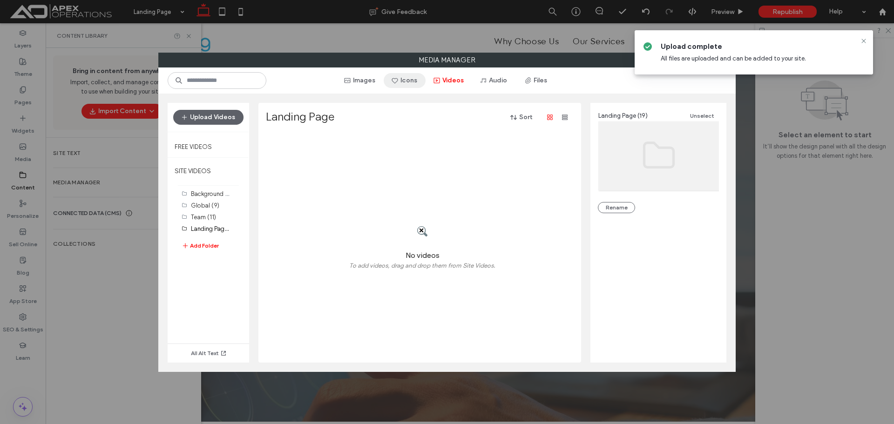
click at [410, 79] on button "Icons" at bounding box center [405, 80] width 42 height 15
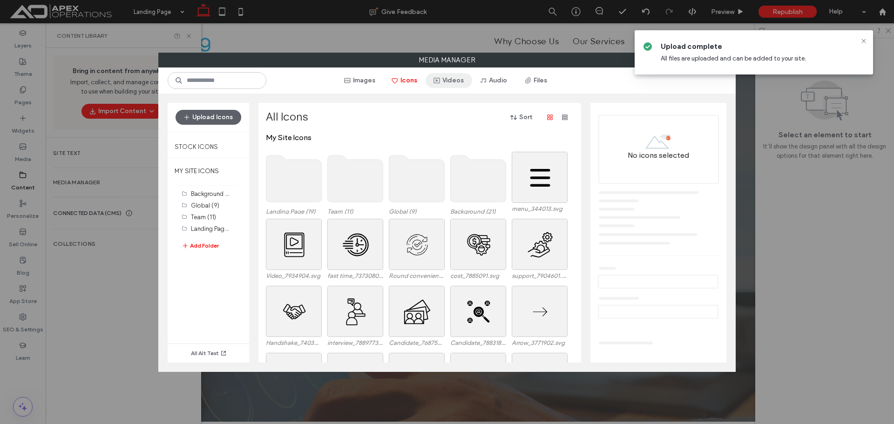
click at [444, 82] on button "Videos" at bounding box center [449, 80] width 47 height 15
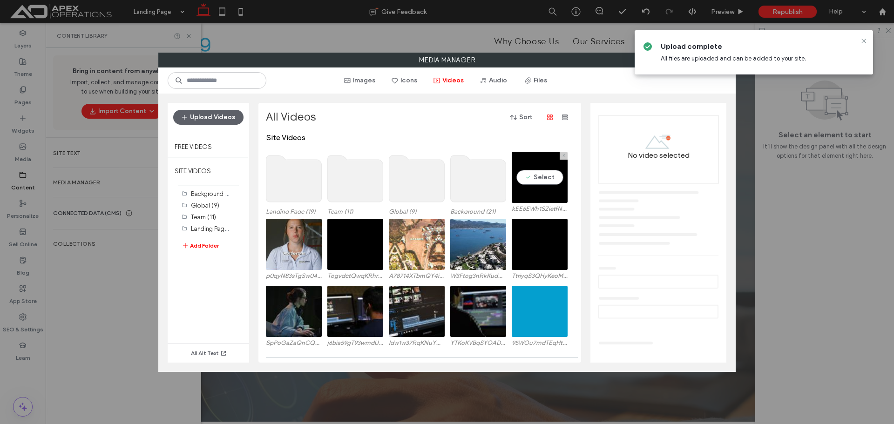
click at [530, 178] on video at bounding box center [540, 177] width 56 height 51
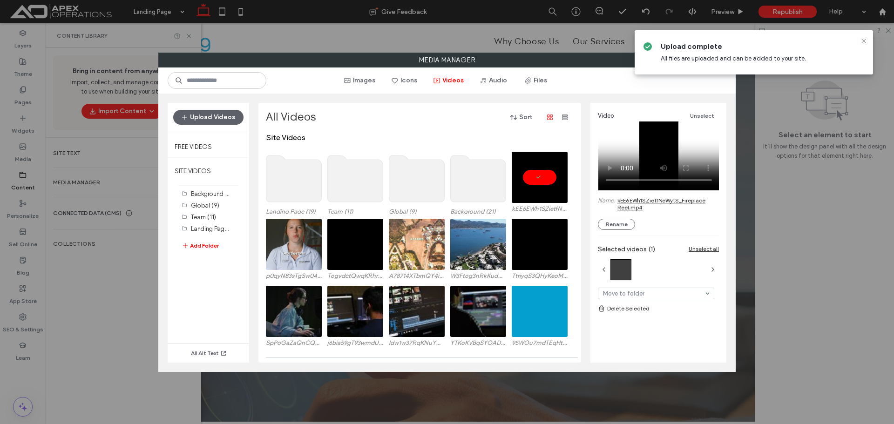
click at [628, 204] on link "kEE6EWh1SZietfNeWytS_Fireplace Reel.mp4" at bounding box center [669, 204] width 102 height 14
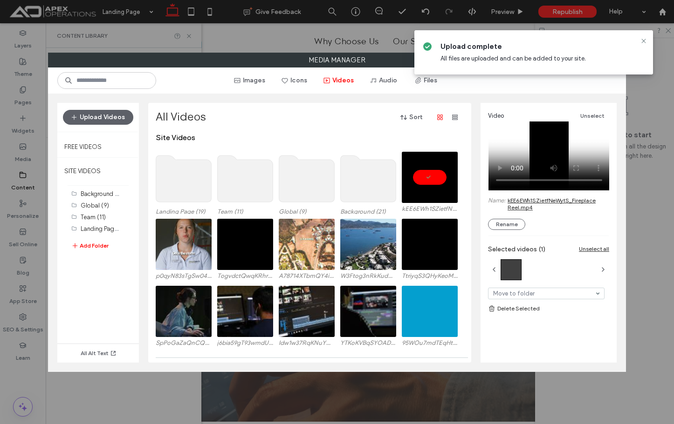
click at [543, 200] on link "kEE6EWh1SZietfNeWytS_Fireplace Reel.mp4" at bounding box center [558, 204] width 102 height 14
click at [642, 41] on icon at bounding box center [643, 40] width 7 height 7
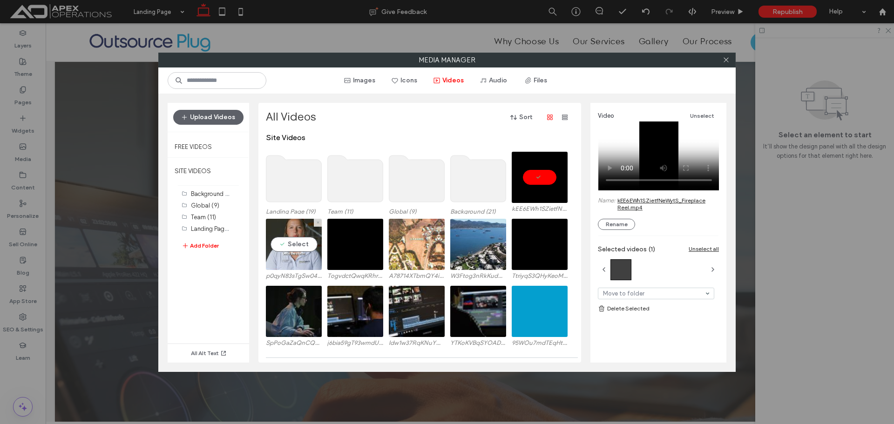
click at [300, 248] on video at bounding box center [294, 244] width 56 height 51
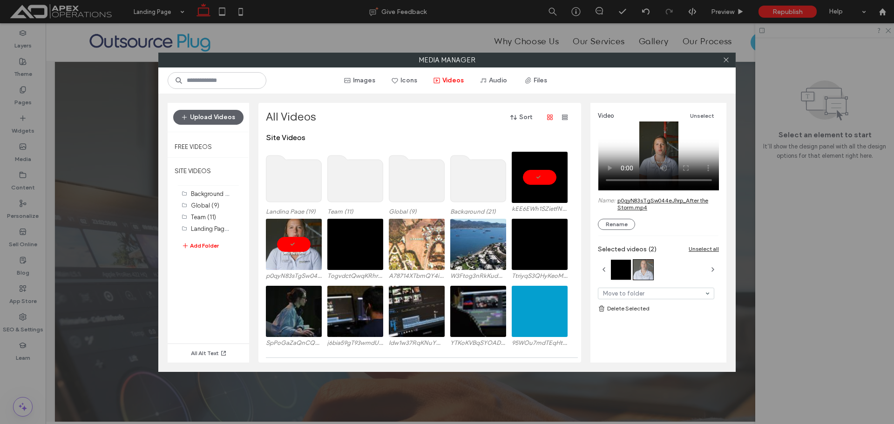
drag, startPoint x: 615, startPoint y: 201, endPoint x: 639, endPoint y: 207, distance: 24.6
click at [639, 207] on div "Name: p0qyN83sTgSw044eJhrp_After the Storm.mp4" at bounding box center [658, 204] width 121 height 15
click at [727, 63] on span at bounding box center [726, 60] width 7 height 14
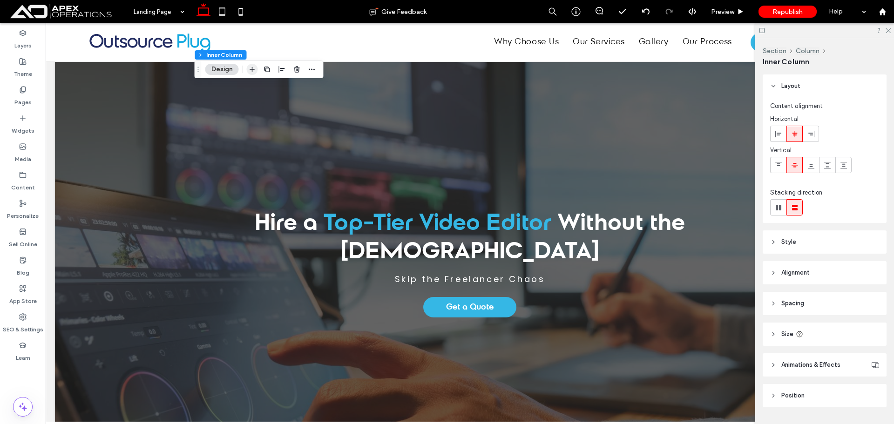
click at [252, 70] on use "button" at bounding box center [252, 69] width 5 height 5
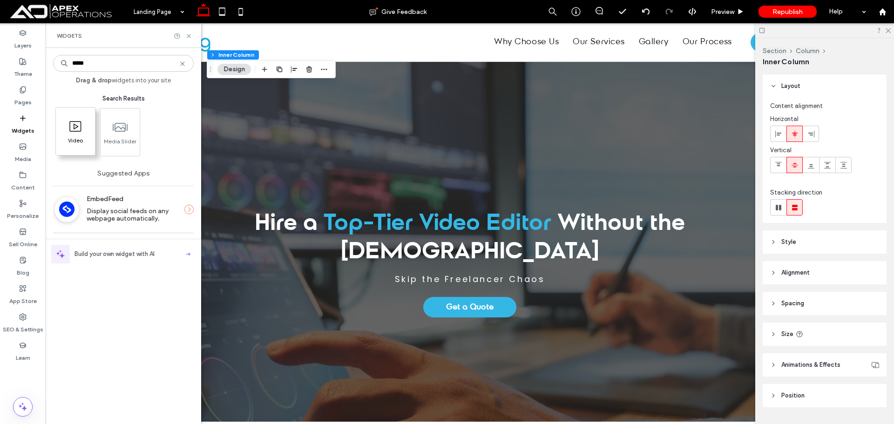
type input "*****"
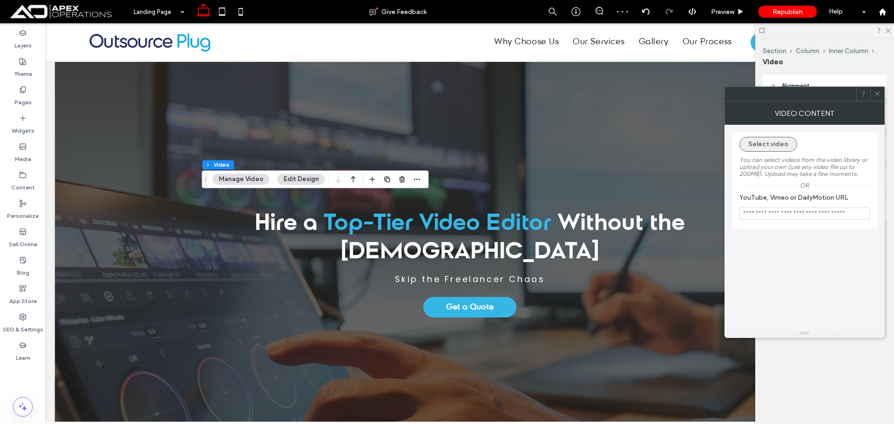
click at [773, 146] on button "Select video" at bounding box center [769, 144] width 58 height 15
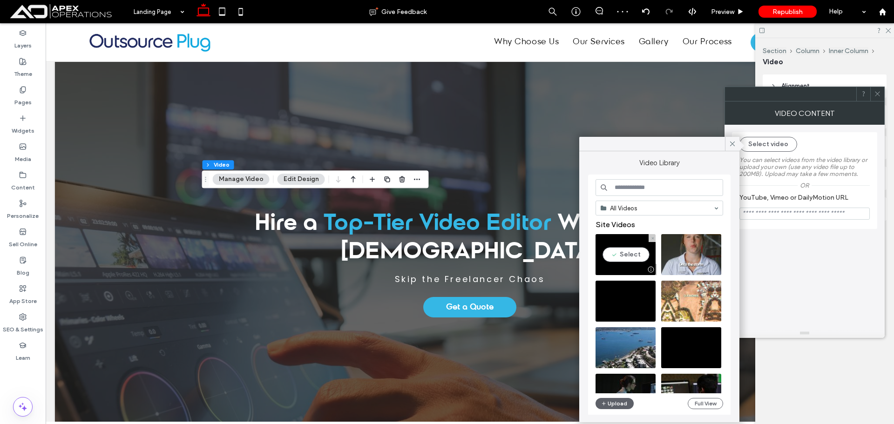
click at [627, 251] on video at bounding box center [626, 254] width 60 height 41
type input "**********"
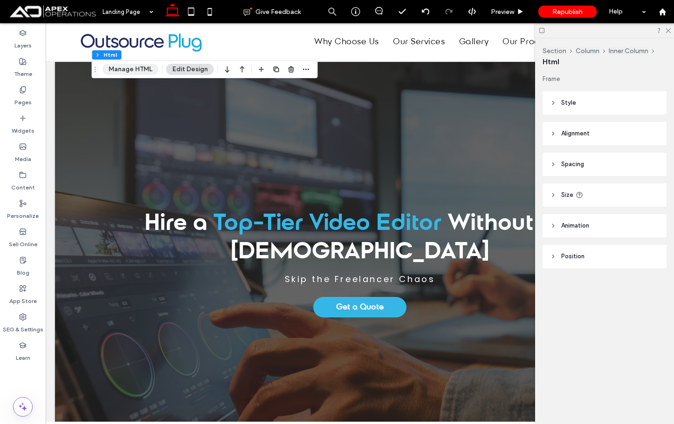
drag, startPoint x: 116, startPoint y: 68, endPoint x: 137, endPoint y: 71, distance: 20.2
click at [117, 68] on button "Manage HTML" at bounding box center [130, 69] width 56 height 11
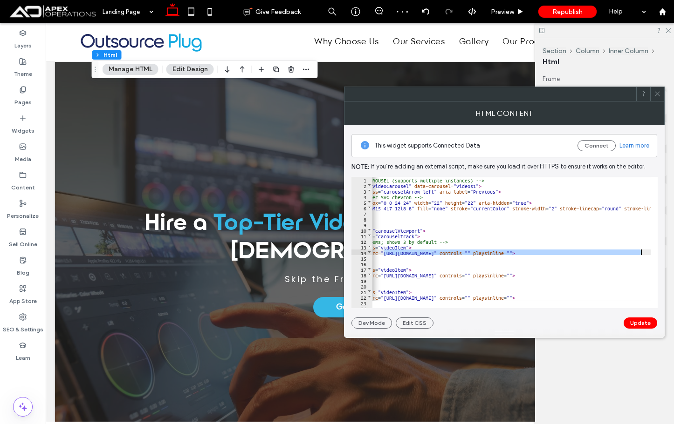
scroll to position [0, 125]
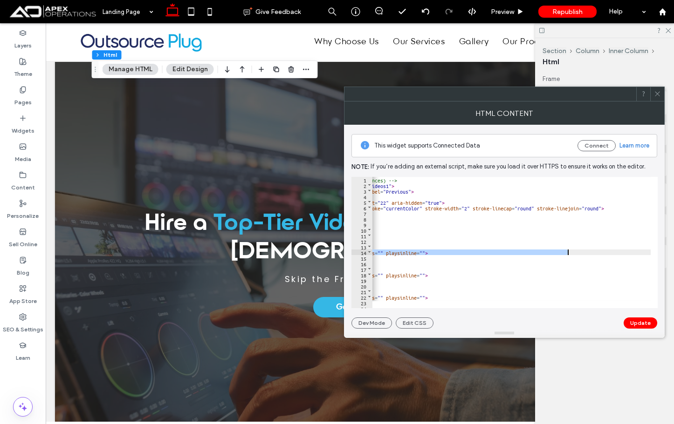
drag, startPoint x: 422, startPoint y: 252, endPoint x: 568, endPoint y: 252, distance: 145.8
click at [568, 252] on div "<!-- VIDEO CAROUSEL (supports multiple instances) --> < div class = "videoCarou…" at bounding box center [448, 245] width 403 height 136
click at [636, 321] on button "Update" at bounding box center [640, 323] width 34 height 11
click at [656, 94] on icon at bounding box center [657, 93] width 7 height 7
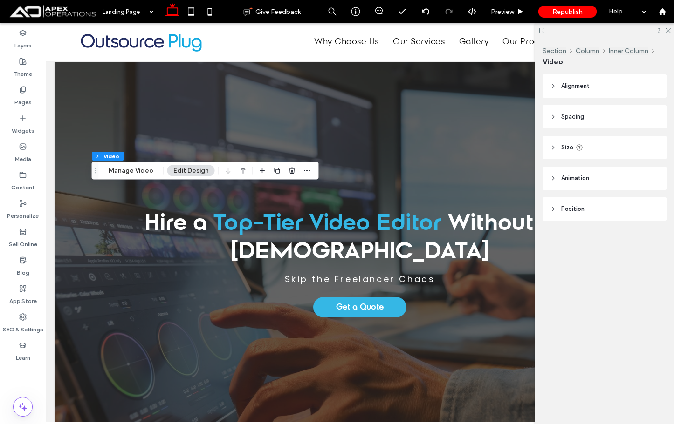
click at [135, 167] on button "Manage Video" at bounding box center [130, 170] width 57 height 11
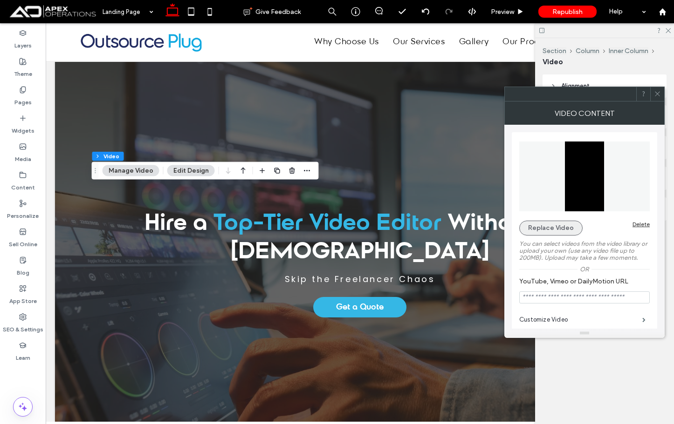
click at [577, 229] on button "Replace Video" at bounding box center [550, 228] width 63 height 15
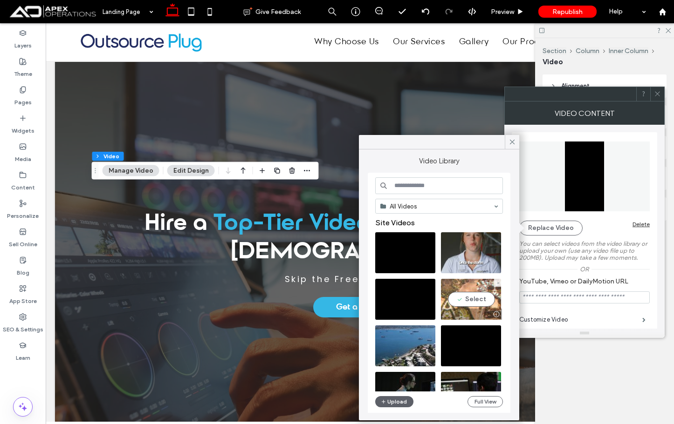
click at [459, 300] on video at bounding box center [471, 299] width 60 height 41
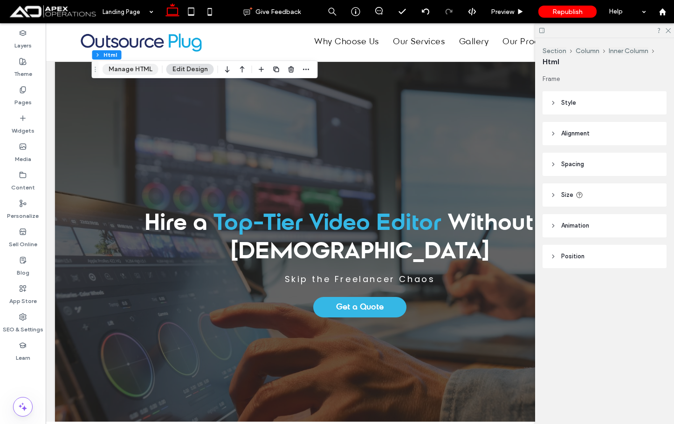
click at [122, 64] on button "Manage HTML" at bounding box center [130, 69] width 56 height 11
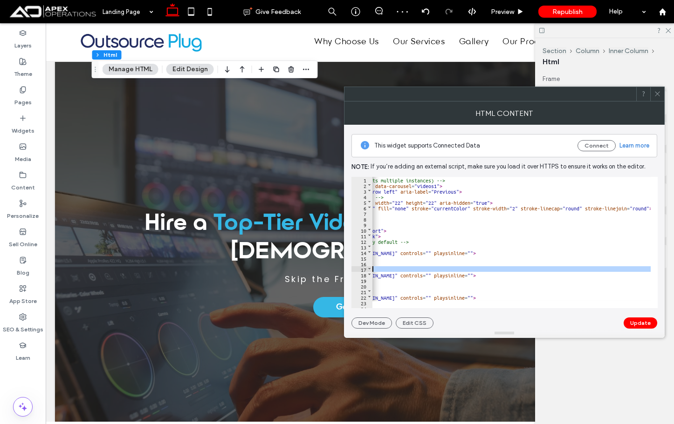
scroll to position [0, 77]
drag, startPoint x: 422, startPoint y: 274, endPoint x: 615, endPoint y: 277, distance: 192.4
click at [615, 277] on div "<!-- VIDEO CAROUSEL (supports multiple instances) --> < div class = "videoCarou…" at bounding box center [496, 245] width 403 height 136
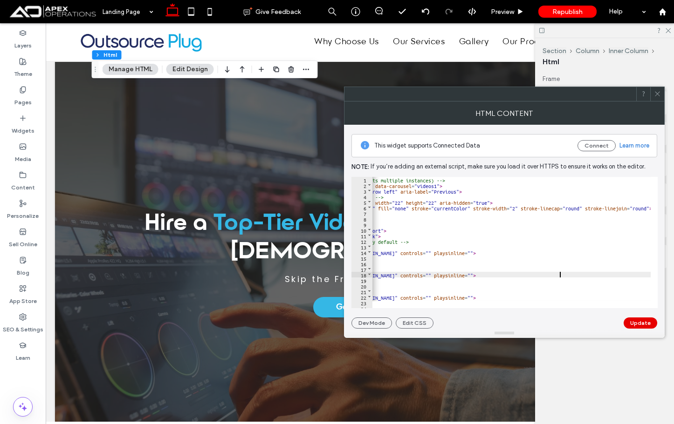
click at [644, 319] on button "Update" at bounding box center [640, 323] width 34 height 11
click at [653, 95] on div at bounding box center [657, 94] width 14 height 14
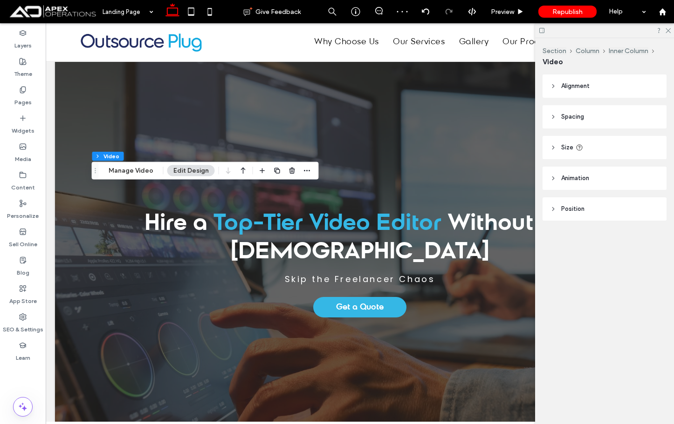
drag, startPoint x: 144, startPoint y: 165, endPoint x: 670, endPoint y: 202, distance: 527.3
click at [144, 166] on button "Manage Video" at bounding box center [130, 170] width 57 height 11
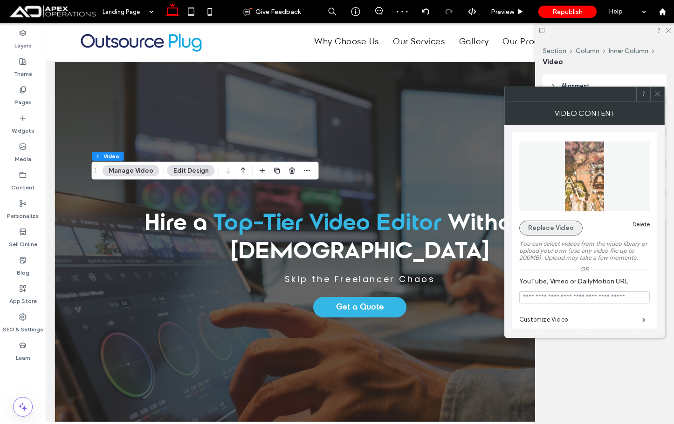
click at [557, 225] on button "Replace Video" at bounding box center [550, 228] width 63 height 15
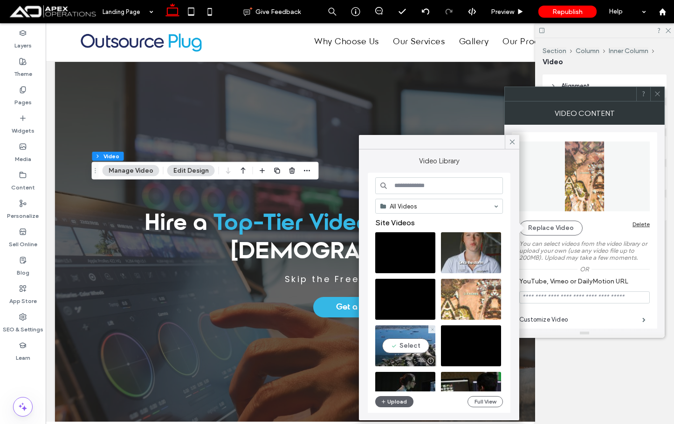
click at [400, 345] on video at bounding box center [405, 346] width 60 height 41
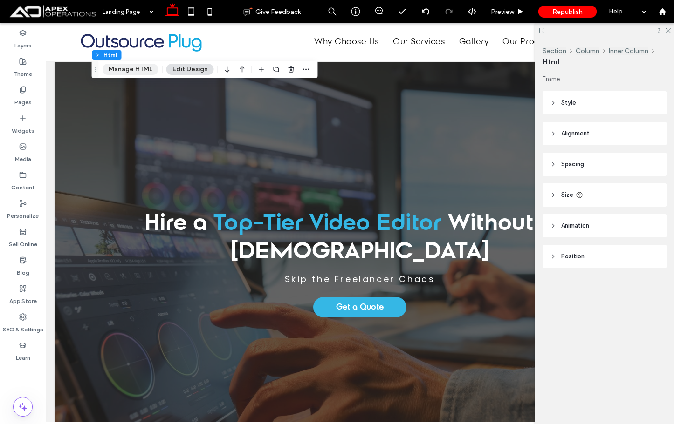
click at [133, 68] on button "Manage HTML" at bounding box center [130, 69] width 56 height 11
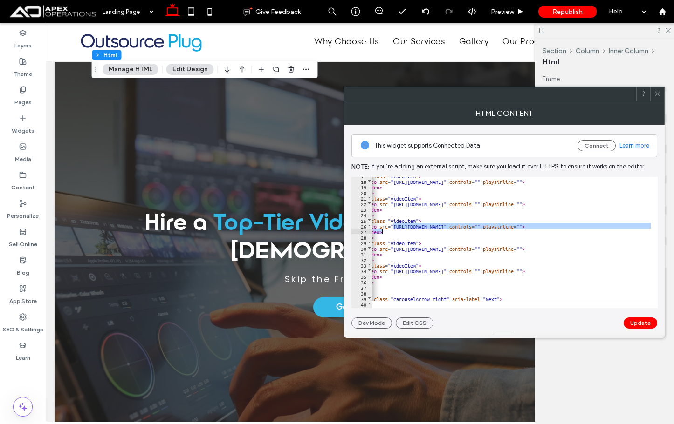
scroll to position [0, 54]
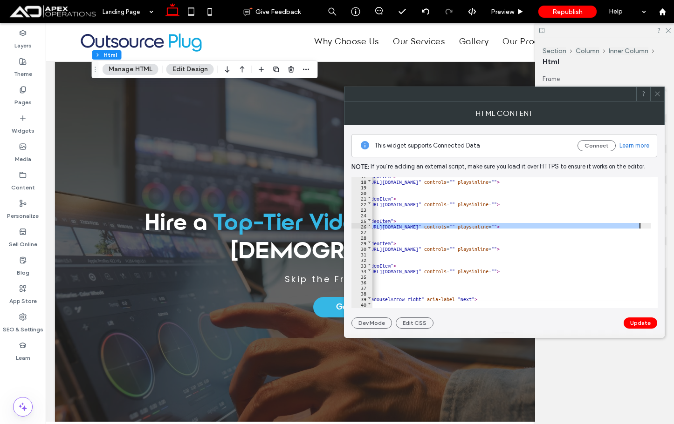
drag, startPoint x: 422, startPoint y: 292, endPoint x: 639, endPoint y: 225, distance: 227.5
click at [639, 225] on div "< div class = "videoItem" > < video src = "https://vid.cdn-website.com/1852569b…" at bounding box center [520, 241] width 403 height 136
click at [642, 326] on button "Update" at bounding box center [640, 323] width 34 height 11
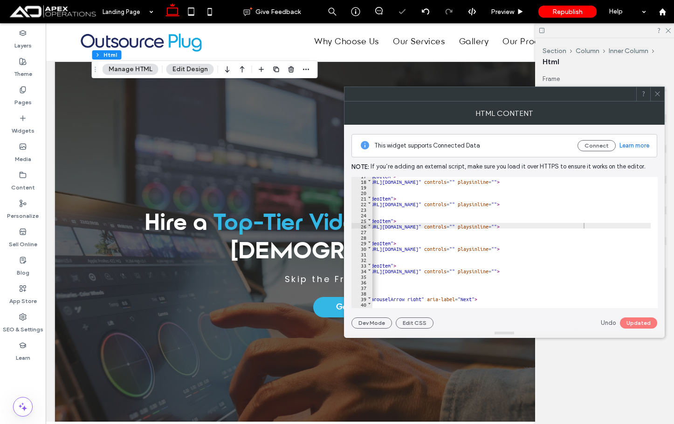
click at [660, 95] on icon at bounding box center [657, 93] width 7 height 7
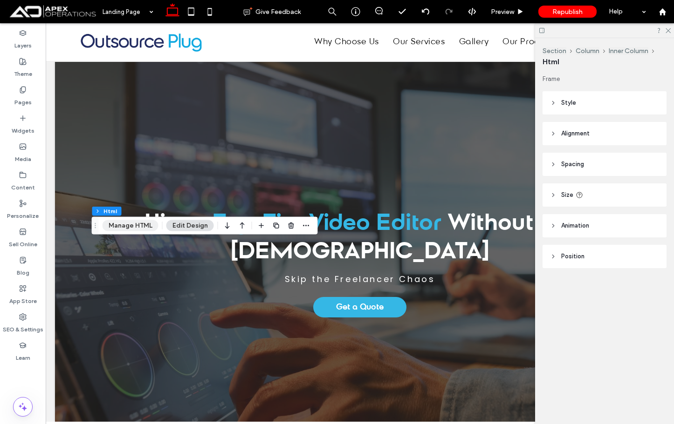
click at [141, 227] on button "Manage HTML" at bounding box center [130, 225] width 56 height 11
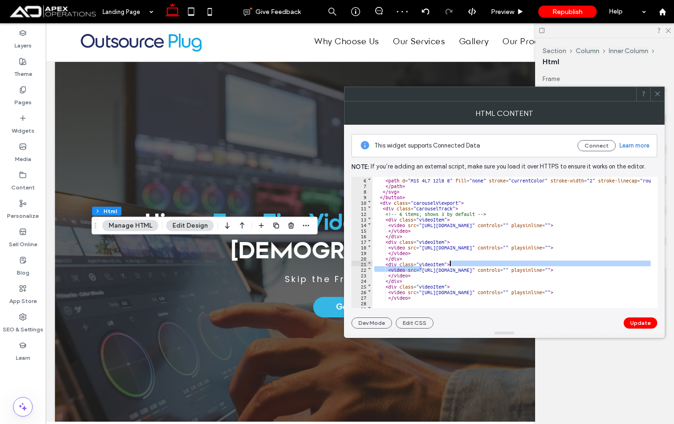
scroll to position [0, 125]
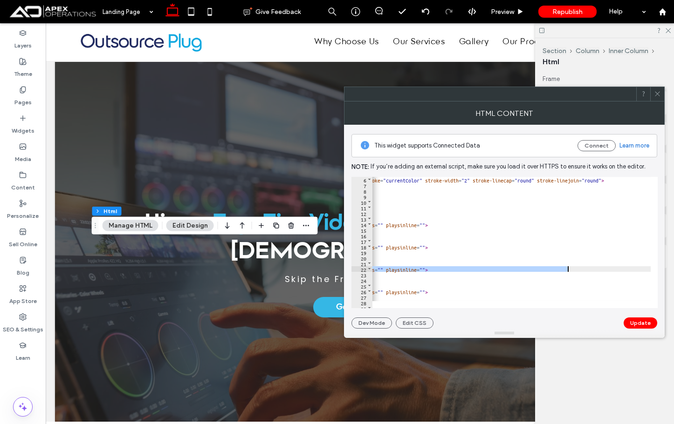
drag, startPoint x: 423, startPoint y: 268, endPoint x: 568, endPoint y: 270, distance: 145.4
click at [568, 270] on div "< path d = "M15 4L7 12l8 8" fill = "none" stroke = "currentColor" stroke-width …" at bounding box center [448, 245] width 403 height 136
click at [641, 320] on button "Update" at bounding box center [640, 323] width 34 height 11
drag, startPoint x: 653, startPoint y: 93, endPoint x: 640, endPoint y: 98, distance: 13.8
click at [653, 93] on div at bounding box center [657, 94] width 14 height 14
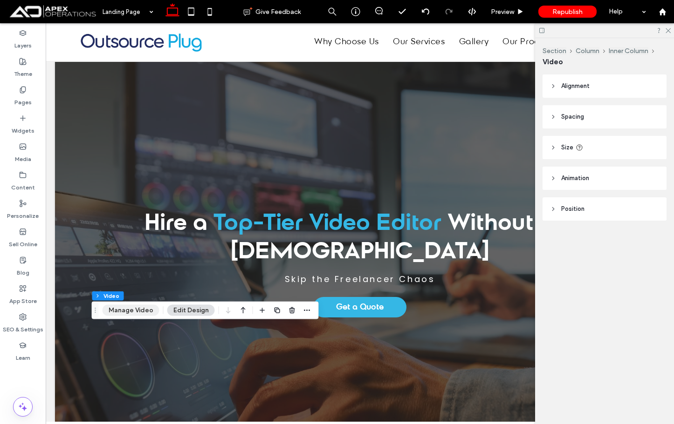
click at [127, 312] on button "Manage Video" at bounding box center [130, 310] width 57 height 11
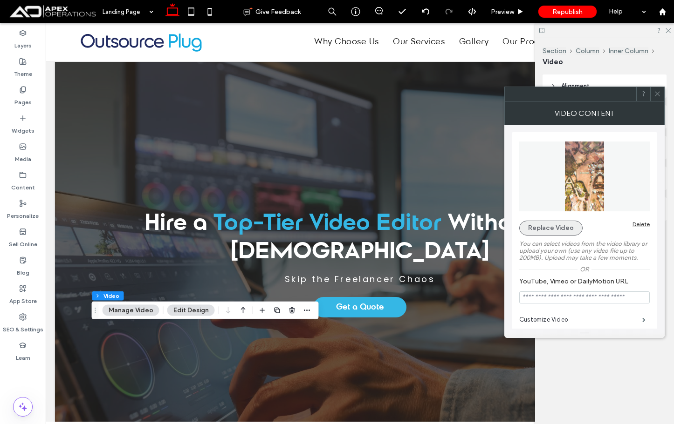
click at [539, 230] on button "Replace Video" at bounding box center [550, 228] width 63 height 15
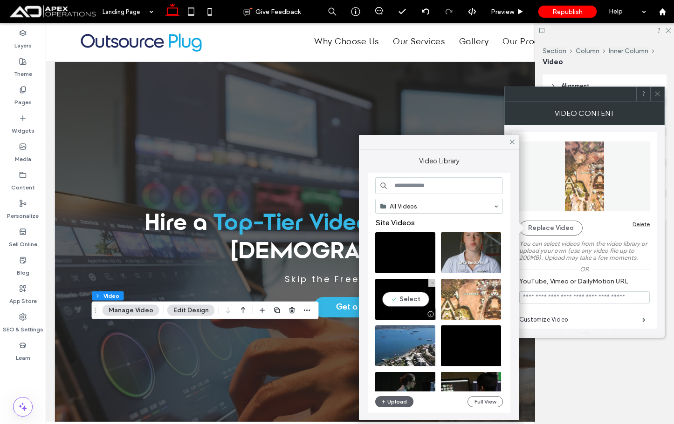
click at [410, 304] on video at bounding box center [405, 299] width 60 height 41
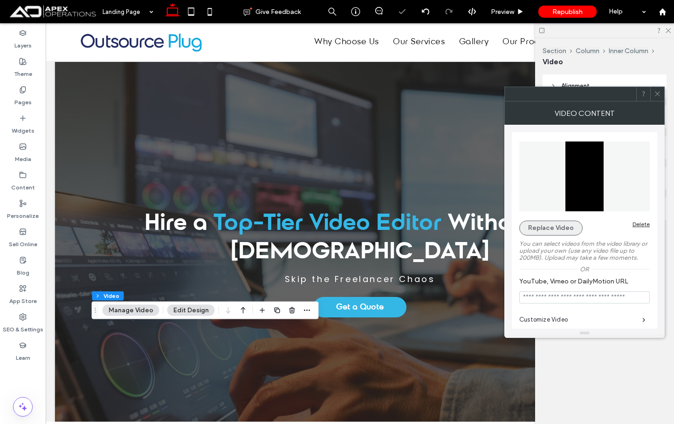
click at [552, 226] on button "Replace Video" at bounding box center [550, 228] width 63 height 15
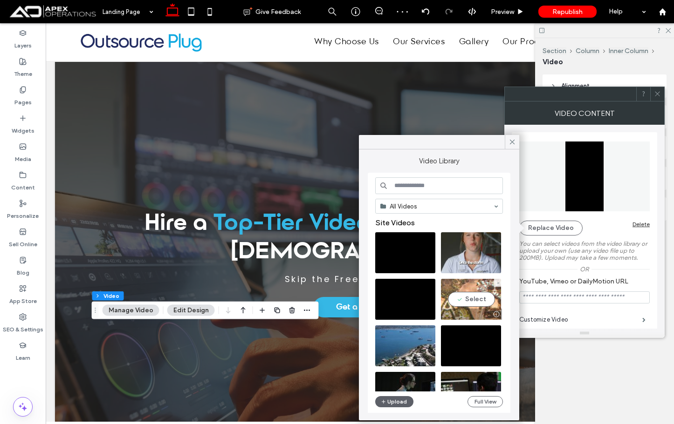
scroll to position [47, 0]
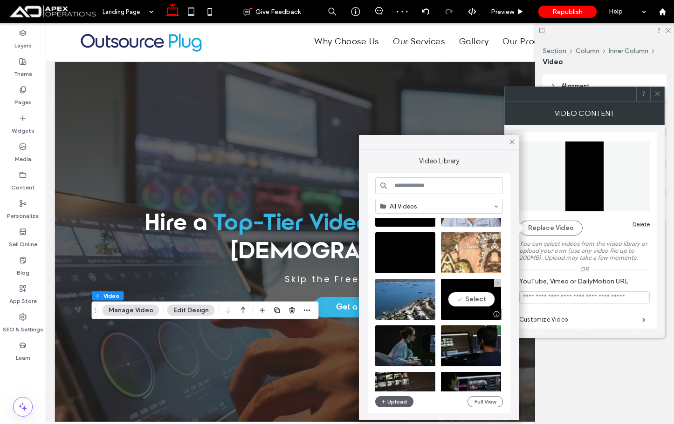
click at [470, 294] on video at bounding box center [471, 299] width 60 height 41
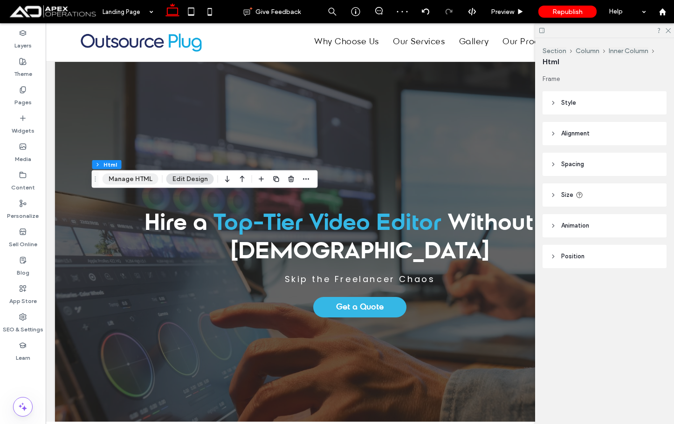
click at [144, 181] on button "Manage HTML" at bounding box center [130, 179] width 56 height 11
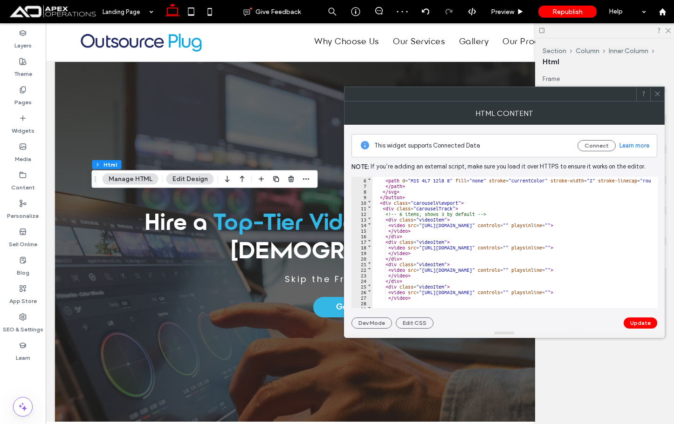
scroll to position [28, 0]
drag, startPoint x: 636, startPoint y: 293, endPoint x: 421, endPoint y: 293, distance: 215.2
click at [421, 293] on div "< path d = "M15 4L7 12l8 8" fill = "none" stroke = "currentColor" stroke-width …" at bounding box center [573, 245] width 403 height 136
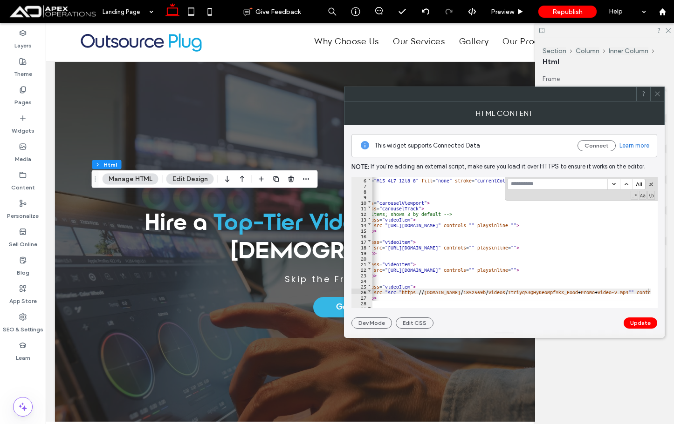
scroll to position [0, 34]
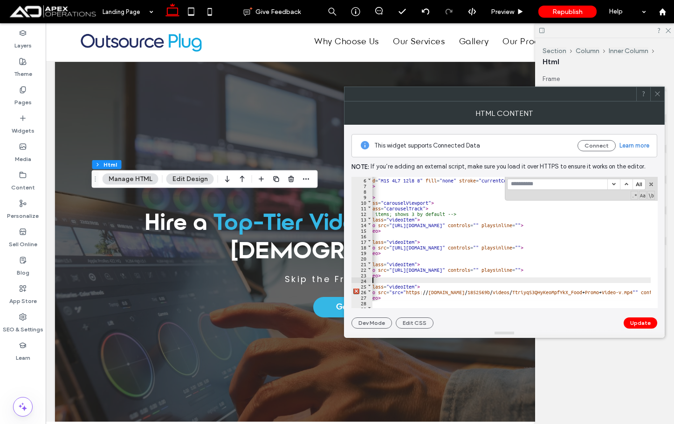
click at [505, 282] on div "< path d = "M15 4L7 12l8 8" fill = "none" stroke = "currentColor" stroke-width …" at bounding box center [543, 245] width 403 height 136
click at [438, 287] on div "< path d = "M15 4L7 12l8 8" fill = "none" stroke = "currentColor" stroke-width …" at bounding box center [543, 245] width 403 height 136
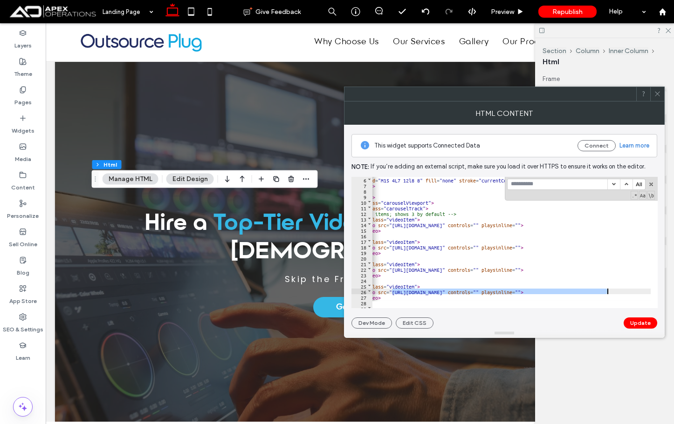
drag, startPoint x: 392, startPoint y: 291, endPoint x: 606, endPoint y: 291, distance: 213.8
click at [606, 291] on div "< path d = "M15 4L7 12l8 8" fill = "none" stroke = "currentColor" stroke-width …" at bounding box center [543, 245] width 403 height 136
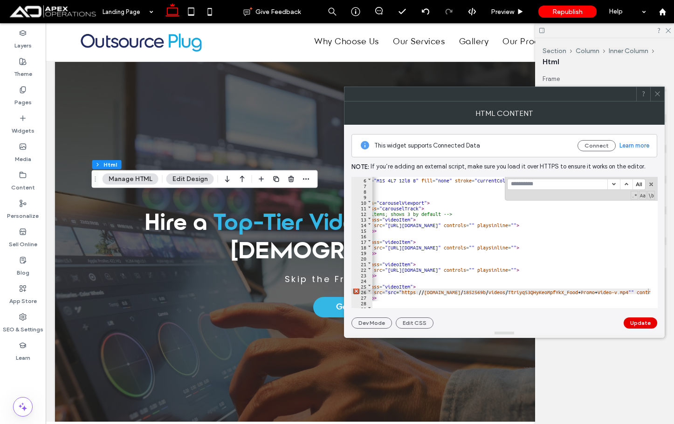
click at [643, 322] on button "Update" at bounding box center [640, 323] width 34 height 11
click at [644, 290] on div "< path d = "M15 4L7 12l8 8" fill = "none" stroke = "currentColor" stroke-width …" at bounding box center [539, 245] width 403 height 136
click at [647, 291] on div "< path d = "M15 4L7 12l8 8" fill = "none" stroke = "currentColor" stroke-width …" at bounding box center [539, 245] width 403 height 136
type textarea "**"
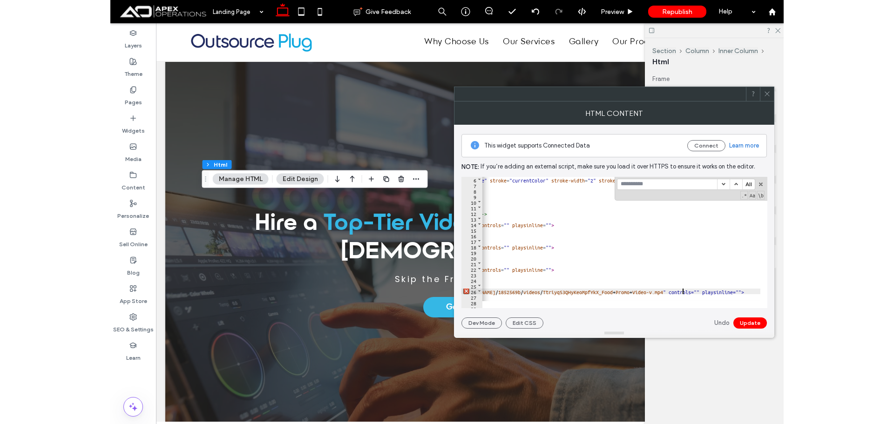
scroll to position [0, 117]
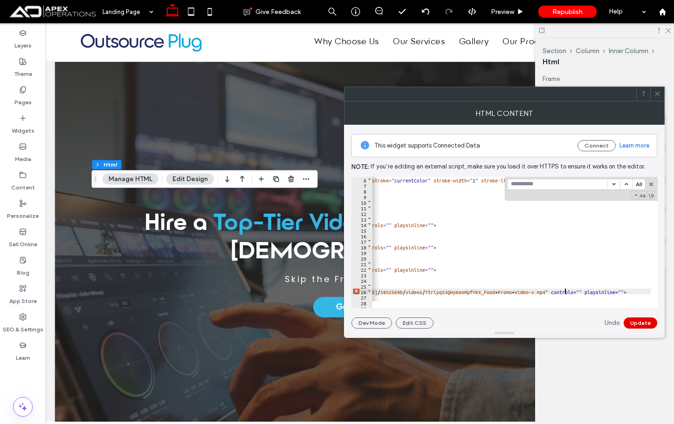
click at [639, 319] on button "Update" at bounding box center [640, 323] width 34 height 11
drag, startPoint x: 656, startPoint y: 92, endPoint x: 517, endPoint y: 169, distance: 159.5
click at [655, 94] on icon at bounding box center [657, 93] width 7 height 7
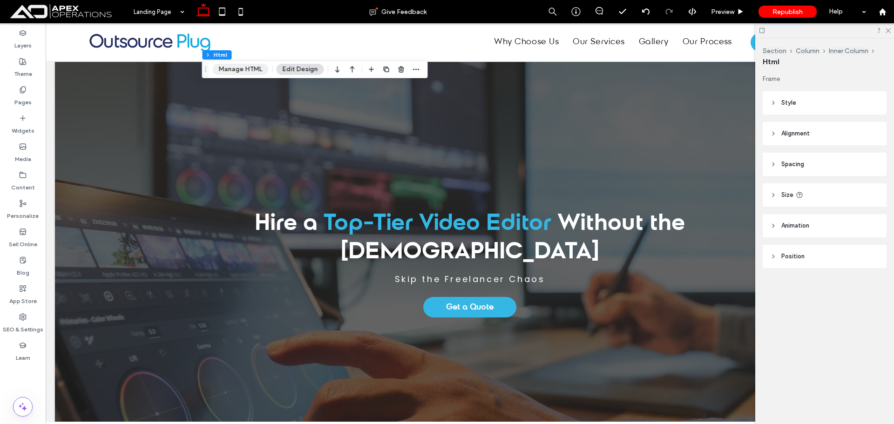
click at [247, 70] on button "Manage HTML" at bounding box center [241, 69] width 56 height 11
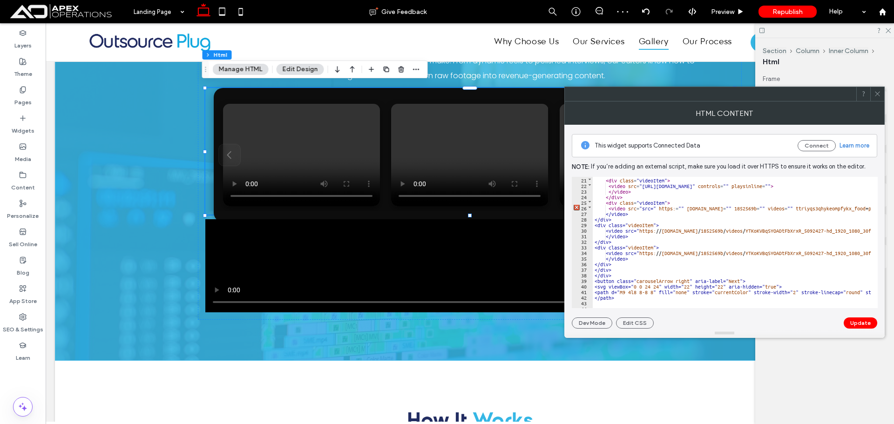
scroll to position [112, 0]
drag, startPoint x: 638, startPoint y: 215, endPoint x: 621, endPoint y: 205, distance: 20.2
click at [630, 214] on div "< div class = "videoItem" > < video src = "[URL][DOMAIN_NAME]" controls = "" pl…" at bounding box center [808, 245] width 431 height 136
click at [614, 204] on div "< div class = "videoItem" > < video src = "[URL][DOMAIN_NAME]" controls = "" pl…" at bounding box center [808, 245] width 431 height 136
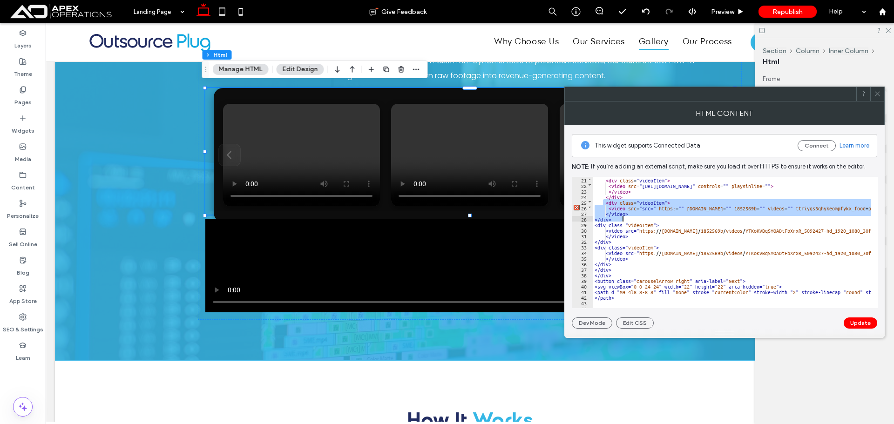
drag, startPoint x: 604, startPoint y: 203, endPoint x: 630, endPoint y: 217, distance: 29.6
click at [630, 217] on div "< div class = "videoItem" > < video src = "[URL][DOMAIN_NAME]" controls = "" pl…" at bounding box center [808, 245] width 431 height 136
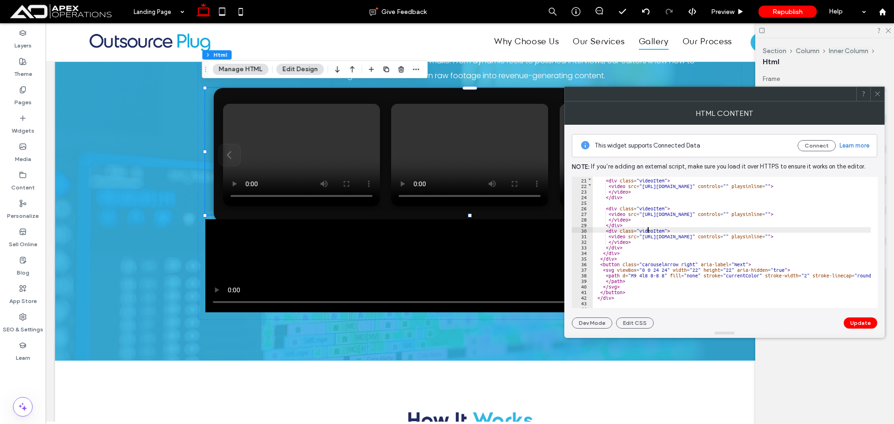
click at [649, 232] on div "< div class = "videoItem" > < video src = "[URL][DOMAIN_NAME]" controls = "" pl…" at bounding box center [794, 245] width 403 height 136
drag, startPoint x: 643, startPoint y: 234, endPoint x: 750, endPoint y: 247, distance: 107.9
click at [744, 245] on div "< div class = "videoItem" > < video src = "https://vid.cdn-website.com/1852569b…" at bounding box center [794, 245] width 403 height 136
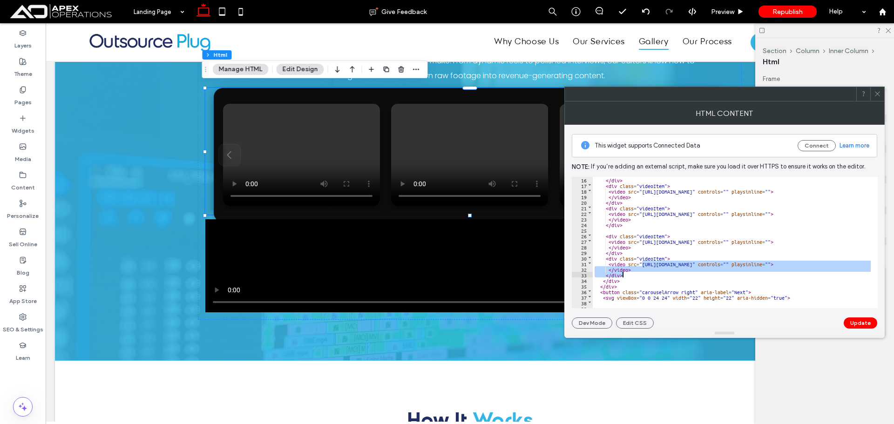
scroll to position [56, 0]
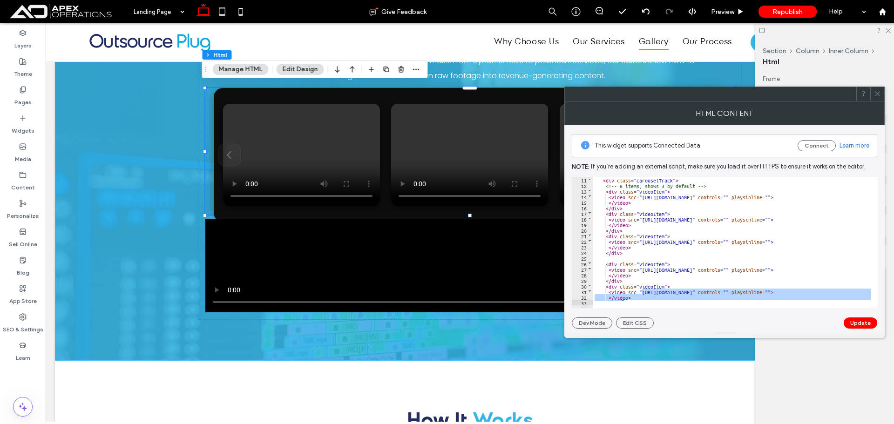
click at [819, 263] on div "< div class = "carouselTrack" > <!-- 6 items; shows 3 by default --> < div clas…" at bounding box center [794, 245] width 403 height 136
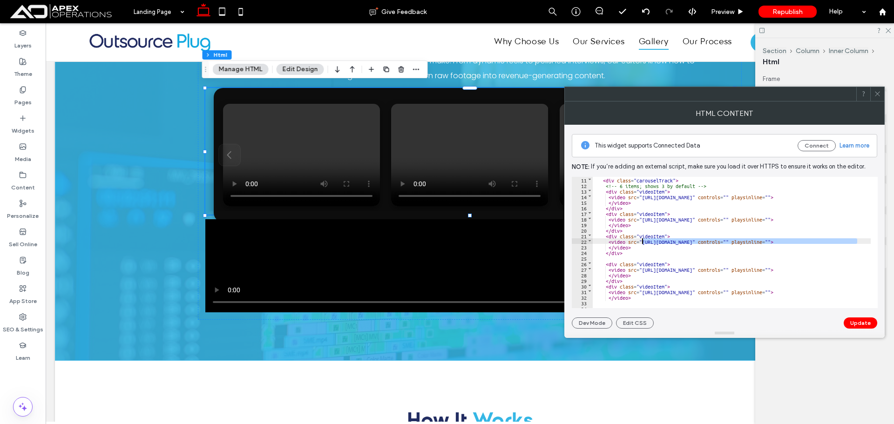
drag, startPoint x: 857, startPoint y: 242, endPoint x: 643, endPoint y: 243, distance: 213.8
click at [643, 243] on div "< div class = "carouselTrack" > <!-- 6 items; shows 3 by default --> < div clas…" at bounding box center [794, 245] width 403 height 136
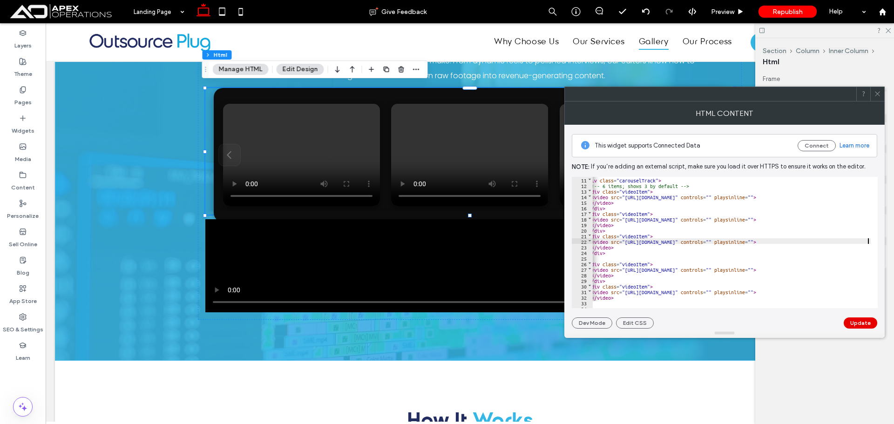
click at [865, 324] on button "Update" at bounding box center [861, 323] width 34 height 11
click at [880, 96] on use at bounding box center [877, 94] width 5 height 5
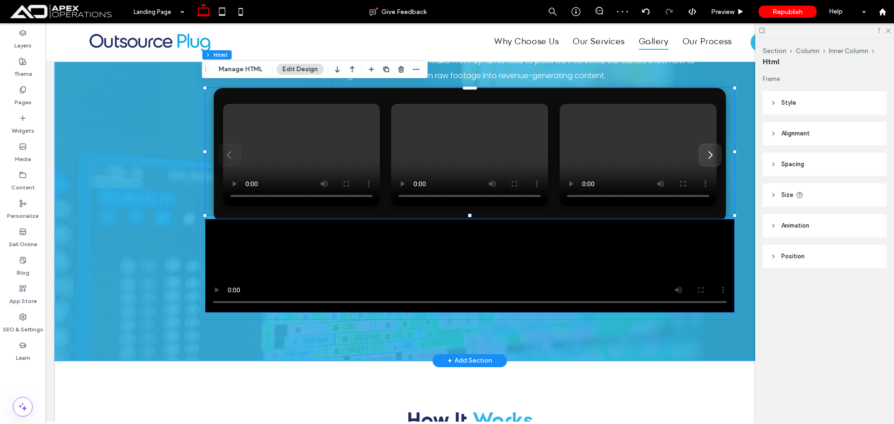
click at [665, 224] on video at bounding box center [469, 265] width 529 height 93
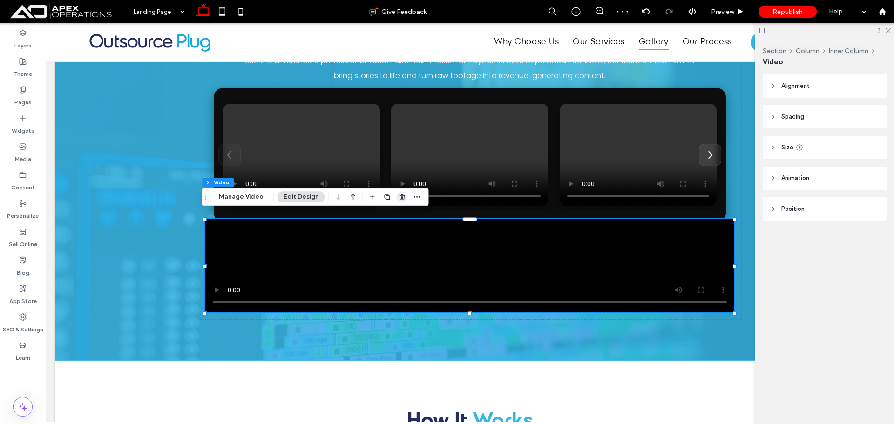
click at [401, 198] on use "button" at bounding box center [402, 197] width 6 height 6
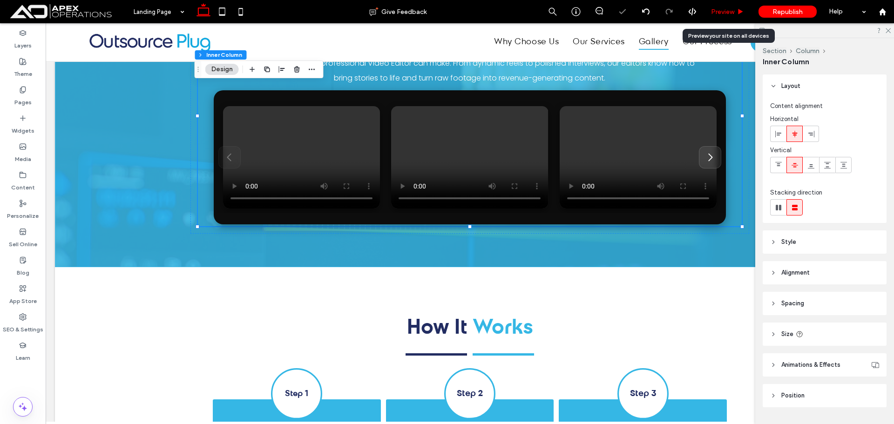
drag, startPoint x: 736, startPoint y: 6, endPoint x: 739, endPoint y: 9, distance: 5.0
click at [738, 7] on div "Preview" at bounding box center [728, 11] width 48 height 23
click at [738, 14] on icon at bounding box center [740, 11] width 7 height 7
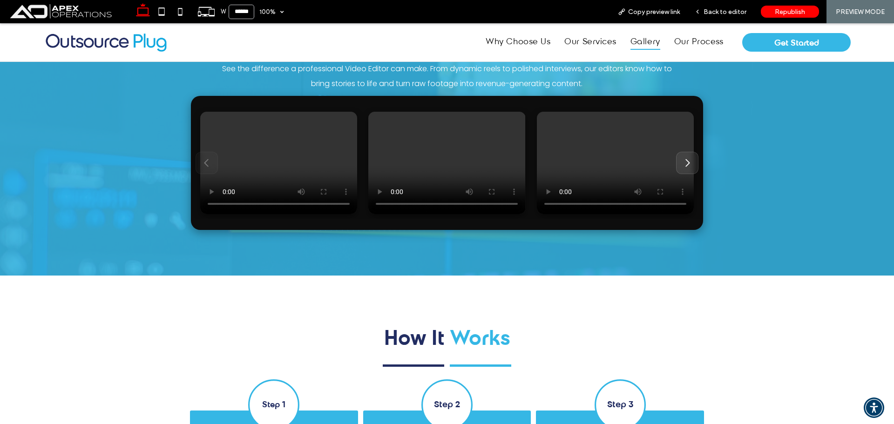
scroll to position [1726, 0]
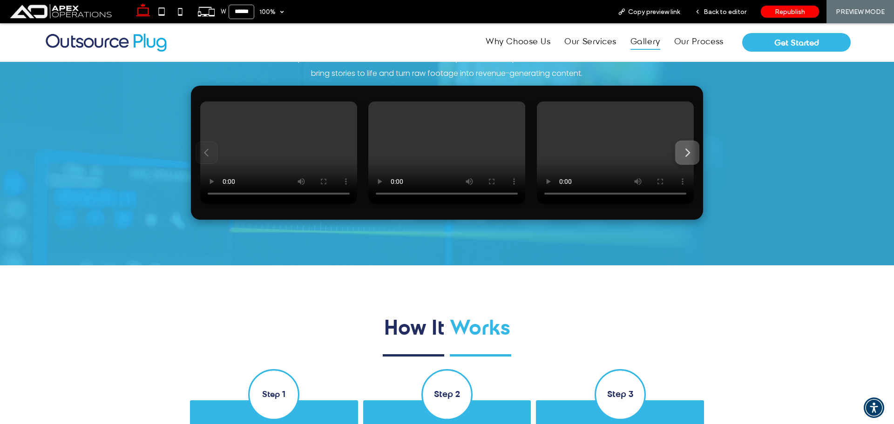
click at [684, 148] on icon "Next" at bounding box center [687, 153] width 11 height 11
click at [722, 12] on span "Back to editor" at bounding box center [725, 12] width 43 height 8
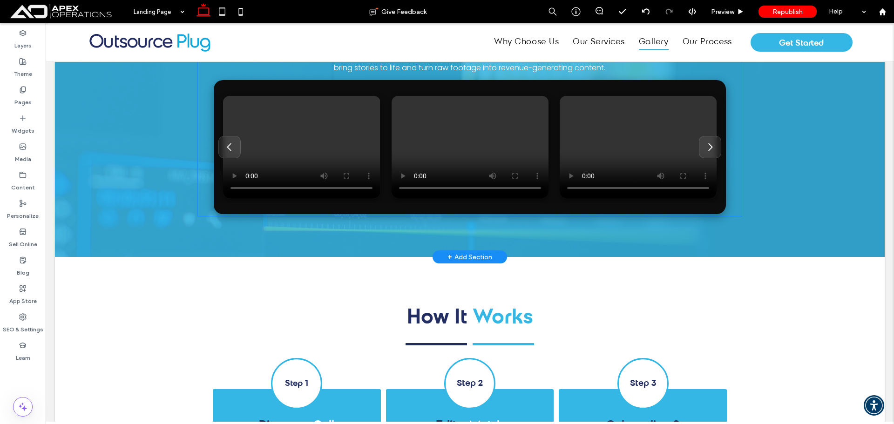
scroll to position [1716, 0]
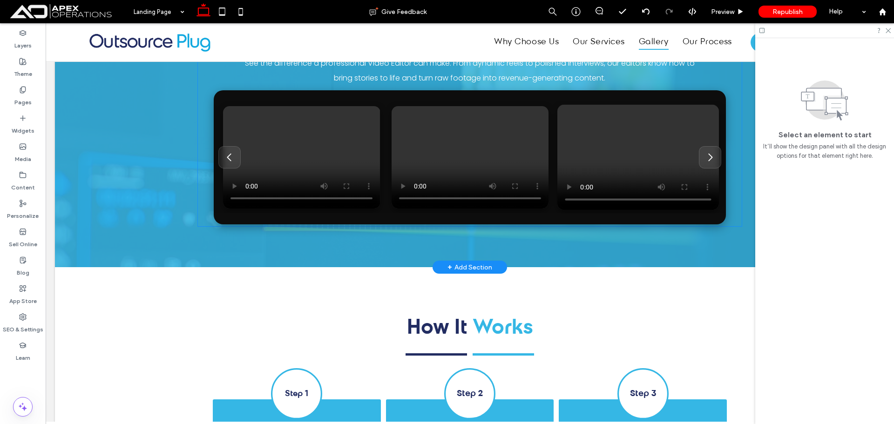
click at [587, 139] on video at bounding box center [639, 158] width 162 height 106
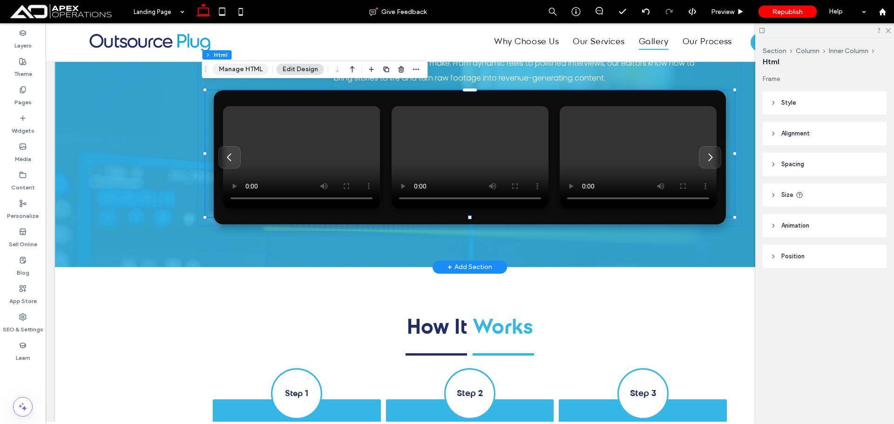
click at [231, 68] on button "Manage HTML" at bounding box center [241, 69] width 56 height 11
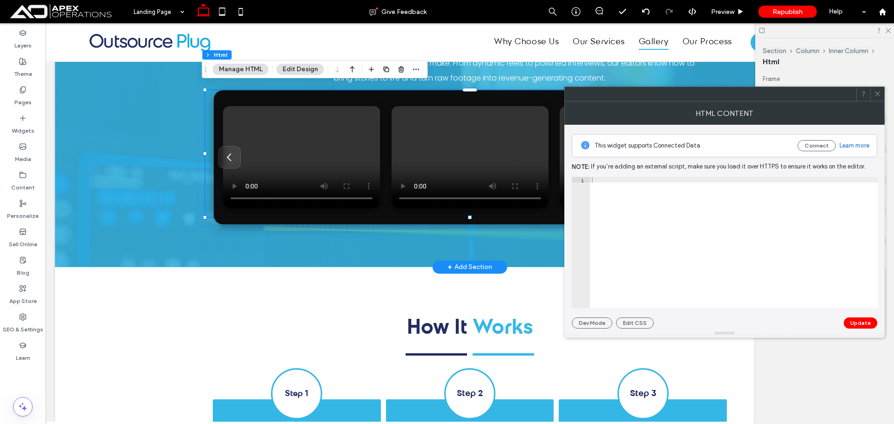
click at [725, 259] on div at bounding box center [734, 248] width 288 height 143
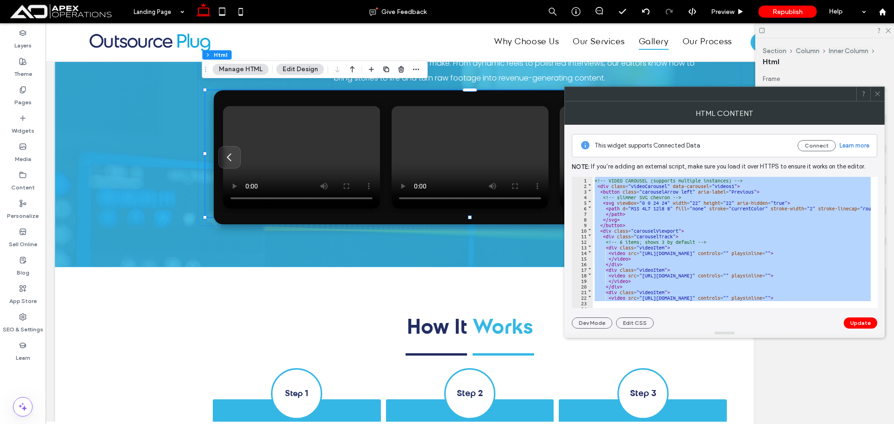
click at [878, 96] on icon at bounding box center [877, 93] width 7 height 7
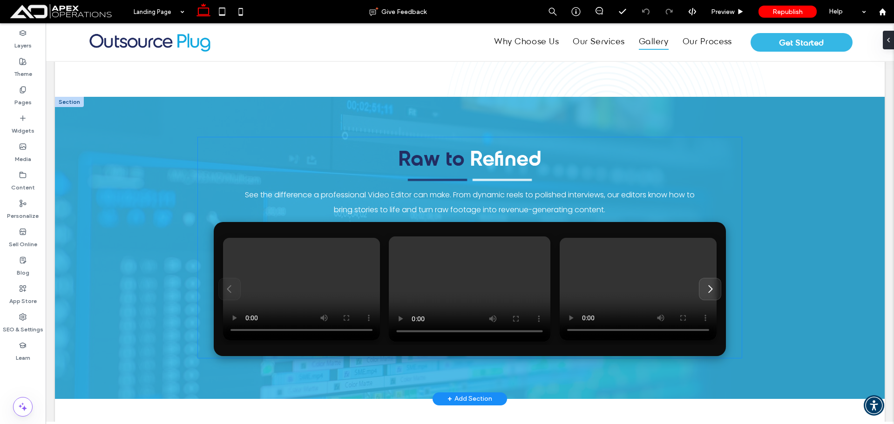
drag, startPoint x: 438, startPoint y: 289, endPoint x: 436, endPoint y: 282, distance: 7.4
click at [438, 289] on video at bounding box center [470, 290] width 162 height 106
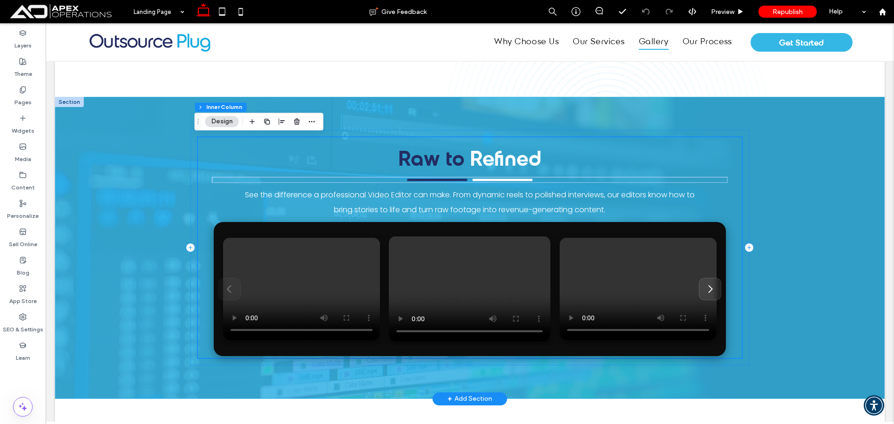
scroll to position [1577, 0]
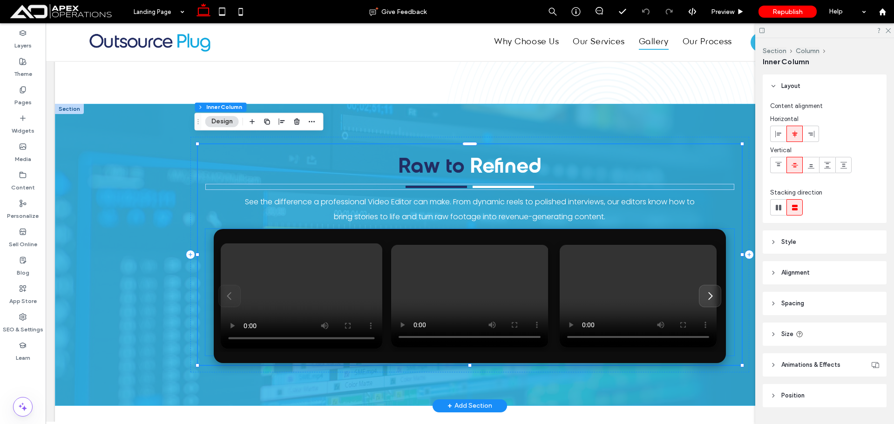
click at [343, 278] on video at bounding box center [302, 297] width 162 height 106
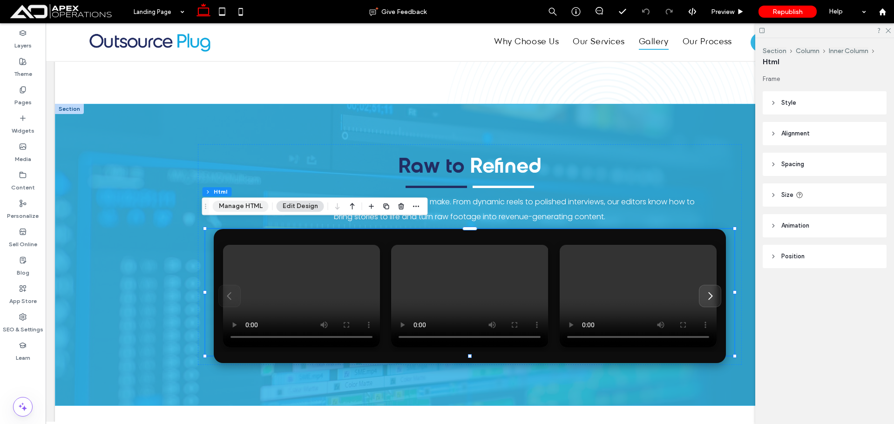
click at [246, 209] on button "Manage HTML" at bounding box center [241, 206] width 56 height 11
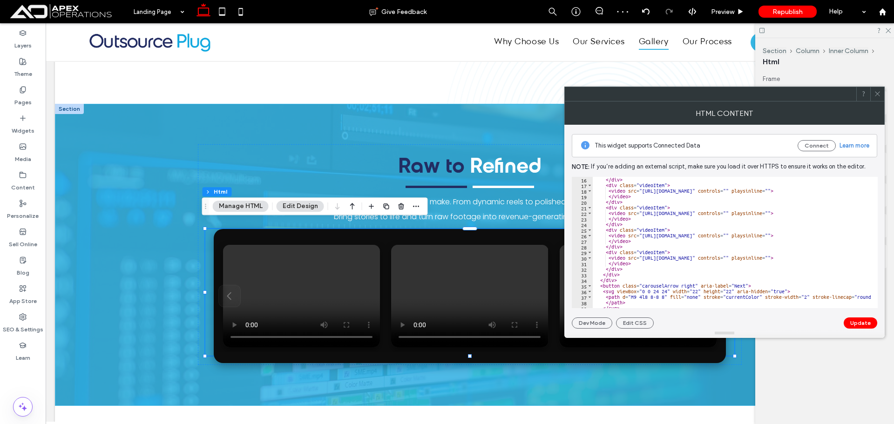
scroll to position [84, 0]
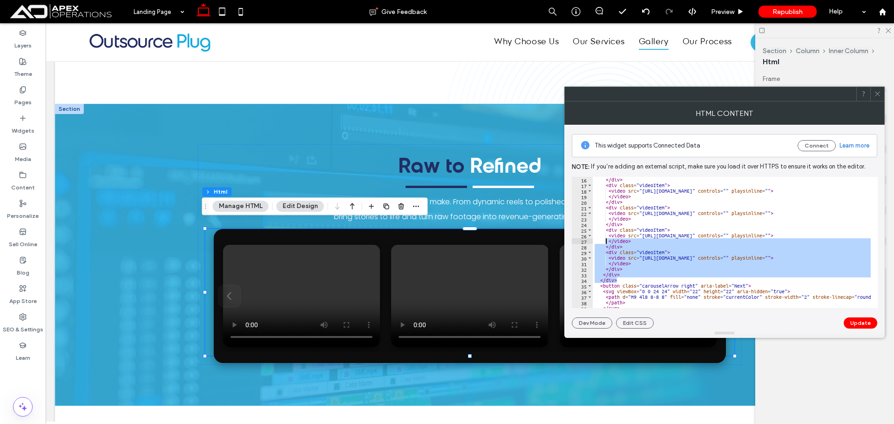
drag, startPoint x: 621, startPoint y: 280, endPoint x: 606, endPoint y: 239, distance: 43.3
click at [606, 239] on div "</ div > < div class = "videoItem" > < video src = "[URL][DOMAIN_NAME]" control…" at bounding box center [794, 245] width 403 height 136
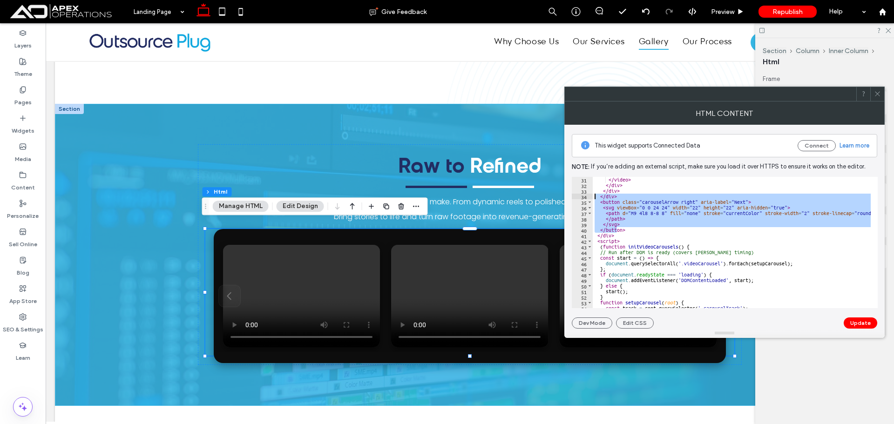
drag, startPoint x: 616, startPoint y: 232, endPoint x: 602, endPoint y: 201, distance: 34.6
click at [594, 192] on div "</ video > </ div > </ div > </ div > < button class = "carouselArrow right" ar…" at bounding box center [794, 245] width 403 height 136
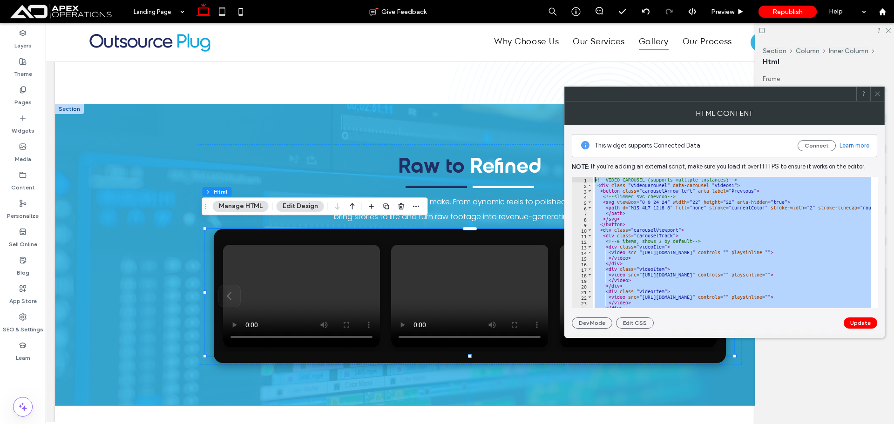
scroll to position [0, 0]
drag, startPoint x: 664, startPoint y: 257, endPoint x: 564, endPoint y: 66, distance: 215.3
click at [622, 251] on div "<!-- VIDEO CAROUSEL (supports multiple instances) --> < div class = "videoCarou…" at bounding box center [732, 242] width 278 height 131
drag, startPoint x: 617, startPoint y: 182, endPoint x: 569, endPoint y: 112, distance: 84.4
click at [569, 112] on div "**********" at bounding box center [725, 220] width 321 height 237
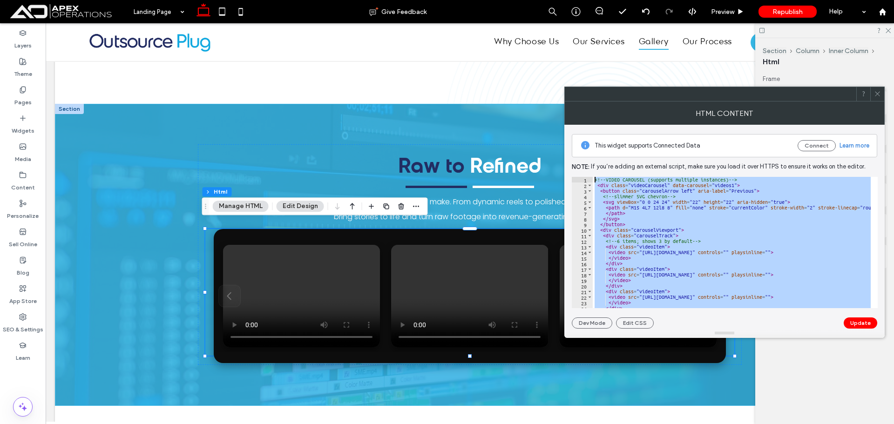
type textarea "**********"
paste textarea "Cursor at row 1"
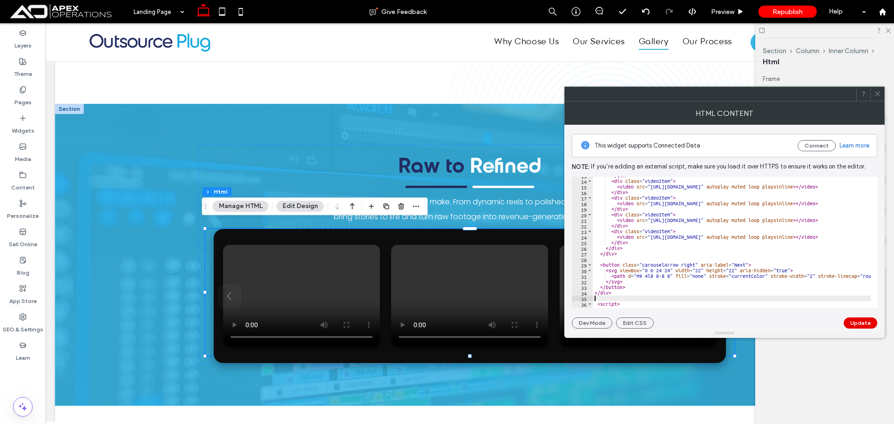
scroll to position [71, 0]
click at [858, 324] on button "Update" at bounding box center [861, 323] width 34 height 11
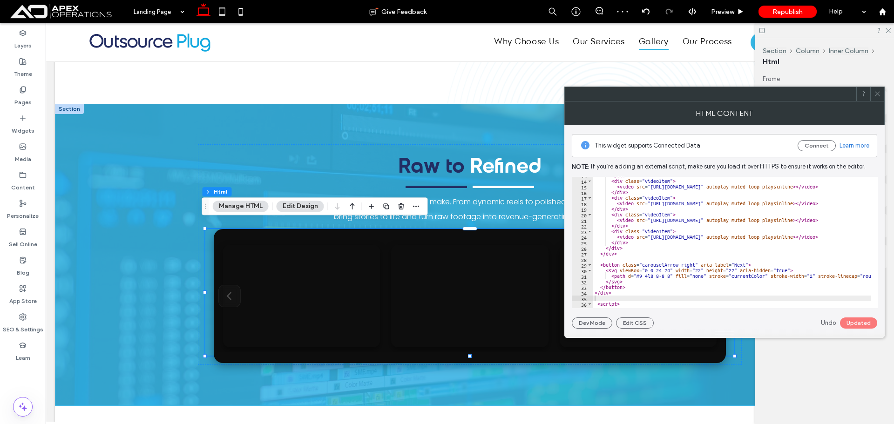
click at [877, 93] on icon at bounding box center [877, 93] width 7 height 7
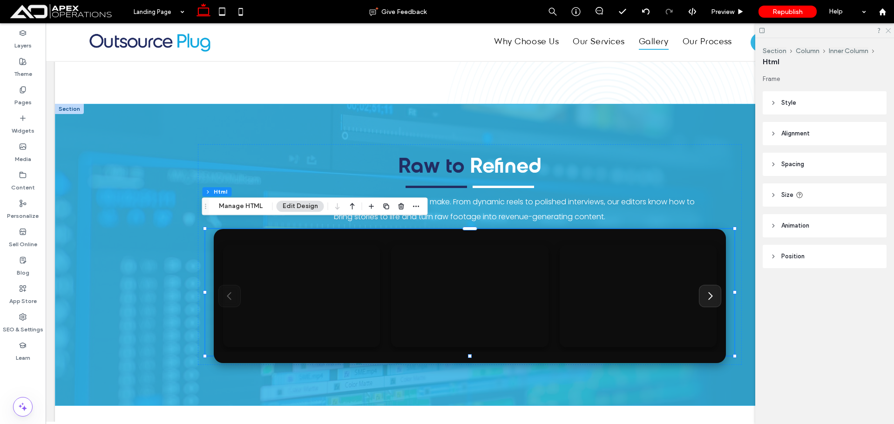
drag, startPoint x: 888, startPoint y: 31, endPoint x: 683, endPoint y: 116, distance: 222.0
click at [888, 31] on use at bounding box center [888, 30] width 5 height 5
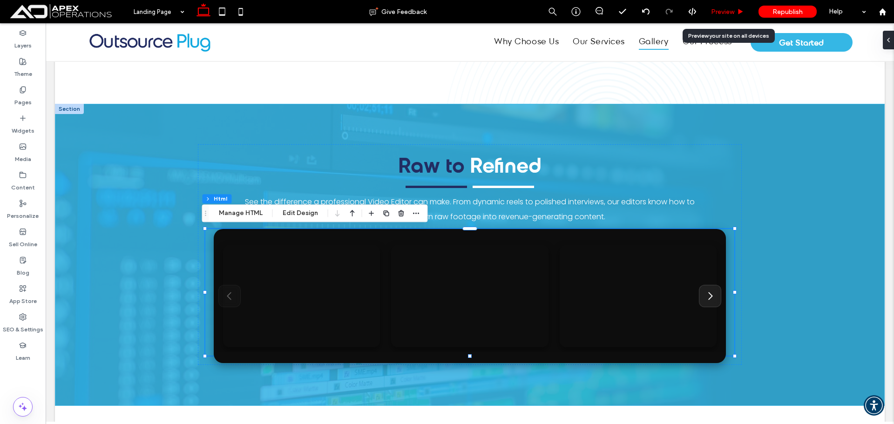
click at [720, 12] on span "Preview" at bounding box center [722, 12] width 23 height 8
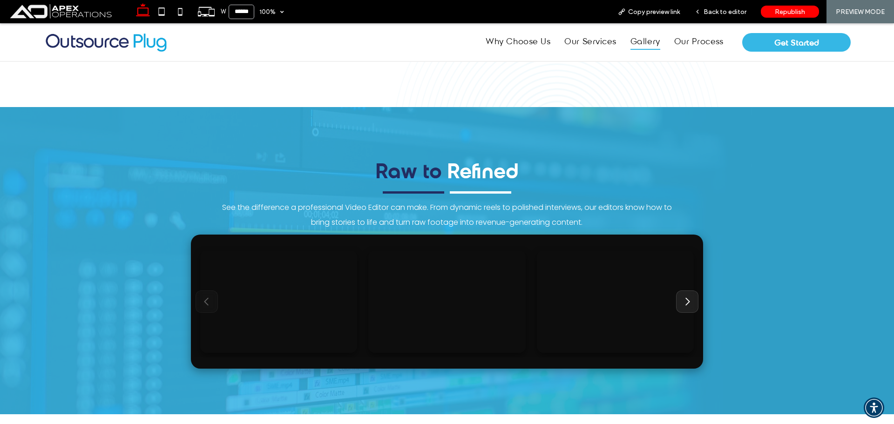
scroll to position [1575, 0]
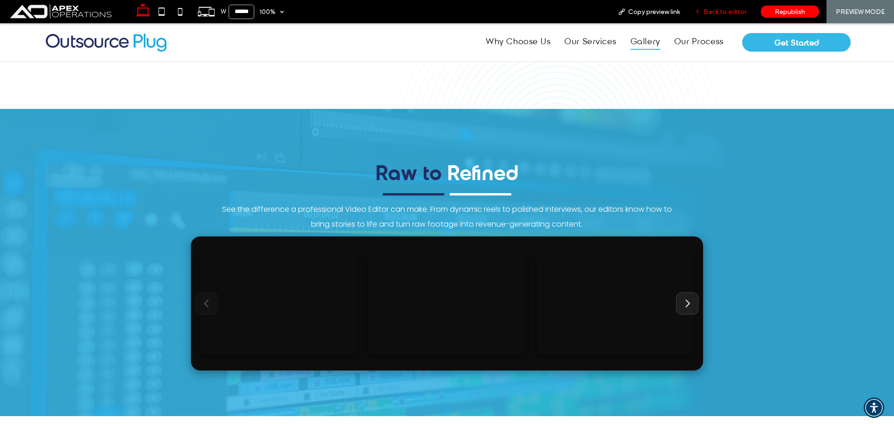
drag, startPoint x: 734, startPoint y: 14, endPoint x: 550, endPoint y: 218, distance: 275.1
click at [734, 14] on span "Back to editor" at bounding box center [725, 12] width 43 height 8
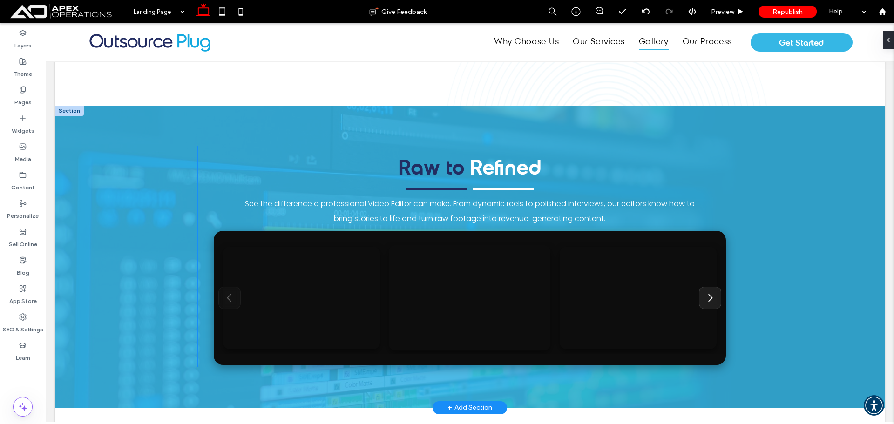
scroll to position [1577, 0]
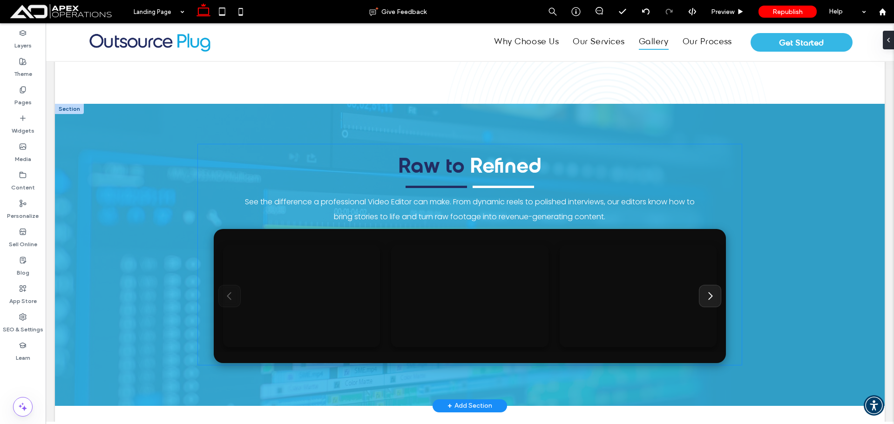
click at [543, 231] on div at bounding box center [470, 296] width 512 height 134
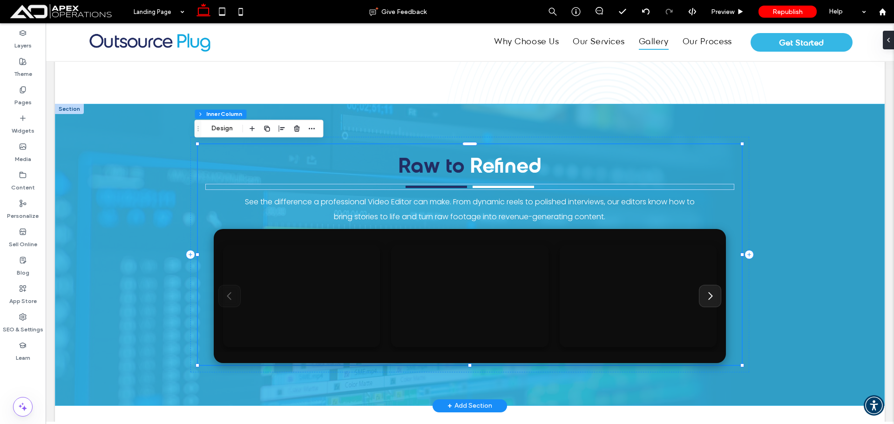
click at [543, 231] on div at bounding box center [470, 296] width 512 height 134
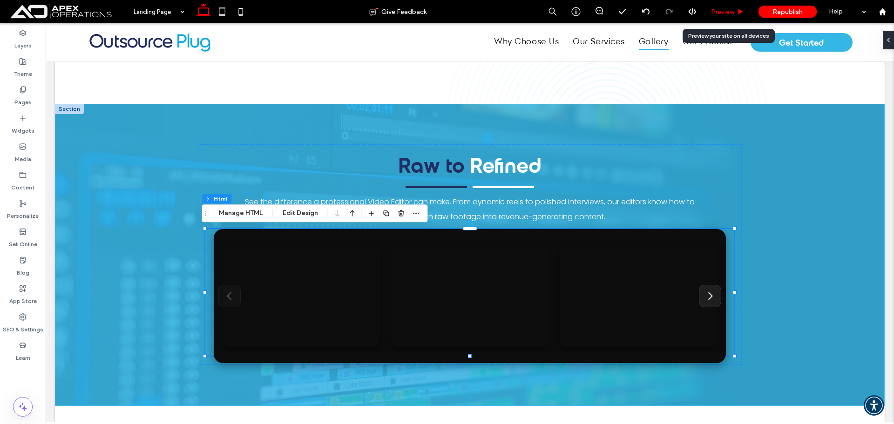
click at [728, 8] on span "Preview" at bounding box center [722, 12] width 23 height 8
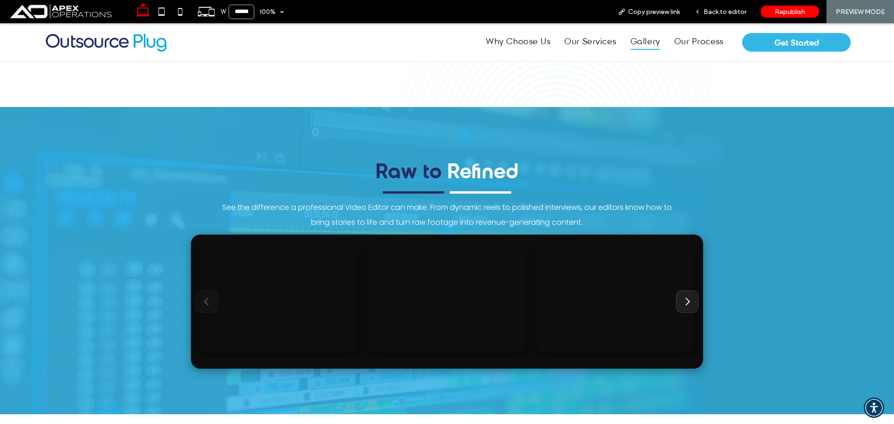
scroll to position [1575, 0]
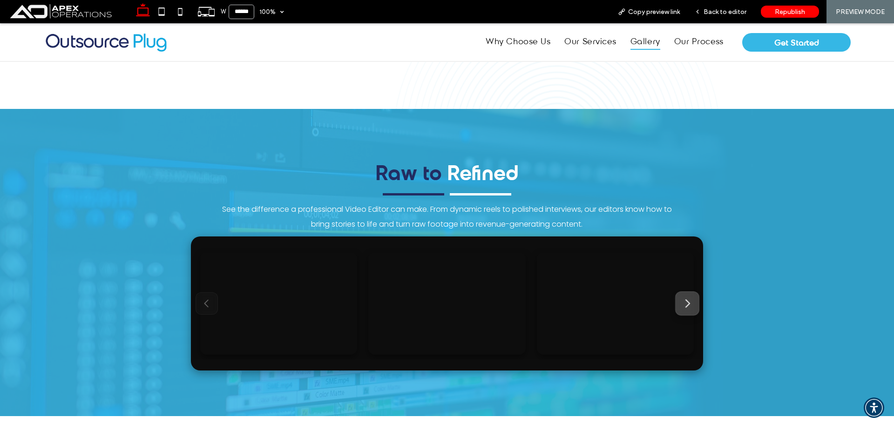
click at [684, 306] on icon "Next" at bounding box center [687, 304] width 11 height 11
click at [209, 303] on button "Previous" at bounding box center [207, 304] width 24 height 24
click at [209, 303] on icon "Previous" at bounding box center [206, 304] width 11 height 11
click at [479, 319] on video at bounding box center [447, 304] width 162 height 106
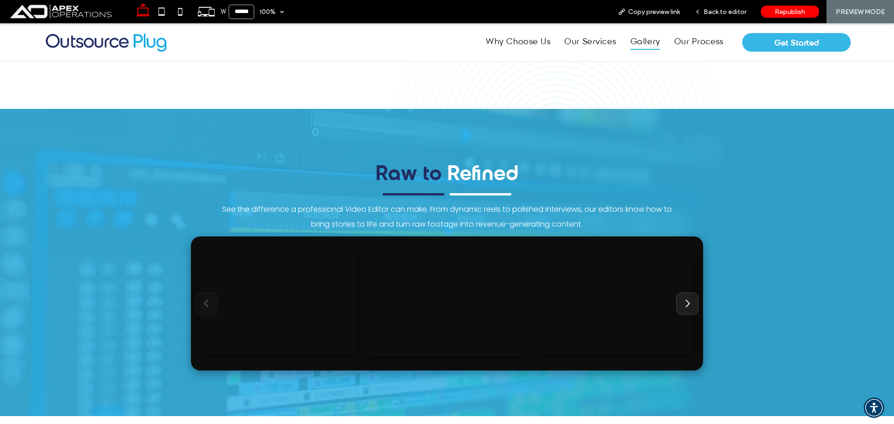
click at [479, 319] on video at bounding box center [447, 304] width 162 height 106
click at [305, 313] on video at bounding box center [279, 304] width 162 height 106
click at [432, 303] on video at bounding box center [447, 304] width 162 height 106
click at [604, 295] on video at bounding box center [616, 304] width 162 height 106
click at [690, 300] on button "Next" at bounding box center [688, 304] width 24 height 24
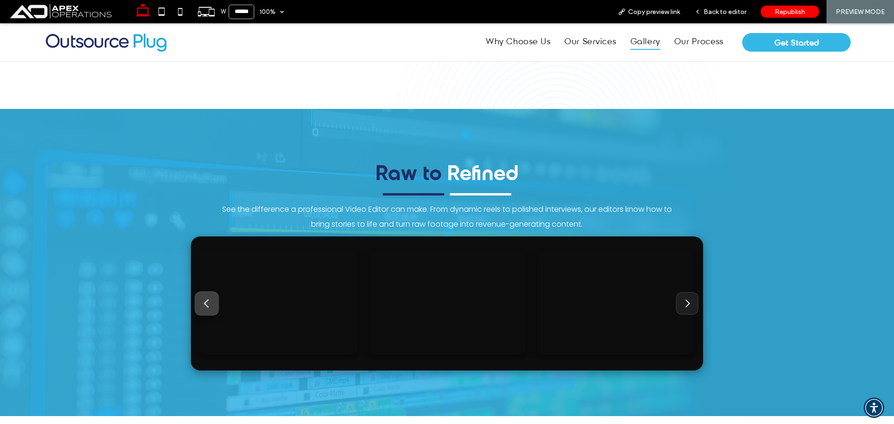
click at [205, 301] on icon "Previous" at bounding box center [206, 304] width 11 height 11
click at [205, 301] on video at bounding box center [279, 304] width 162 height 106
click at [690, 304] on button "Next" at bounding box center [688, 304] width 24 height 24
click at [205, 301] on icon "Previous" at bounding box center [206, 304] width 11 height 11
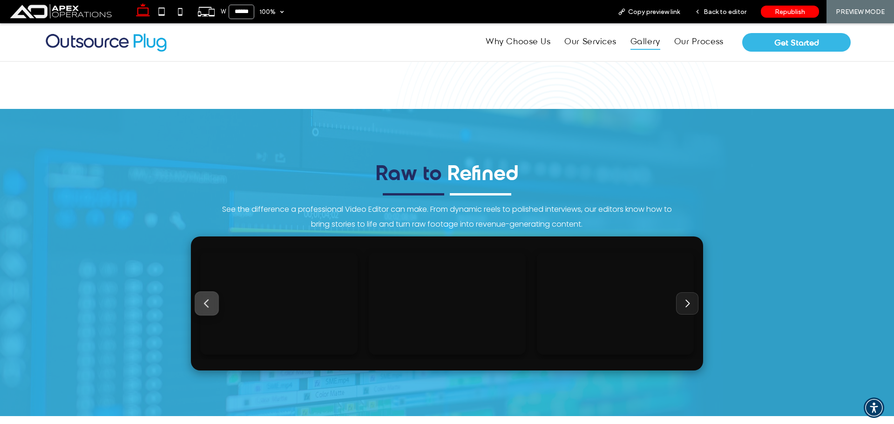
click at [205, 301] on icon "Previous" at bounding box center [206, 304] width 11 height 11
click at [735, 7] on div "Back to editor" at bounding box center [721, 11] width 67 height 23
click at [732, 14] on span "Back to editor" at bounding box center [725, 12] width 43 height 8
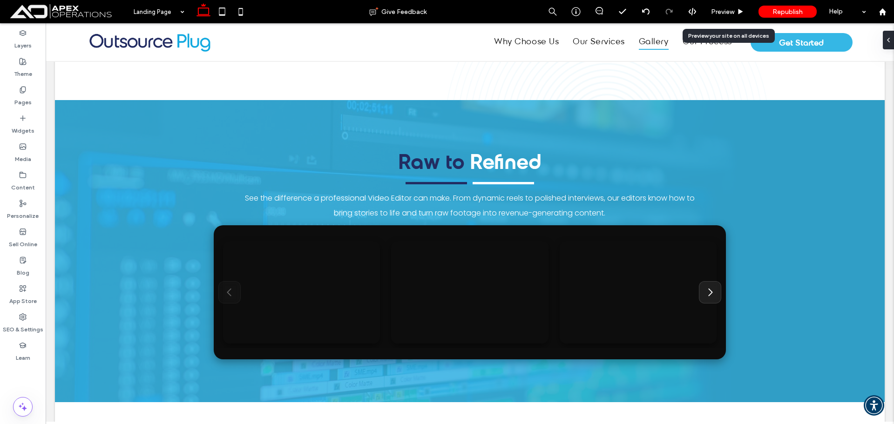
scroll to position [1577, 0]
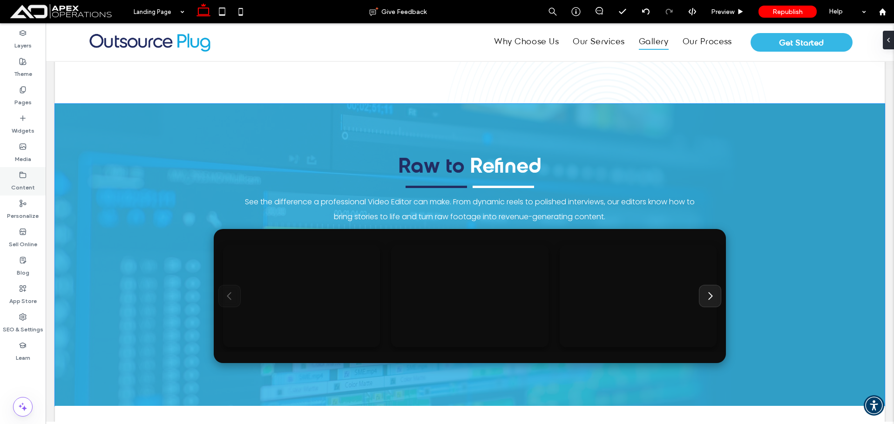
click at [39, 186] on div "Content" at bounding box center [23, 181] width 46 height 28
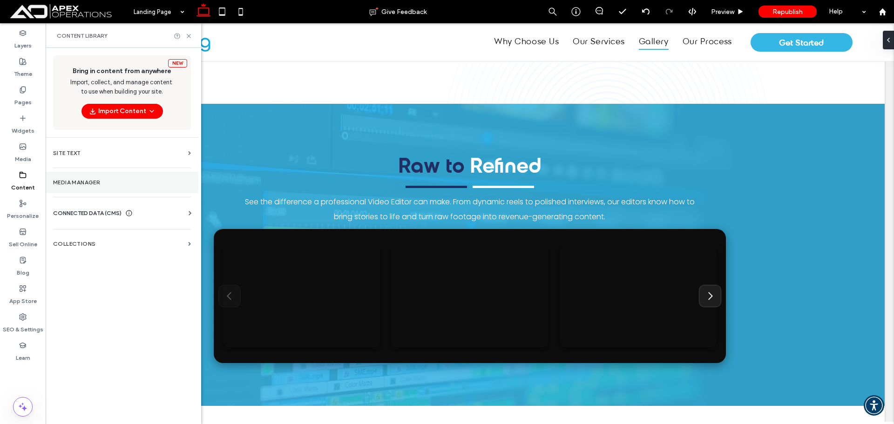
click at [98, 182] on label "Media Manager" at bounding box center [122, 182] width 138 height 7
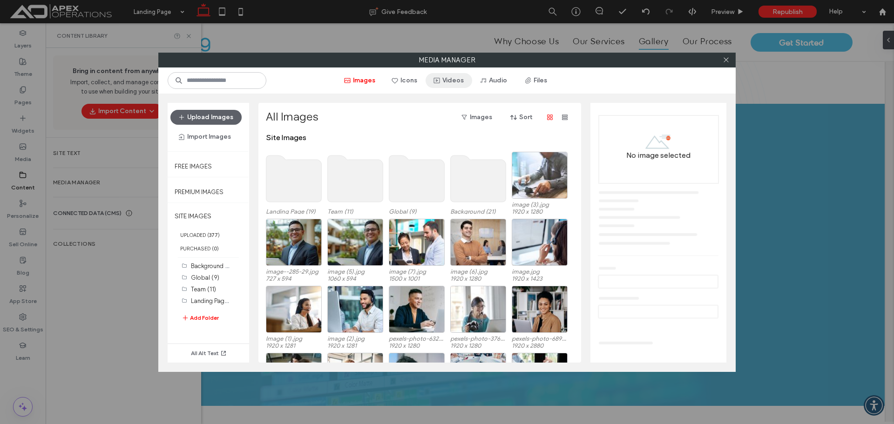
click at [464, 77] on button "Videos" at bounding box center [449, 80] width 47 height 15
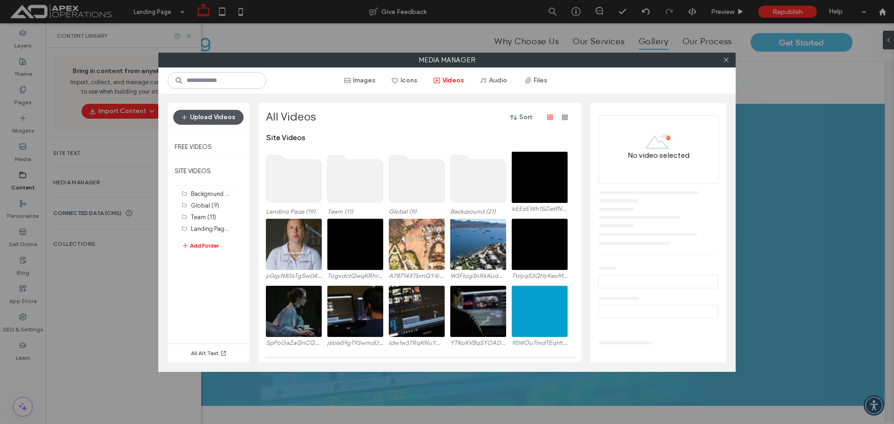
click at [227, 115] on button "Upload Videos" at bounding box center [208, 117] width 70 height 15
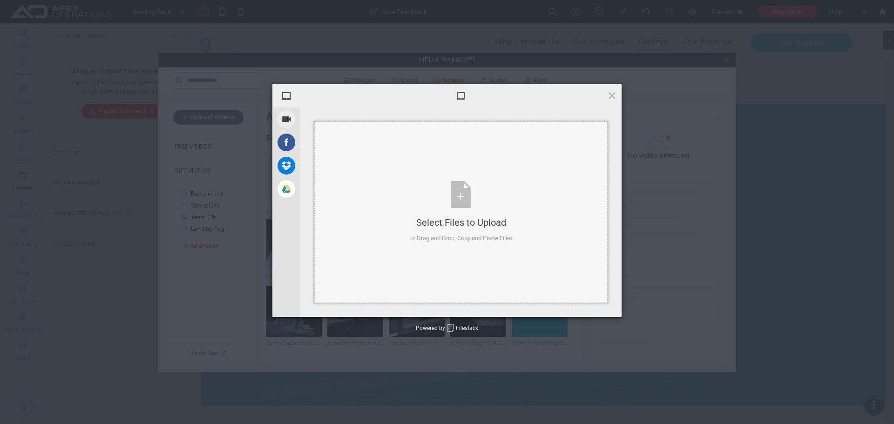
click at [396, 182] on div "Select Files to Upload or Drag and Drop, Copy and Paste Files" at bounding box center [461, 213] width 294 height 182
click at [610, 90] on span at bounding box center [612, 95] width 10 height 10
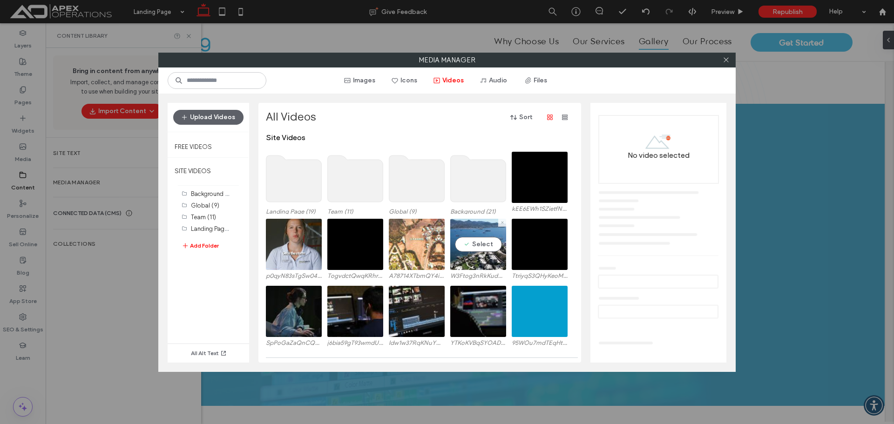
click at [487, 256] on video at bounding box center [479, 244] width 56 height 51
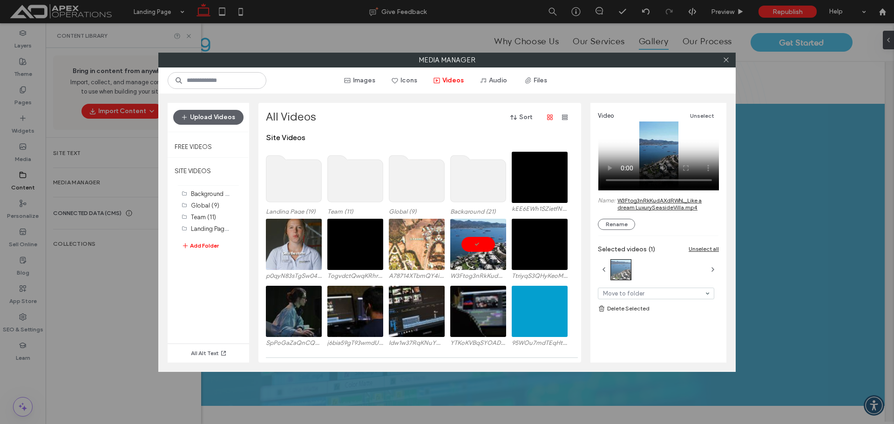
click at [649, 199] on link "W3Ftog3nRkKudAXdRWhL_Like a dream LuxurySeasideVilla.mp4" at bounding box center [669, 204] width 102 height 14
click at [728, 62] on icon at bounding box center [726, 59] width 7 height 7
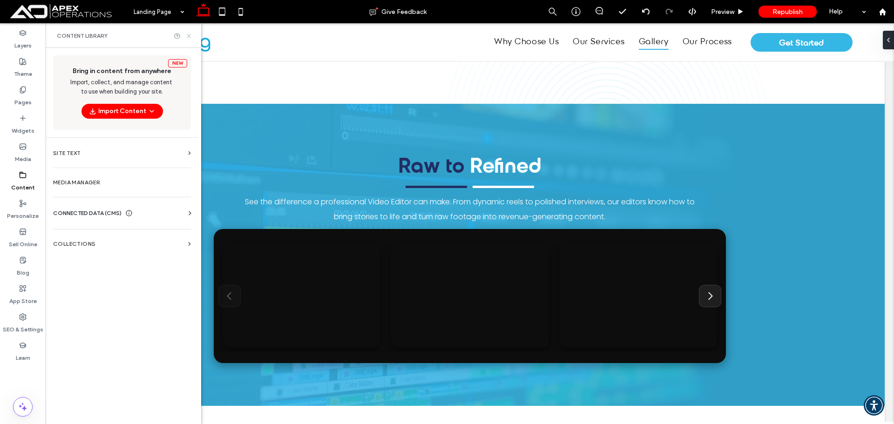
click at [188, 34] on icon at bounding box center [188, 36] width 7 height 7
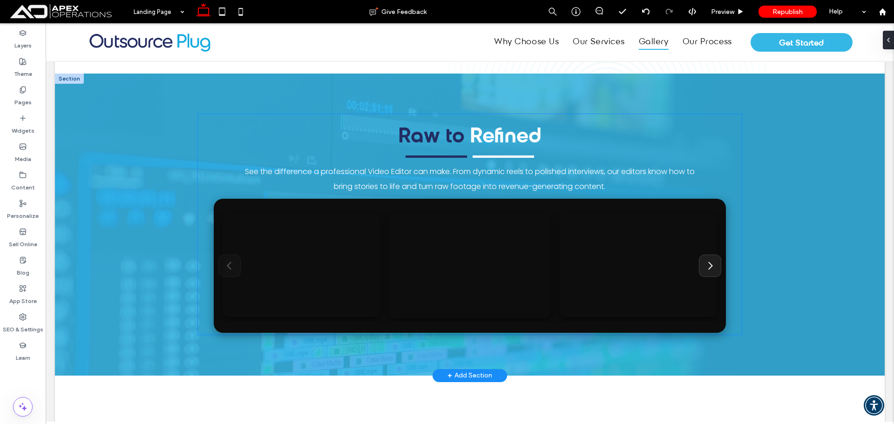
scroll to position [1624, 0]
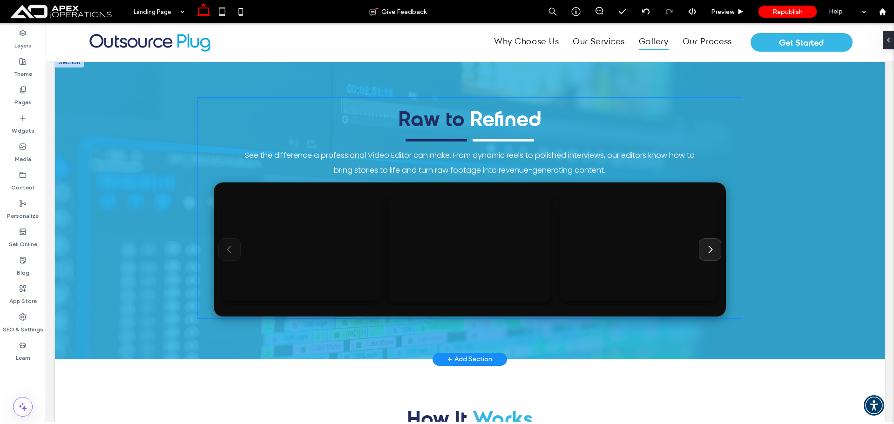
click at [459, 260] on video at bounding box center [470, 250] width 162 height 106
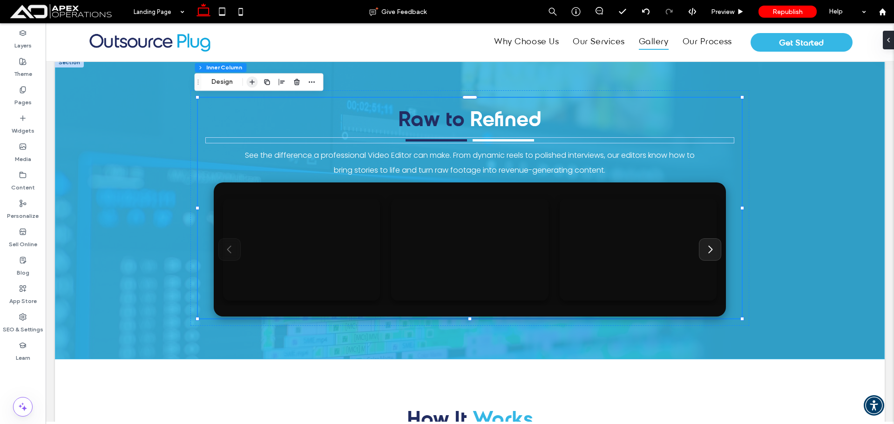
drag, startPoint x: 254, startPoint y: 81, endPoint x: 214, endPoint y: 74, distance: 41.1
click at [254, 81] on icon "button" at bounding box center [252, 81] width 7 height 7
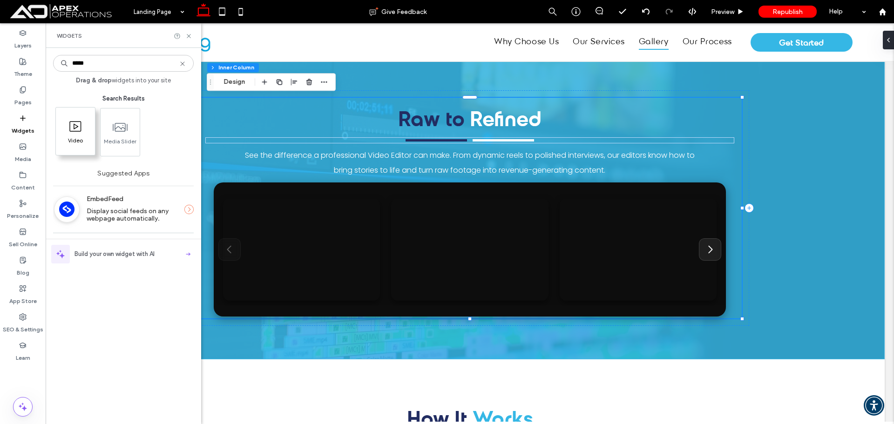
type input "*****"
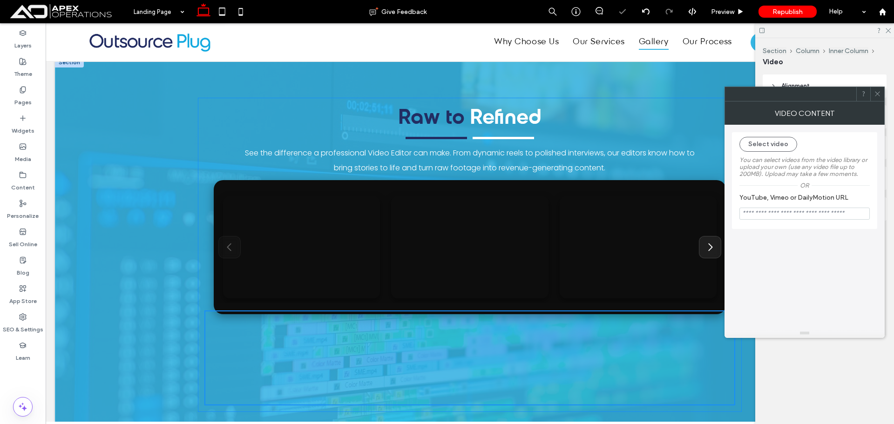
scroll to position [1617, 0]
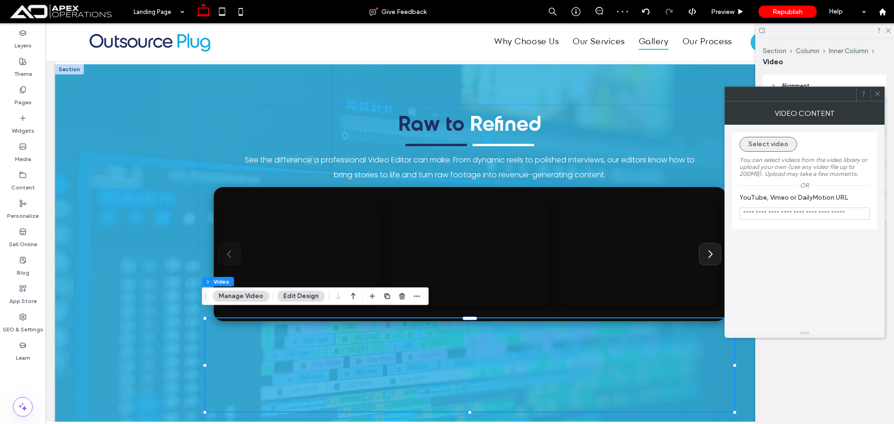
click at [765, 146] on button "Select video" at bounding box center [769, 144] width 58 height 15
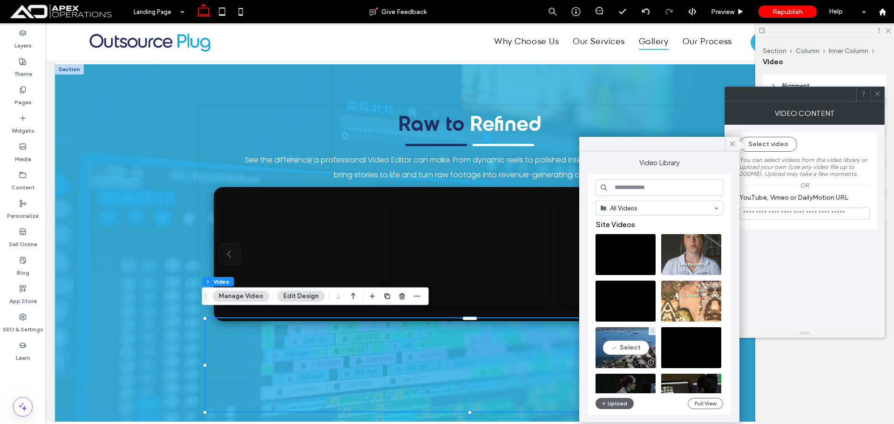
click at [634, 348] on video at bounding box center [626, 348] width 60 height 41
type input "**********"
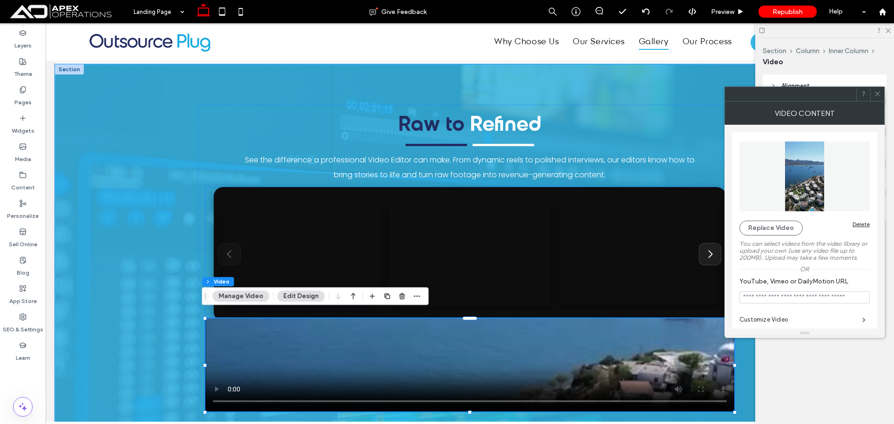
click at [484, 267] on video at bounding box center [470, 255] width 162 height 106
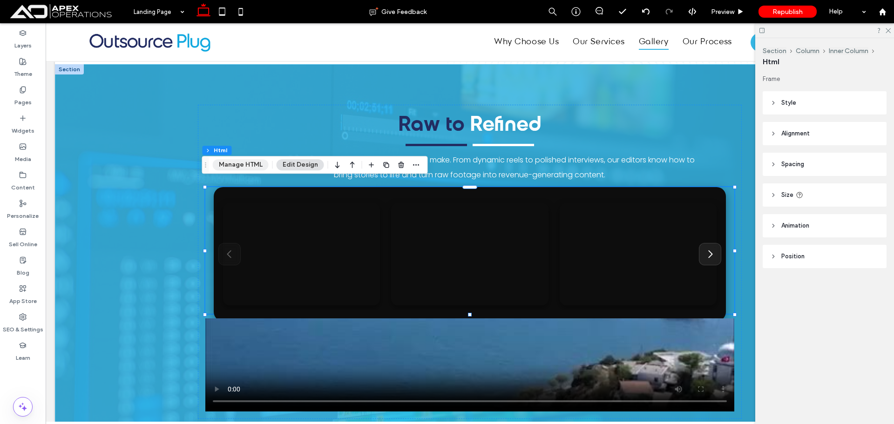
drag, startPoint x: 234, startPoint y: 167, endPoint x: 470, endPoint y: 22, distance: 276.5
click at [234, 167] on button "Manage HTML" at bounding box center [241, 164] width 56 height 11
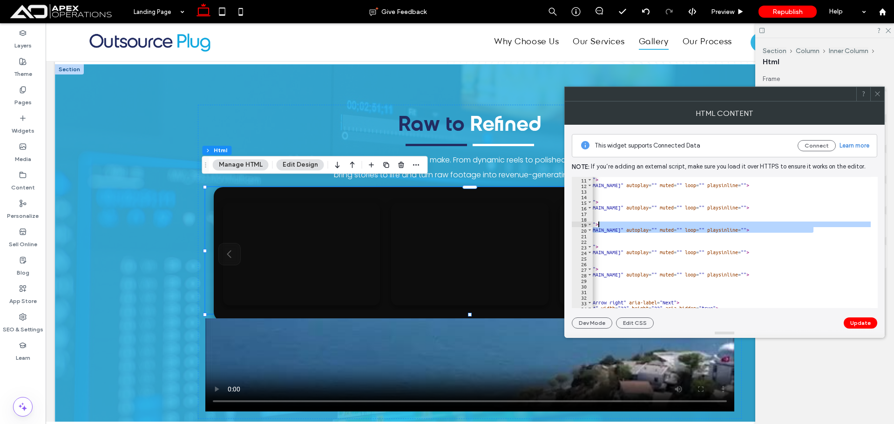
scroll to position [0, 0]
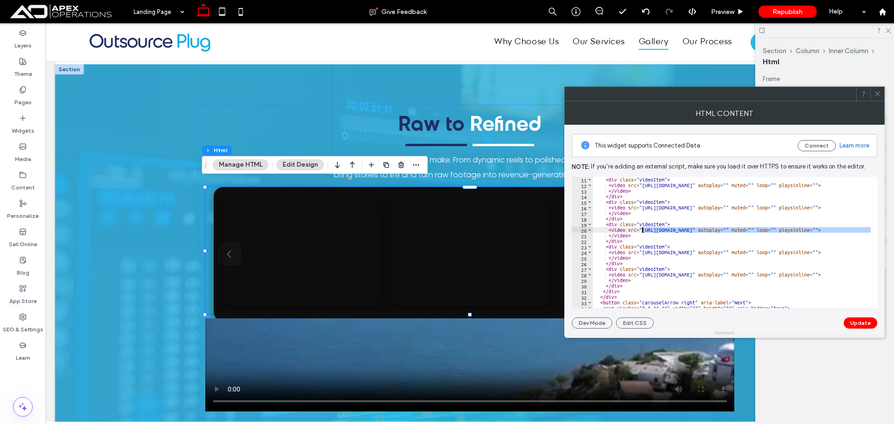
drag, startPoint x: 771, startPoint y: 231, endPoint x: 642, endPoint y: 232, distance: 128.6
click at [642, 232] on div "< div class = "videoItem" > < video src = "https://vid.cdn-website.com/1852569b…" at bounding box center [818, 245] width 451 height 136
paste textarea "**********"
type textarea "**********"
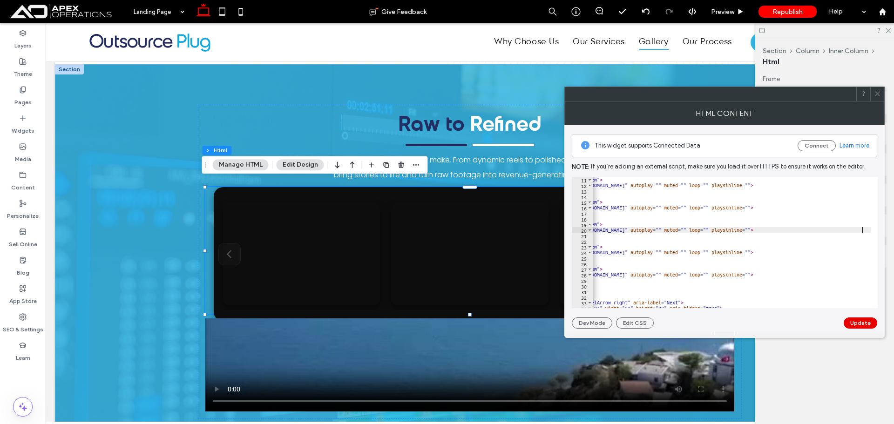
click at [867, 320] on button "Update" at bounding box center [861, 323] width 34 height 11
click at [868, 323] on div "Undo Updated" at bounding box center [849, 323] width 56 height 11
click at [878, 90] on icon at bounding box center [877, 93] width 7 height 7
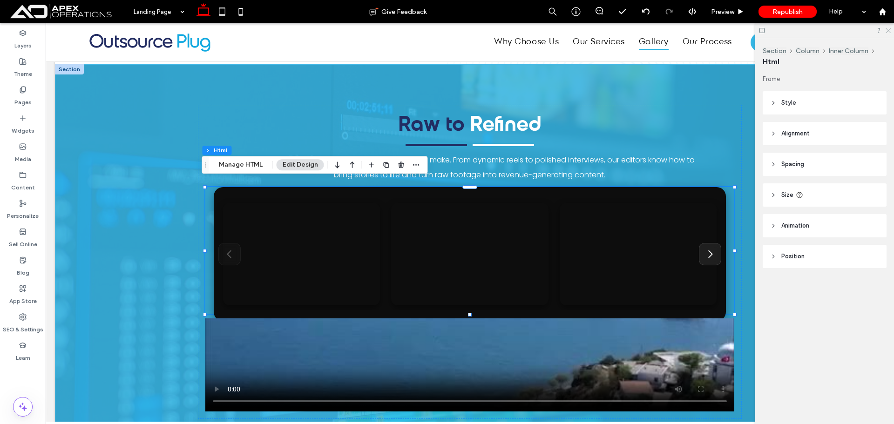
click at [888, 30] on icon at bounding box center [888, 30] width 6 height 6
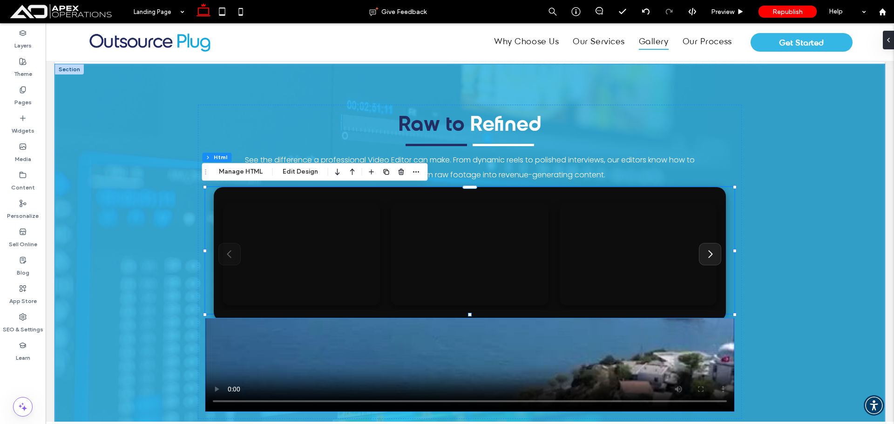
click at [710, 338] on video at bounding box center [469, 365] width 529 height 93
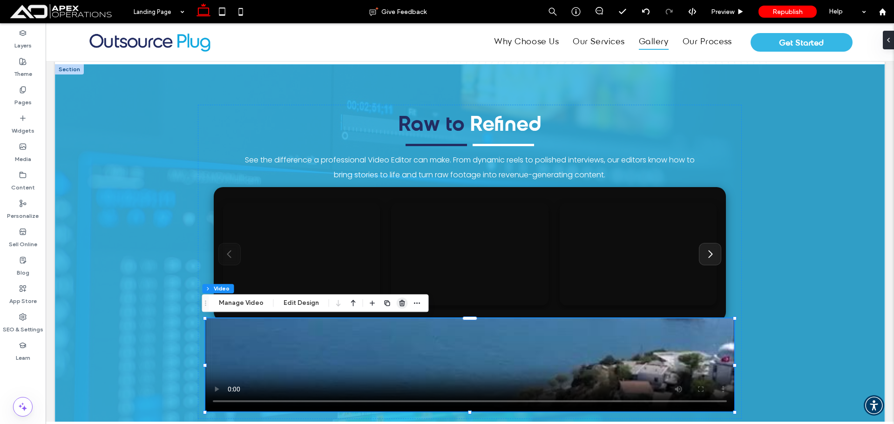
click at [401, 304] on use "button" at bounding box center [402, 303] width 6 height 6
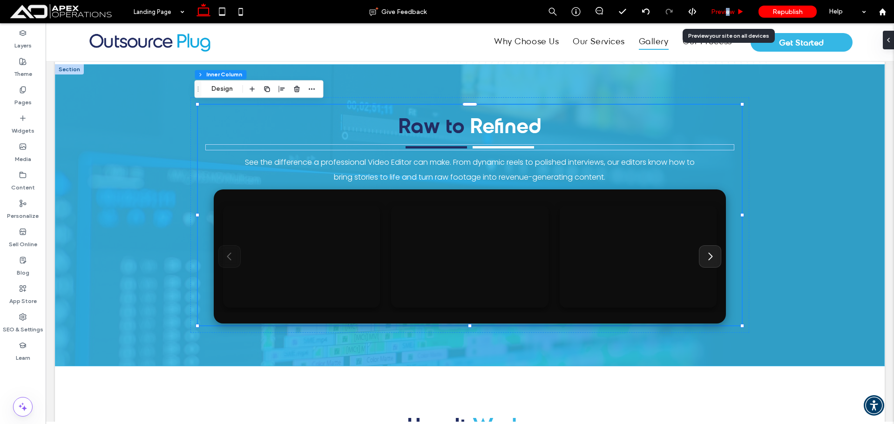
click at [729, 9] on span "Preview" at bounding box center [722, 12] width 23 height 8
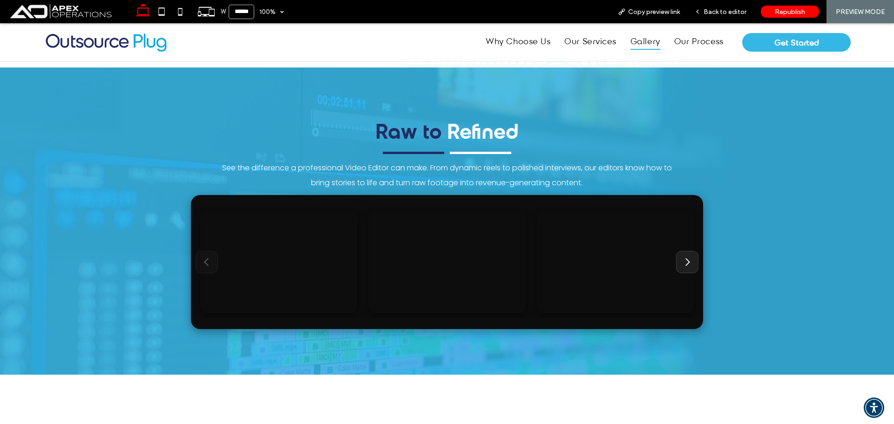
scroll to position [1615, 0]
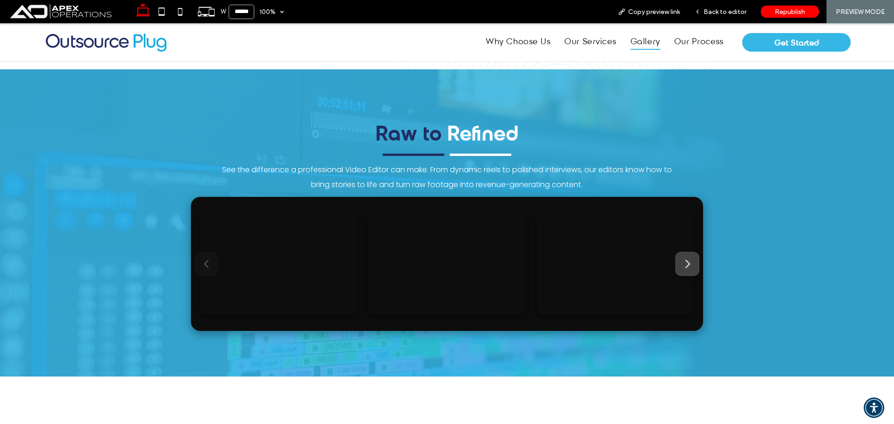
click at [682, 263] on icon "Next" at bounding box center [687, 264] width 11 height 11
click at [205, 262] on icon "Previous" at bounding box center [207, 264] width 4 height 7
click at [204, 262] on video at bounding box center [278, 264] width 157 height 102
drag, startPoint x: 728, startPoint y: 10, endPoint x: 676, endPoint y: 239, distance: 234.7
click at [728, 10] on span "Back to editor" at bounding box center [725, 12] width 43 height 8
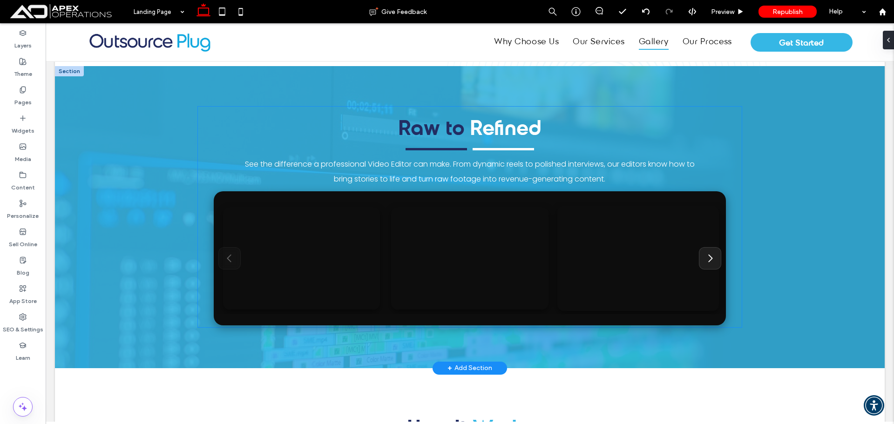
scroll to position [1617, 0]
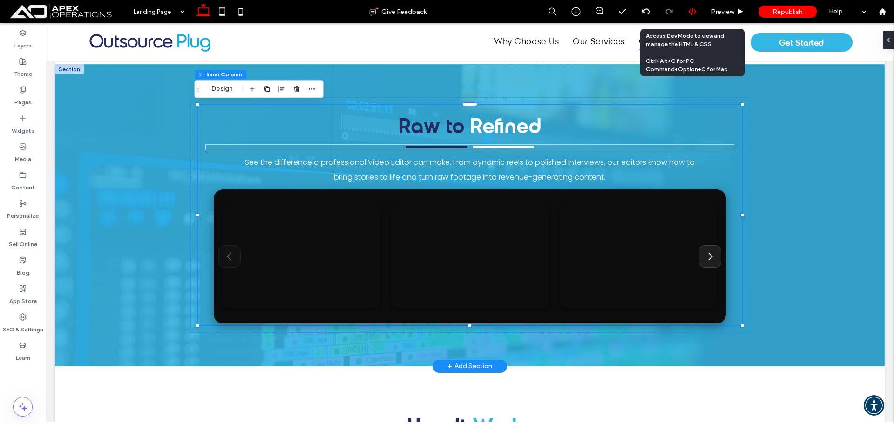
click at [690, 10] on use at bounding box center [692, 11] width 7 height 7
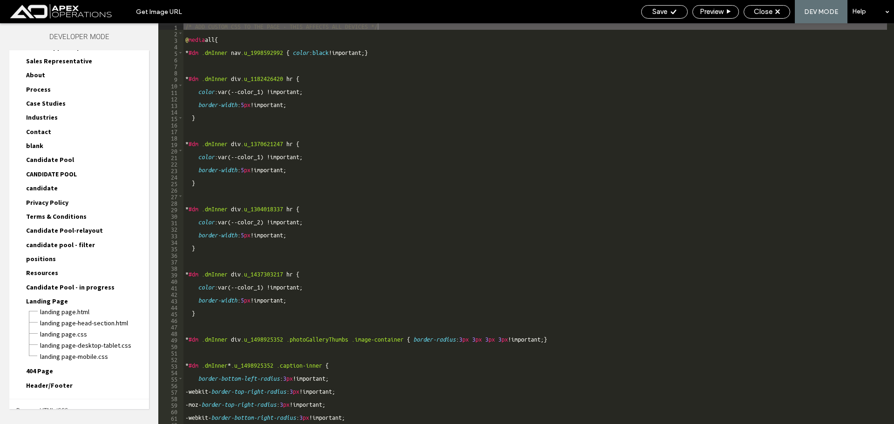
scroll to position [353, 0]
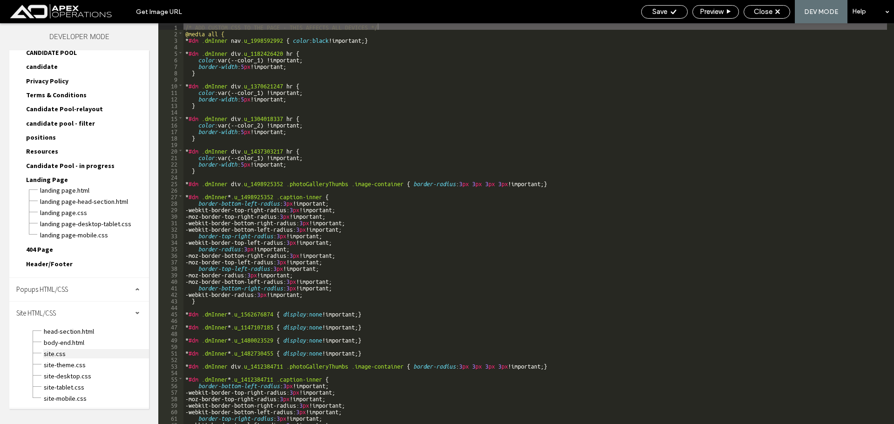
click at [61, 355] on span "site.css" at bounding box center [96, 353] width 106 height 9
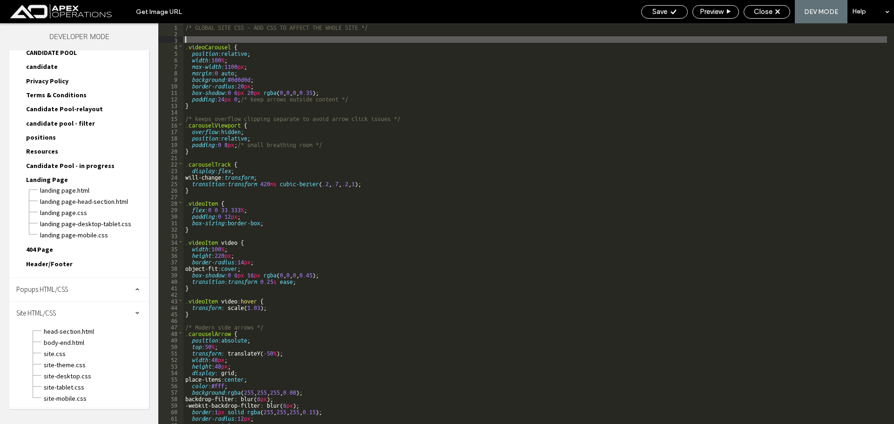
type textarea "**"
click at [221, 38] on div "/* GLOBAL SITE CSS - ADD CSS TO AFFECT THE WHOLE SITE */ .videoCarousel { posit…" at bounding box center [536, 230] width 704 height 414
click at [221, 34] on div "/* GLOBAL SITE CSS - ADD CSS TO AFFECT THE WHOLE SITE */ .videoCarousel { posit…" at bounding box center [536, 230] width 704 height 414
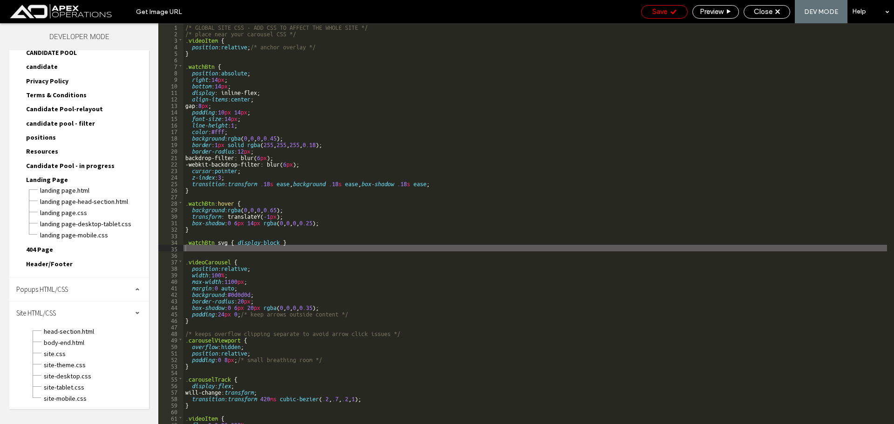
click at [666, 12] on span "Save" at bounding box center [660, 11] width 15 height 8
click at [673, 11] on icon at bounding box center [673, 11] width 7 height 7
click at [767, 12] on span "Close" at bounding box center [763, 11] width 19 height 8
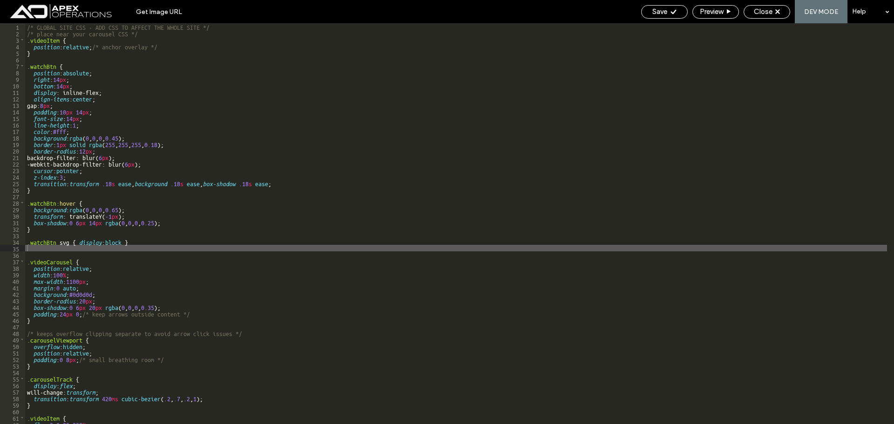
scroll to position [413, 0]
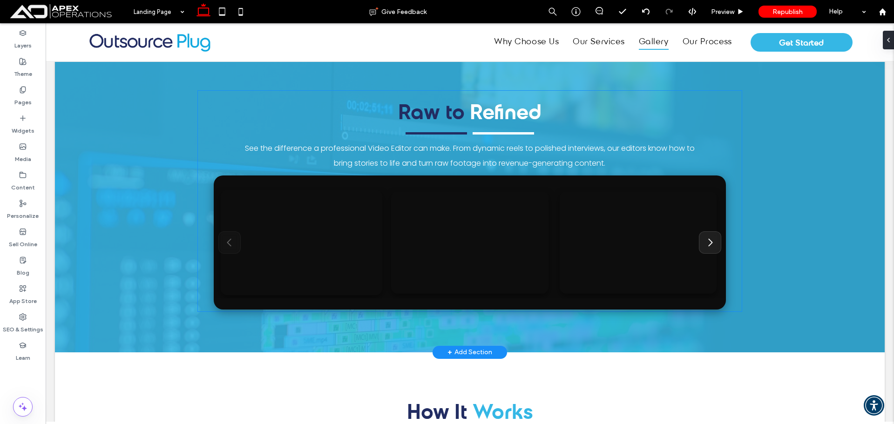
click at [362, 218] on video at bounding box center [302, 243] width 162 height 106
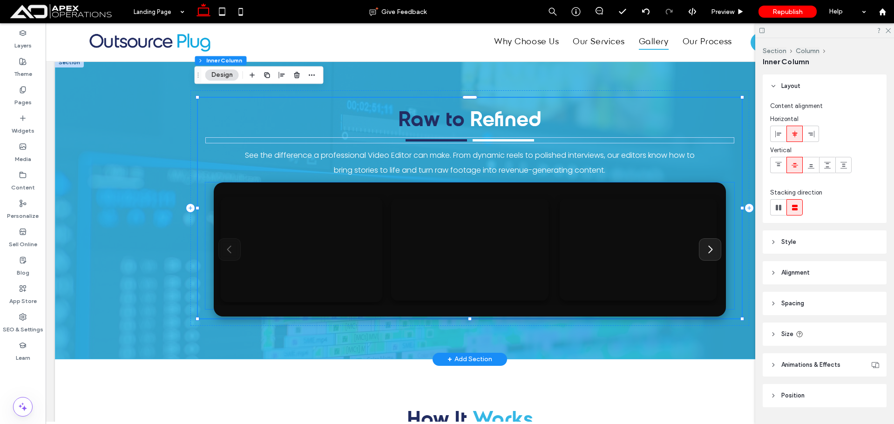
click at [317, 211] on video at bounding box center [302, 250] width 162 height 106
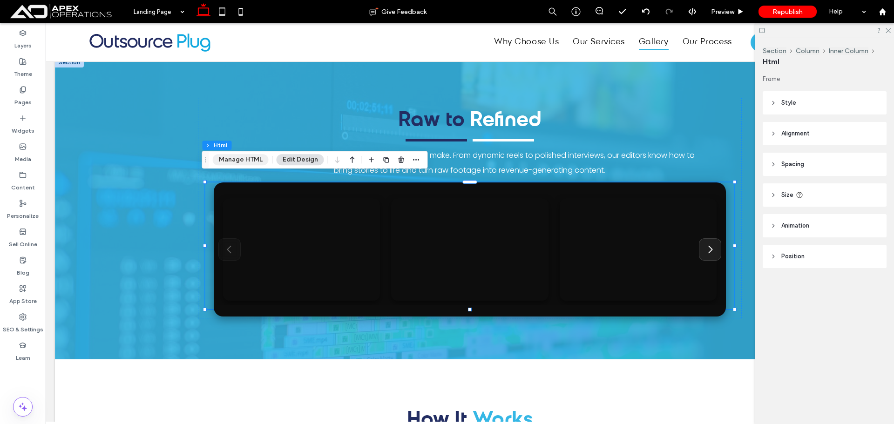
click at [234, 157] on button "Manage HTML" at bounding box center [241, 159] width 56 height 11
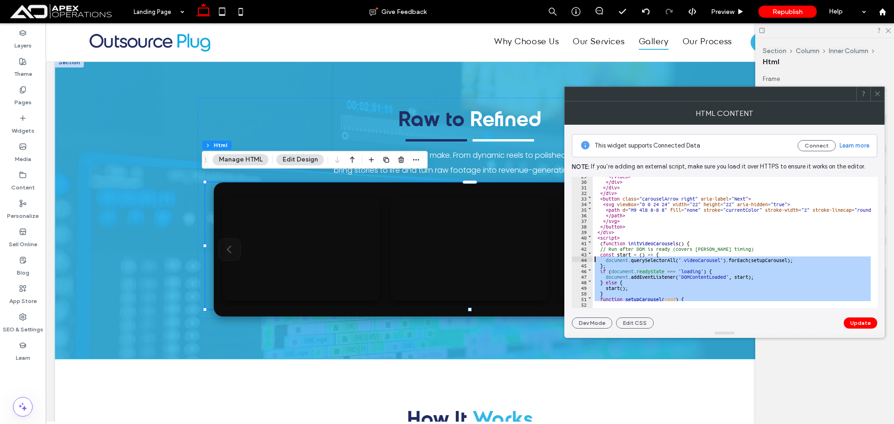
scroll to position [161, 0]
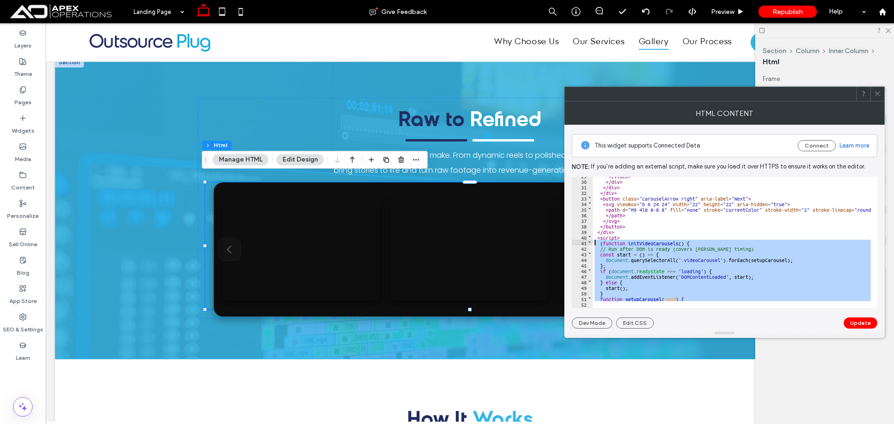
drag, startPoint x: 612, startPoint y: 293, endPoint x: 594, endPoint y: 242, distance: 53.3
click at [594, 242] on div "</ video > </ div > </ div > </ div > < button class = "carouselArrow right" ar…" at bounding box center [827, 241] width 468 height 136
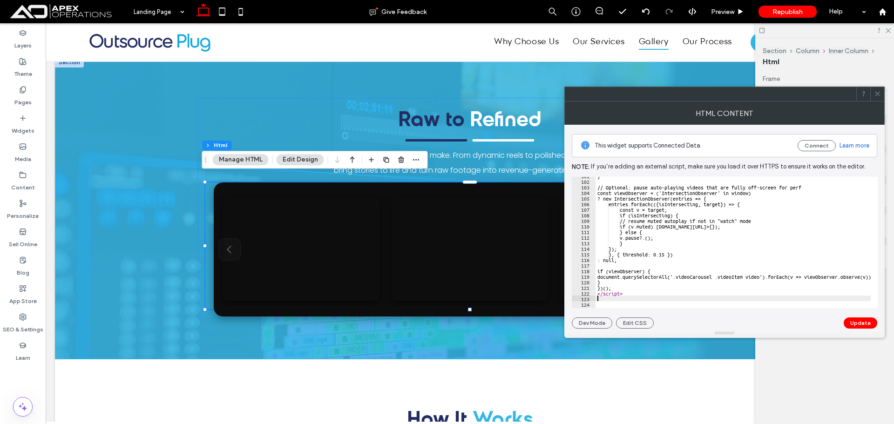
scroll to position [563, 0]
click at [865, 322] on button "Update" at bounding box center [861, 323] width 34 height 11
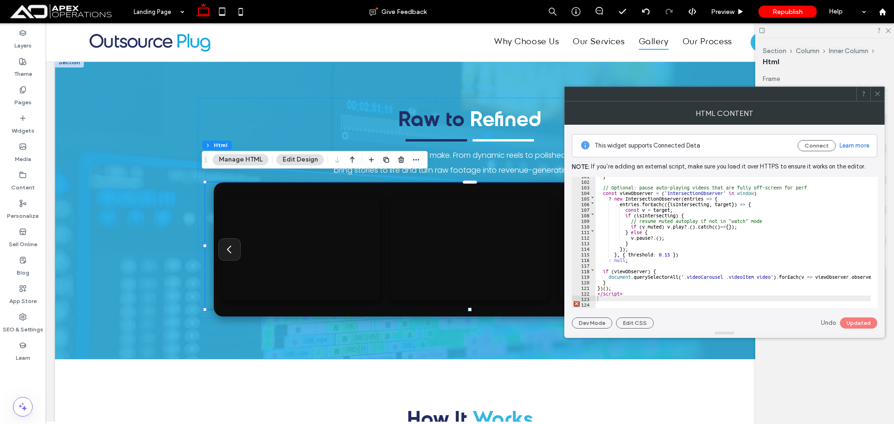
click at [880, 94] on icon at bounding box center [877, 93] width 7 height 7
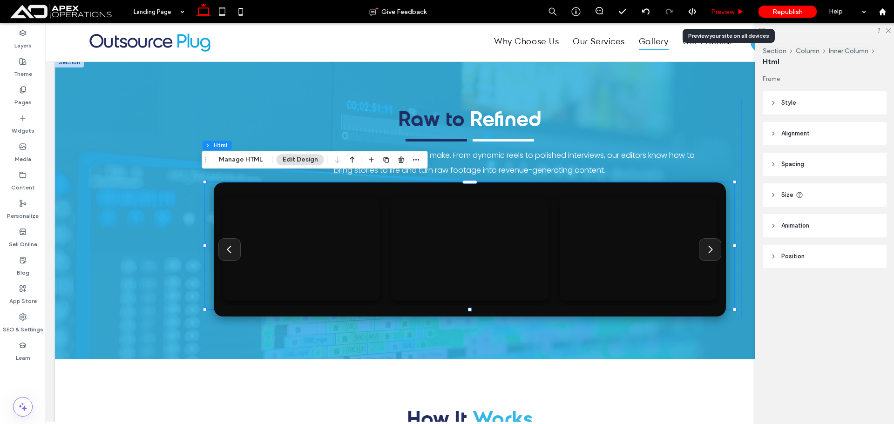
click at [723, 17] on div "Preview" at bounding box center [728, 11] width 48 height 23
click at [726, 13] on span "Preview" at bounding box center [722, 12] width 23 height 8
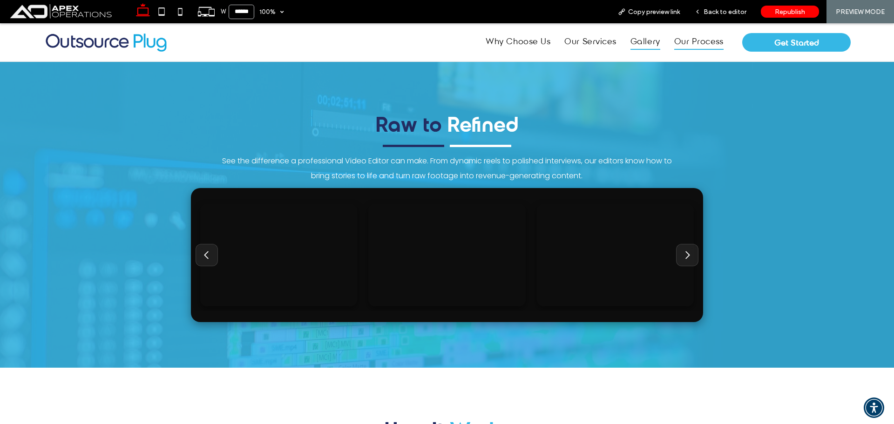
scroll to position [1629, 0]
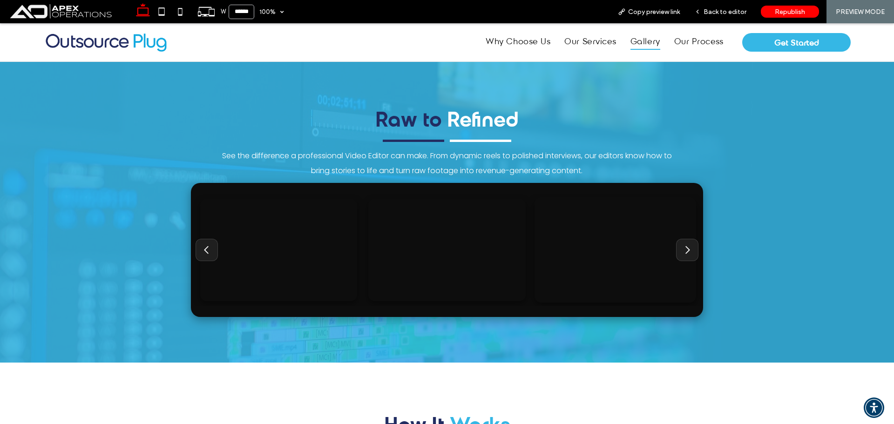
click at [573, 230] on video at bounding box center [616, 251] width 162 height 106
click at [684, 249] on icon "Next" at bounding box center [687, 250] width 11 height 11
click at [717, 8] on span "Back to editor" at bounding box center [725, 12] width 43 height 8
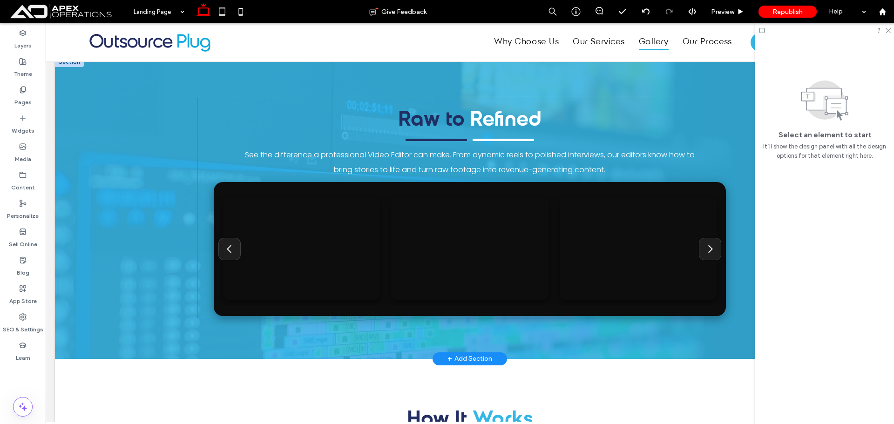
scroll to position [1624, 0]
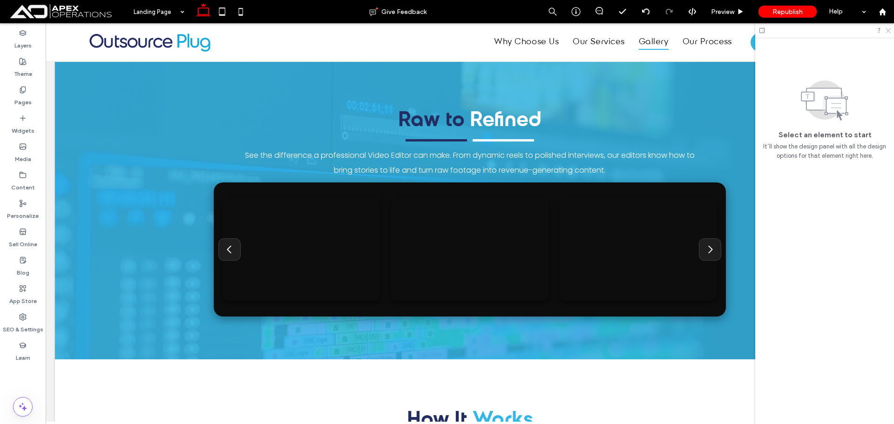
drag, startPoint x: 890, startPoint y: 31, endPoint x: 800, endPoint y: 30, distance: 89.9
click at [890, 31] on icon at bounding box center [888, 30] width 6 height 6
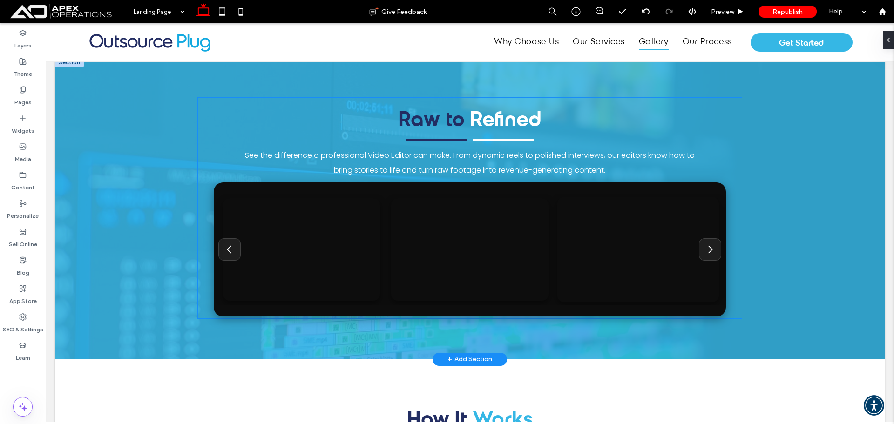
click at [630, 205] on video at bounding box center [639, 250] width 162 height 106
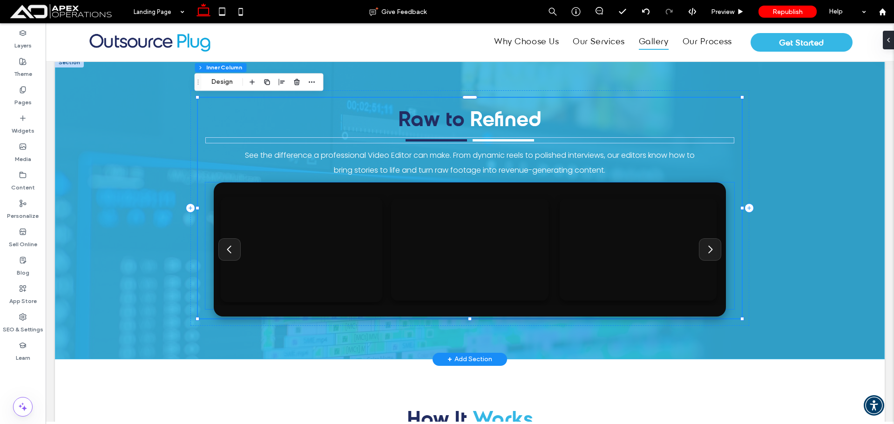
click at [290, 208] on video at bounding box center [302, 250] width 162 height 106
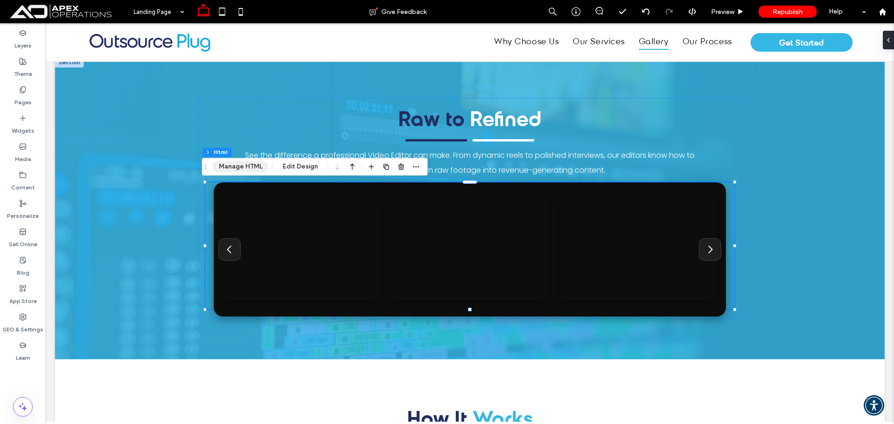
click at [236, 165] on button "Manage HTML" at bounding box center [241, 166] width 56 height 11
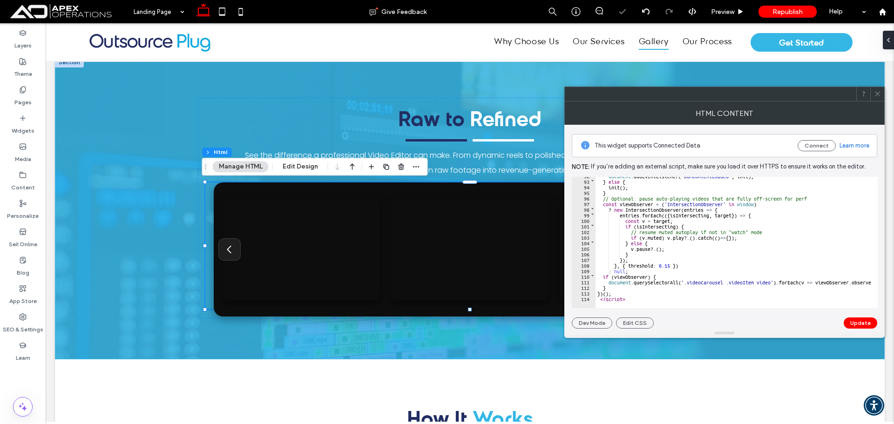
scroll to position [513, 0]
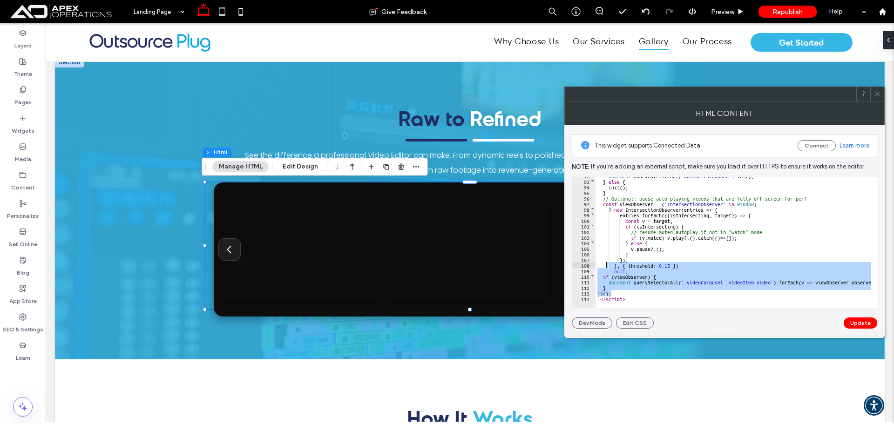
drag, startPoint x: 630, startPoint y: 295, endPoint x: 605, endPoint y: 266, distance: 39.0
click at [605, 266] on div "document . addEventListener ( 'DOMContentLoaded' , init ) ; } else { init ( ) ;…" at bounding box center [830, 241] width 468 height 136
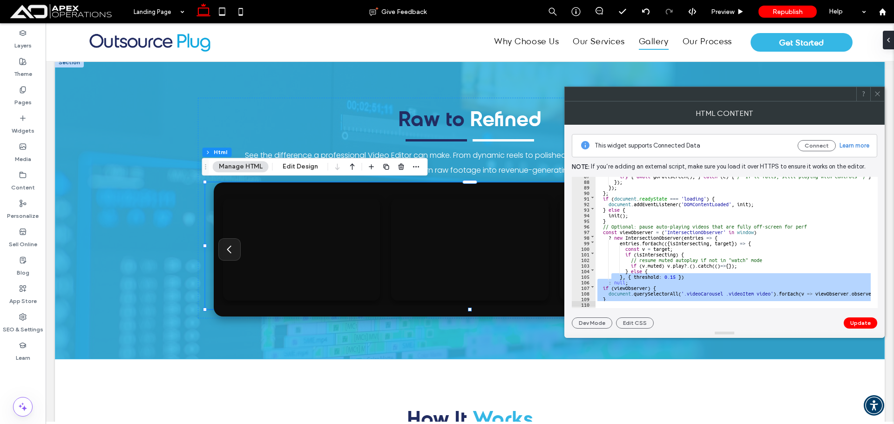
click at [609, 237] on div "try { await goFullscreen ( ) ; } catch ( e ) { /* If it fails, still playing wi…" at bounding box center [830, 241] width 468 height 136
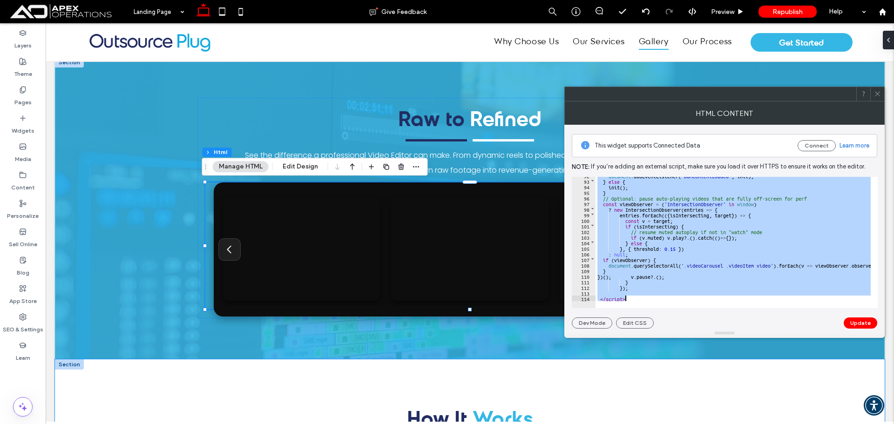
scroll to position [513, 0]
drag, startPoint x: 641, startPoint y: 218, endPoint x: 672, endPoint y: 372, distance: 157.2
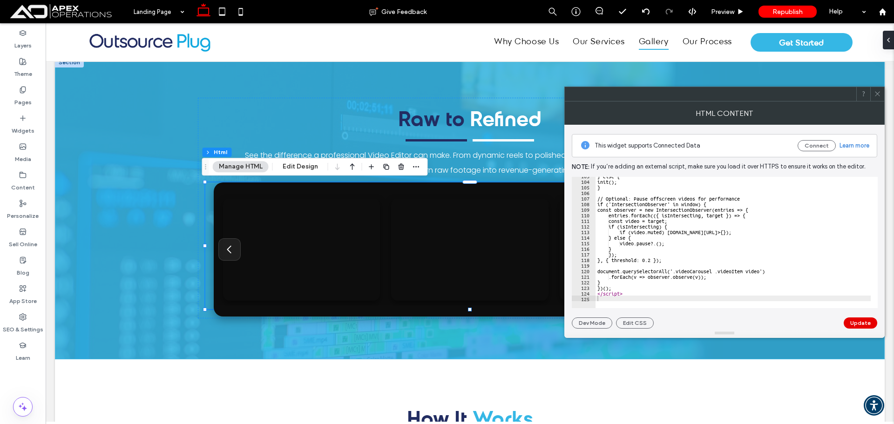
click at [862, 325] on button "Update" at bounding box center [861, 323] width 34 height 11
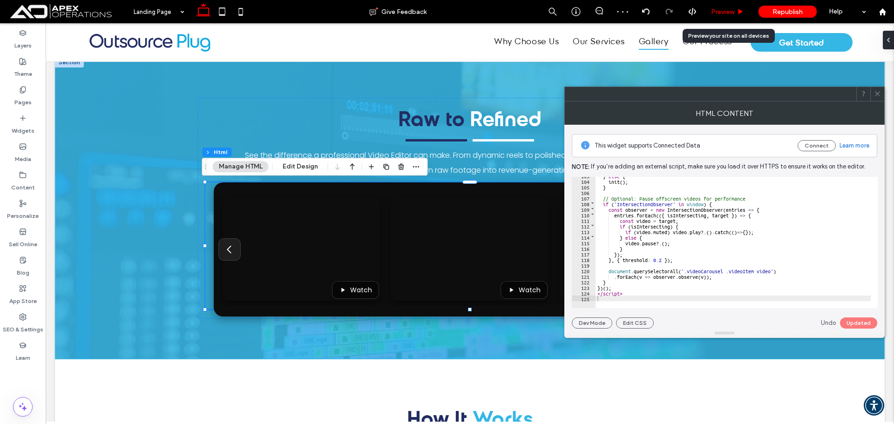
click at [729, 9] on span "Preview" at bounding box center [722, 12] width 23 height 8
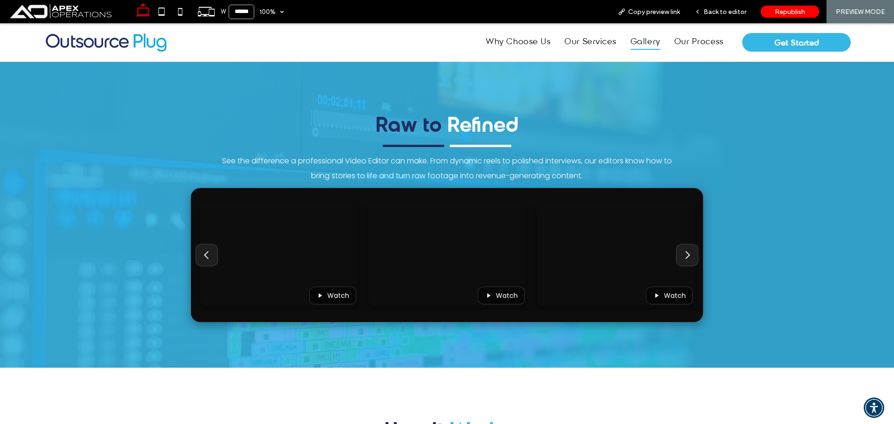
scroll to position [1622, 0]
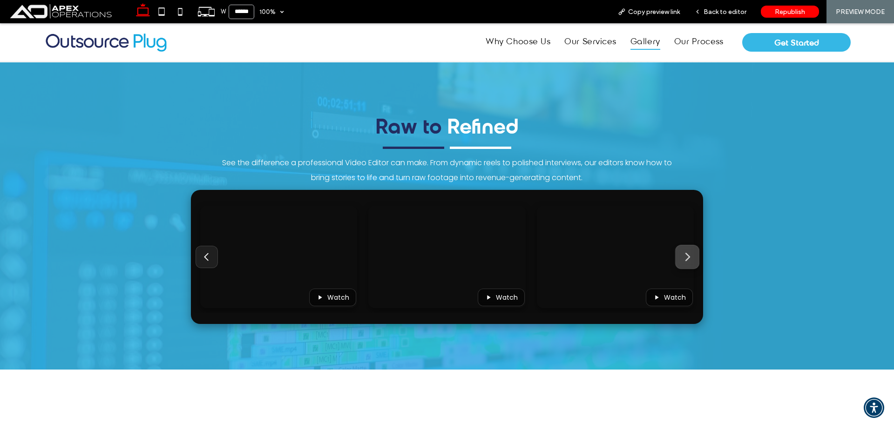
click at [686, 259] on icon "Next" at bounding box center [688, 257] width 4 height 7
click at [688, 251] on button "Next" at bounding box center [688, 258] width 24 height 24
click at [670, 299] on span "Watch" at bounding box center [675, 297] width 22 height 7
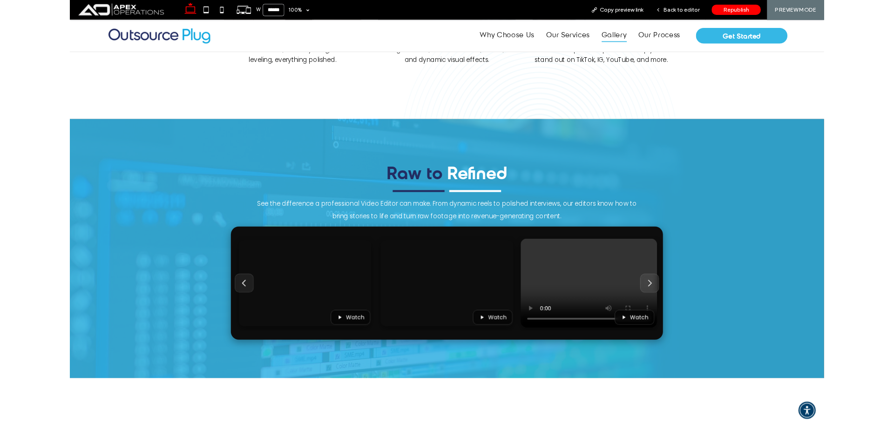
scroll to position [1725, 0]
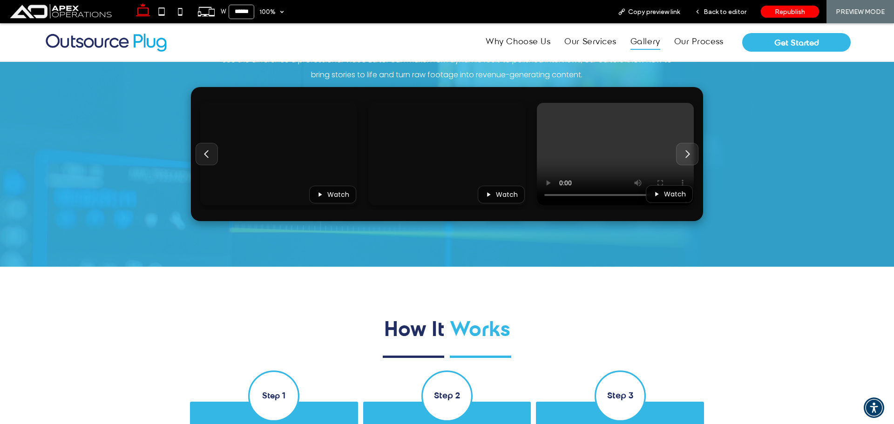
click at [653, 194] on icon "Watch with sound in fullscreen" at bounding box center [656, 194] width 7 height 7
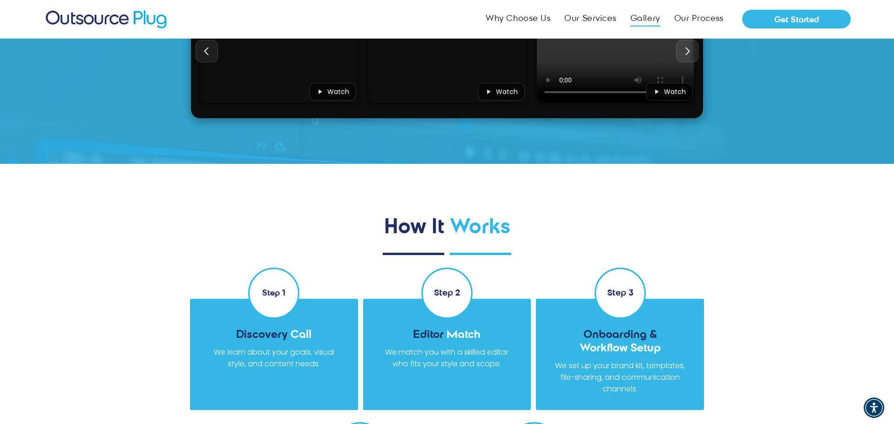
click at [720, 12] on span "Back to editor" at bounding box center [725, 12] width 43 height 8
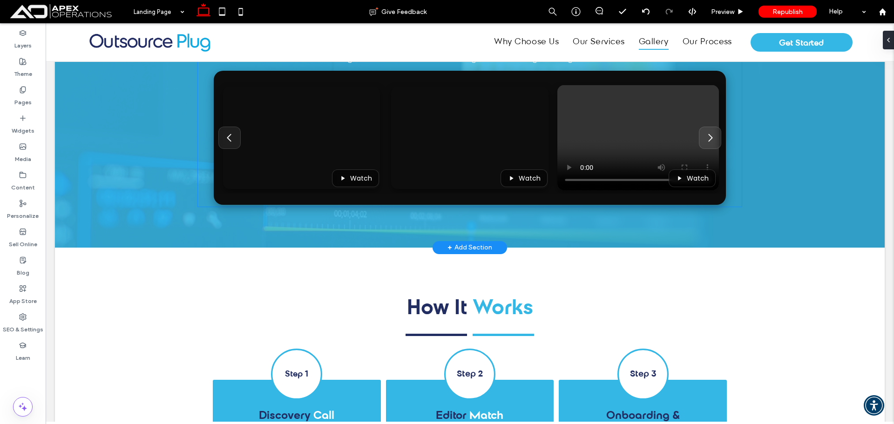
scroll to position [1731, 0]
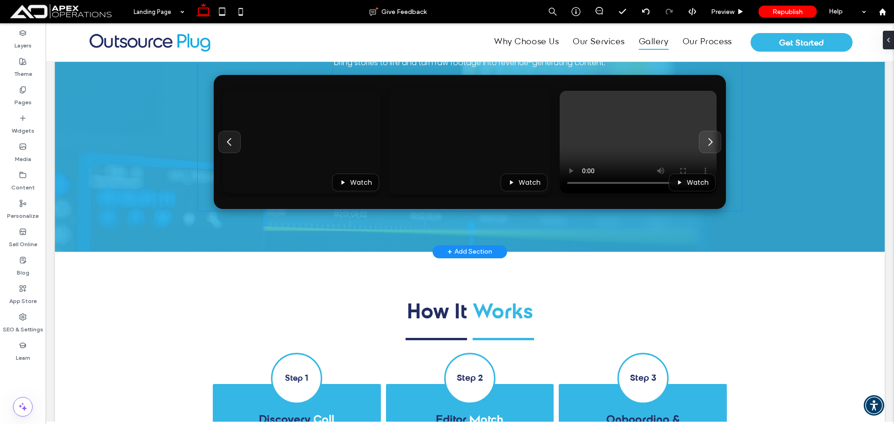
click at [476, 143] on video at bounding box center [470, 142] width 162 height 106
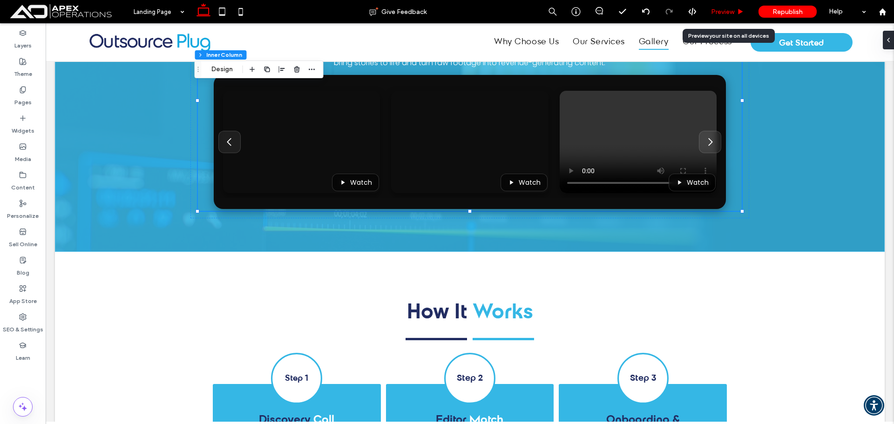
click at [725, 10] on span "Preview" at bounding box center [722, 12] width 23 height 8
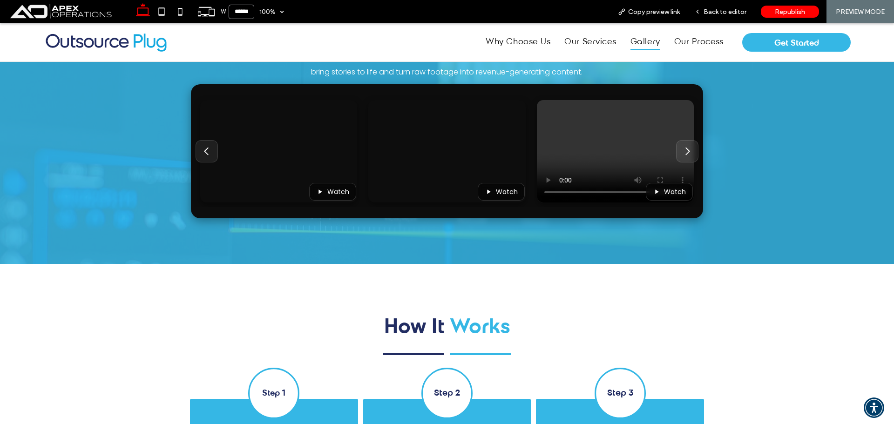
scroll to position [1734, 0]
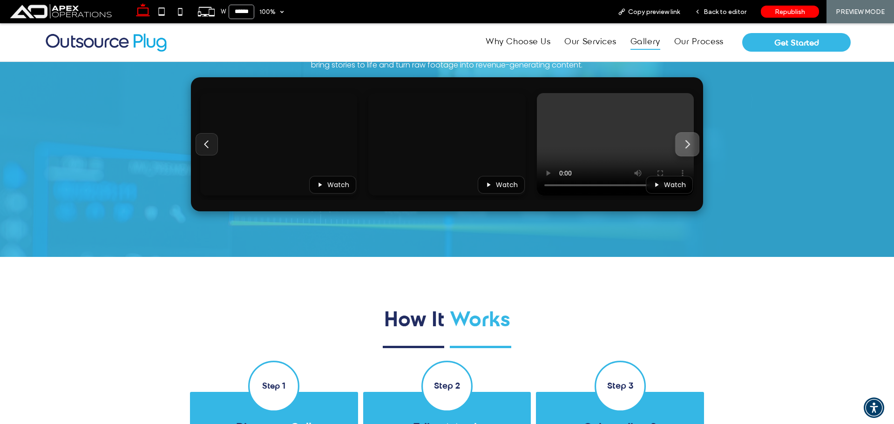
click at [685, 139] on icon "Next" at bounding box center [687, 144] width 11 height 11
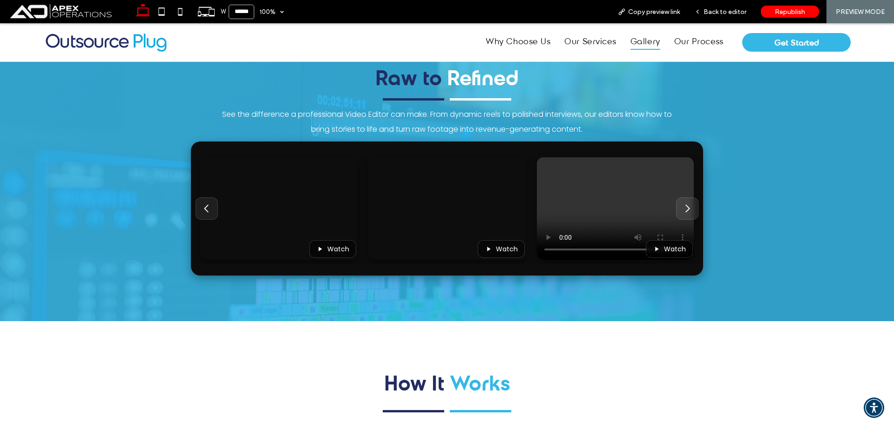
scroll to position [1548, 0]
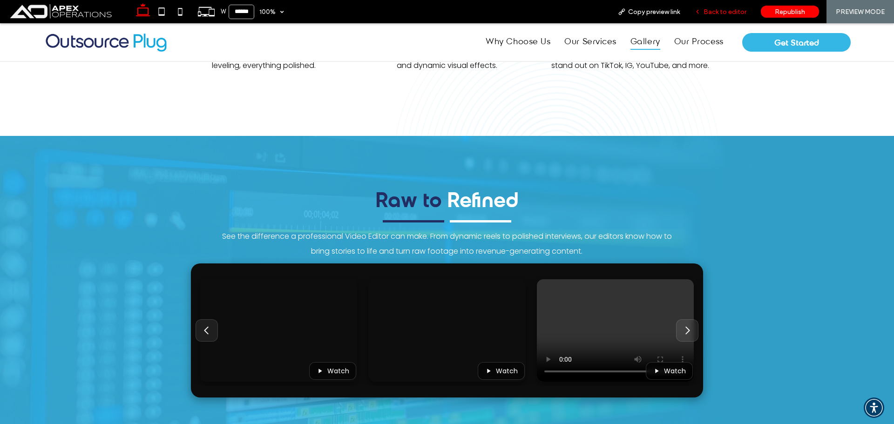
click at [727, 12] on span "Back to editor" at bounding box center [725, 12] width 43 height 8
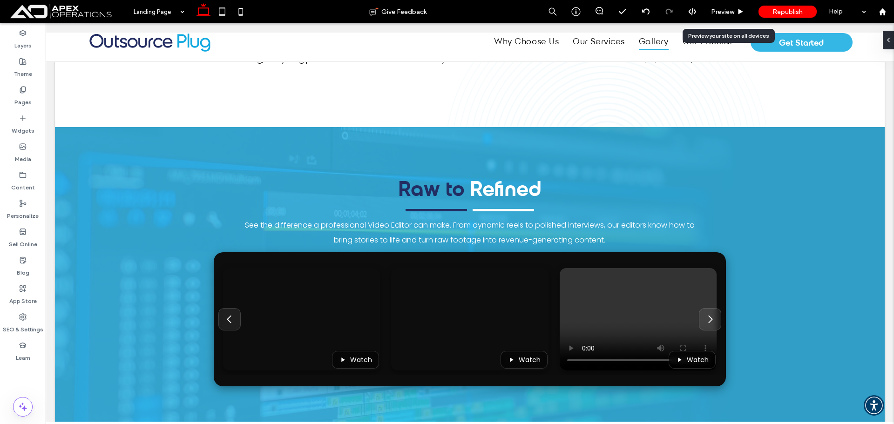
scroll to position [1550, 0]
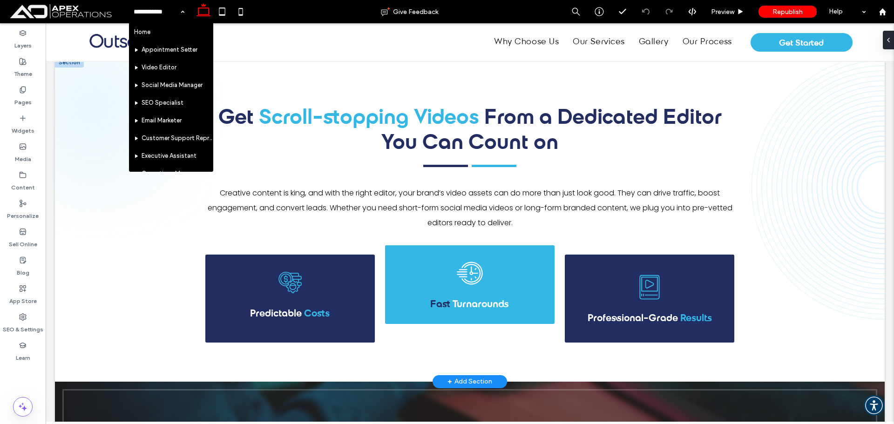
scroll to position [423, 0]
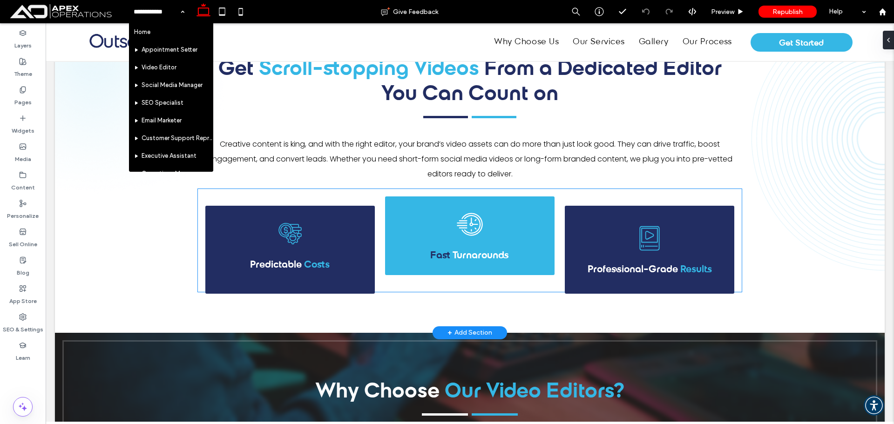
click at [332, 214] on div "A coin with a dollar sign, gears, and horizontal lines suggesting finance manag…" at bounding box center [290, 250] width 170 height 88
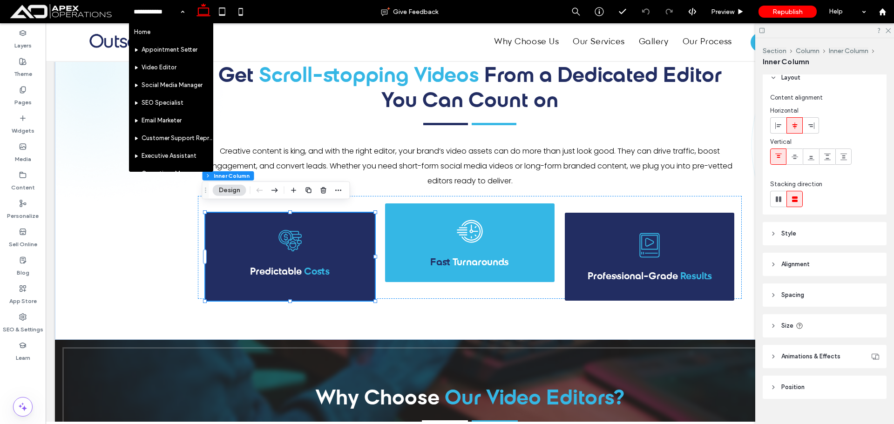
scroll to position [0, 0]
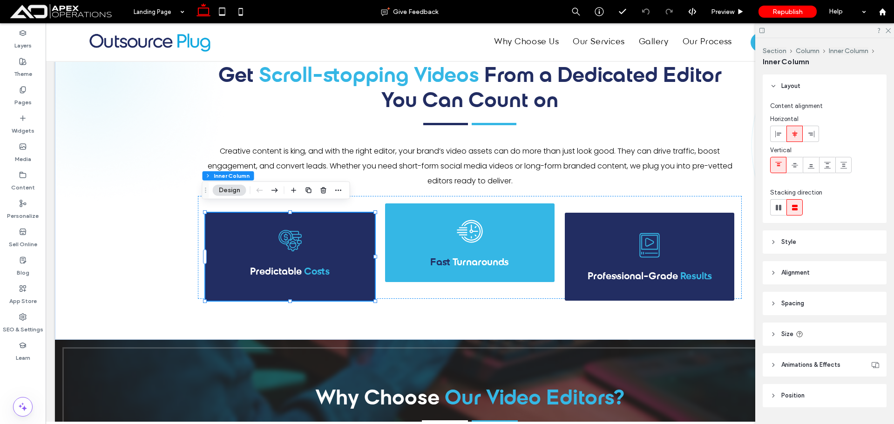
click at [819, 242] on header "Style" at bounding box center [825, 242] width 124 height 23
click at [859, 345] on input "*" at bounding box center [856, 346] width 19 height 16
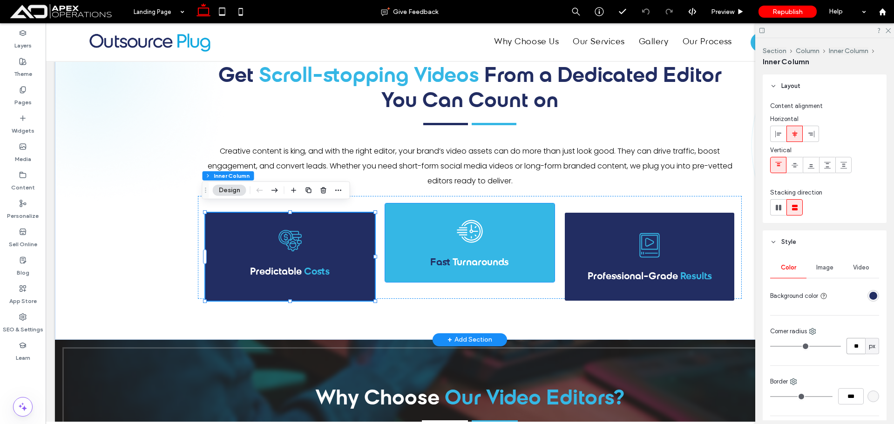
type input "**"
click at [483, 214] on div "Clock with motion lines, indicating speed or urgency. Fast Turnarounds" at bounding box center [470, 243] width 170 height 79
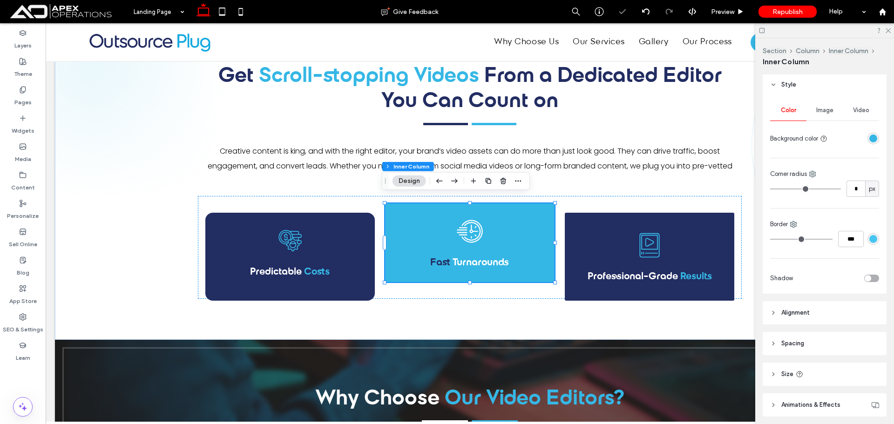
scroll to position [222, 0]
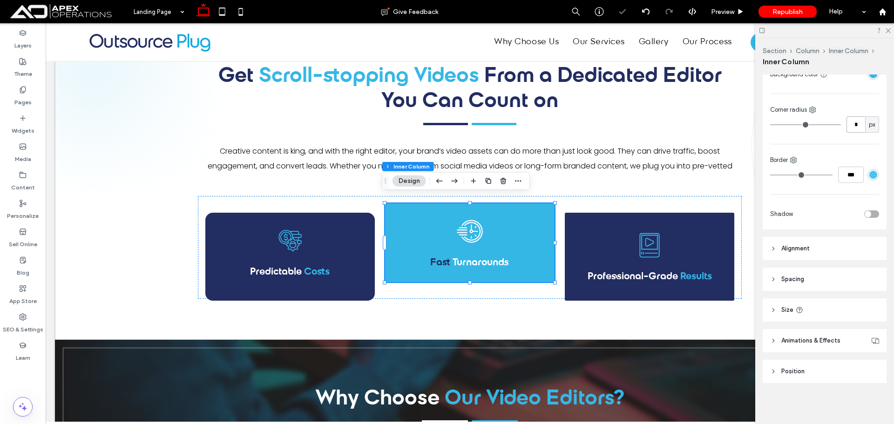
click at [854, 123] on input "*" at bounding box center [856, 124] width 19 height 16
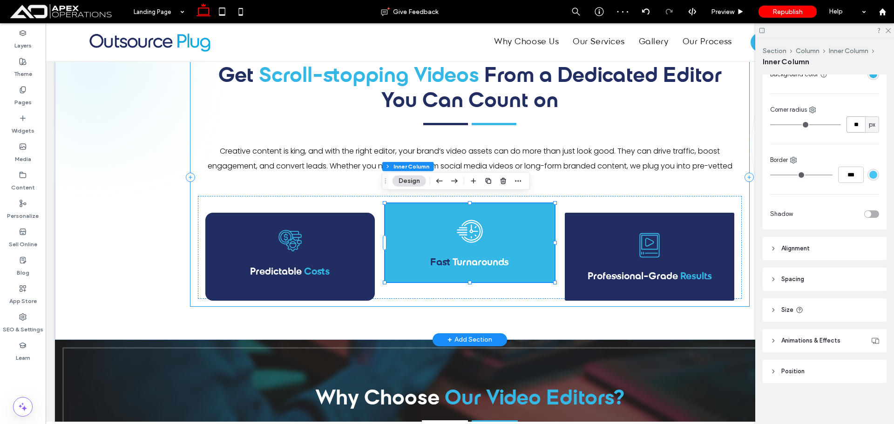
type input "**"
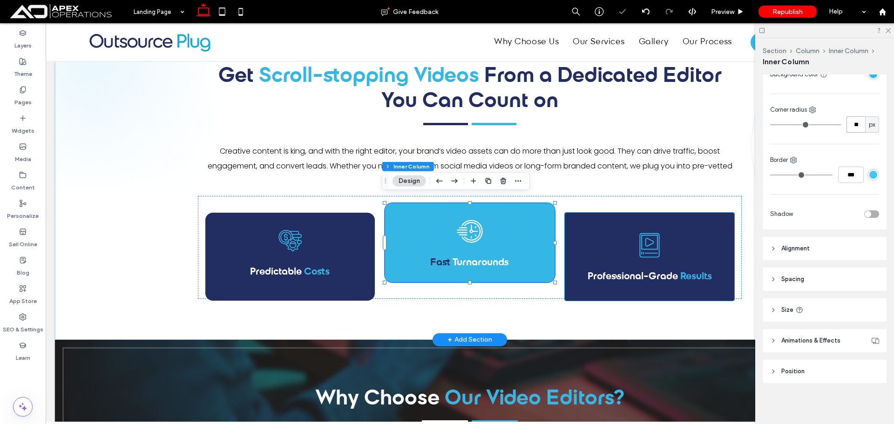
click at [628, 223] on div "Video player icon with a play button. Professional-Grade Results" at bounding box center [650, 257] width 170 height 88
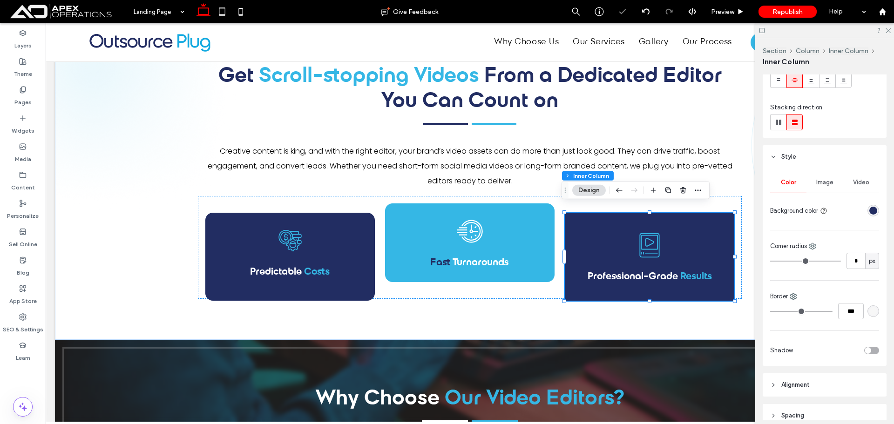
scroll to position [93, 0]
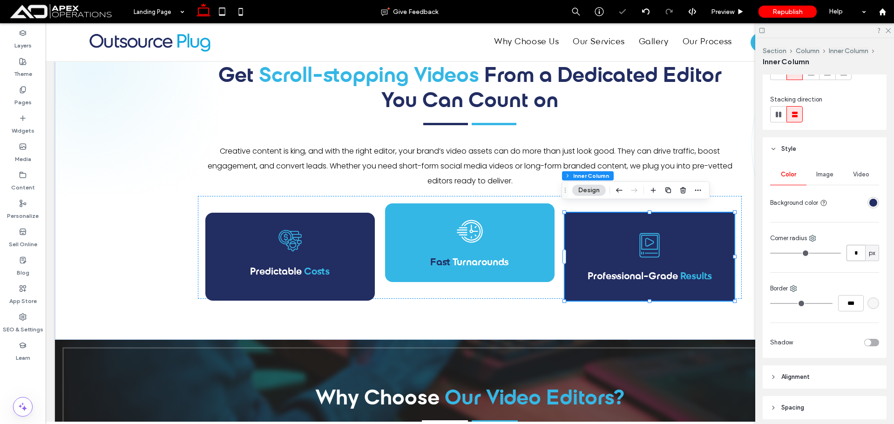
click at [854, 255] on input "*" at bounding box center [856, 253] width 19 height 16
type input "**"
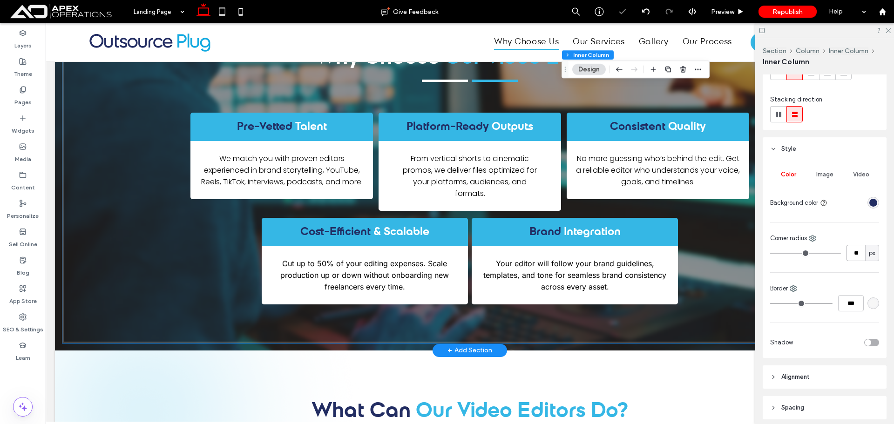
scroll to position [742, 0]
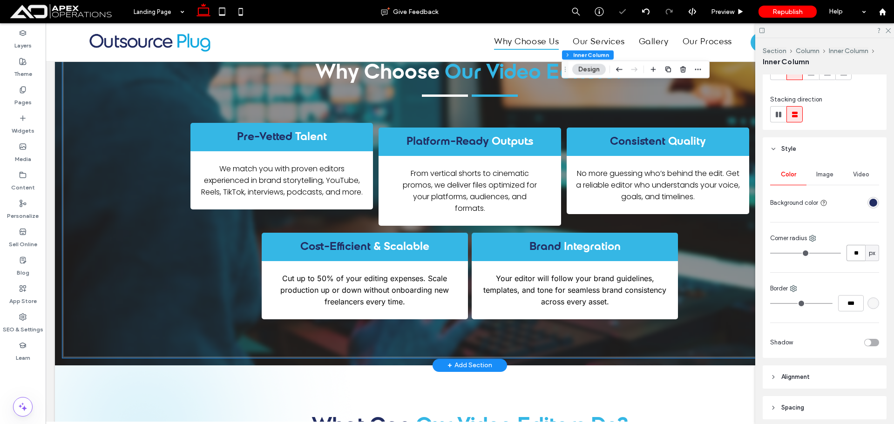
click at [353, 136] on h3 "Pre-Vetted Talent" at bounding box center [282, 137] width 168 height 14
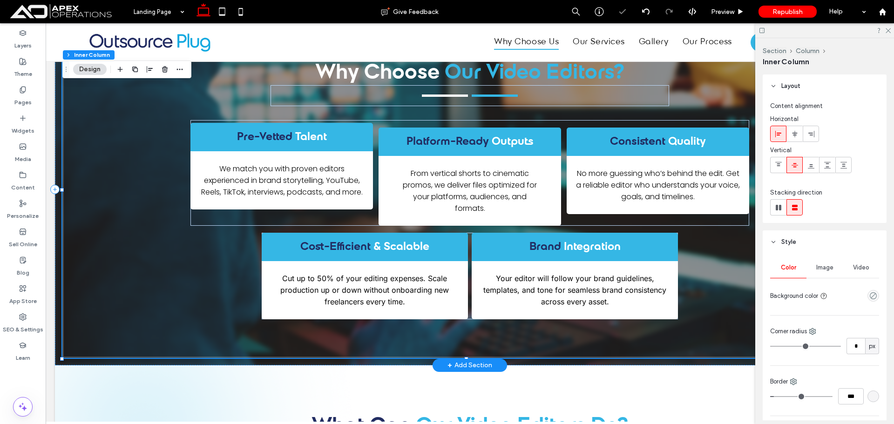
click at [353, 136] on h3 "Pre-Vetted Talent" at bounding box center [282, 137] width 168 height 14
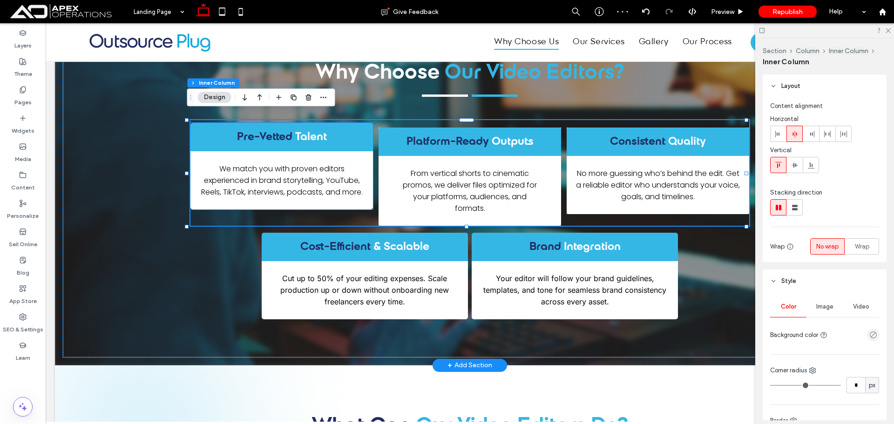
click at [345, 130] on h3 "Pre-Vetted Talent" at bounding box center [282, 137] width 168 height 14
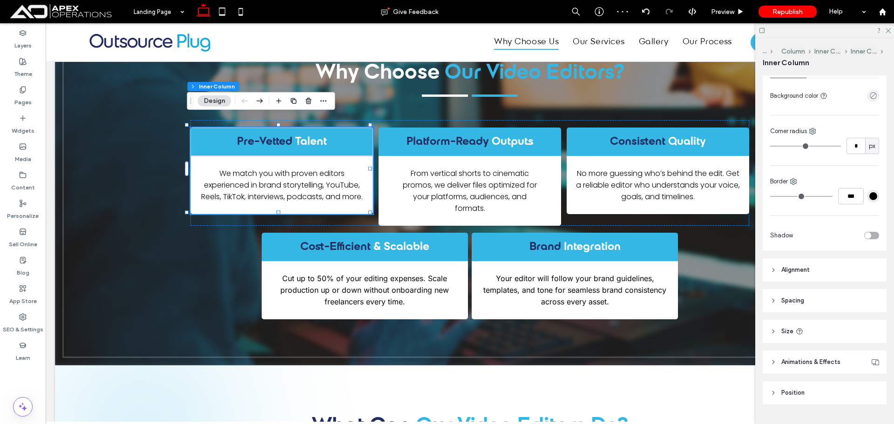
scroll to position [223, 0]
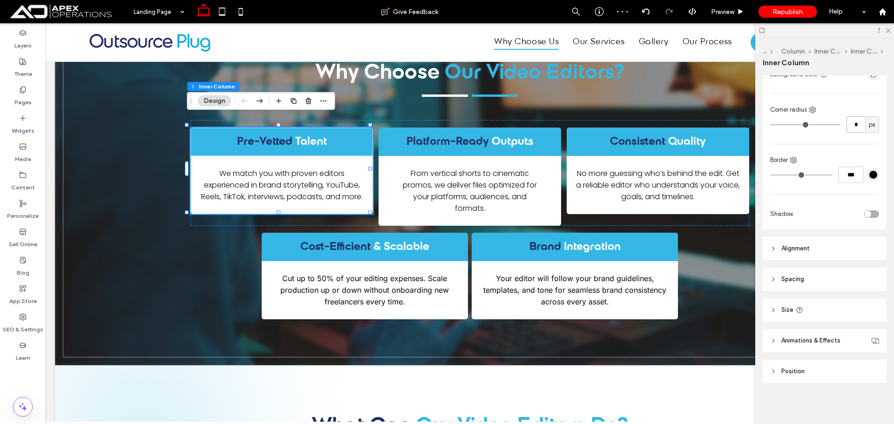
click at [852, 124] on input "*" at bounding box center [856, 124] width 19 height 16
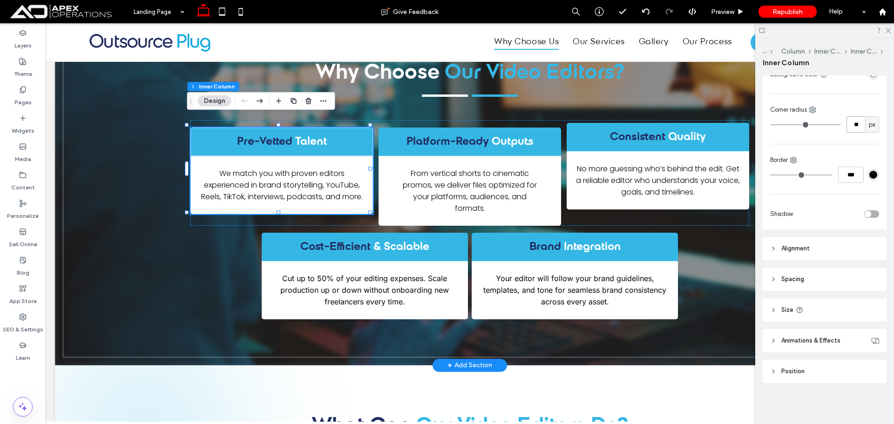
type input "**"
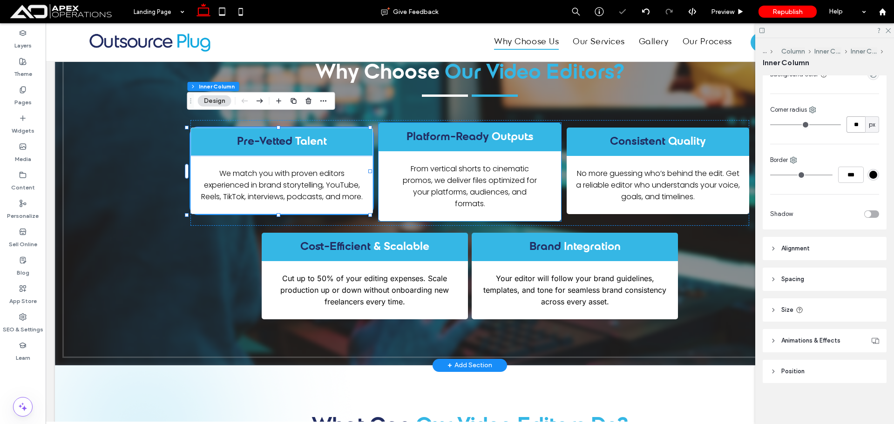
click at [547, 132] on h3 "Platform-Ready Outputs" at bounding box center [470, 137] width 168 height 14
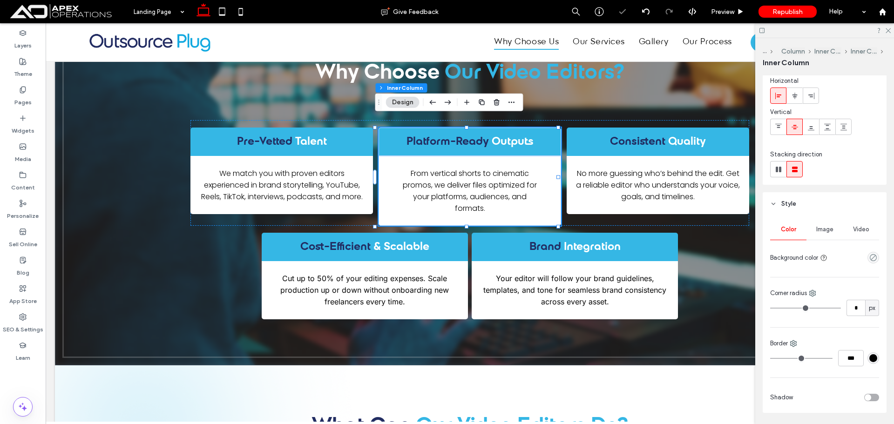
scroll to position [93, 0]
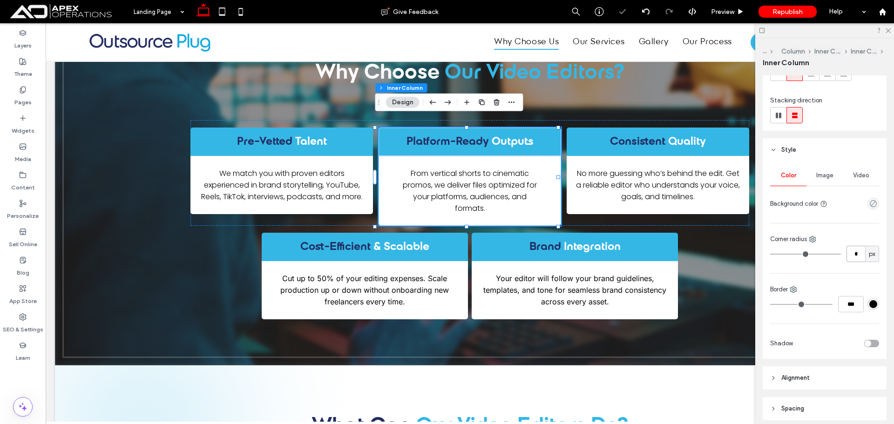
click at [854, 254] on input "*" at bounding box center [856, 254] width 19 height 16
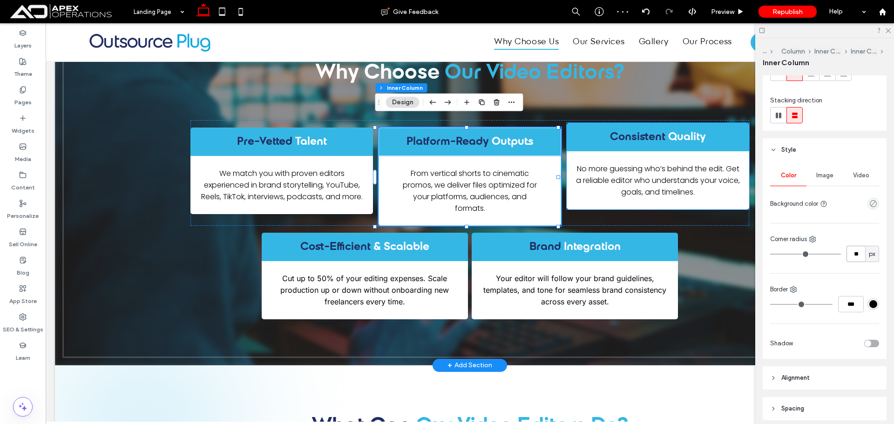
type input "**"
click at [651, 143] on div "Consistent Quality" at bounding box center [658, 137] width 183 height 28
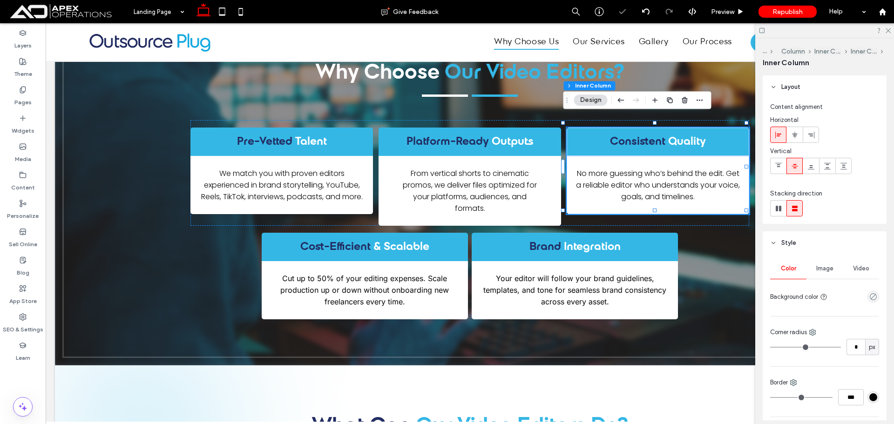
scroll to position [186, 0]
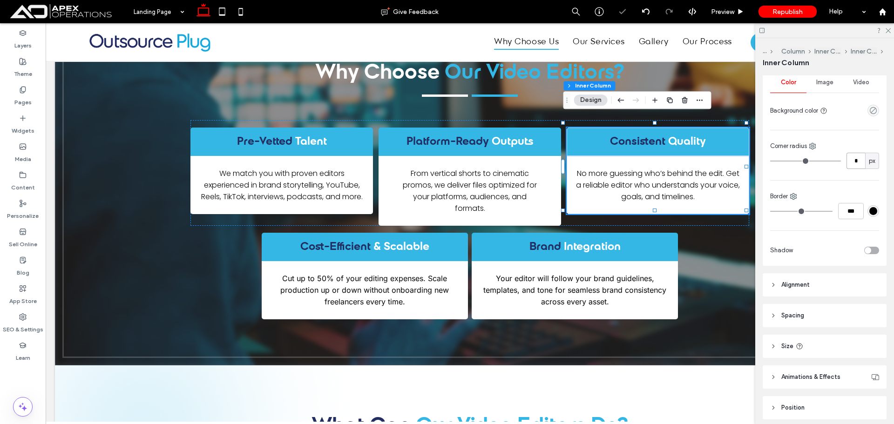
click at [852, 160] on input "*" at bounding box center [856, 161] width 19 height 16
type input "**"
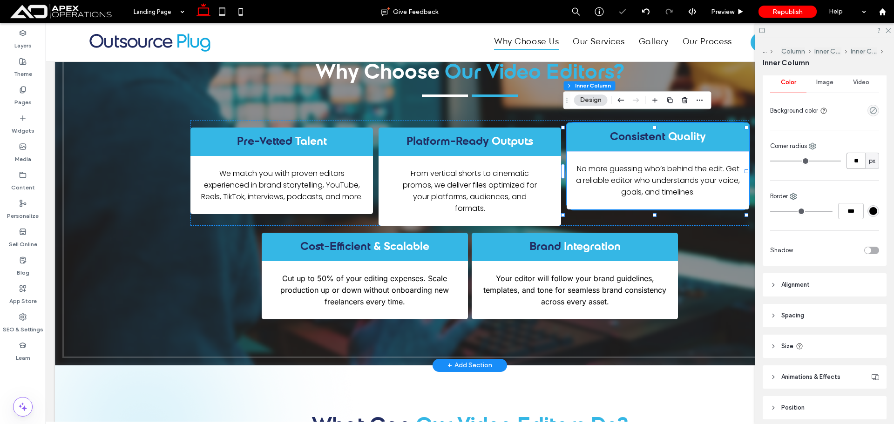
click at [610, 133] on span "Consistent" at bounding box center [637, 136] width 55 height 11
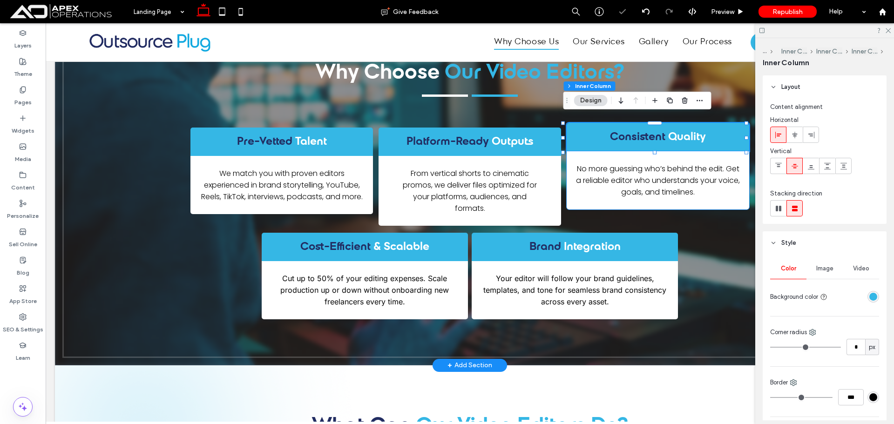
click at [597, 198] on div "No more guessing who’s behind the edit. Get a reliable editor who understands y…" at bounding box center [658, 180] width 183 height 58
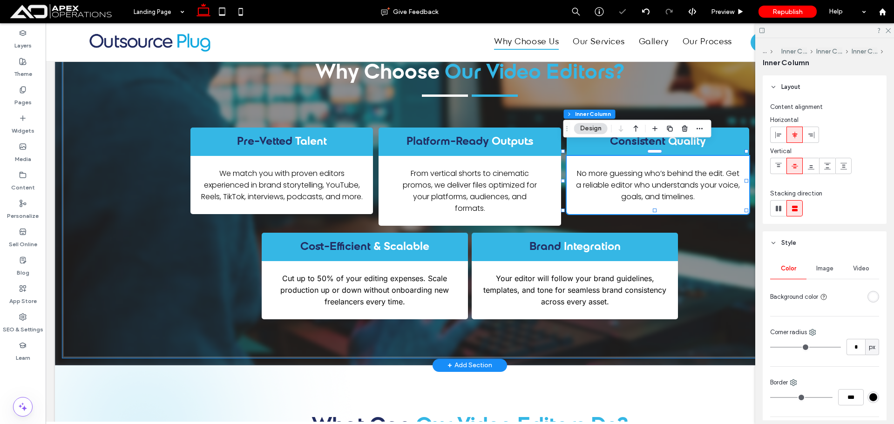
click at [597, 221] on div "Why Choose Our Video Editors? Pre-Vetted Talent We match you with proven editor…" at bounding box center [469, 189] width 815 height 337
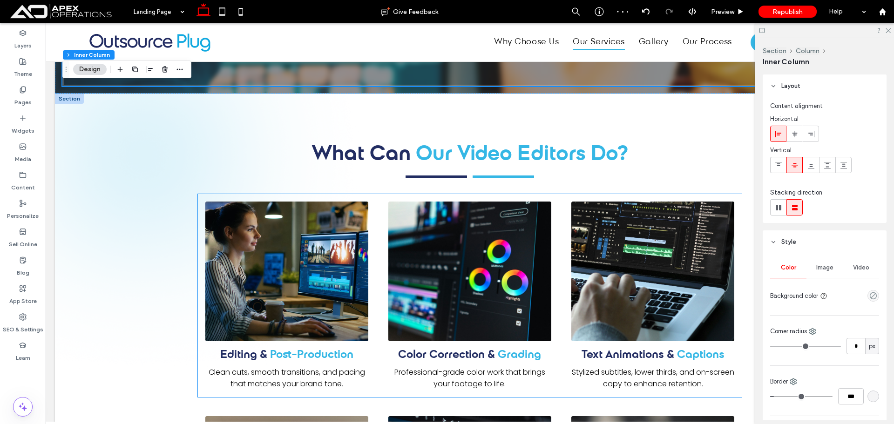
scroll to position [1022, 0]
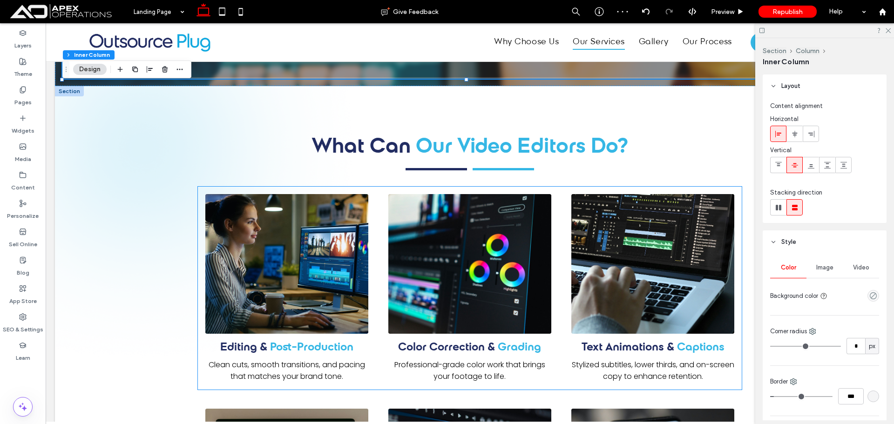
click at [366, 200] on div "Button Editing & Post-Production Clean cuts, smooth transitions, and pacing tha…" at bounding box center [287, 288] width 178 height 203
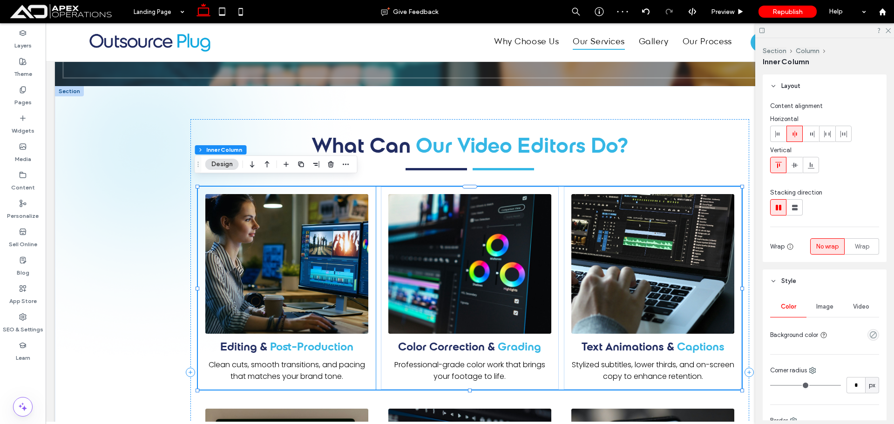
click at [342, 200] on link at bounding box center [287, 264] width 173 height 148
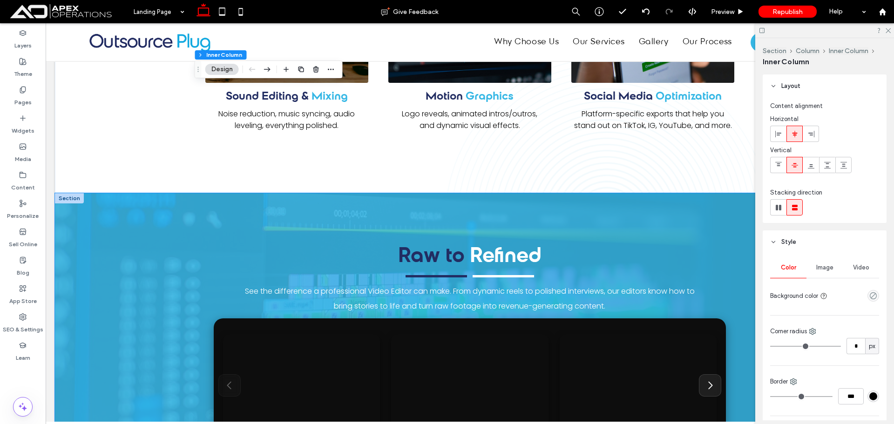
scroll to position [1534, 0]
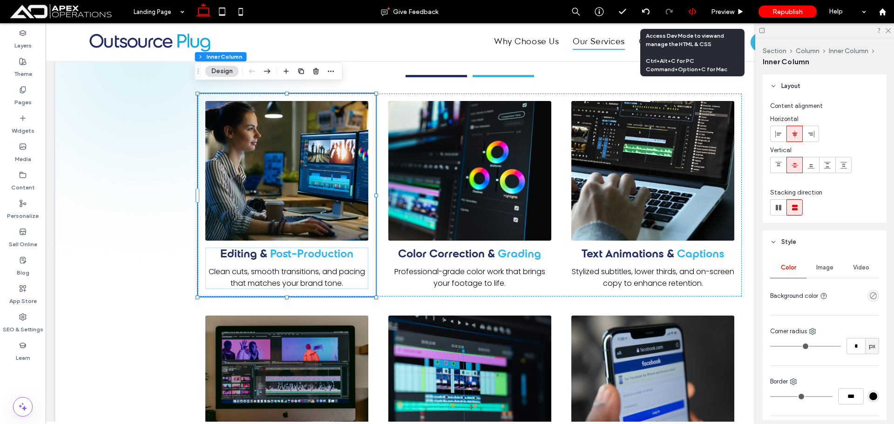
click at [691, 10] on icon at bounding box center [693, 11] width 8 height 8
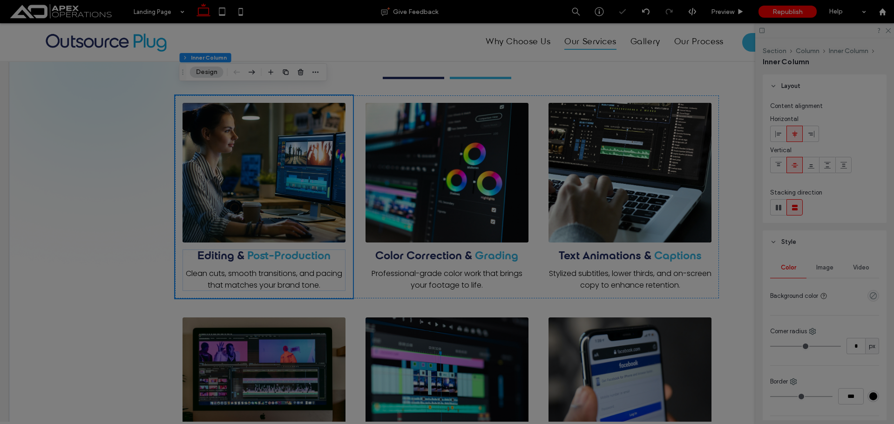
scroll to position [0, 0]
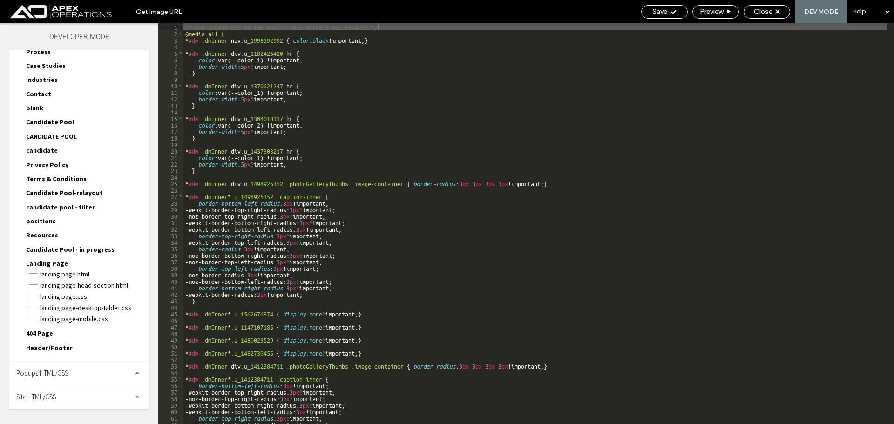
click at [51, 393] on span "Site HTML/CSS" at bounding box center [36, 397] width 40 height 9
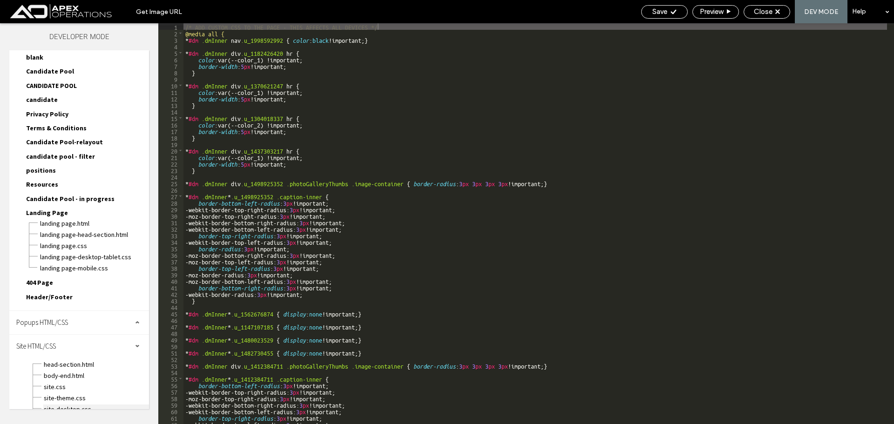
scroll to position [437, 0]
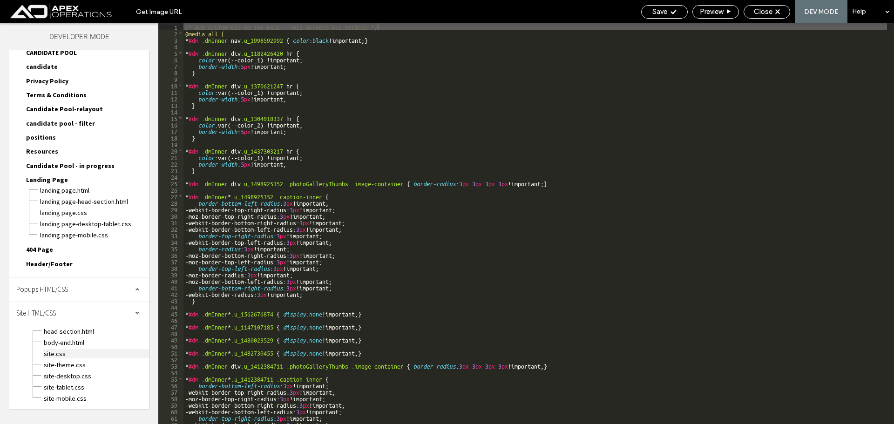
click at [51, 356] on span "site.css" at bounding box center [96, 353] width 106 height 9
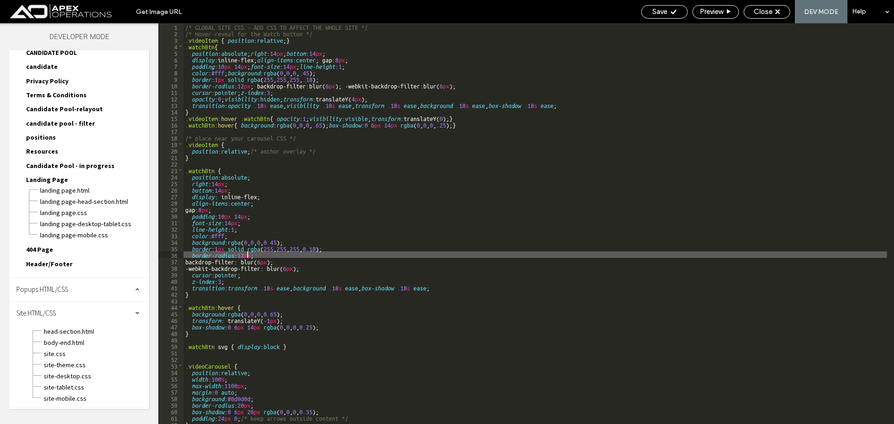
click at [246, 256] on div "/* GLOBAL SITE CSS - ADD CSS TO AFFECT THE WHOLE SITE */ /* Hover-reveal for th…" at bounding box center [536, 230] width 704 height 414
type textarea "**"
click at [664, 12] on span "Save" at bounding box center [660, 11] width 15 height 8
click at [771, 12] on span "Close" at bounding box center [763, 11] width 19 height 8
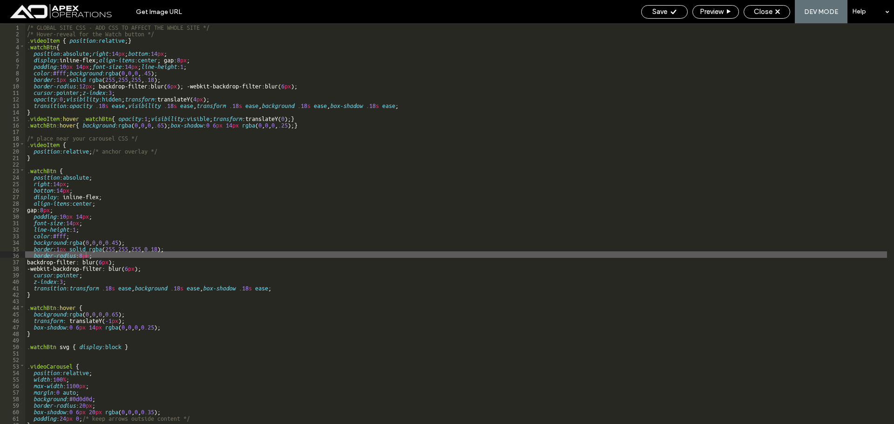
scroll to position [413, 0]
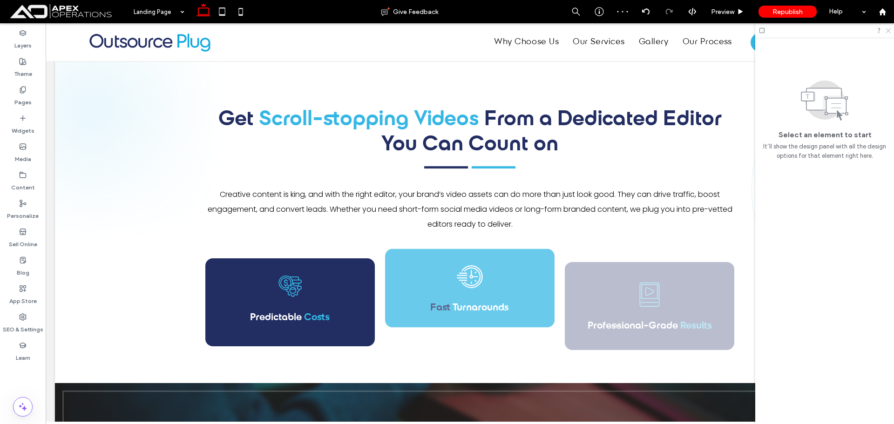
click at [887, 31] on icon at bounding box center [888, 30] width 6 height 6
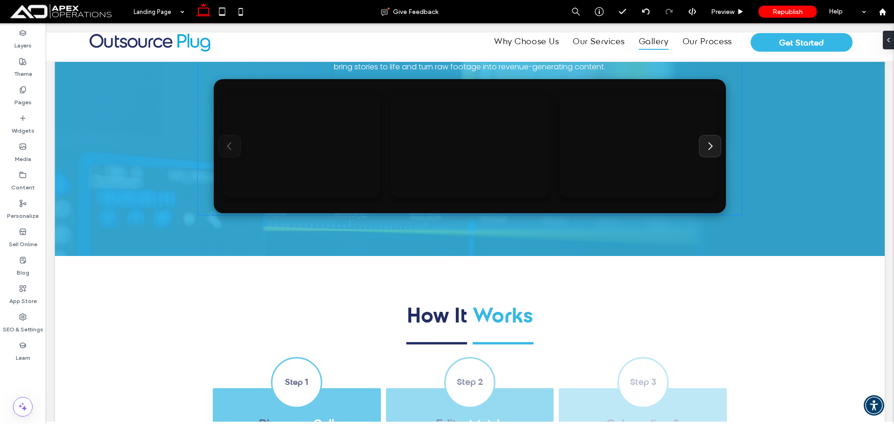
scroll to position [1724, 0]
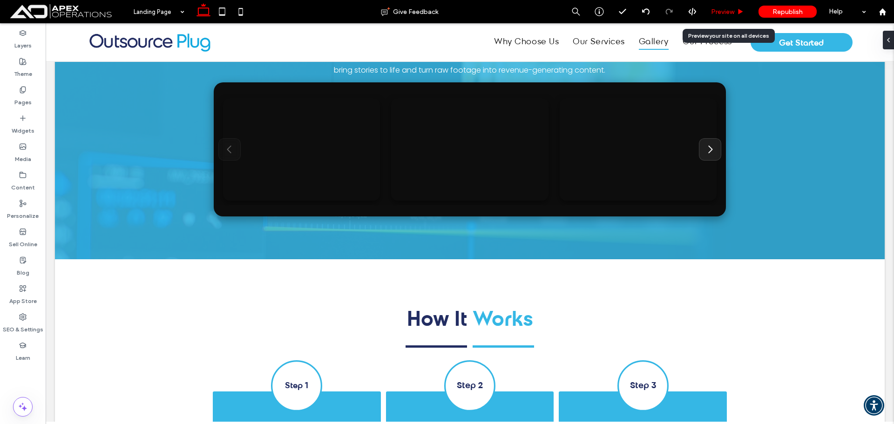
click at [721, 12] on span "Preview" at bounding box center [722, 12] width 23 height 8
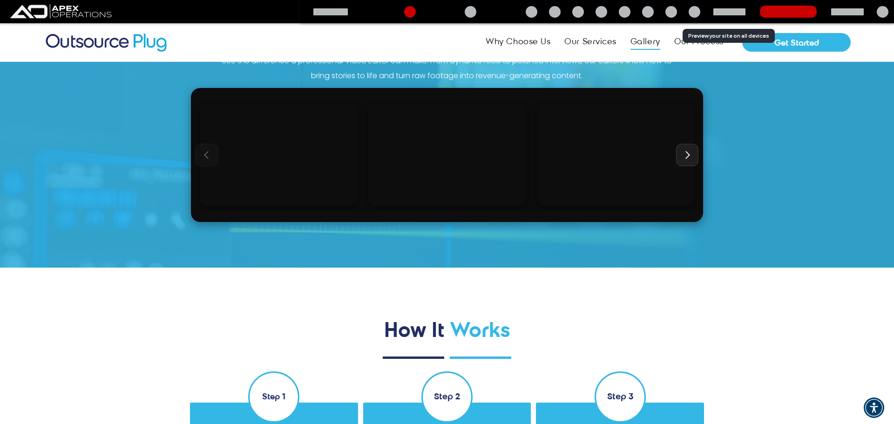
scroll to position [1727, 0]
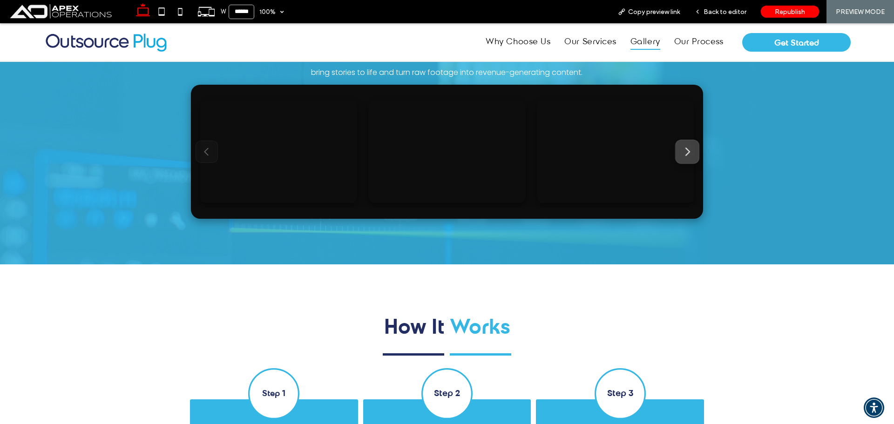
click at [678, 149] on button "Next" at bounding box center [688, 152] width 24 height 24
click at [690, 154] on icon "Next" at bounding box center [687, 152] width 11 height 11
click at [217, 152] on video at bounding box center [279, 152] width 162 height 106
click at [210, 150] on button "Previous" at bounding box center [207, 152] width 24 height 24
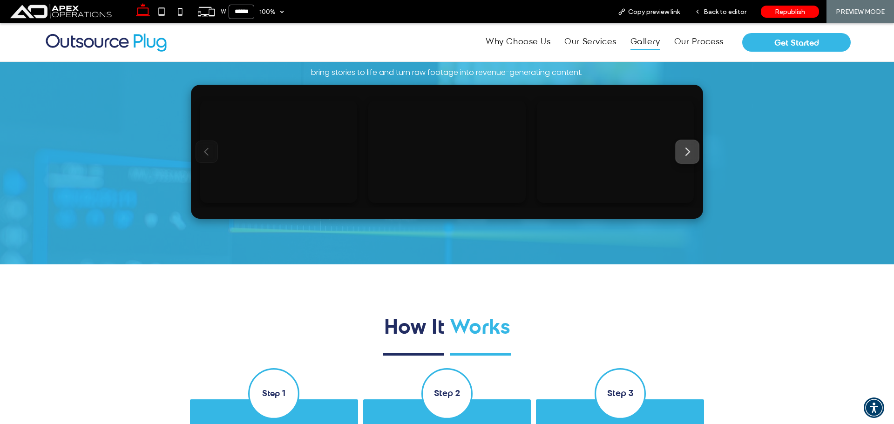
click at [683, 146] on button "Next" at bounding box center [688, 152] width 24 height 24
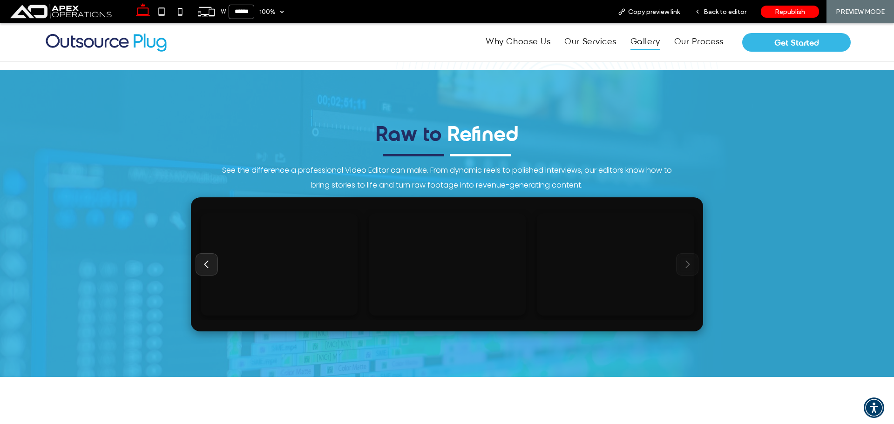
scroll to position [1615, 0]
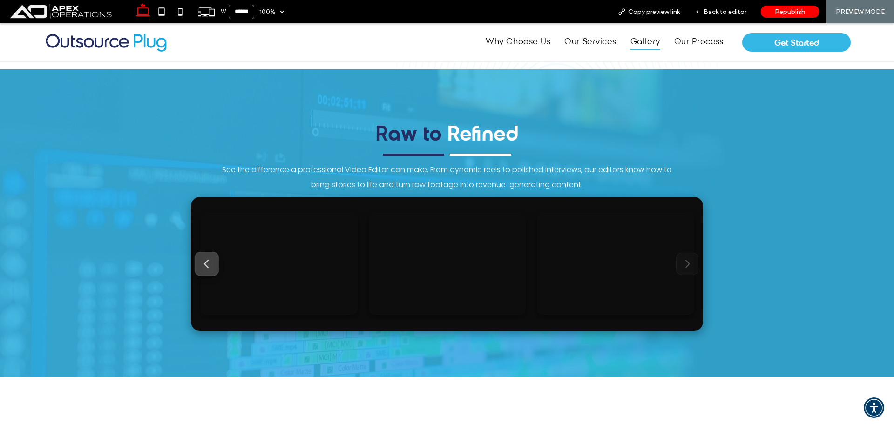
click at [200, 258] on button "Previous" at bounding box center [207, 265] width 24 height 24
click at [158, 17] on icon at bounding box center [161, 11] width 19 height 19
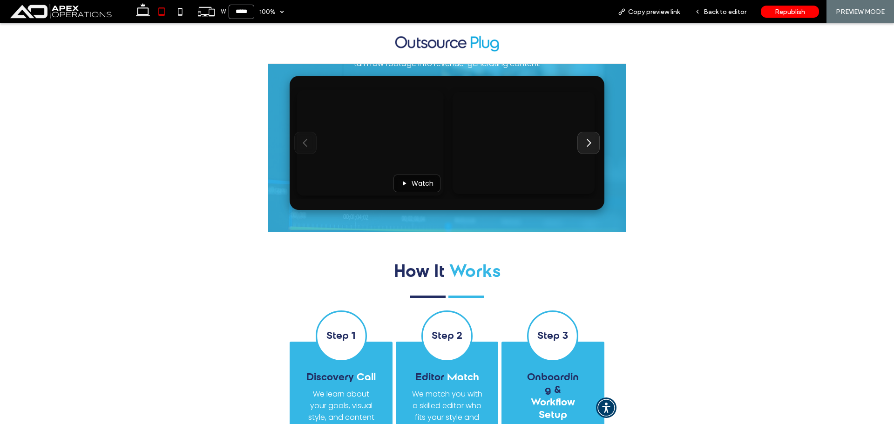
scroll to position [1516, 0]
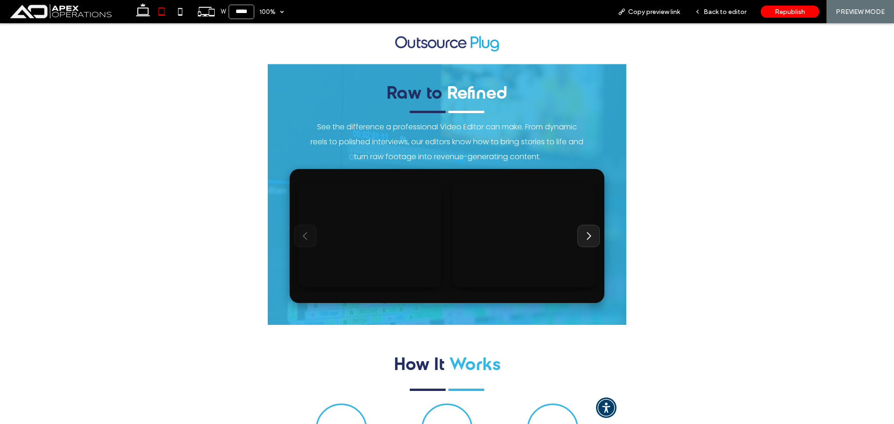
click at [180, 12] on icon at bounding box center [180, 11] width 19 height 19
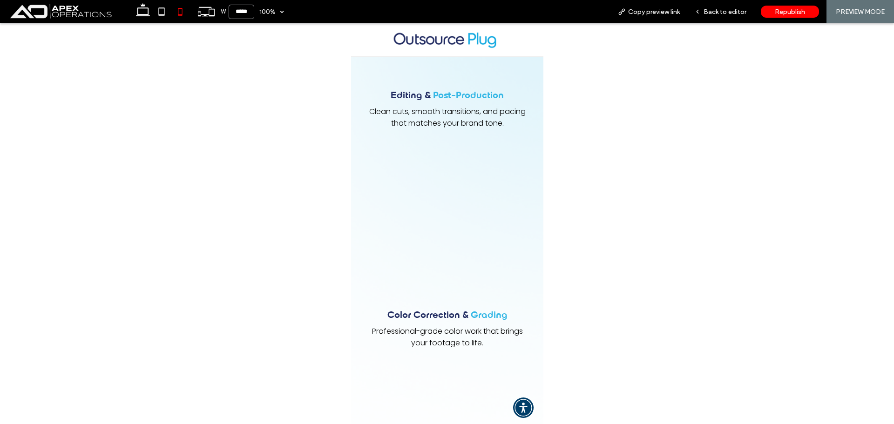
type input "*****"
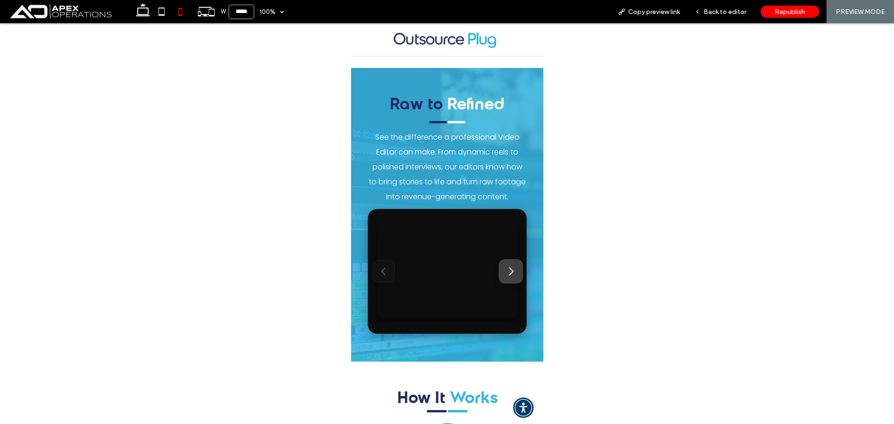
click at [503, 259] on button "Next" at bounding box center [510, 271] width 24 height 24
click at [728, 12] on span "Back to editor" at bounding box center [725, 12] width 43 height 8
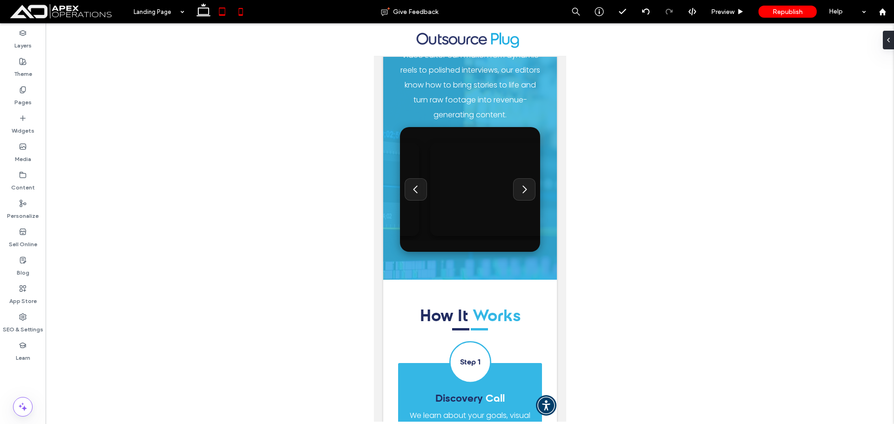
click at [218, 12] on icon at bounding box center [222, 11] width 19 height 19
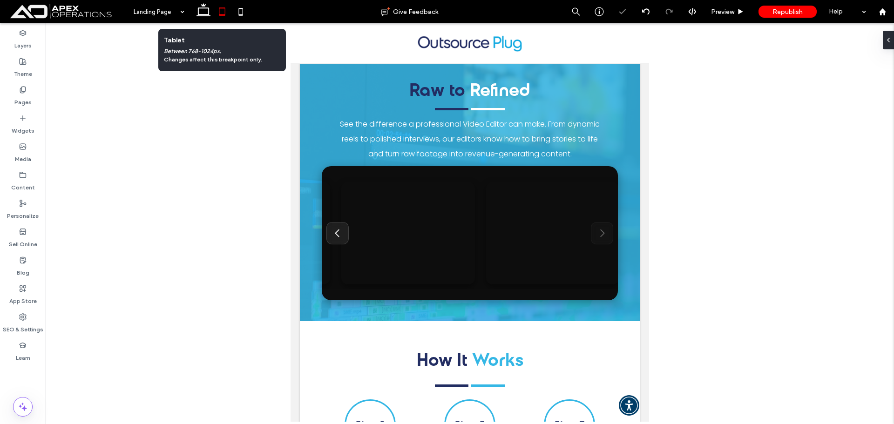
click at [206, 14] on icon at bounding box center [203, 11] width 19 height 19
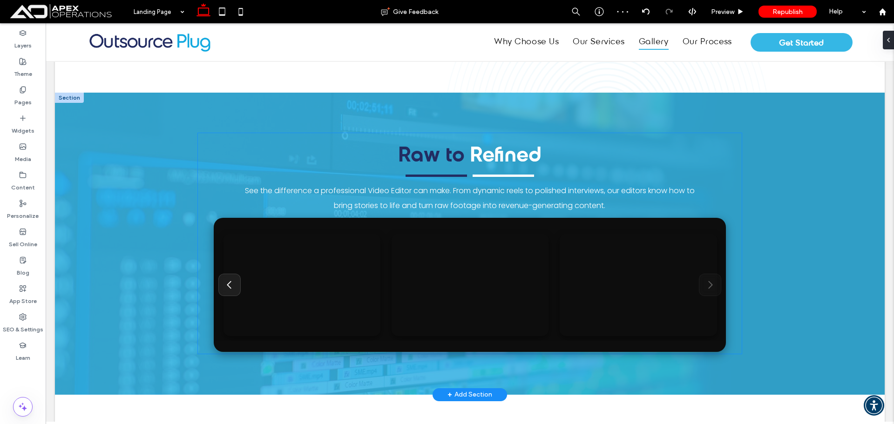
scroll to position [1587, 0]
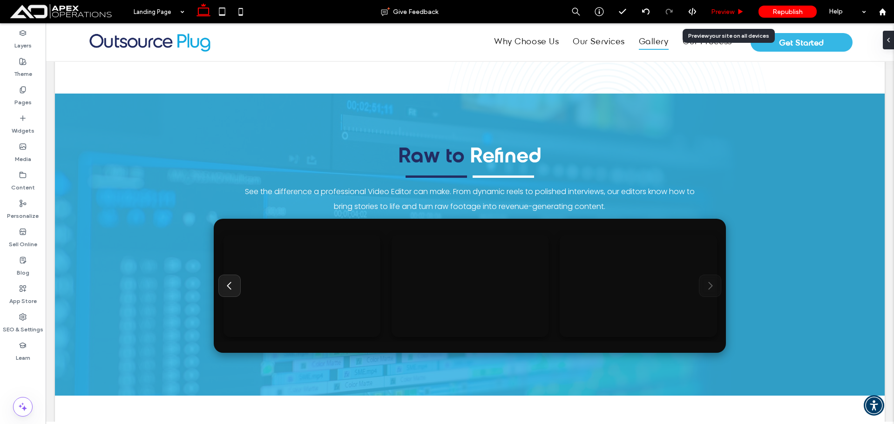
click at [724, 9] on span "Preview" at bounding box center [722, 12] width 23 height 8
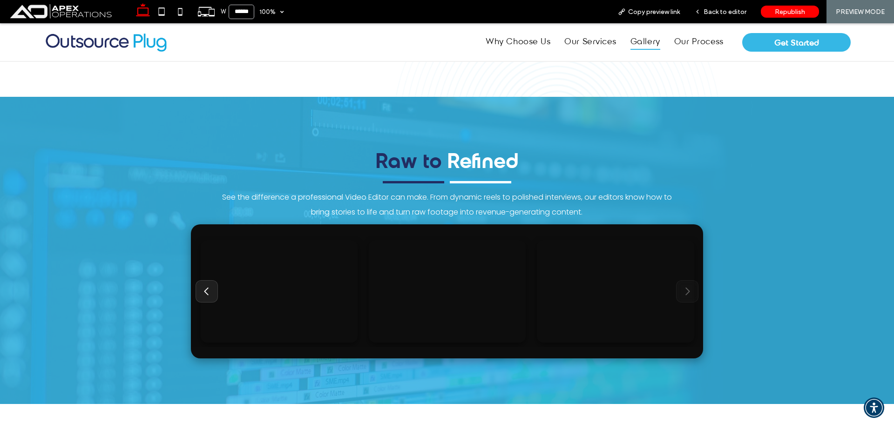
scroll to position [1585, 0]
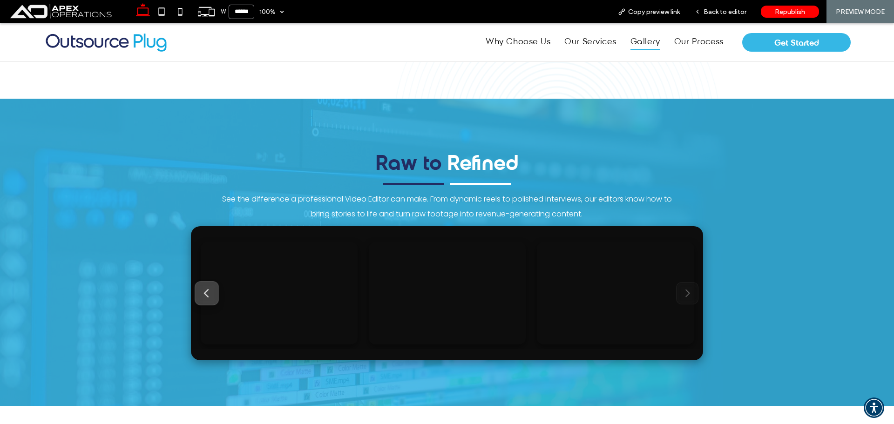
click at [201, 294] on icon "Previous" at bounding box center [206, 293] width 11 height 11
click at [682, 293] on icon "Next" at bounding box center [687, 293] width 11 height 11
click at [201, 291] on icon "Previous" at bounding box center [206, 293] width 11 height 11
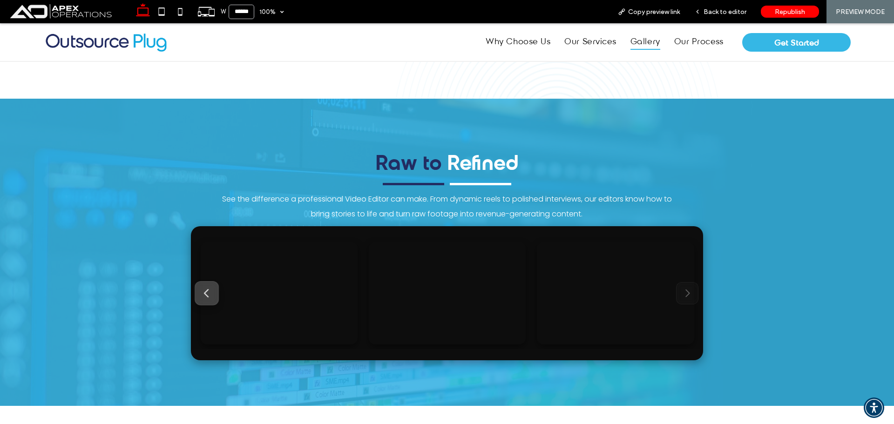
click at [201, 291] on icon "Previous" at bounding box center [206, 293] width 11 height 11
